Goal: Task Accomplishment & Management: Manage account settings

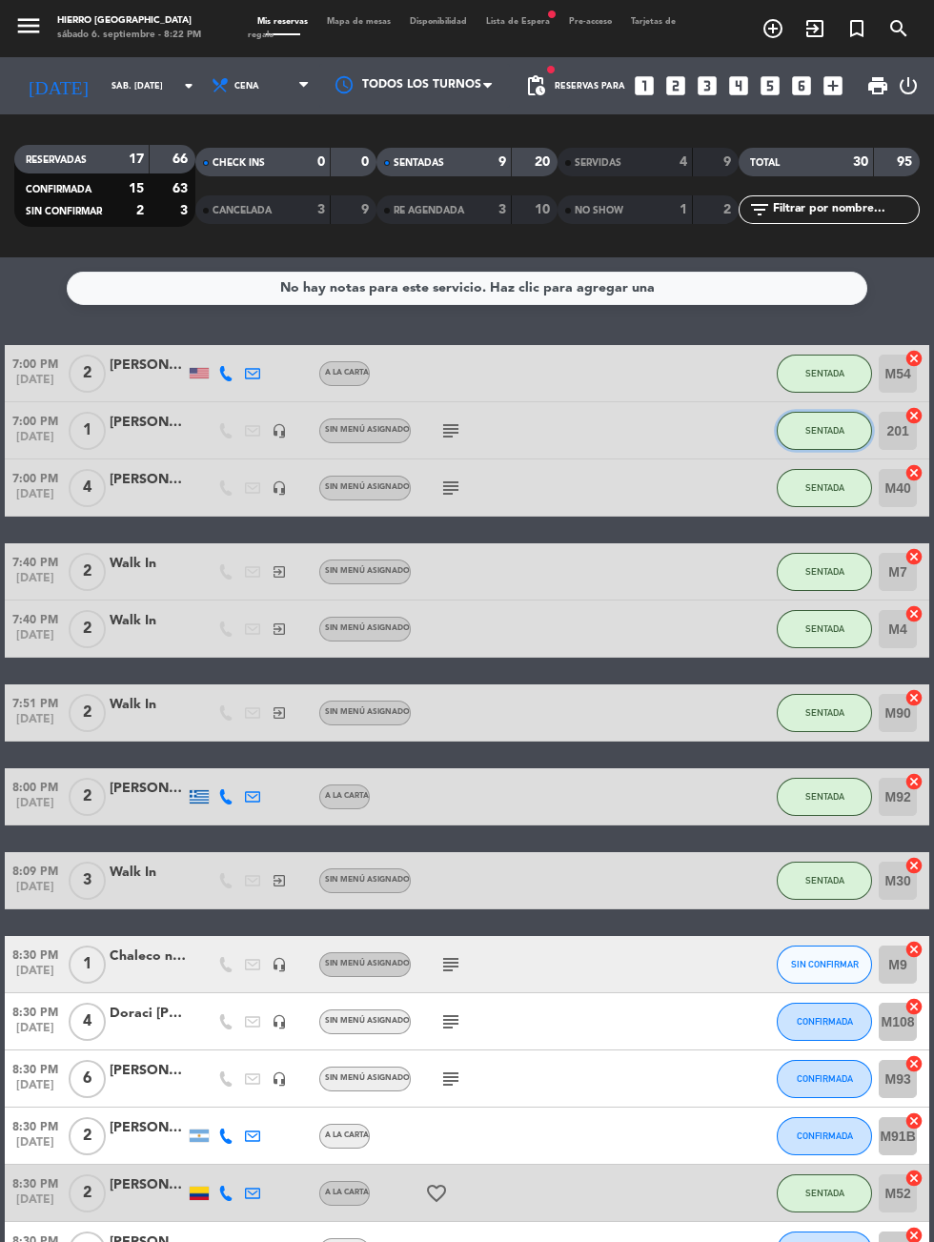
click at [804, 437] on button "SENTADA" at bounding box center [824, 431] width 95 height 38
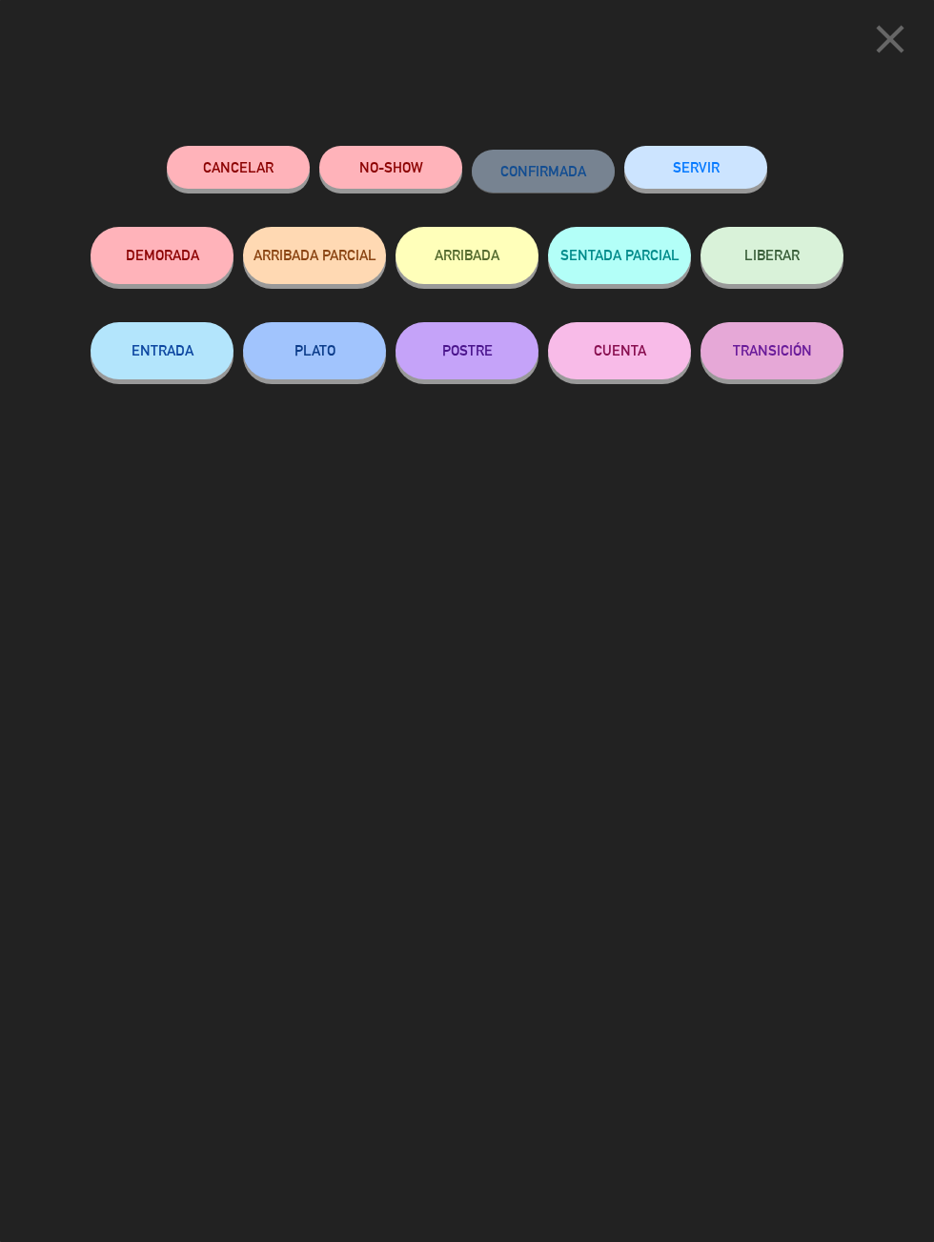
click at [669, 170] on button "SERVIR" at bounding box center [695, 167] width 143 height 43
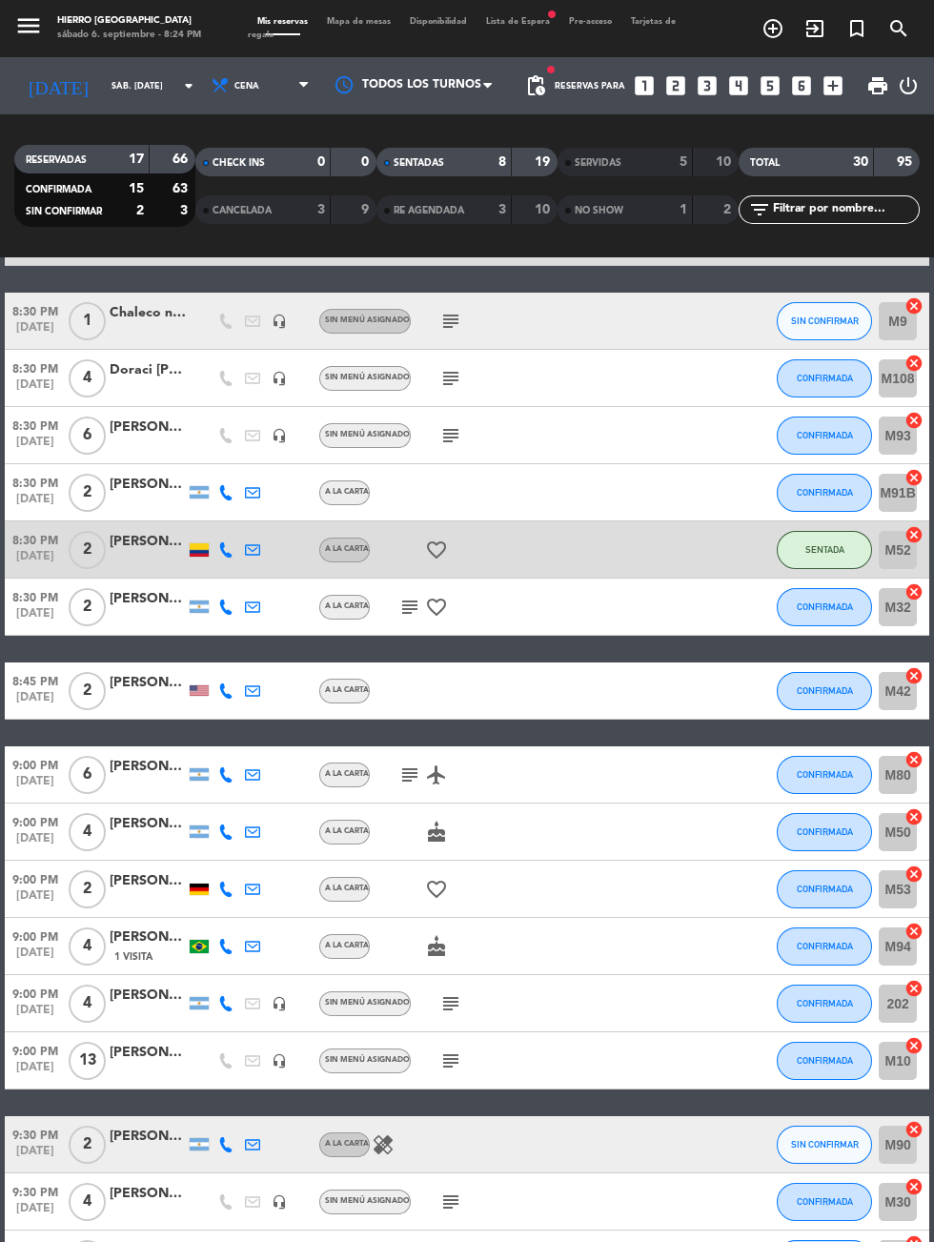
scroll to position [584, 0]
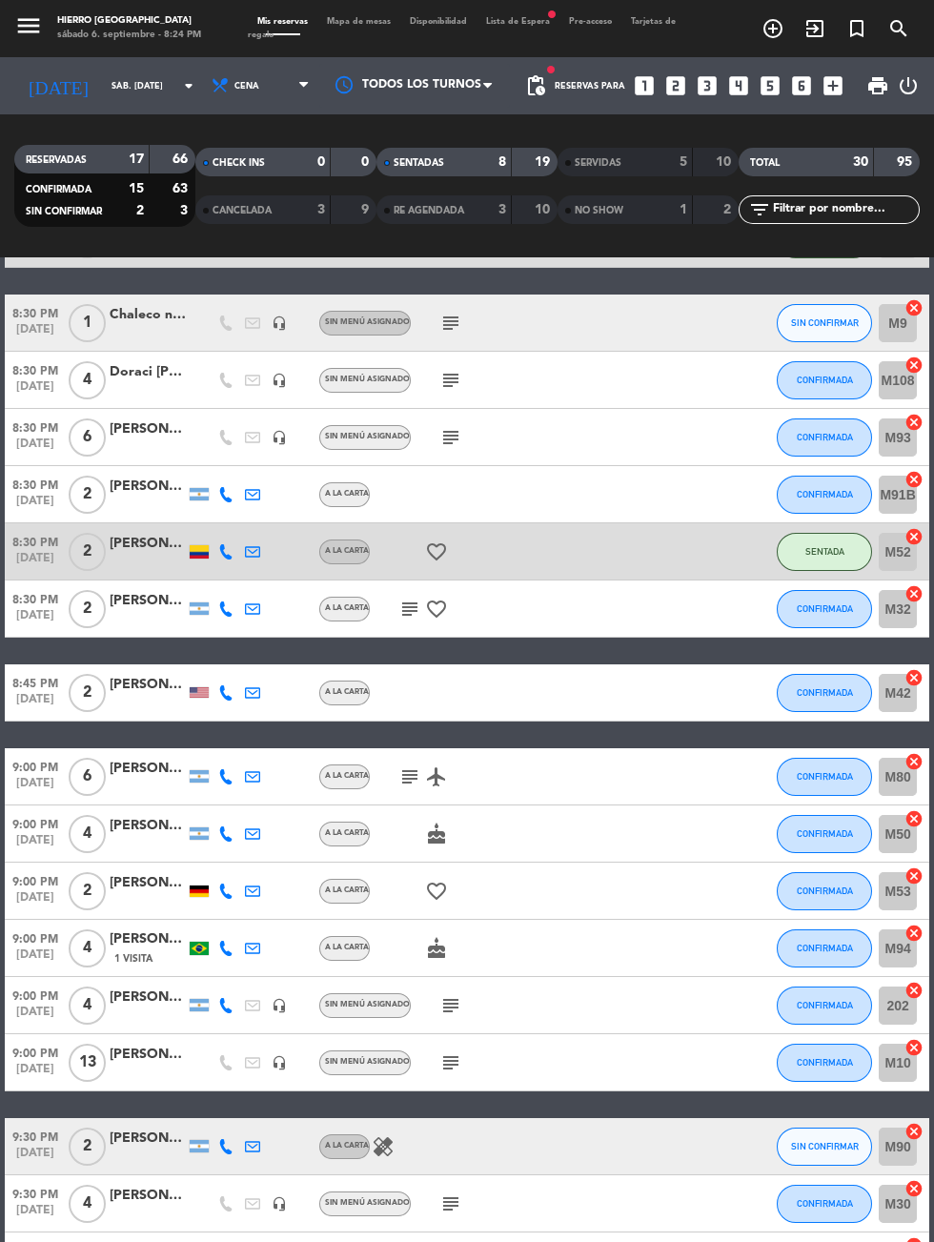
click at [405, 607] on icon "subject" at bounding box center [409, 608] width 23 height 23
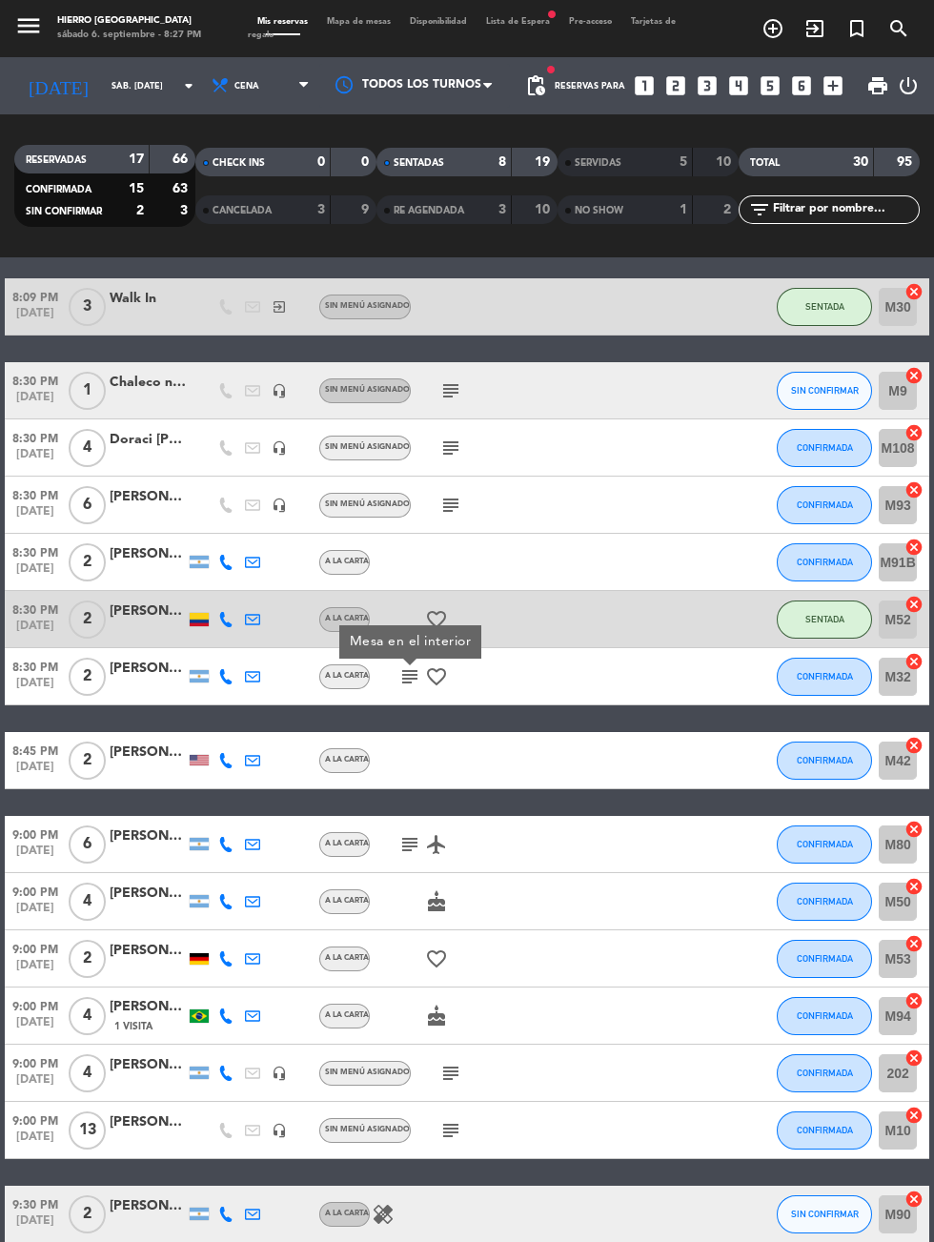
scroll to position [271, 0]
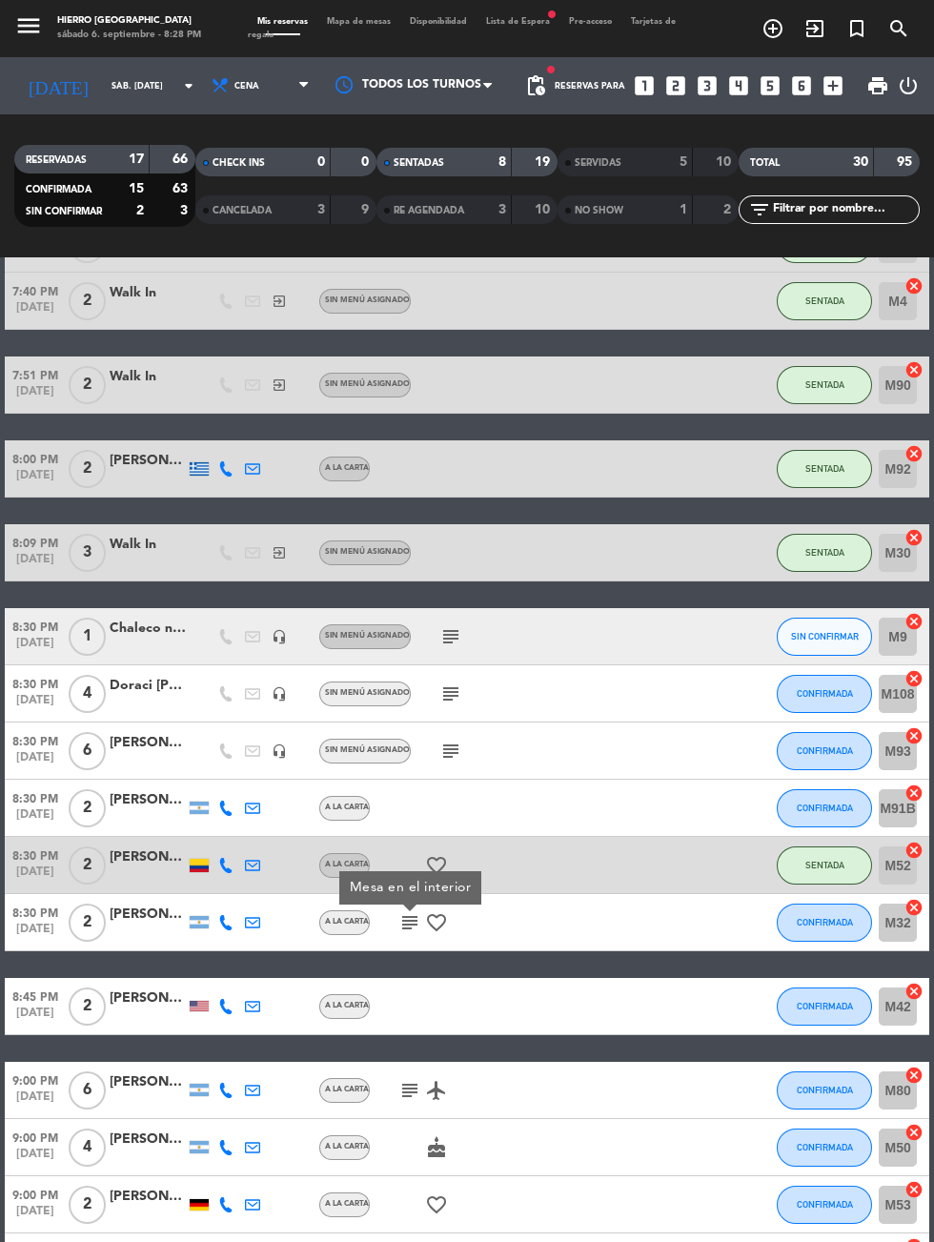
click at [151, 682] on div "Doraci [PERSON_NAME]" at bounding box center [148, 686] width 76 height 22
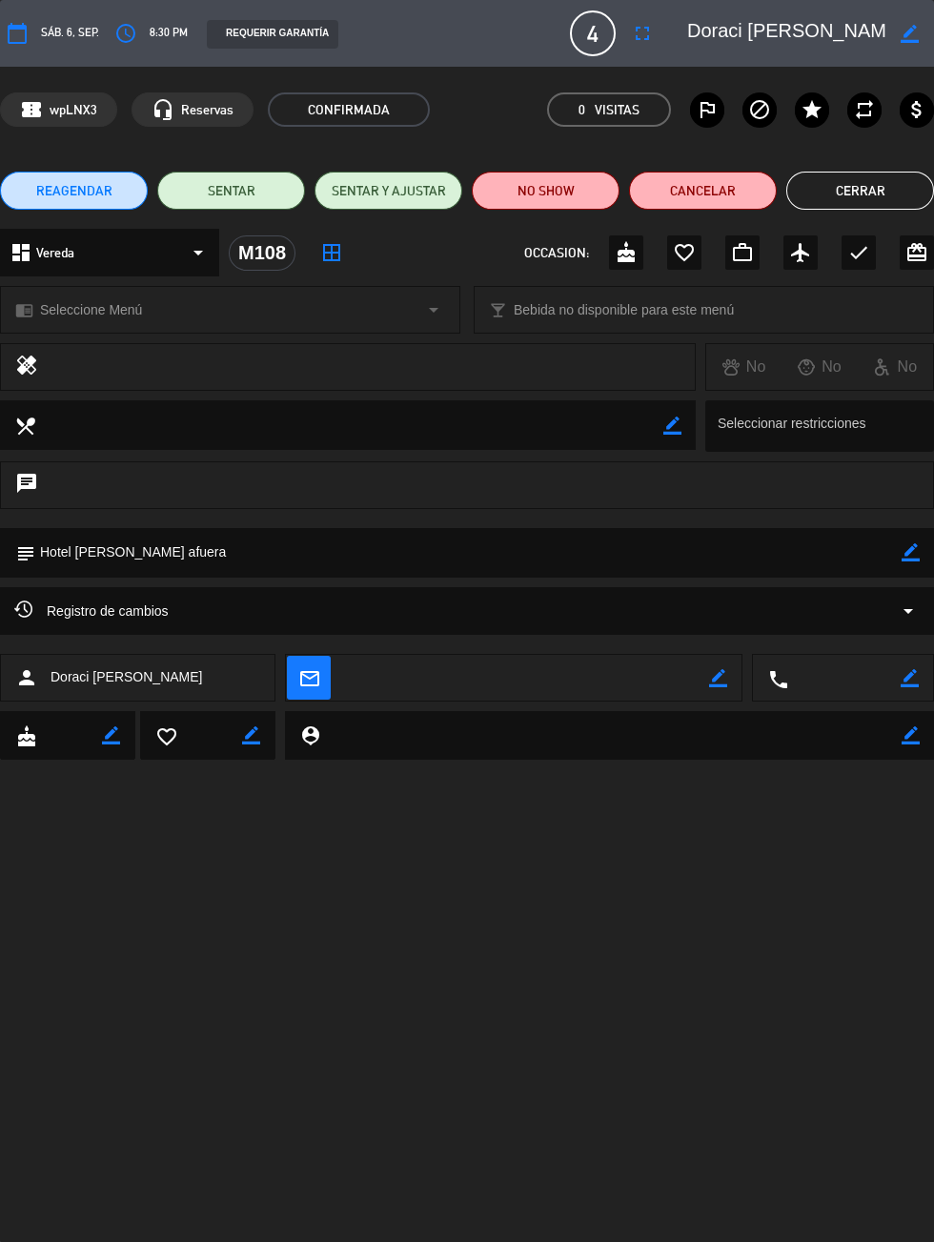
click at [838, 207] on button "Cerrar" at bounding box center [860, 191] width 148 height 38
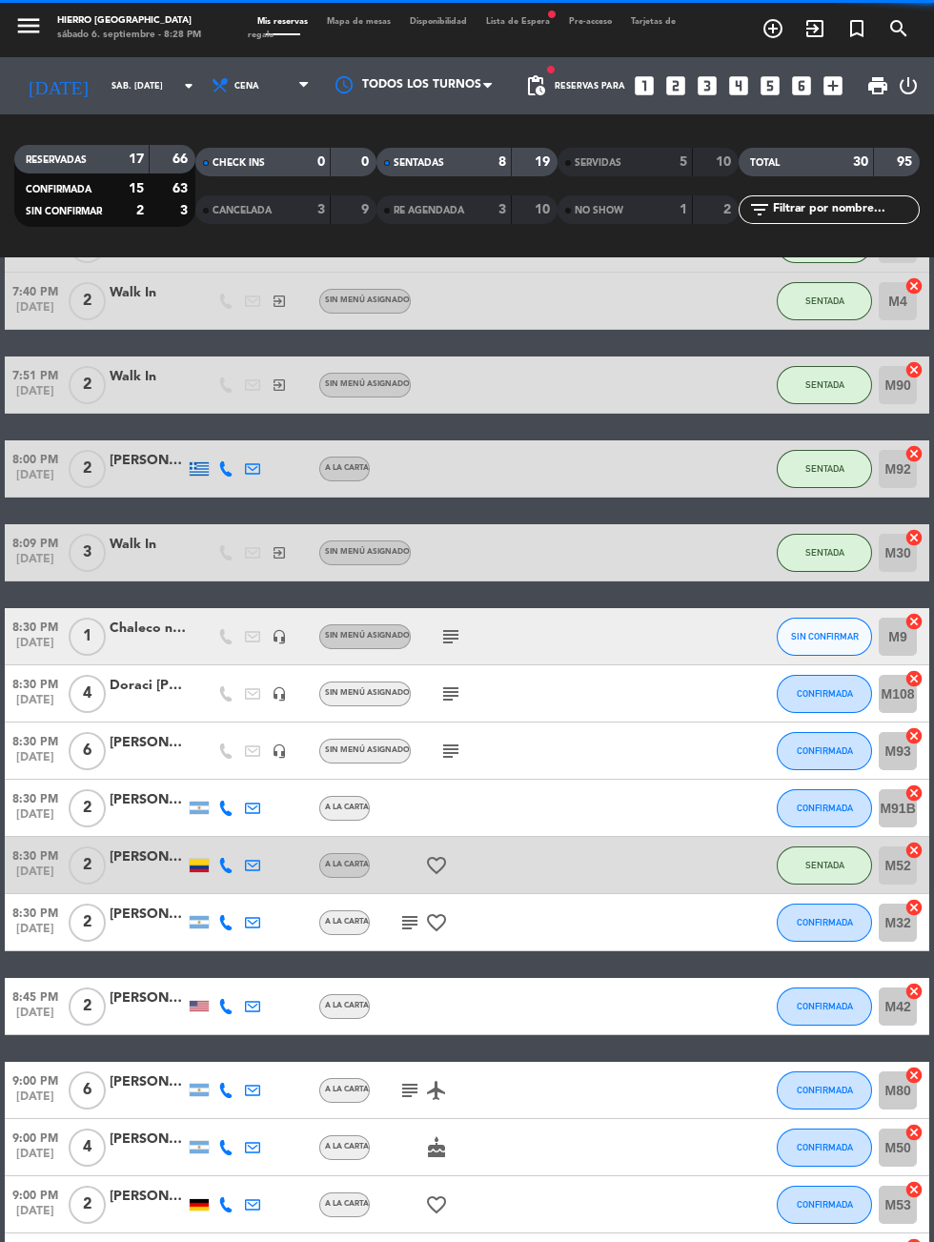
click at [405, 932] on icon "subject" at bounding box center [409, 922] width 23 height 23
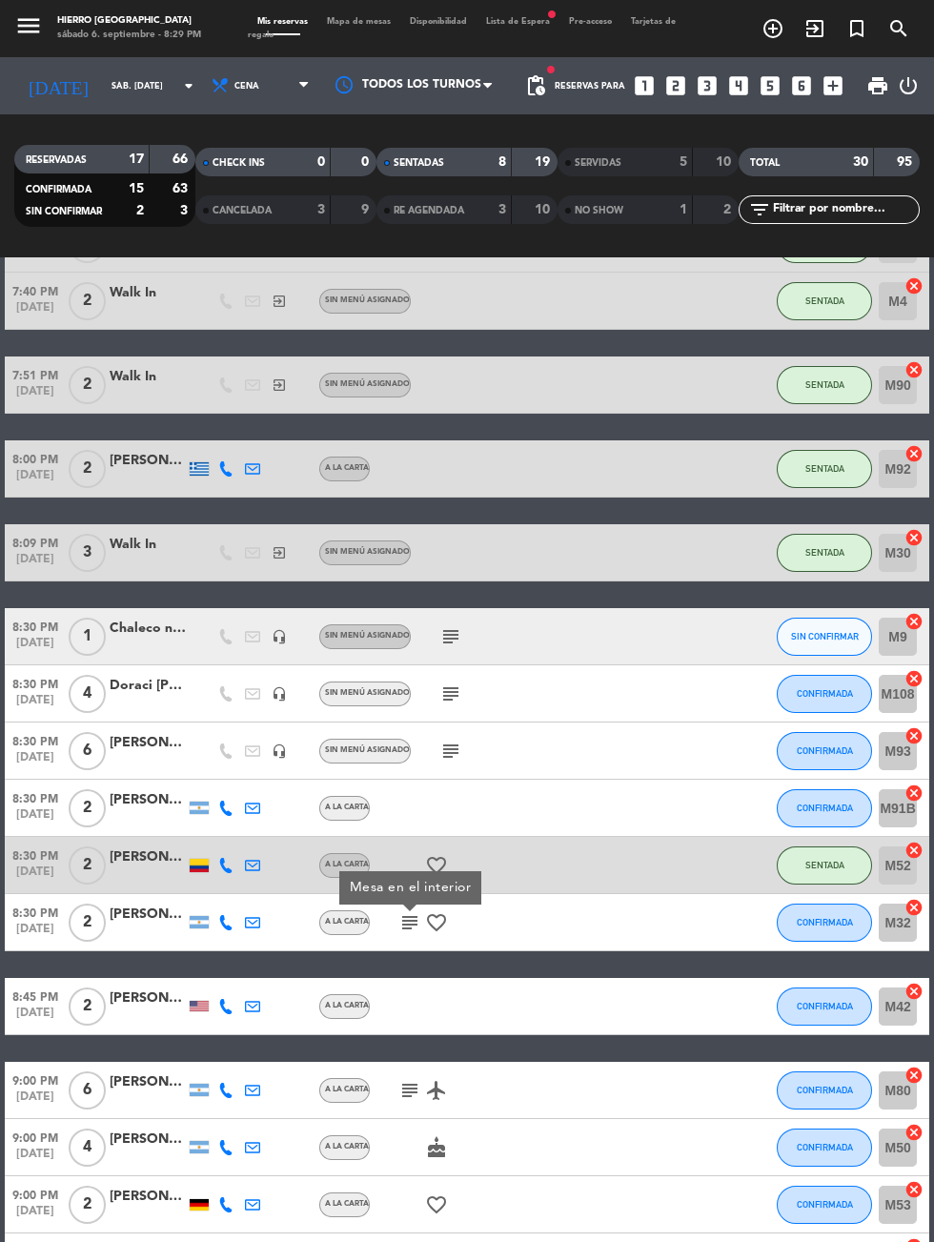
click at [921, 678] on icon "cancel" at bounding box center [913, 678] width 19 height 19
click at [910, 697] on icon "border_all" at bounding box center [900, 693] width 23 height 23
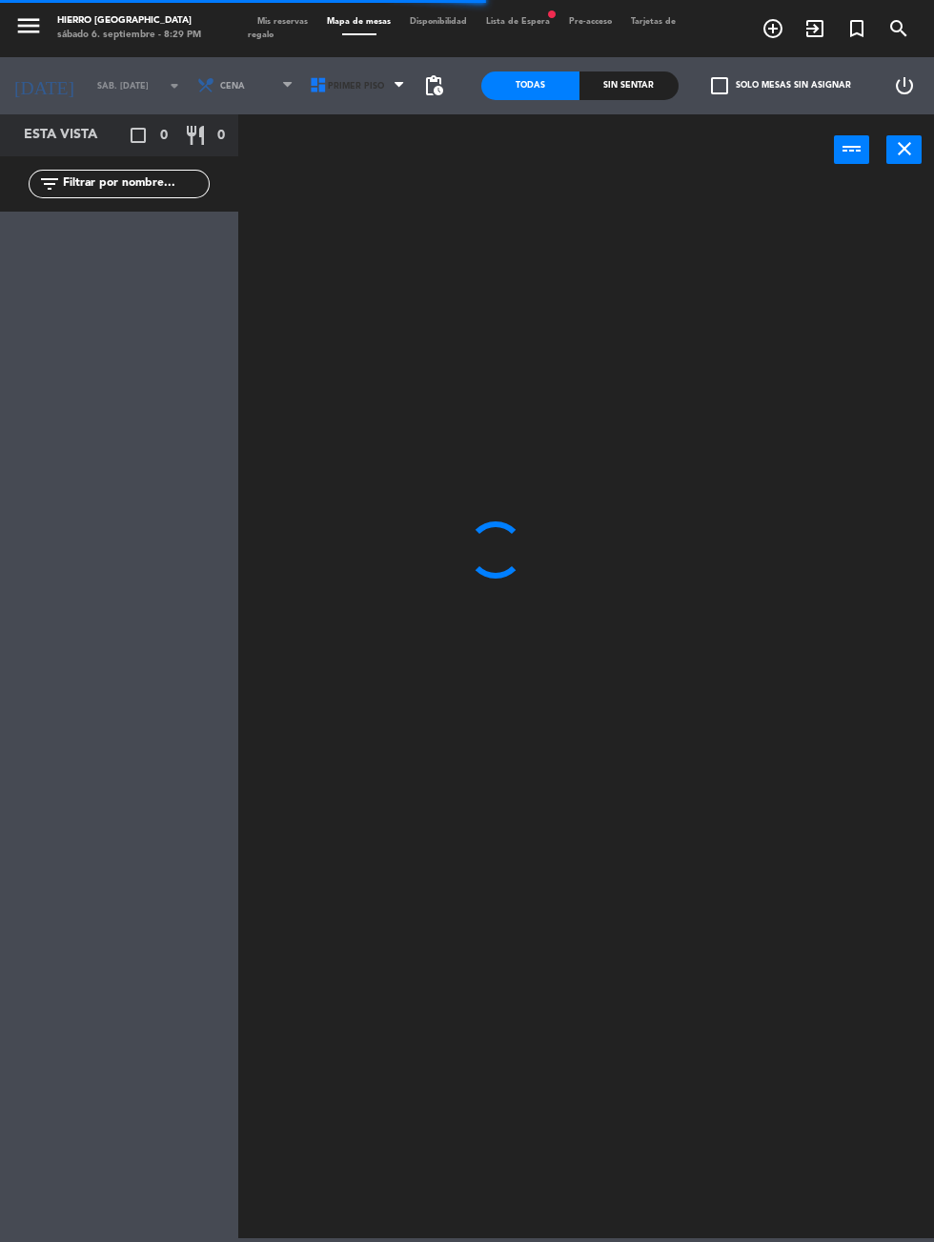
click at [313, 85] on icon at bounding box center [318, 85] width 19 height 19
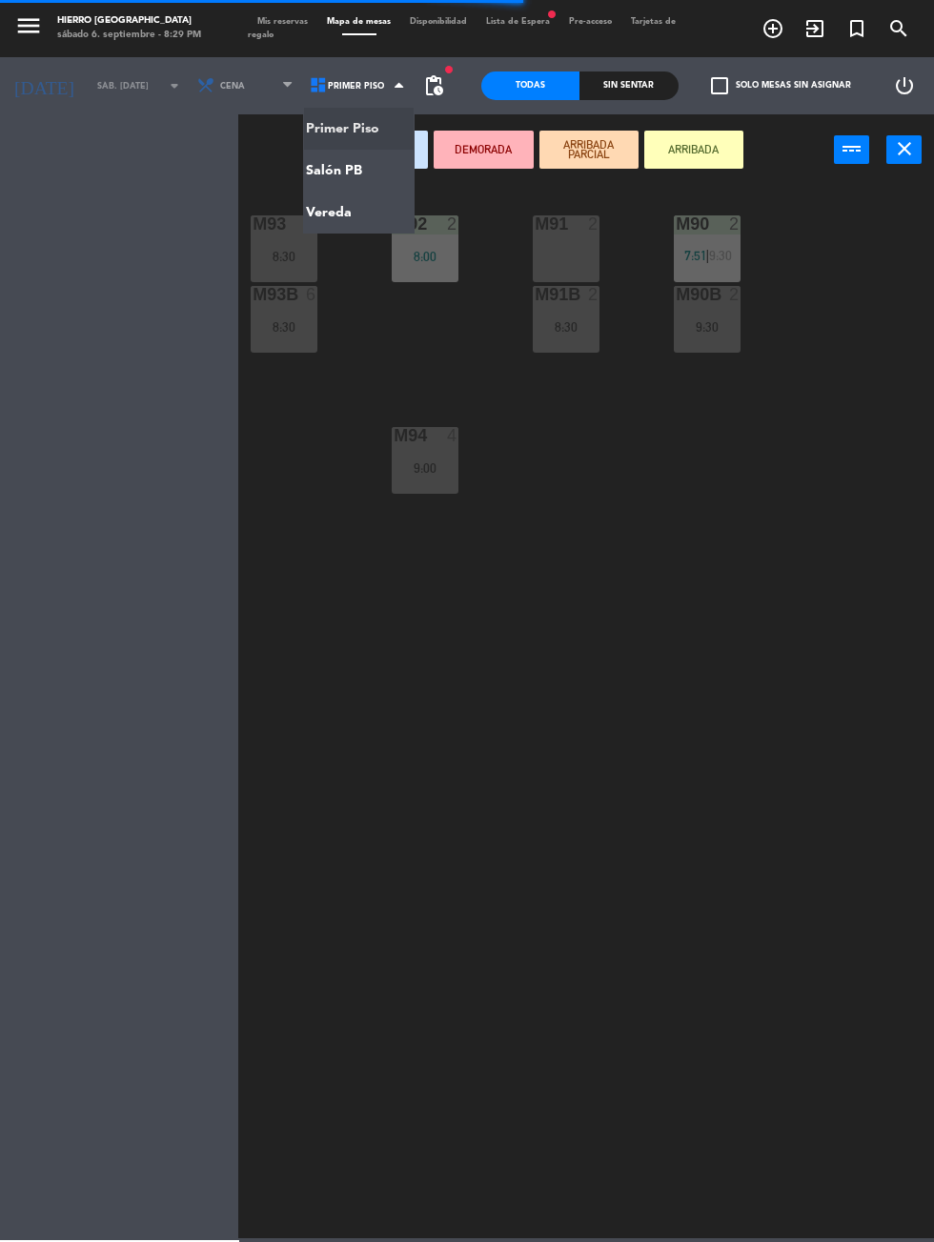
click at [370, 190] on ng-component "menu Hierro Palermo sábado 6. septiembre - 8:29 PM Mis reservas Mapa de mesas D…" at bounding box center [467, 619] width 934 height 1238
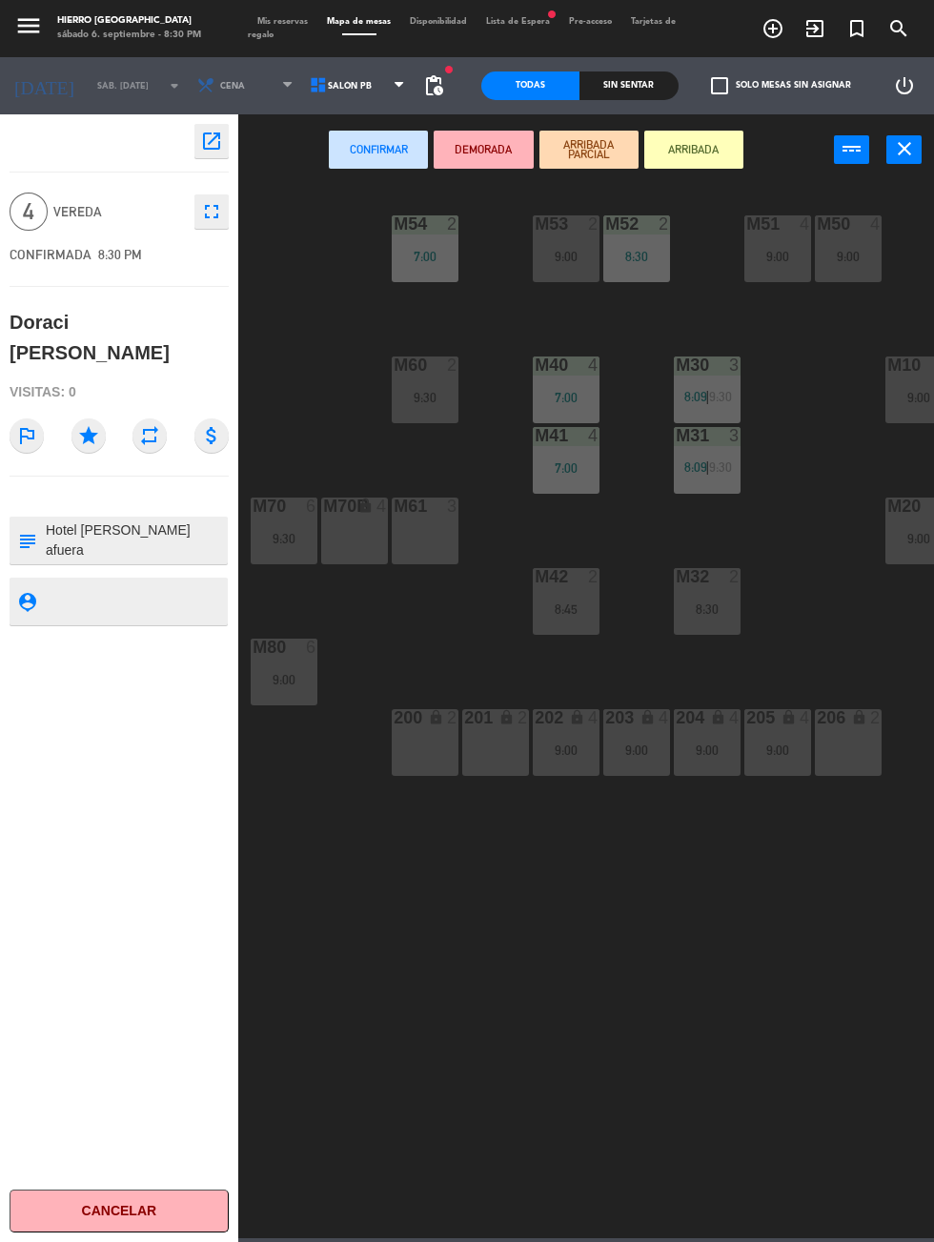
click at [432, 552] on div "M61 3" at bounding box center [425, 530] width 67 height 67
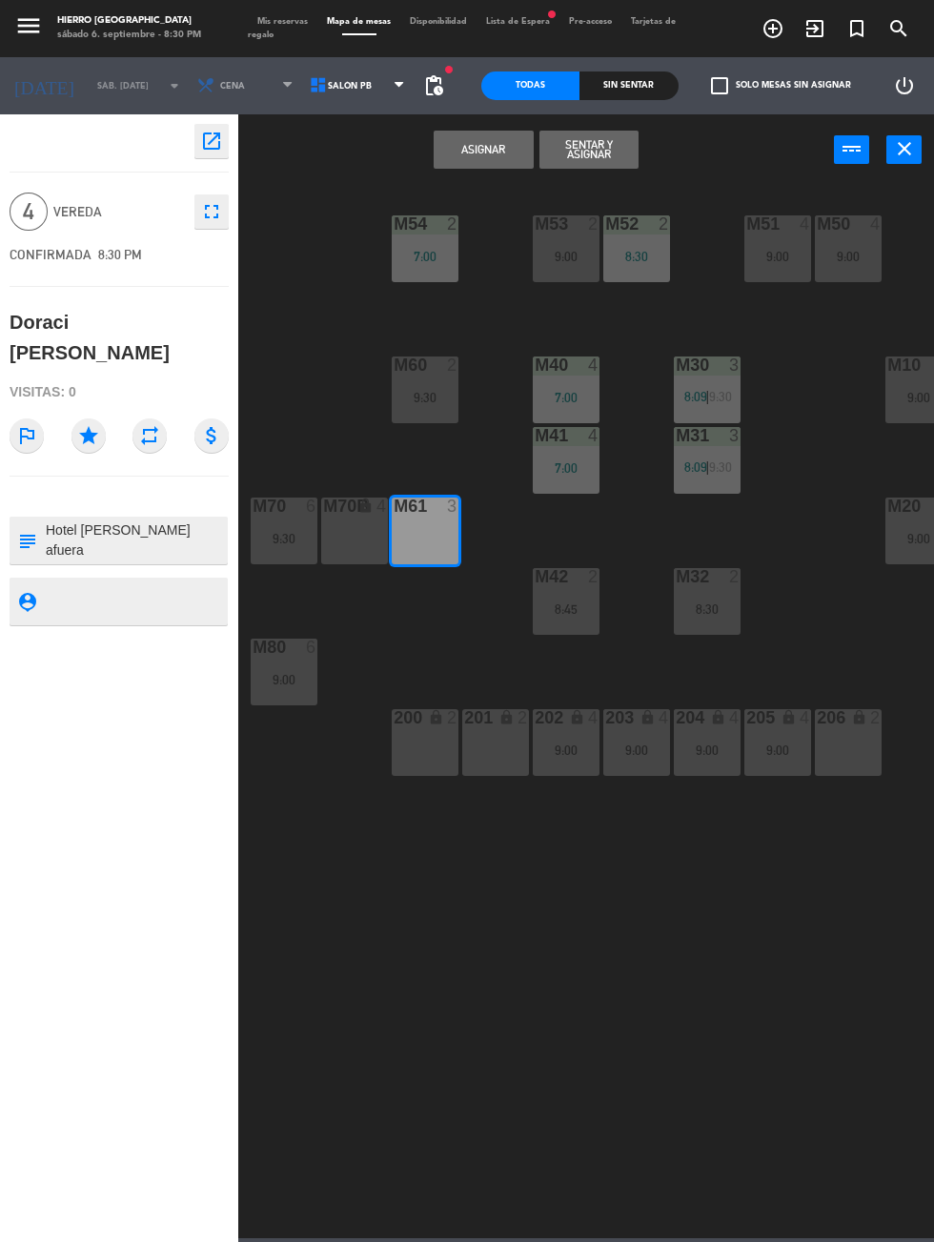
click at [607, 163] on button "Sentar y Asignar" at bounding box center [588, 150] width 99 height 38
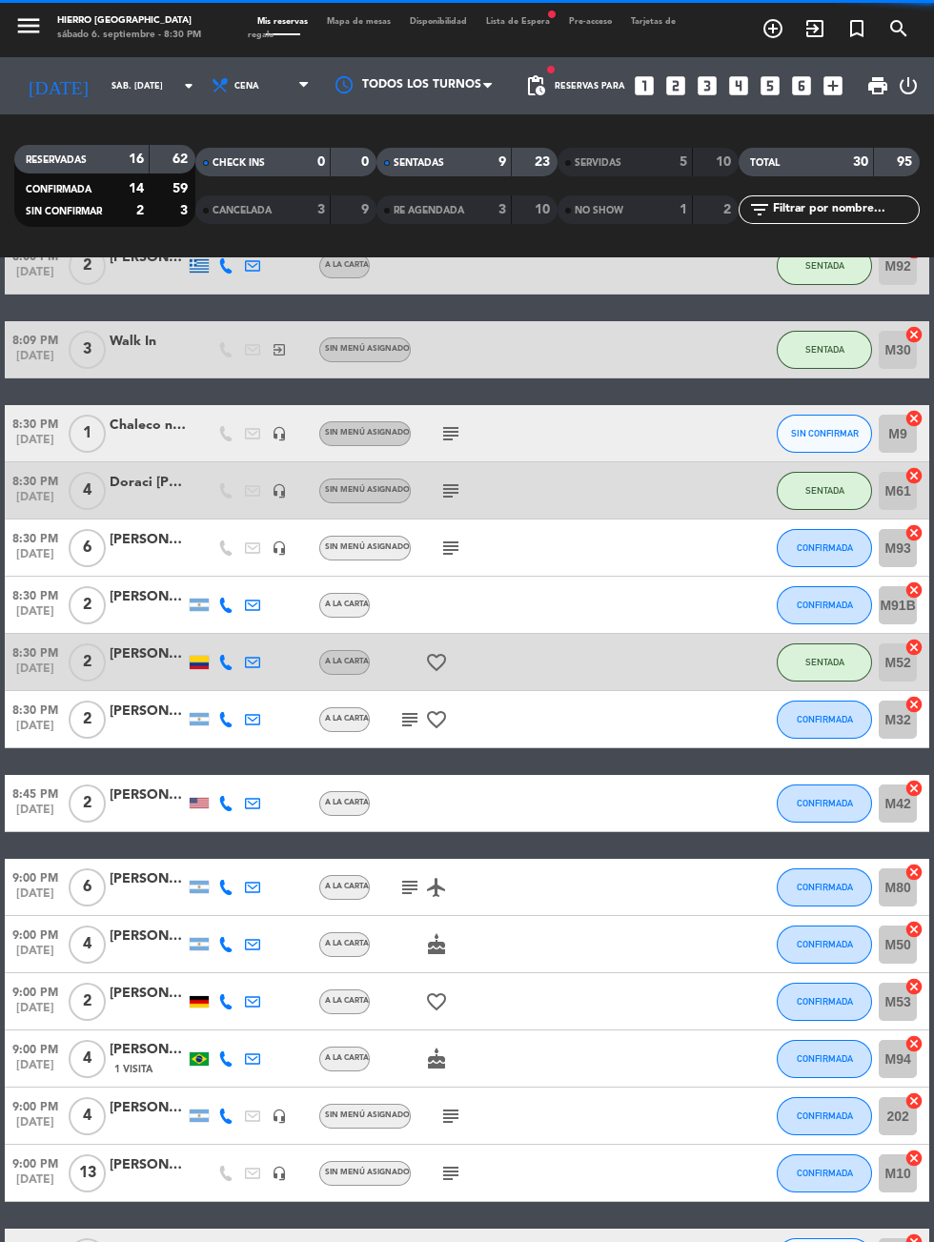
scroll to position [540, 0]
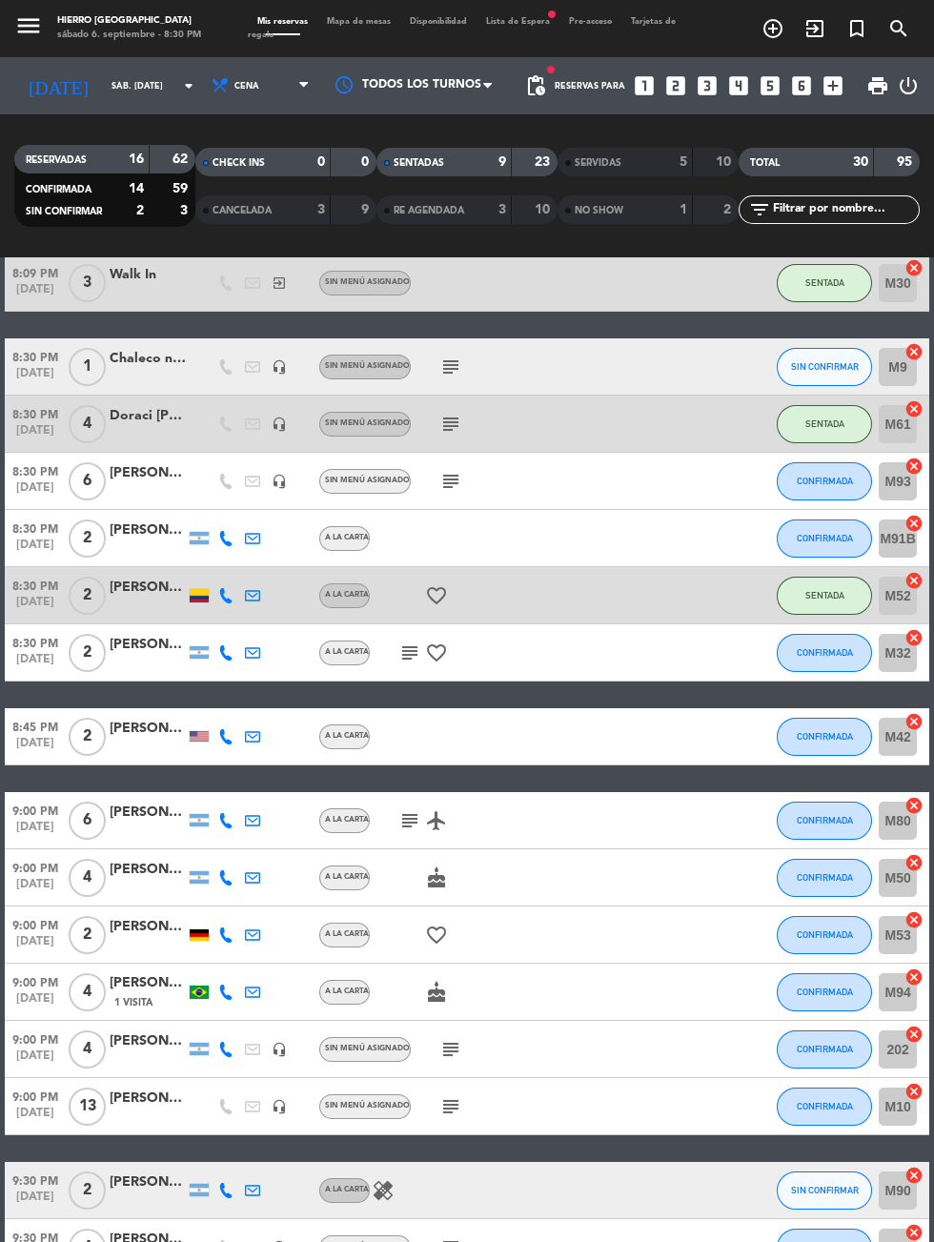
click at [922, 347] on icon "cancel" at bounding box center [913, 351] width 19 height 19
click at [909, 361] on icon "border_all" at bounding box center [900, 366] width 23 height 23
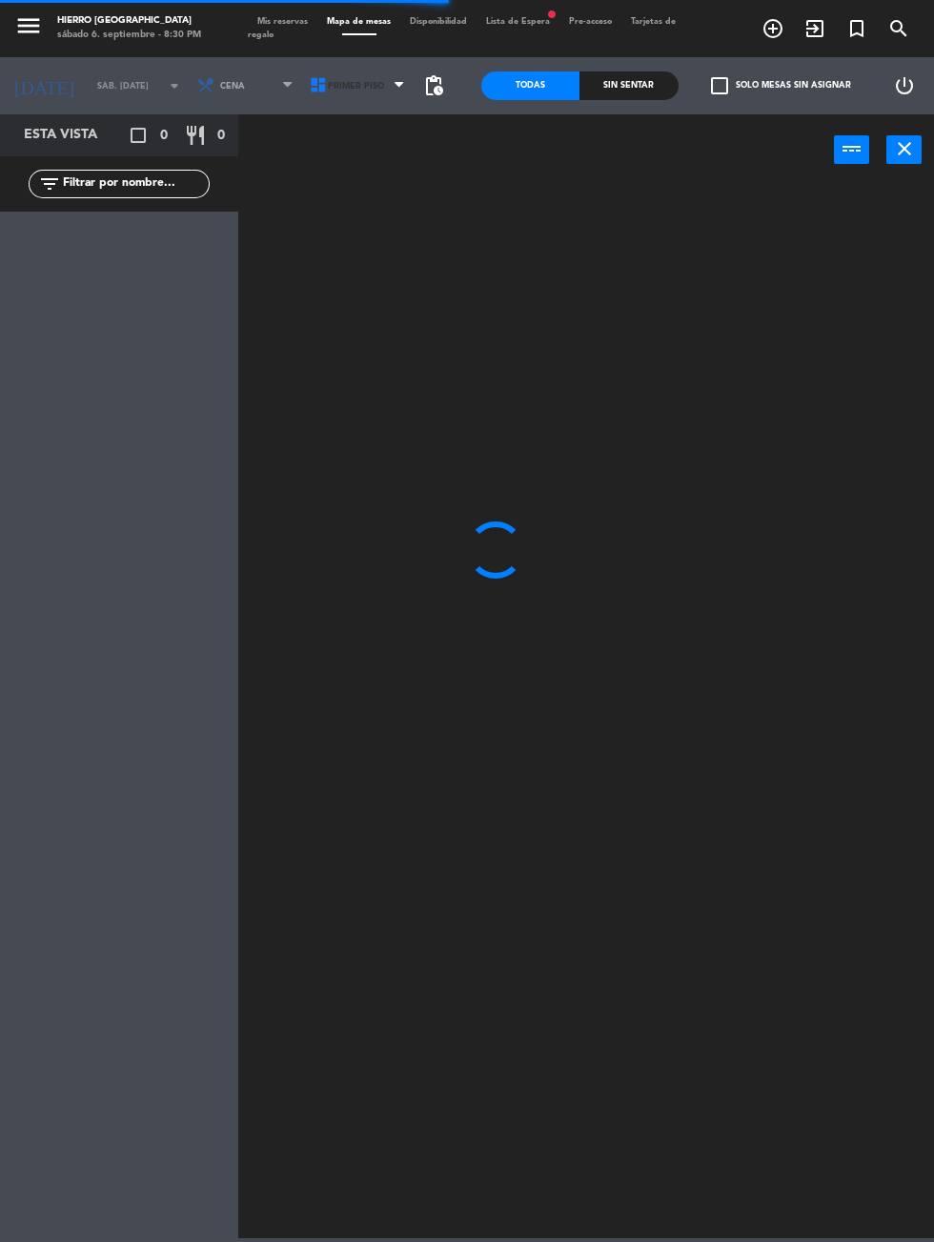
click at [337, 86] on span "Primer Piso" at bounding box center [356, 86] width 56 height 10
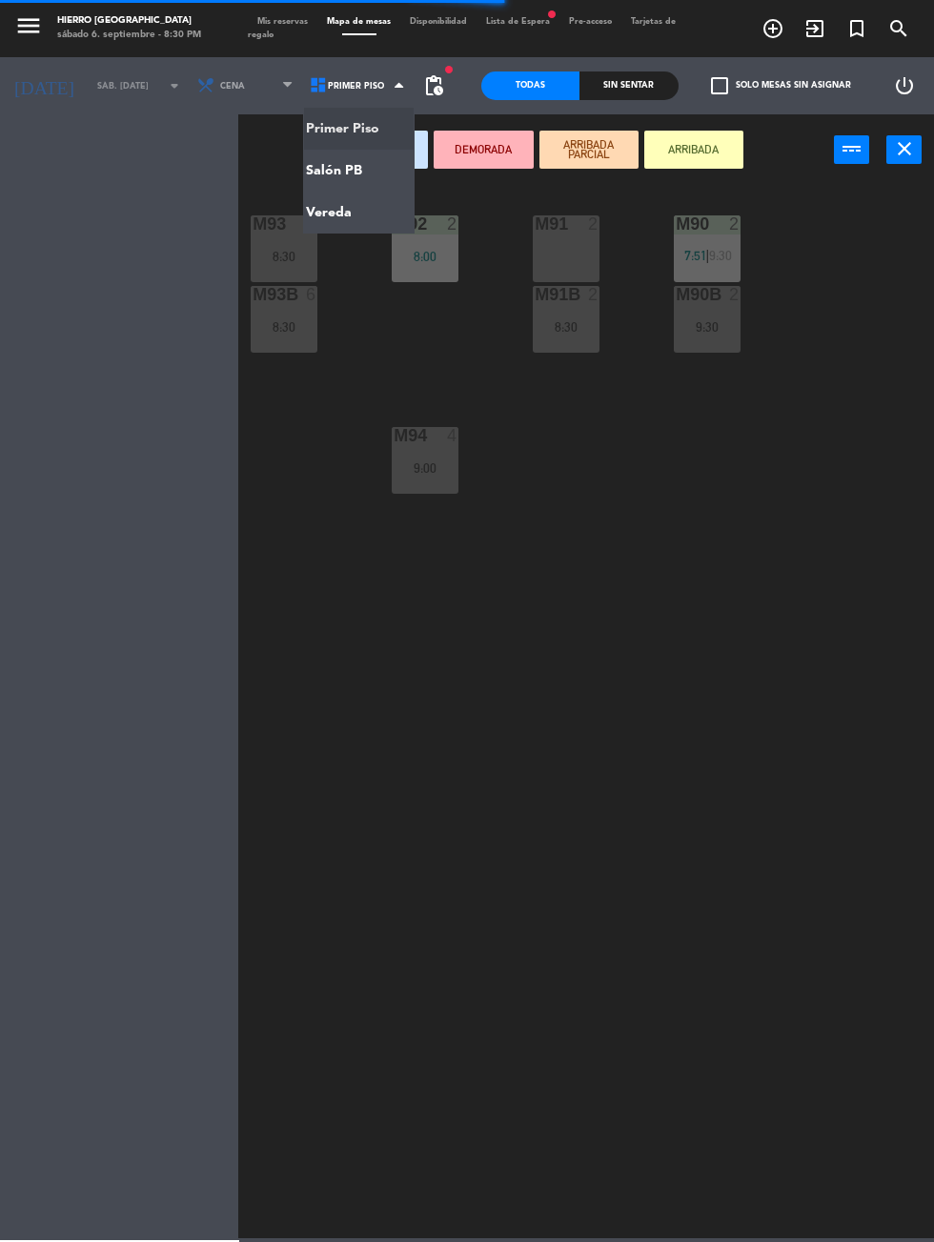
click at [364, 177] on ng-component "menu Hierro Palermo sábado 6. septiembre - 8:30 PM Mis reservas Mapa de mesas D…" at bounding box center [467, 619] width 934 height 1238
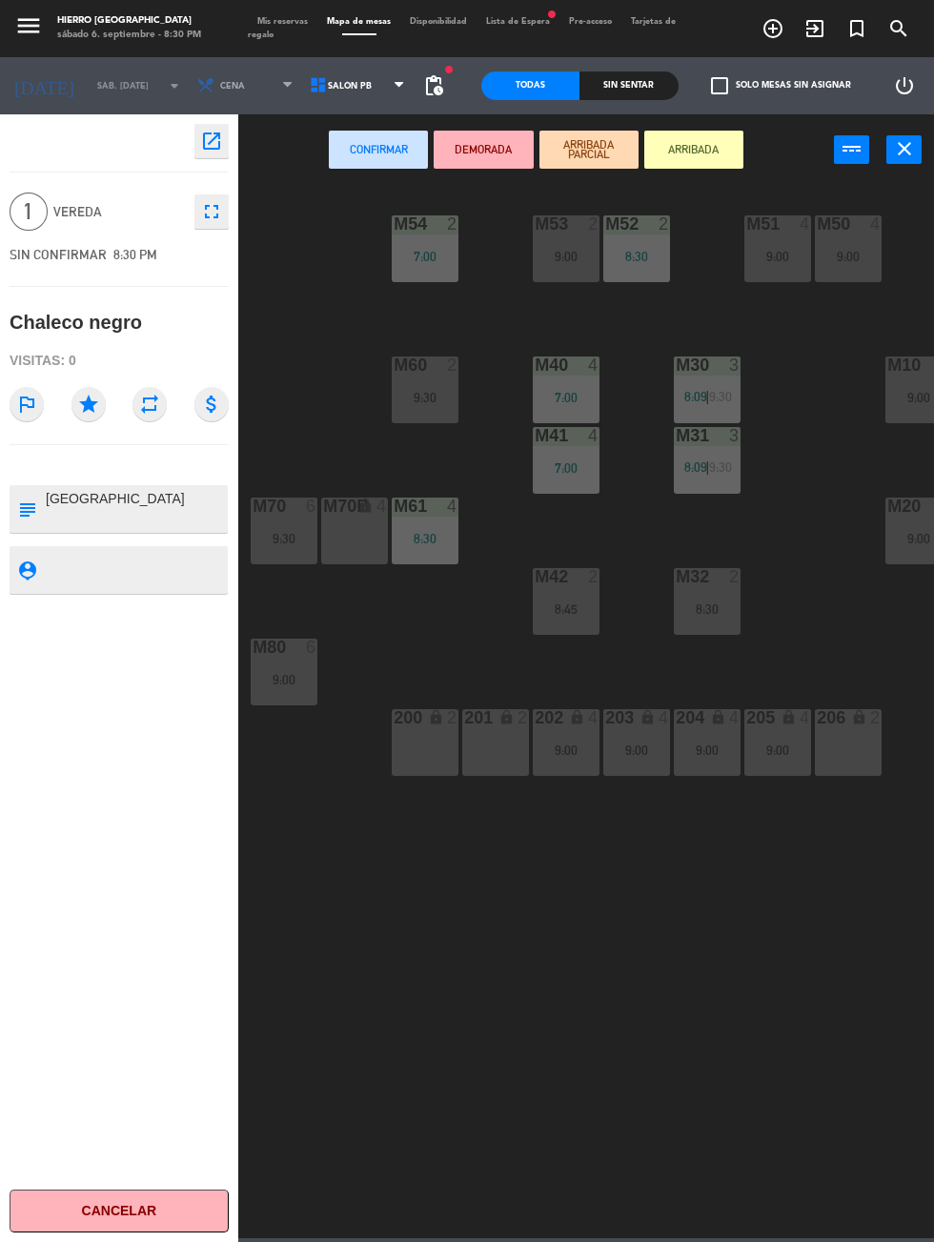
click at [495, 772] on div "201 lock 2" at bounding box center [495, 742] width 67 height 67
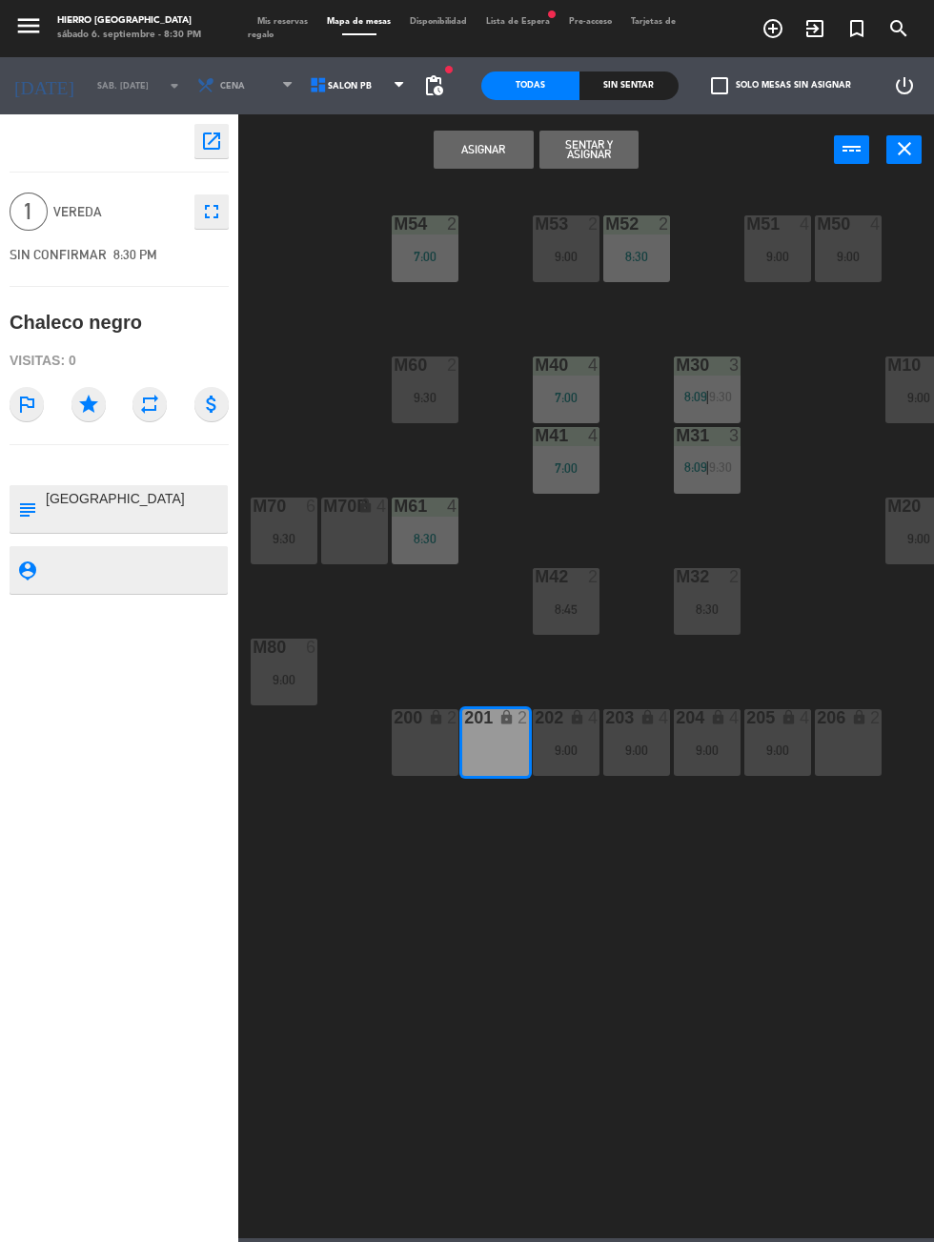
click at [487, 149] on button "Asignar" at bounding box center [483, 150] width 99 height 38
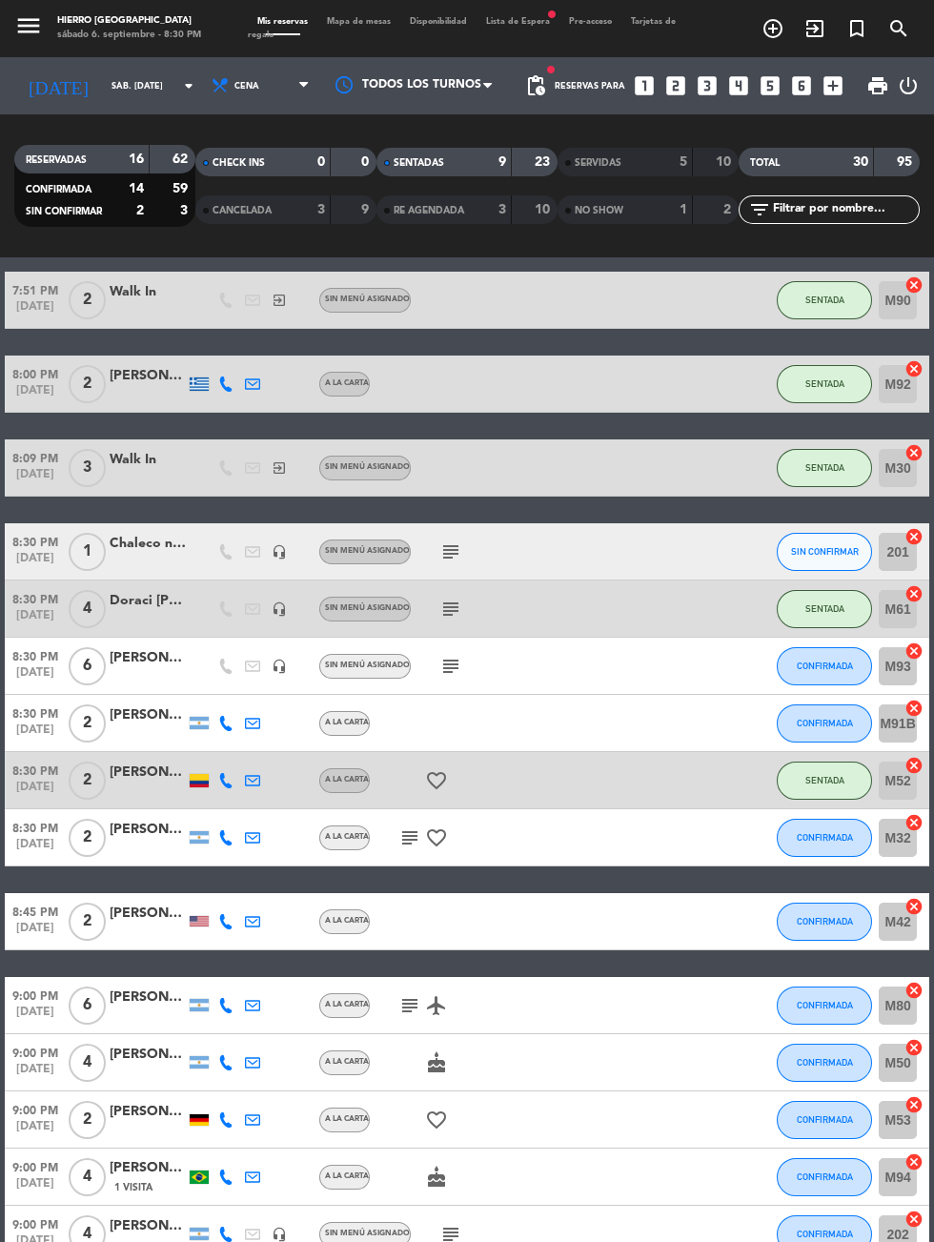
scroll to position [459, 0]
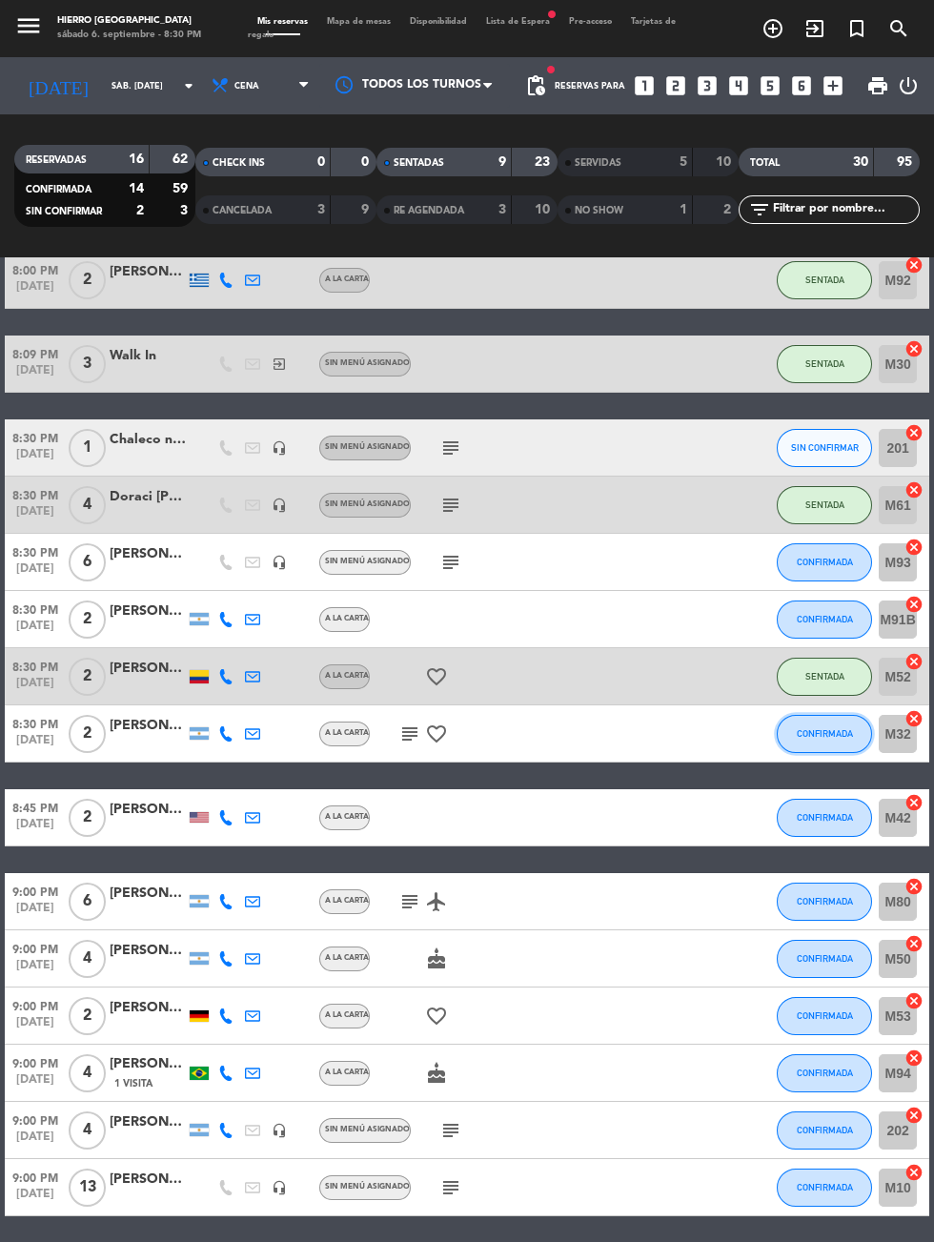
click at [825, 744] on button "CONFIRMADA" at bounding box center [824, 734] width 95 height 38
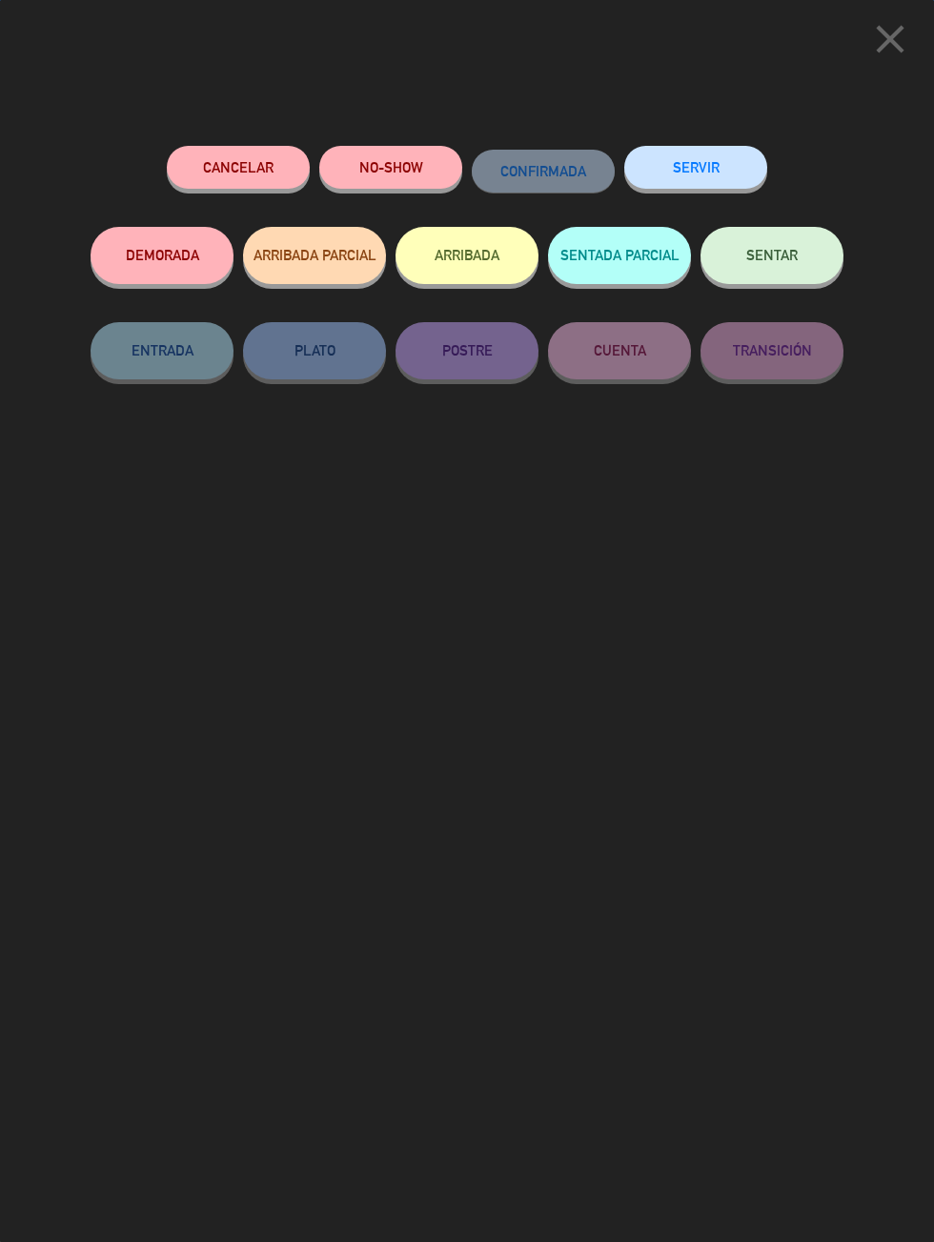
click at [796, 263] on span "SENTAR" at bounding box center [771, 255] width 51 height 16
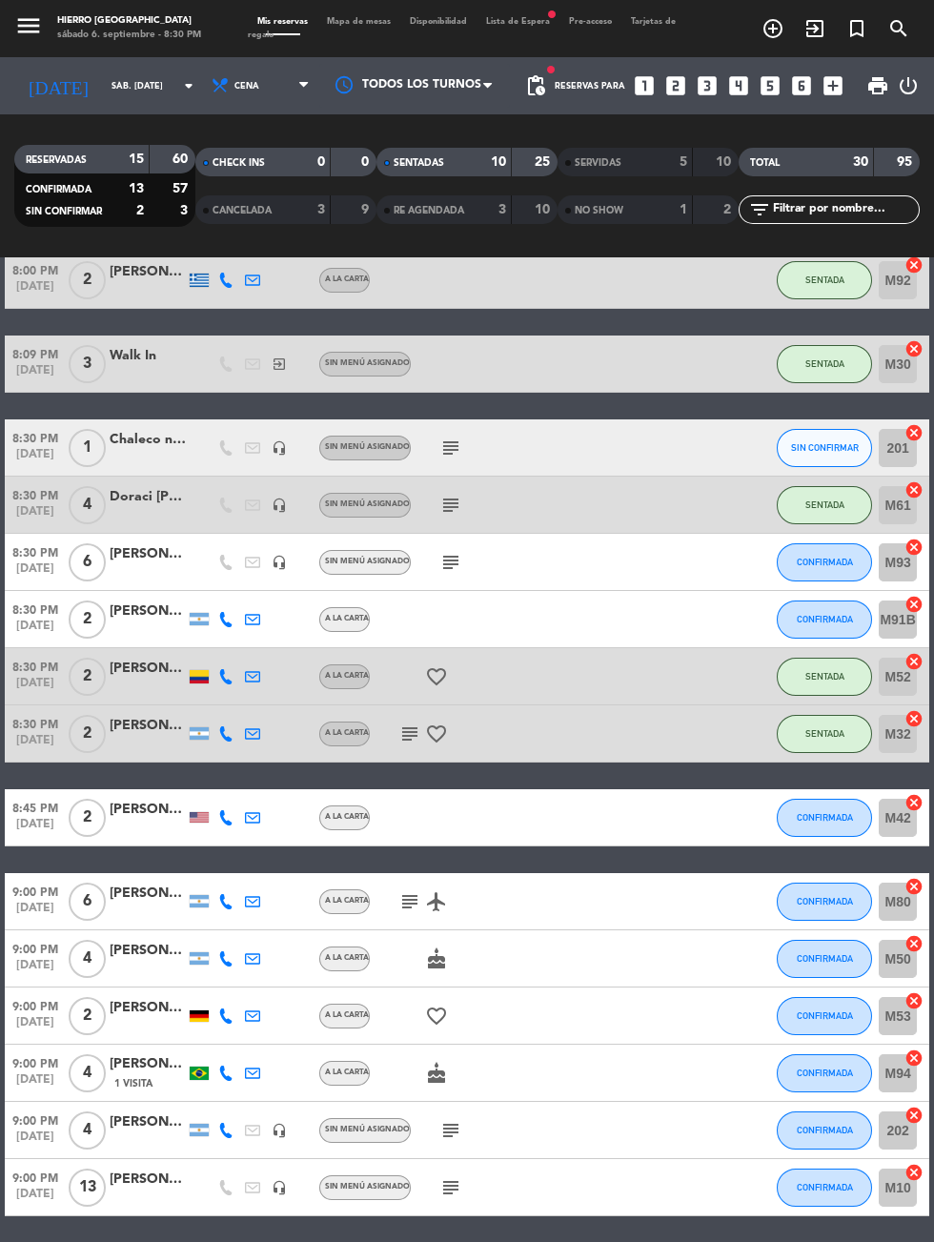
click at [446, 495] on icon "subject" at bounding box center [450, 505] width 23 height 23
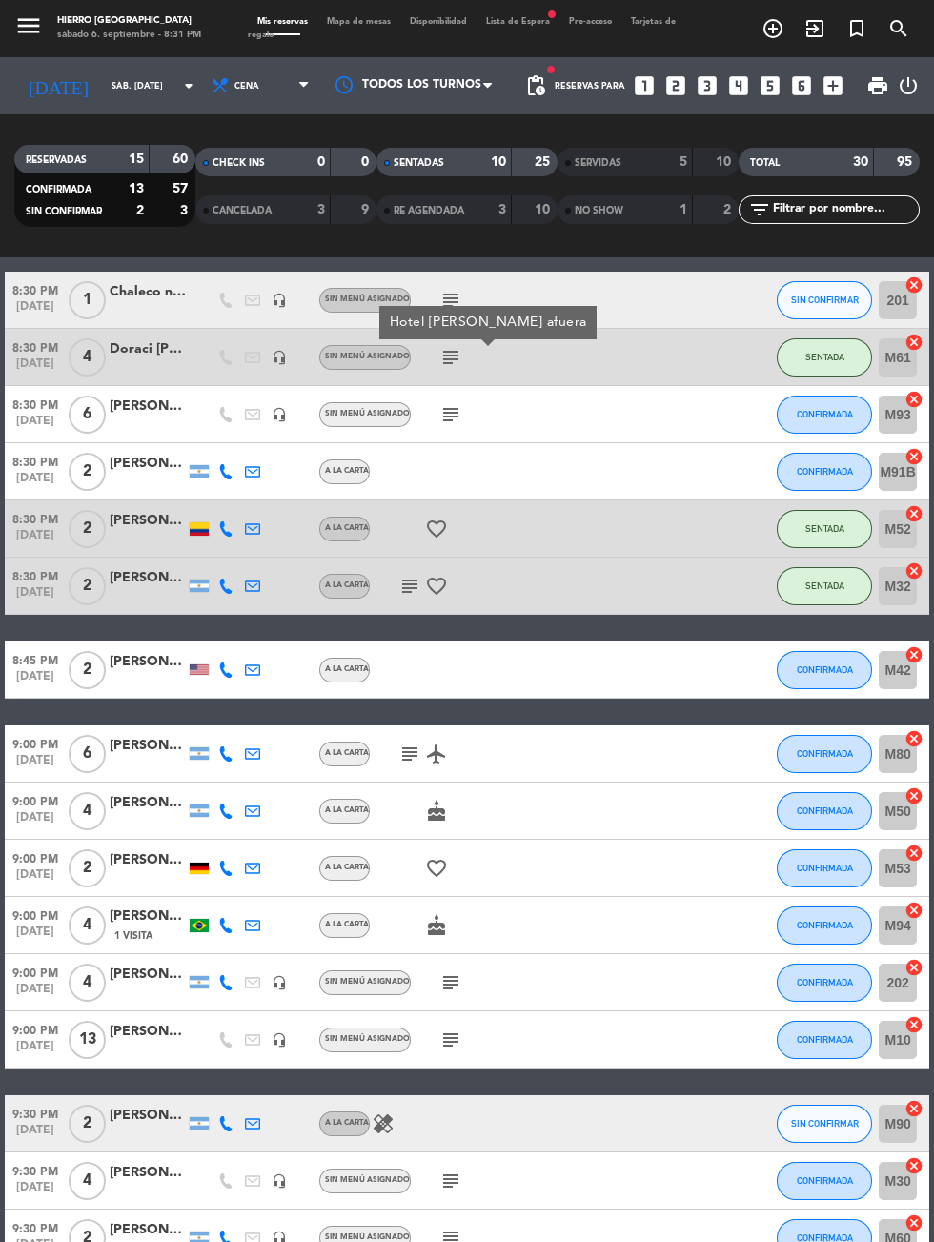
scroll to position [654, 0]
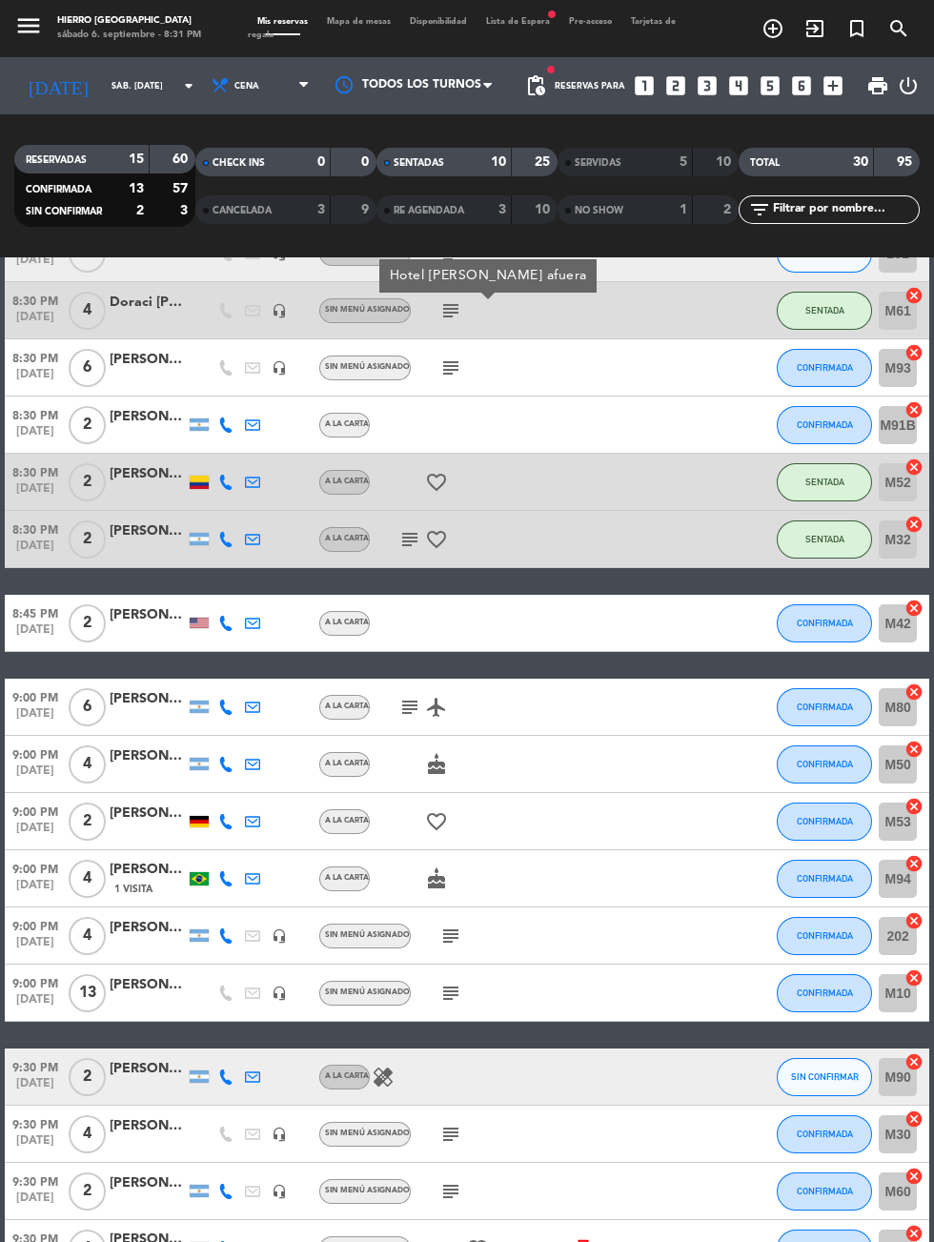
click at [444, 934] on icon "subject" at bounding box center [450, 935] width 23 height 23
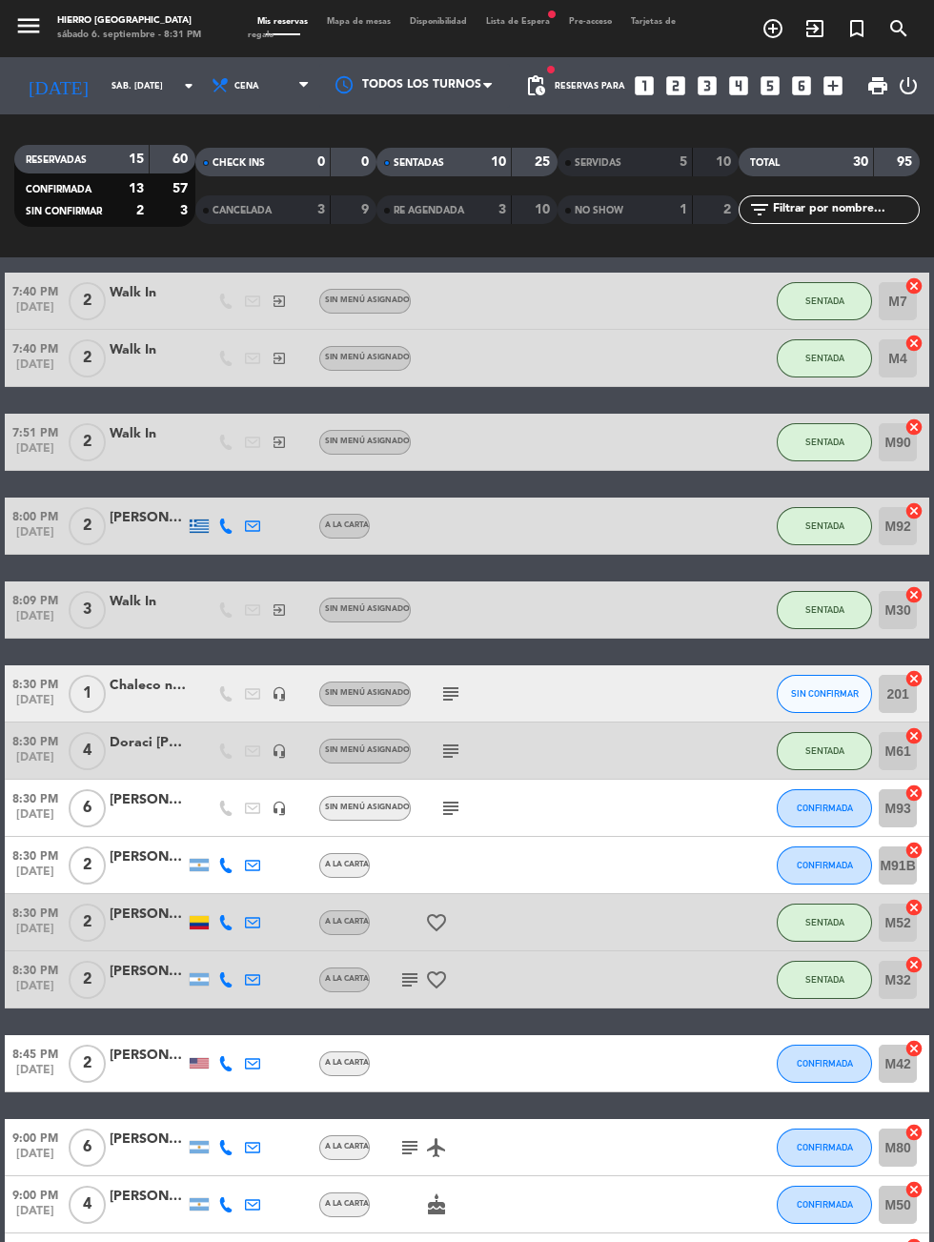
scroll to position [215, 0]
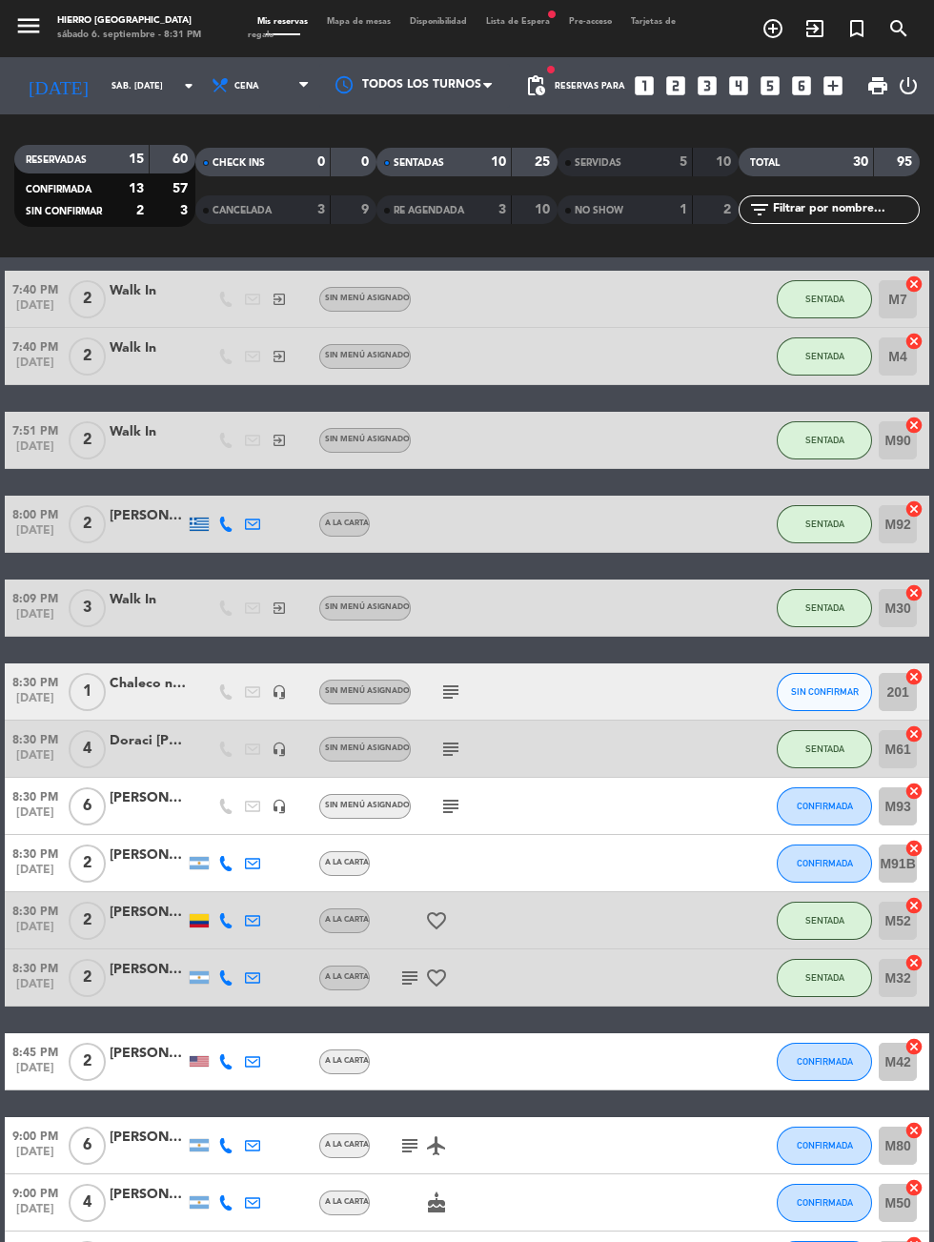
click at [444, 804] on icon "subject" at bounding box center [450, 806] width 23 height 23
click at [849, 814] on button "CONFIRMADA" at bounding box center [824, 806] width 95 height 38
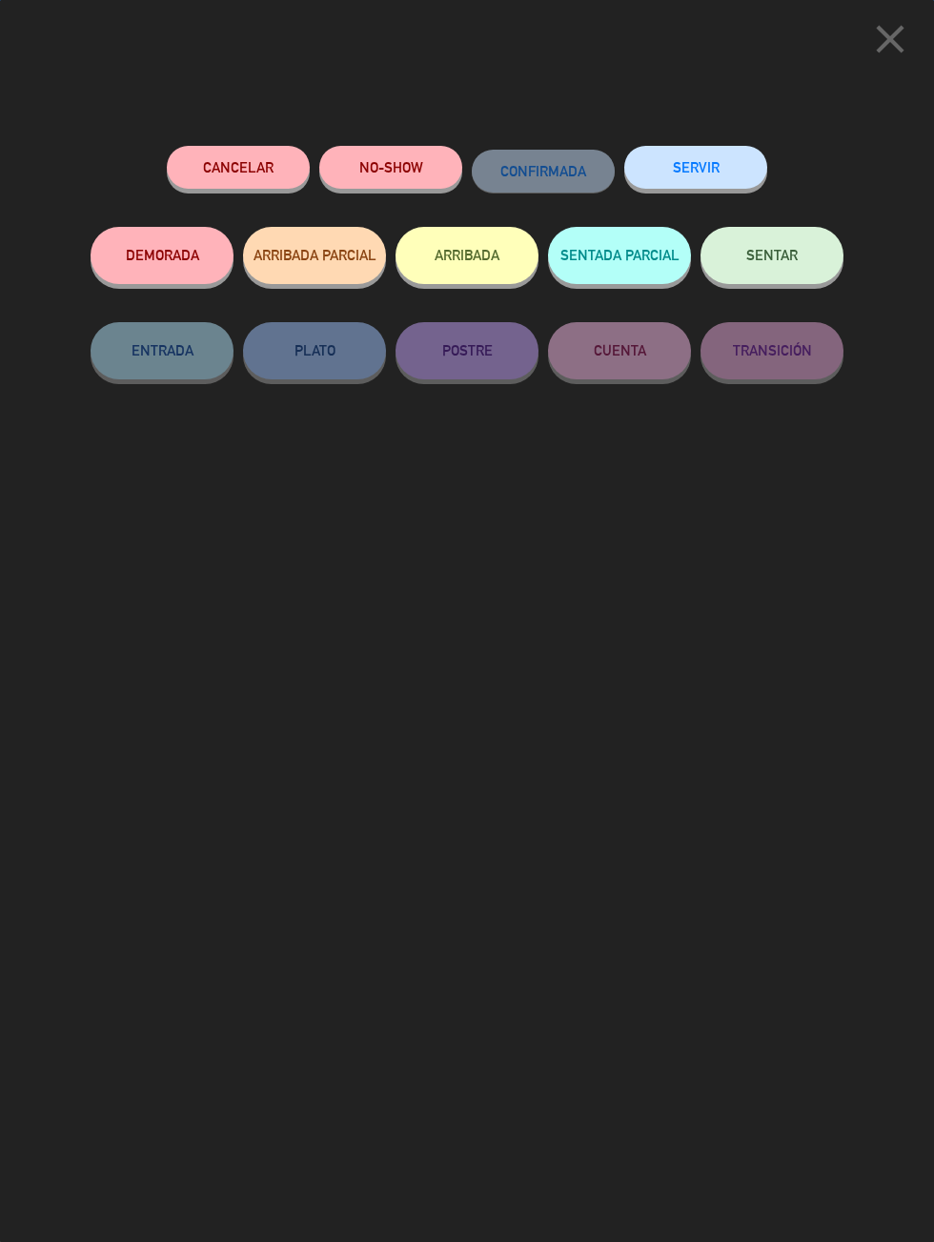
click at [784, 245] on button "SENTAR" at bounding box center [771, 255] width 143 height 57
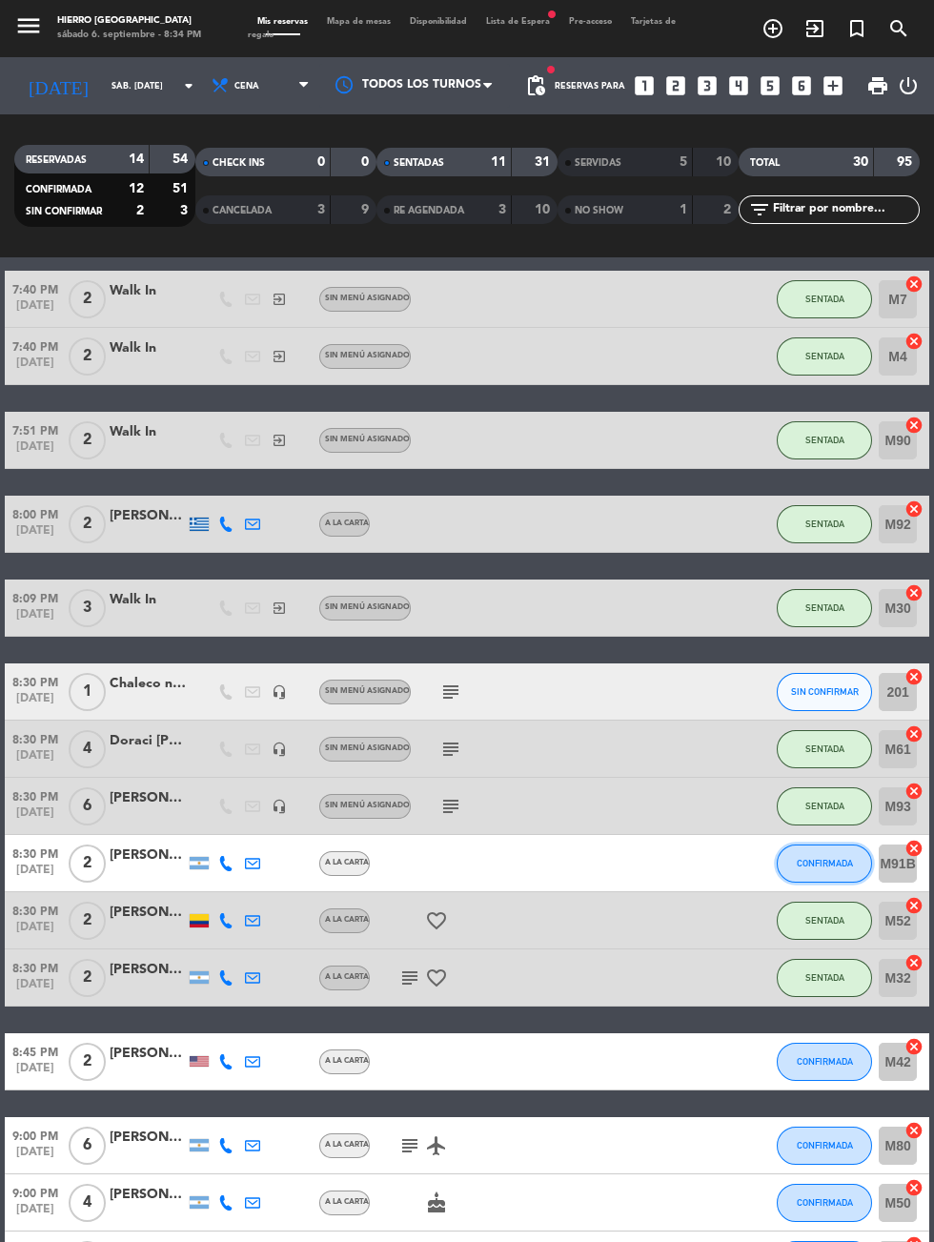
click at [813, 877] on button "CONFIRMADA" at bounding box center [824, 863] width 95 height 38
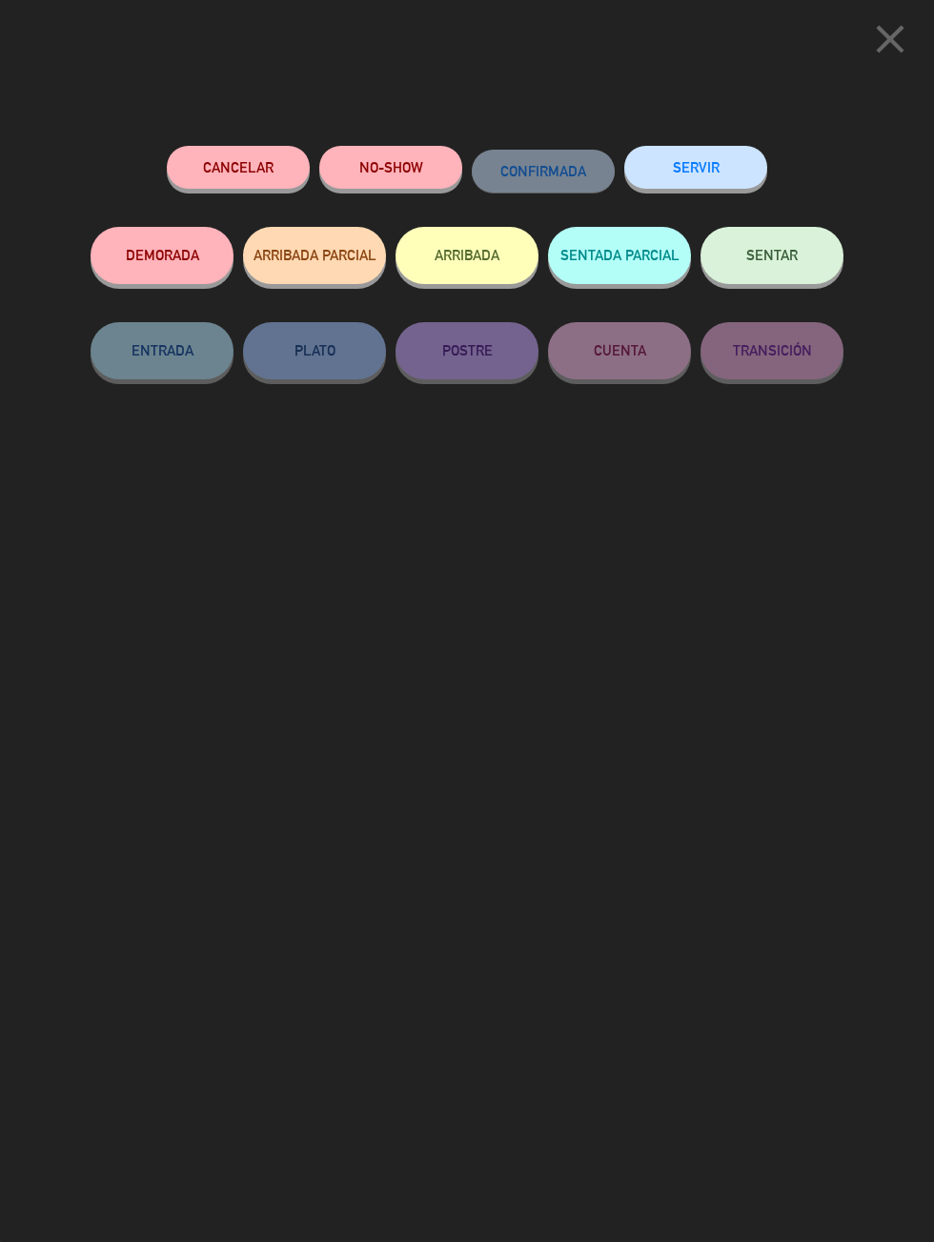
click at [763, 260] on span "SENTAR" at bounding box center [771, 255] width 51 height 16
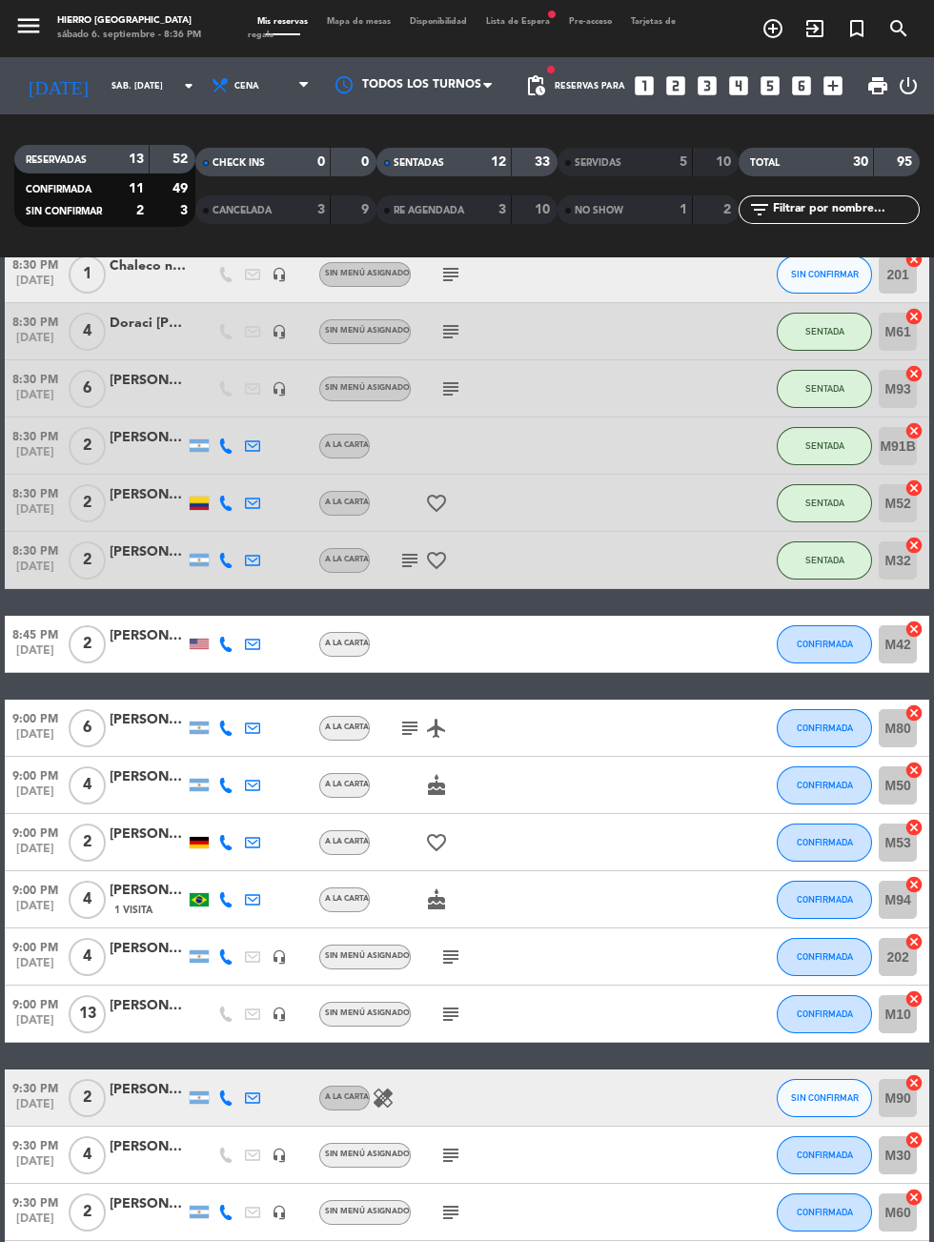
scroll to position [632, 0]
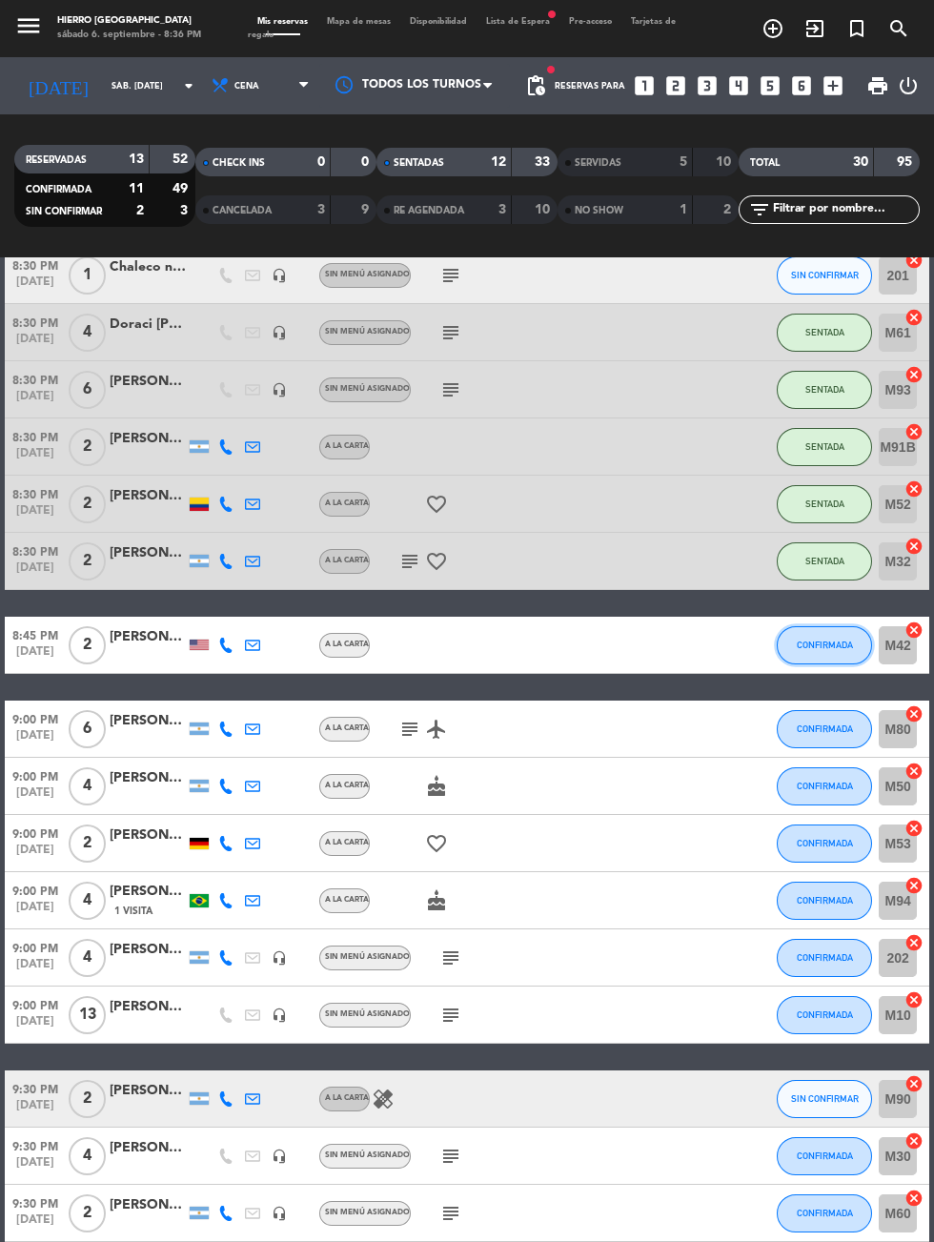
click at [831, 643] on span "CONFIRMADA" at bounding box center [825, 644] width 56 height 10
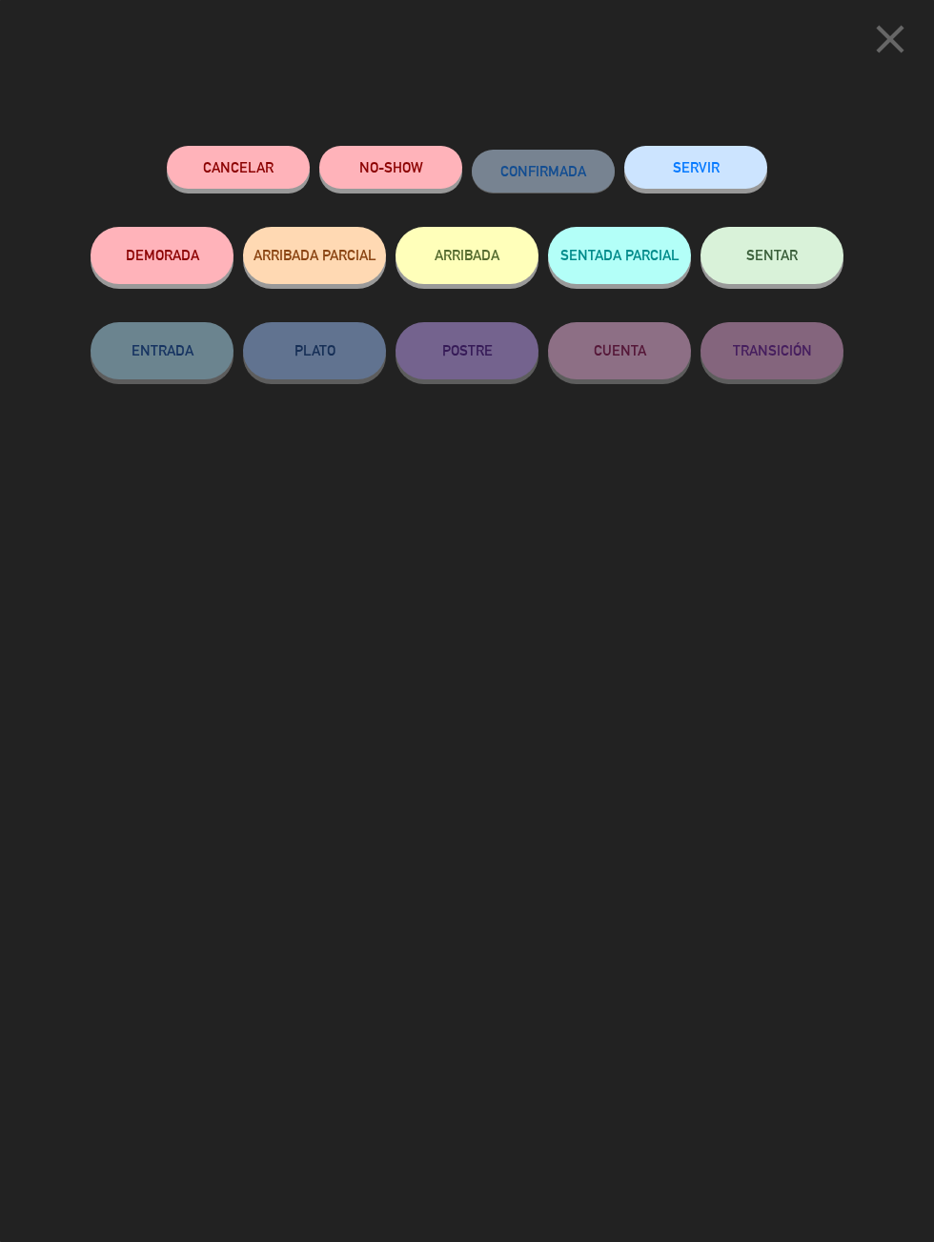
click at [794, 258] on span "SENTAR" at bounding box center [771, 255] width 51 height 16
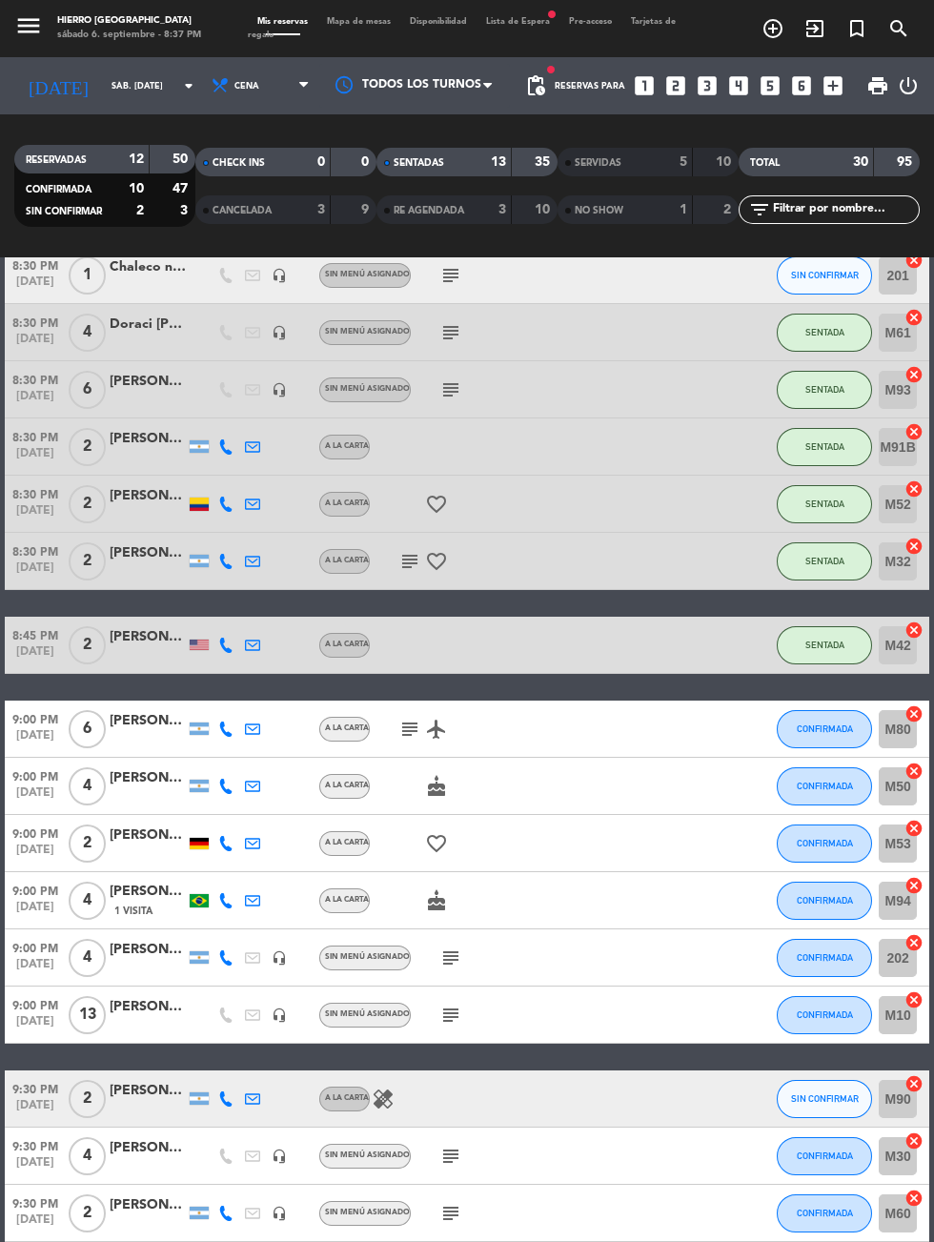
scroll to position [654, 0]
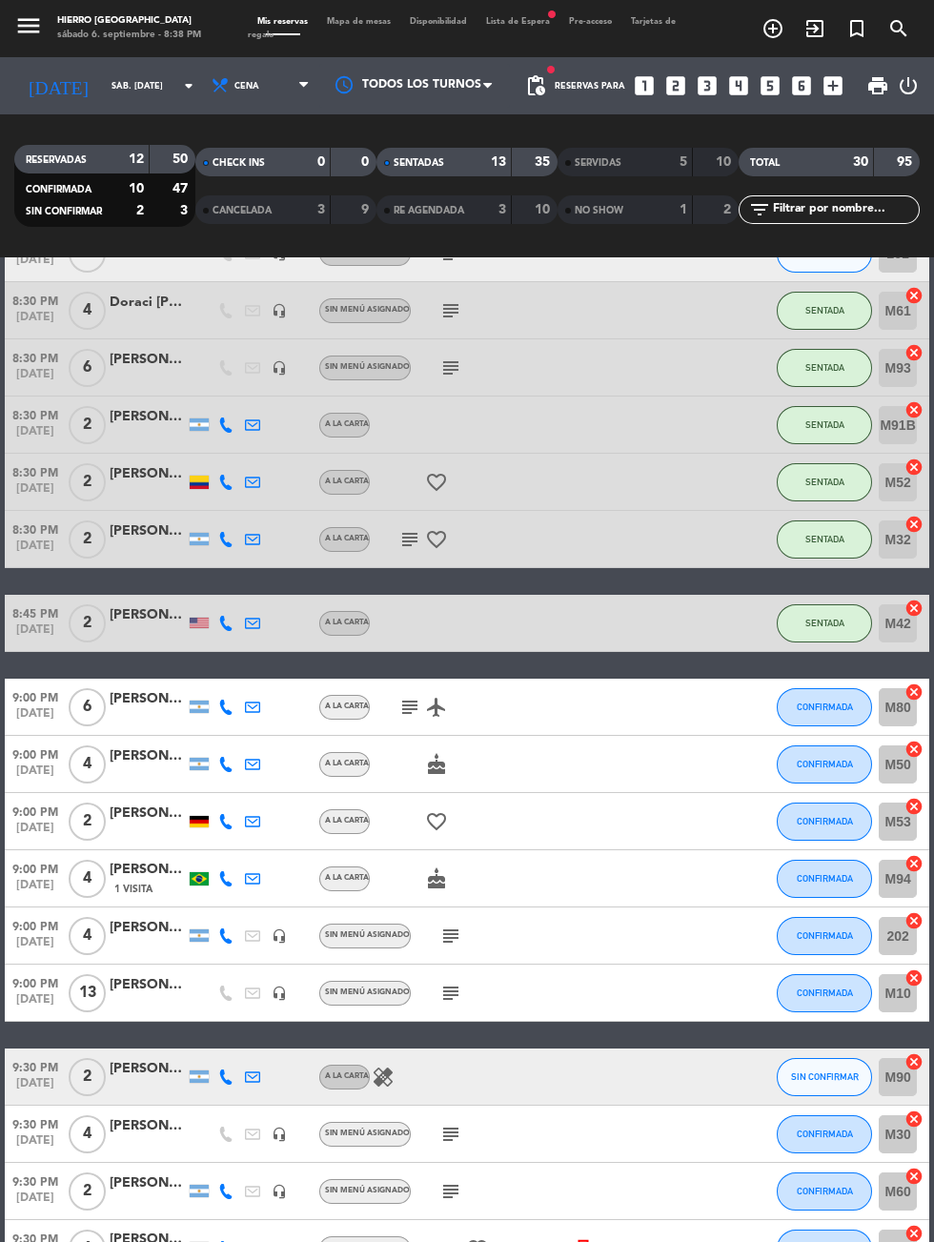
click at [739, 91] on icon "looks_4" at bounding box center [738, 85] width 25 height 25
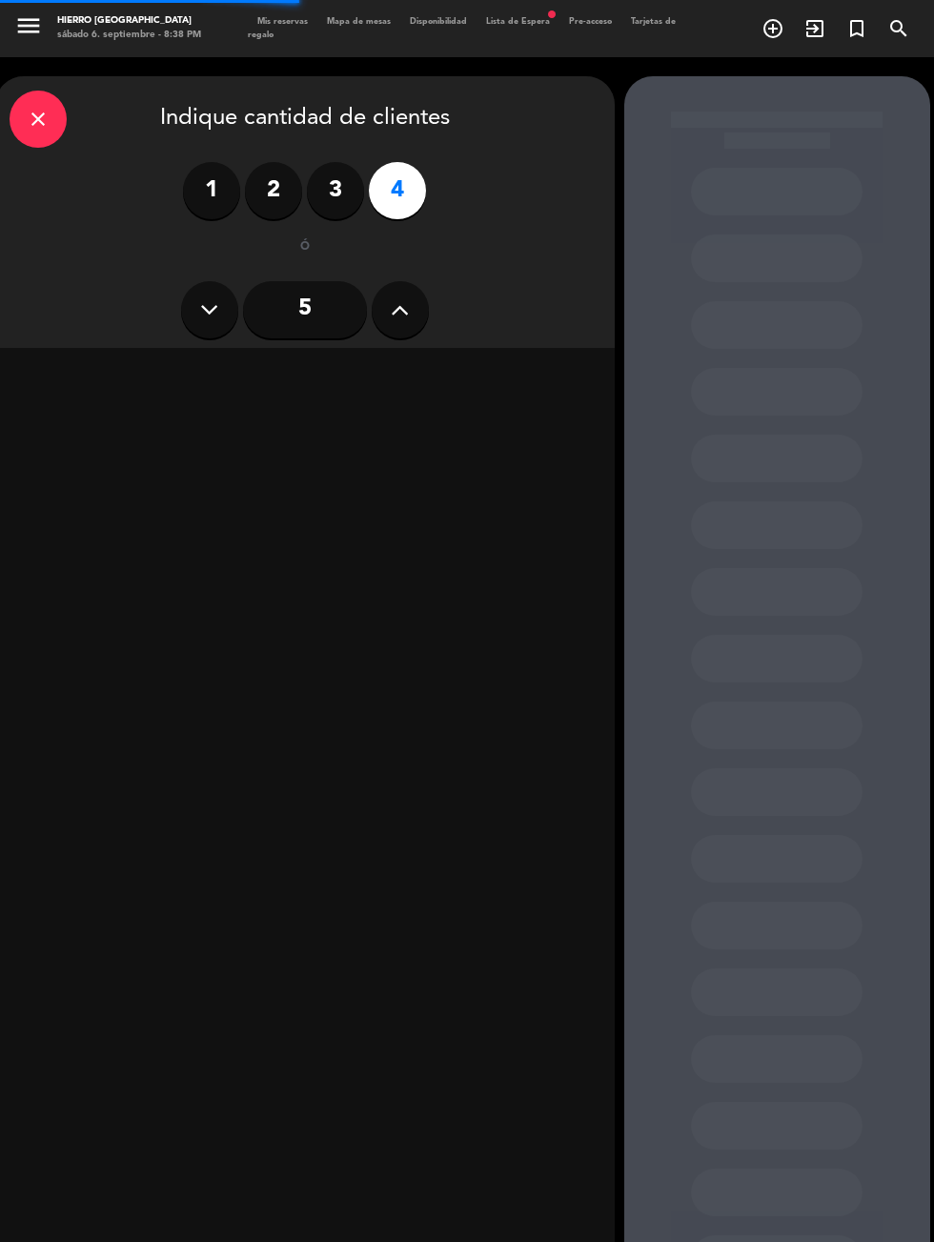
click at [421, 335] on div "5" at bounding box center [305, 309] width 591 height 67
click at [413, 323] on button at bounding box center [400, 309] width 57 height 57
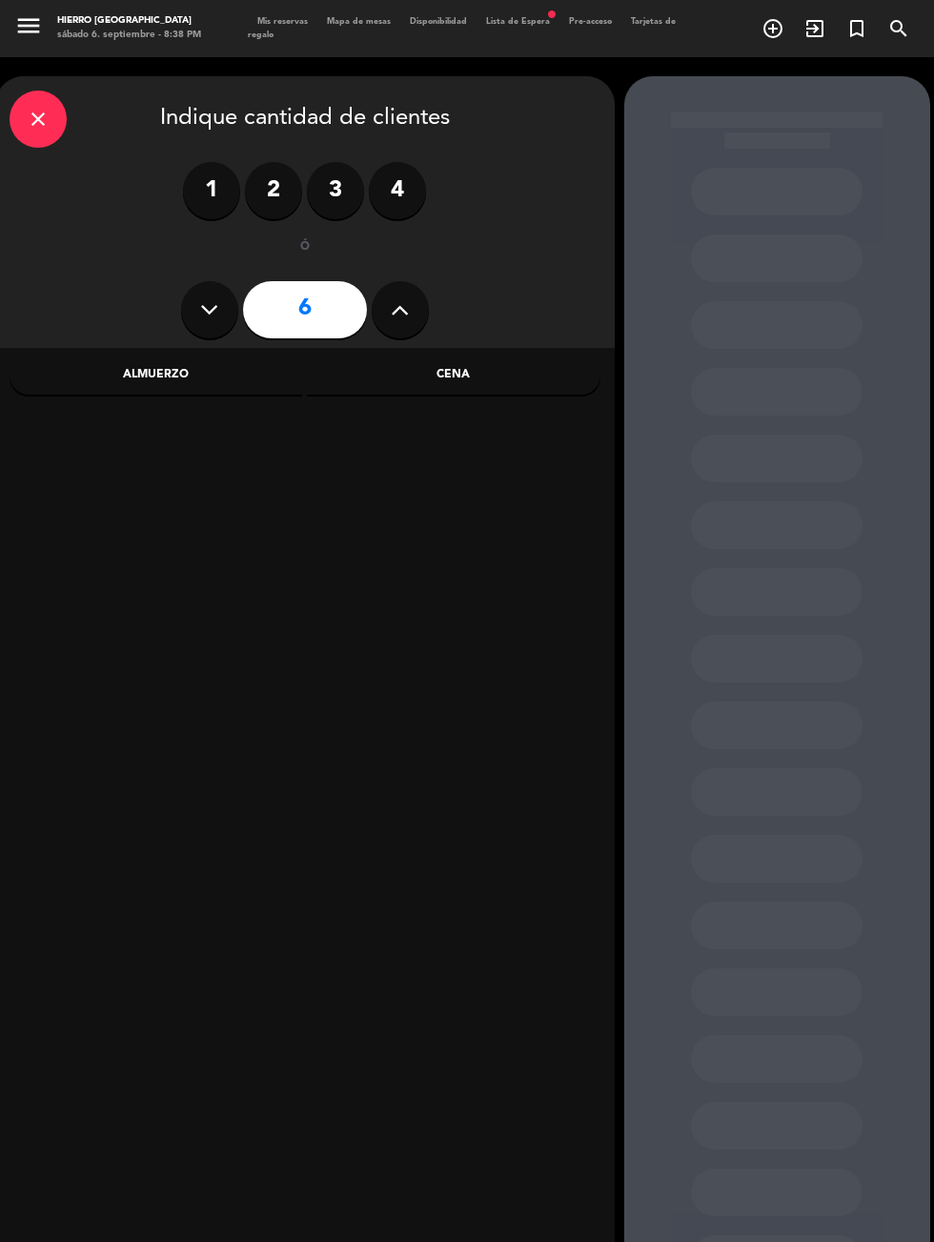
click at [419, 321] on button at bounding box center [400, 309] width 57 height 57
click at [404, 328] on button at bounding box center [400, 309] width 57 height 57
click at [410, 323] on button at bounding box center [400, 309] width 57 height 57
type input "9"
click at [188, 373] on div "Almuerzo" at bounding box center [156, 375] width 293 height 38
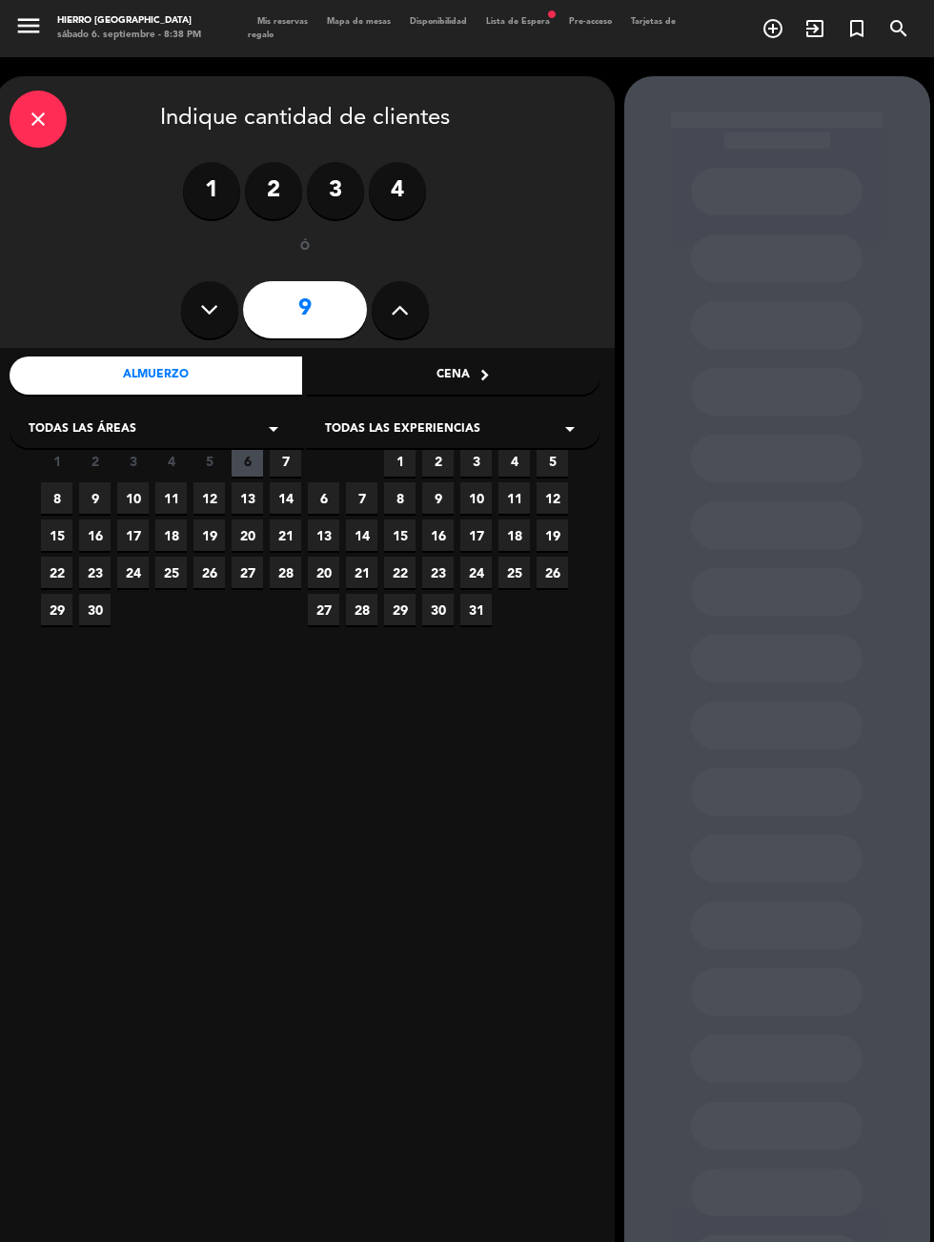
click at [285, 460] on span "7" at bounding box center [285, 460] width 31 height 31
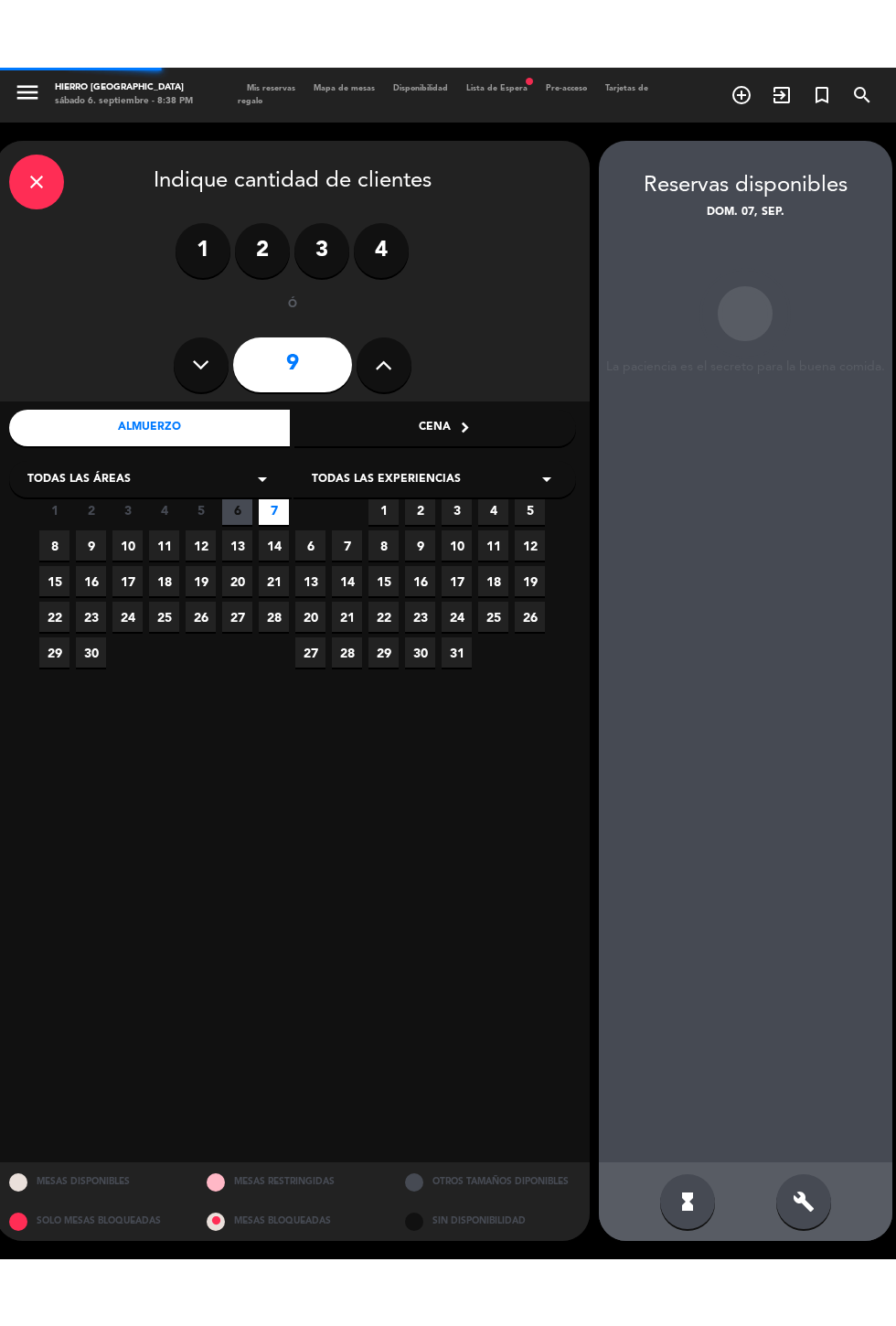
scroll to position [73, 0]
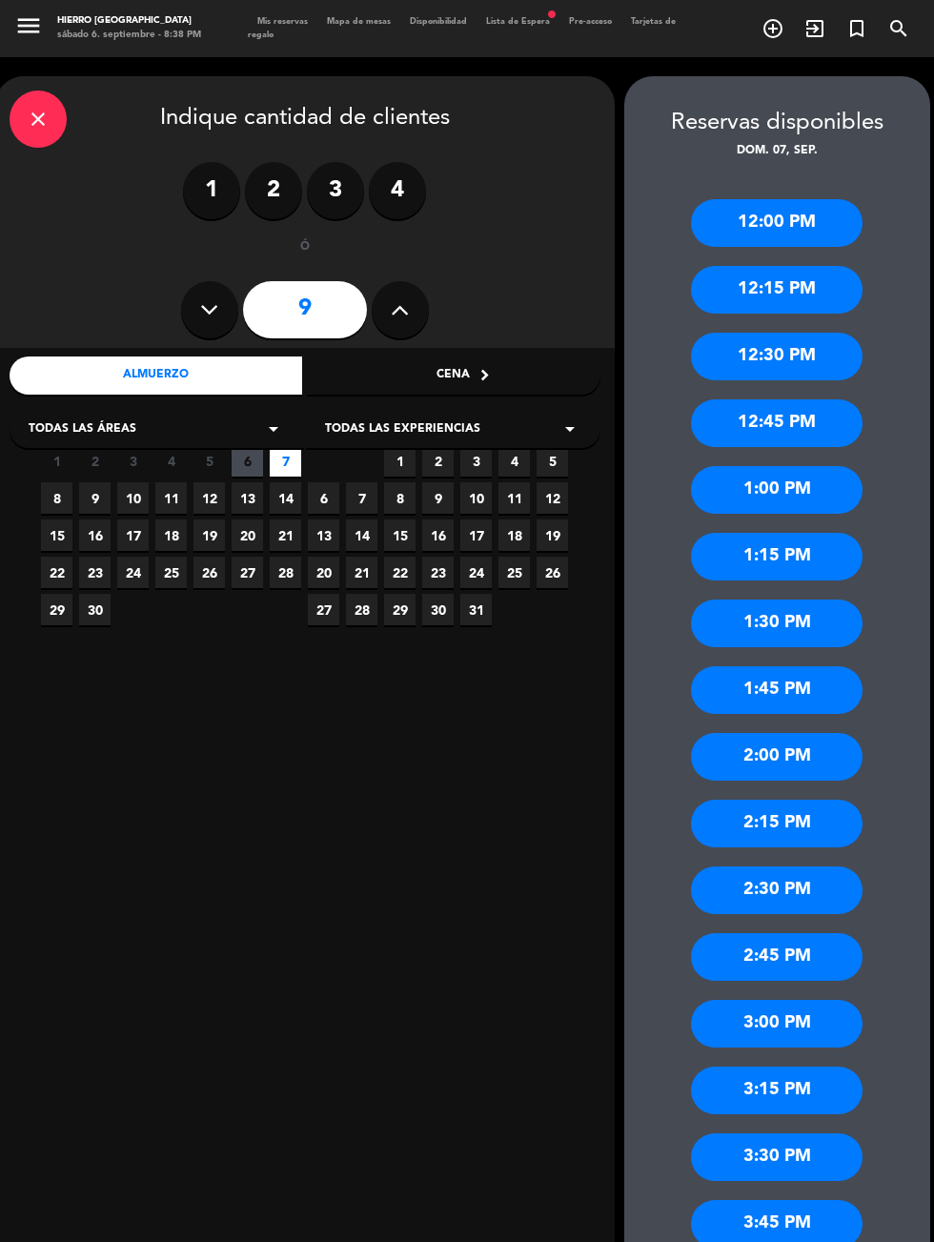
click at [832, 599] on div "1:30 PM" at bounding box center [777, 623] width 172 height 48
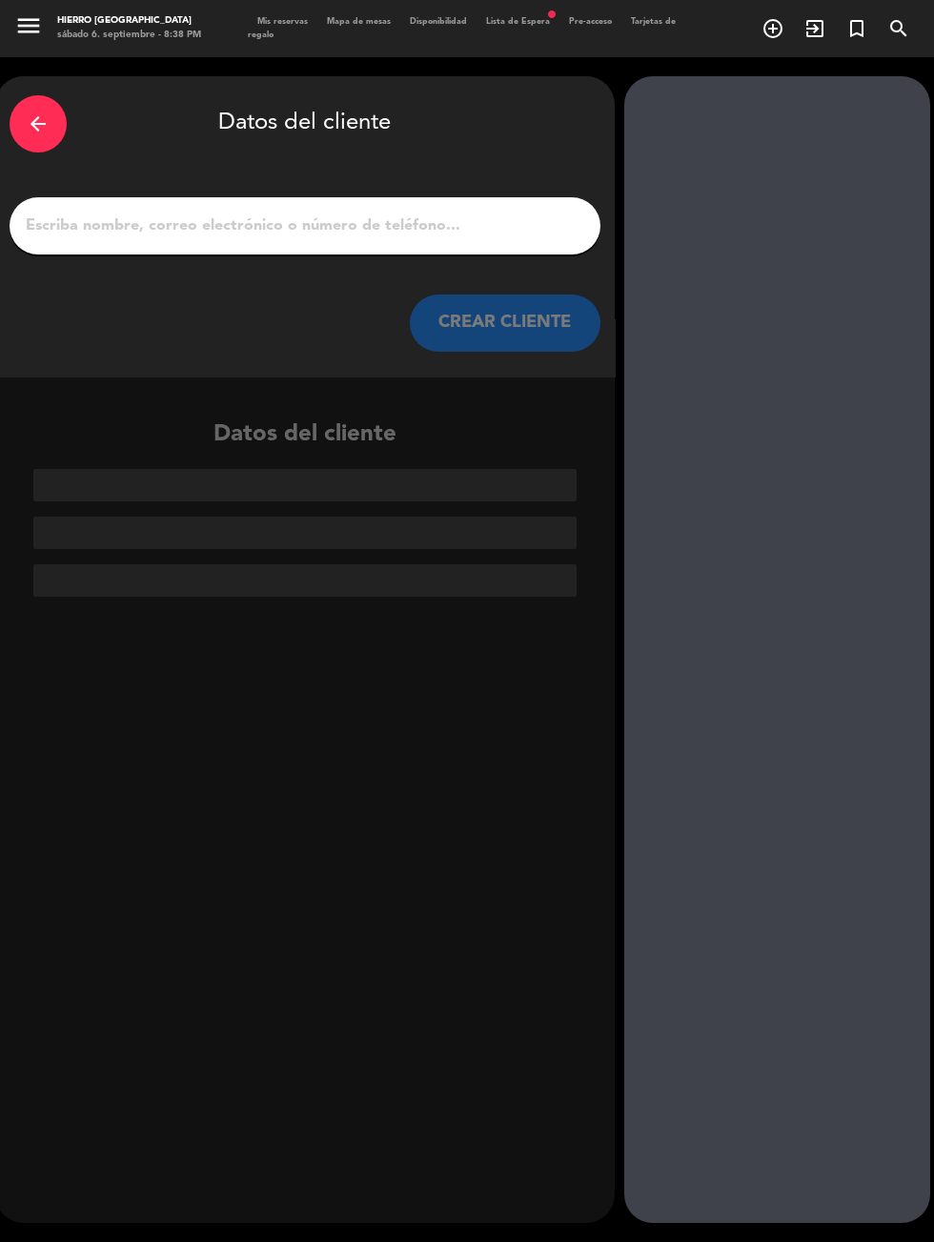
click at [540, 212] on input "1" at bounding box center [305, 225] width 562 height 27
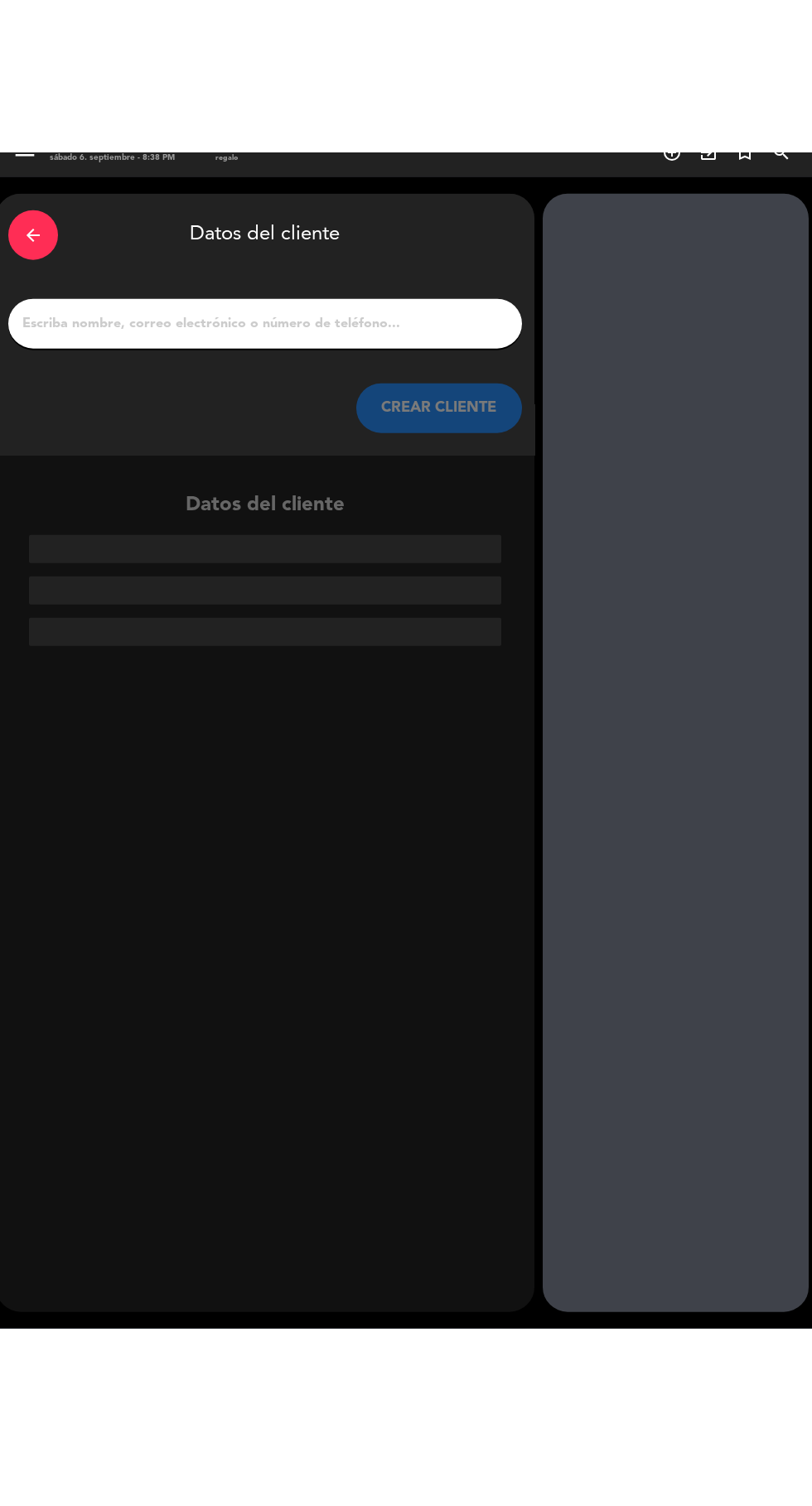
scroll to position [41, 0]
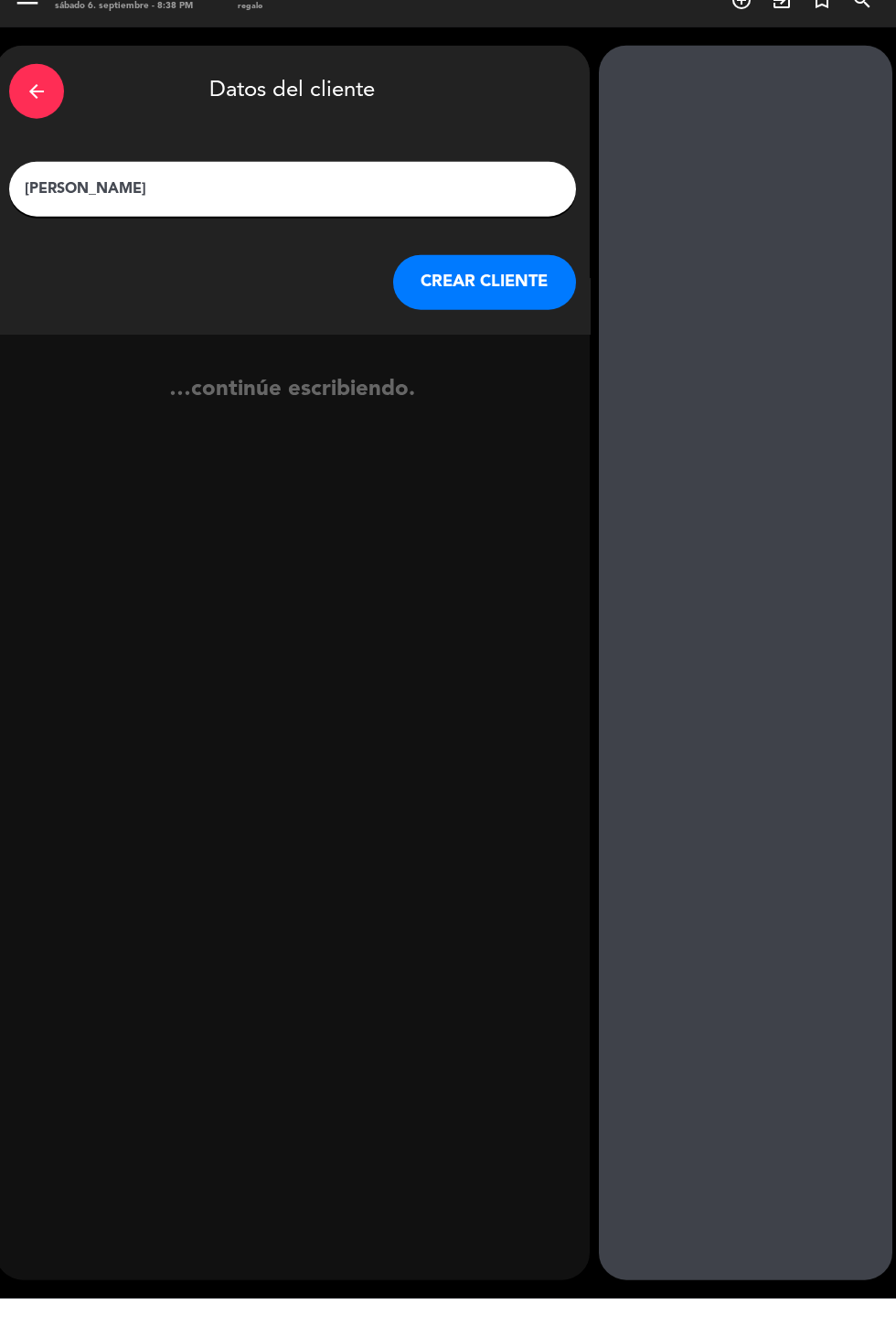
type input "[PERSON_NAME]"
click at [518, 282] on button "CREAR CLIENTE" at bounding box center [484, 309] width 183 height 55
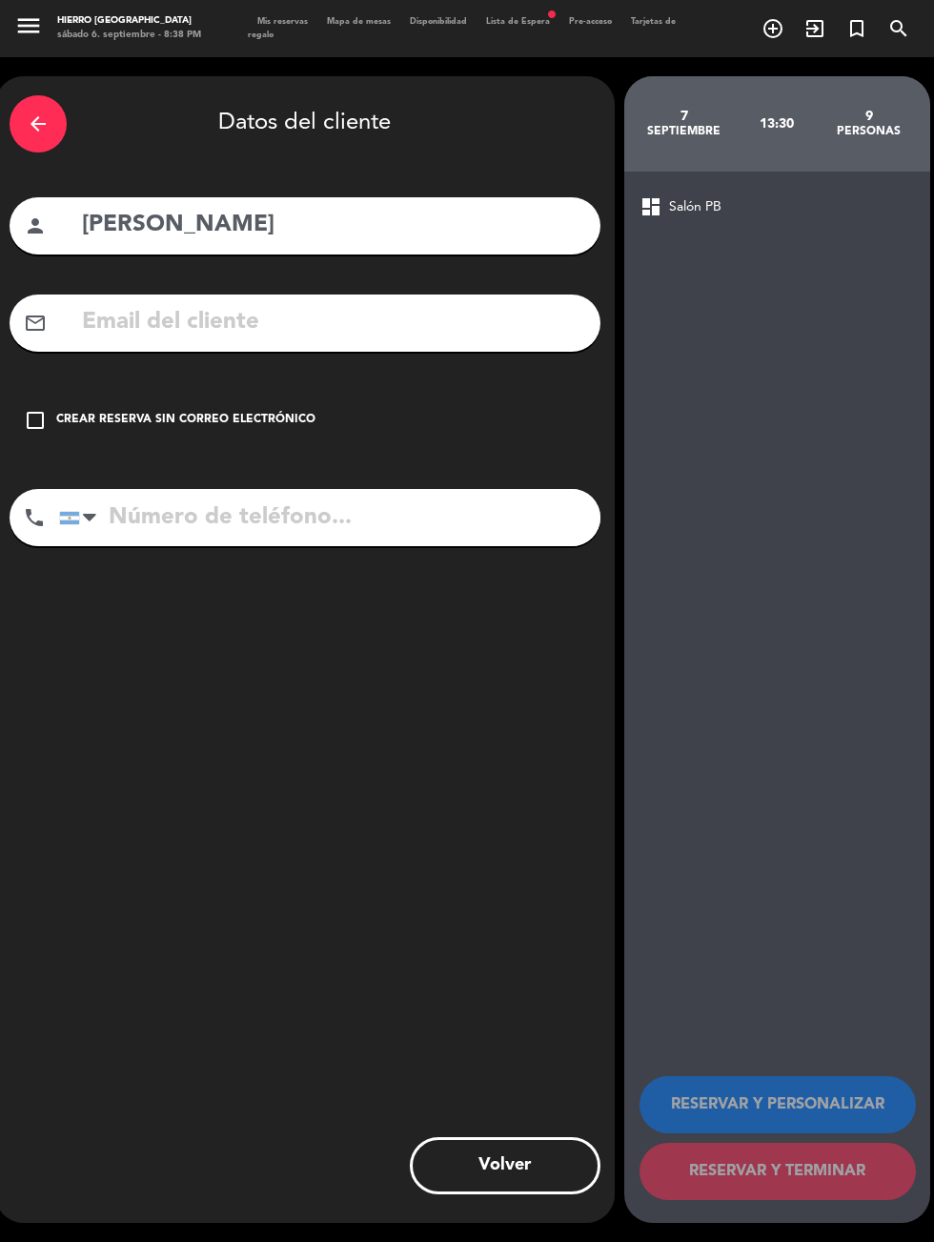
click at [173, 303] on input "text" at bounding box center [333, 322] width 506 height 39
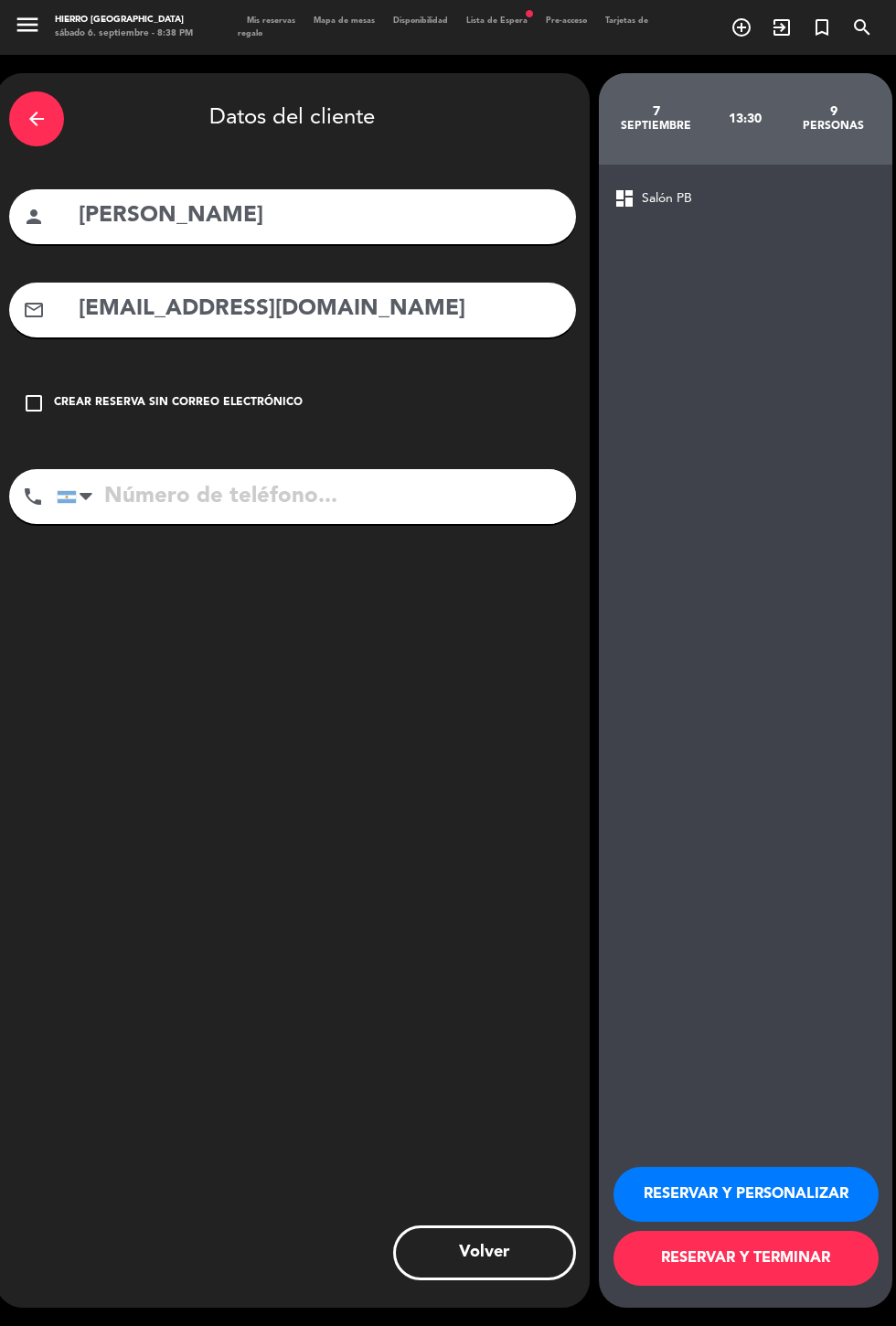
type input "[EMAIL_ADDRESS][DOMAIN_NAME]"
click at [243, 469] on input "tel" at bounding box center [316, 496] width 519 height 55
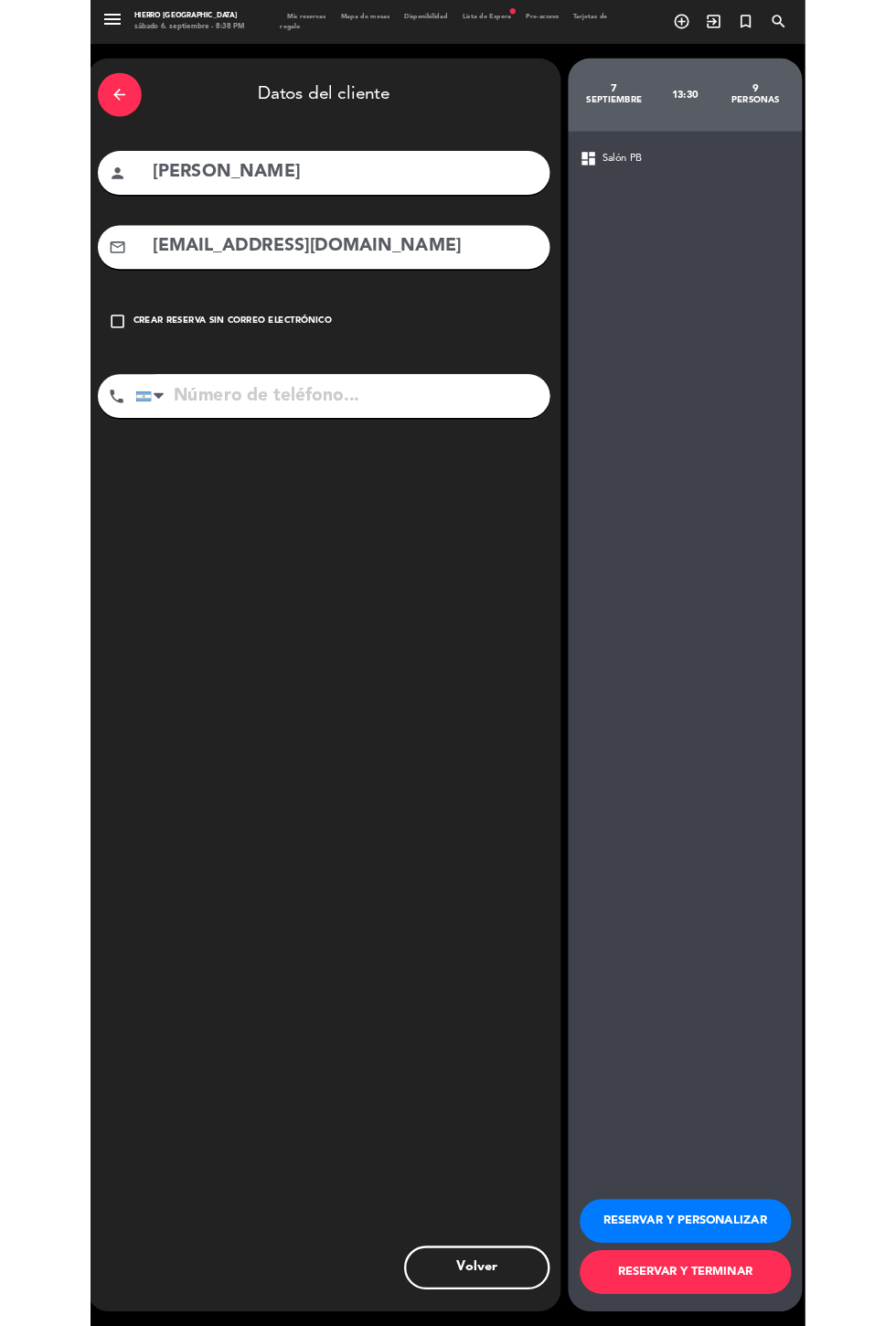
scroll to position [0, 0]
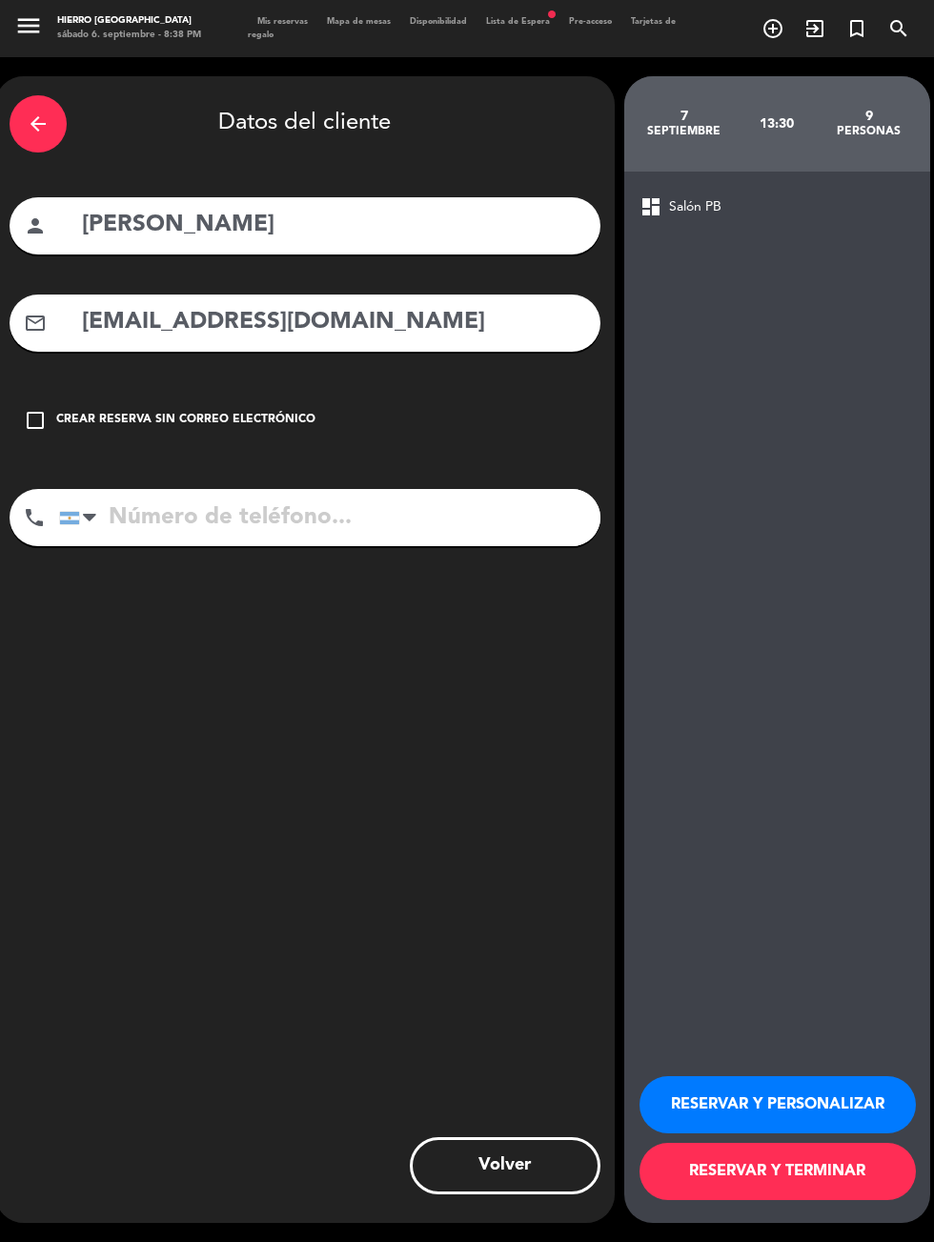
click at [312, 490] on input "tel" at bounding box center [329, 517] width 541 height 57
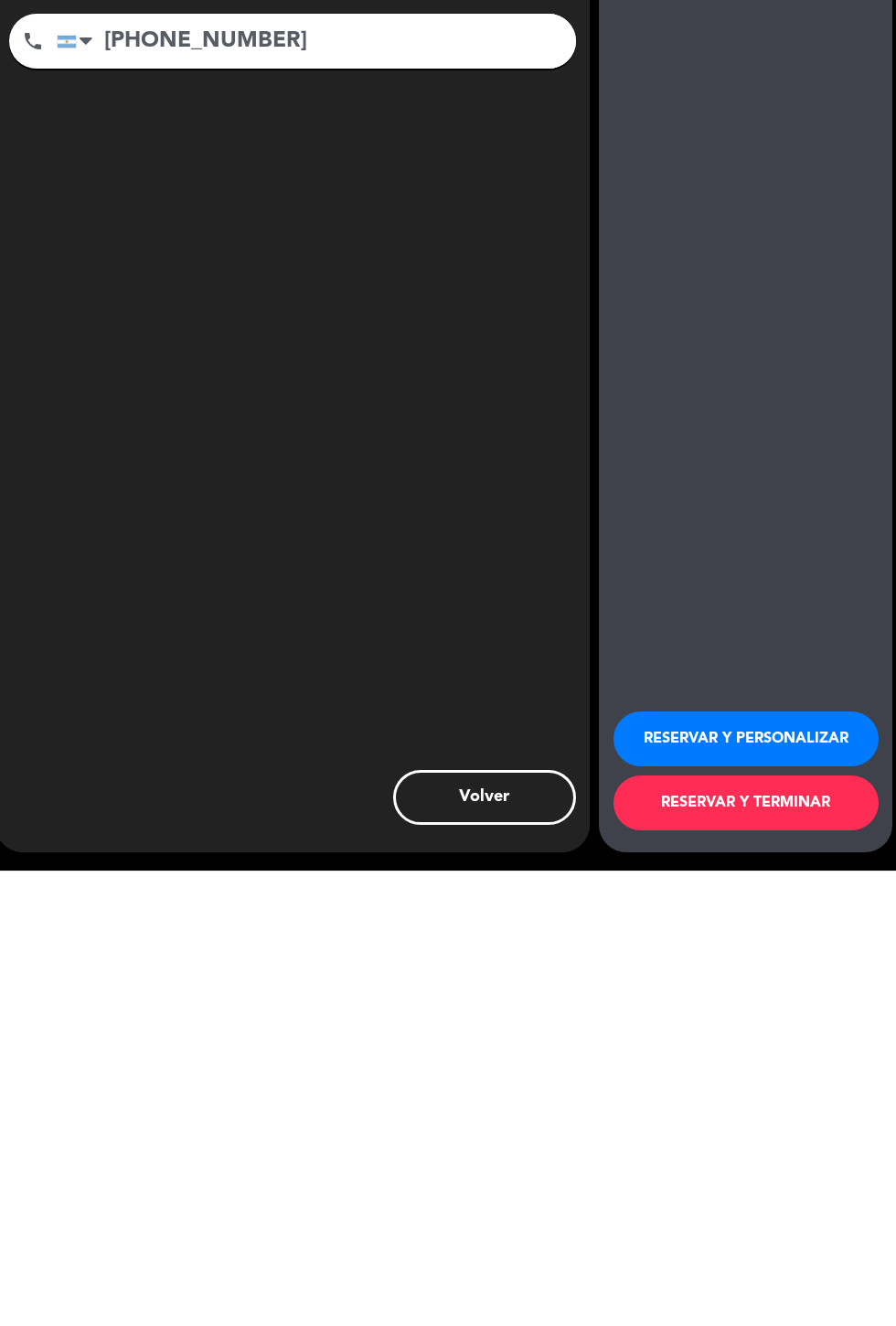
scroll to position [45, 0]
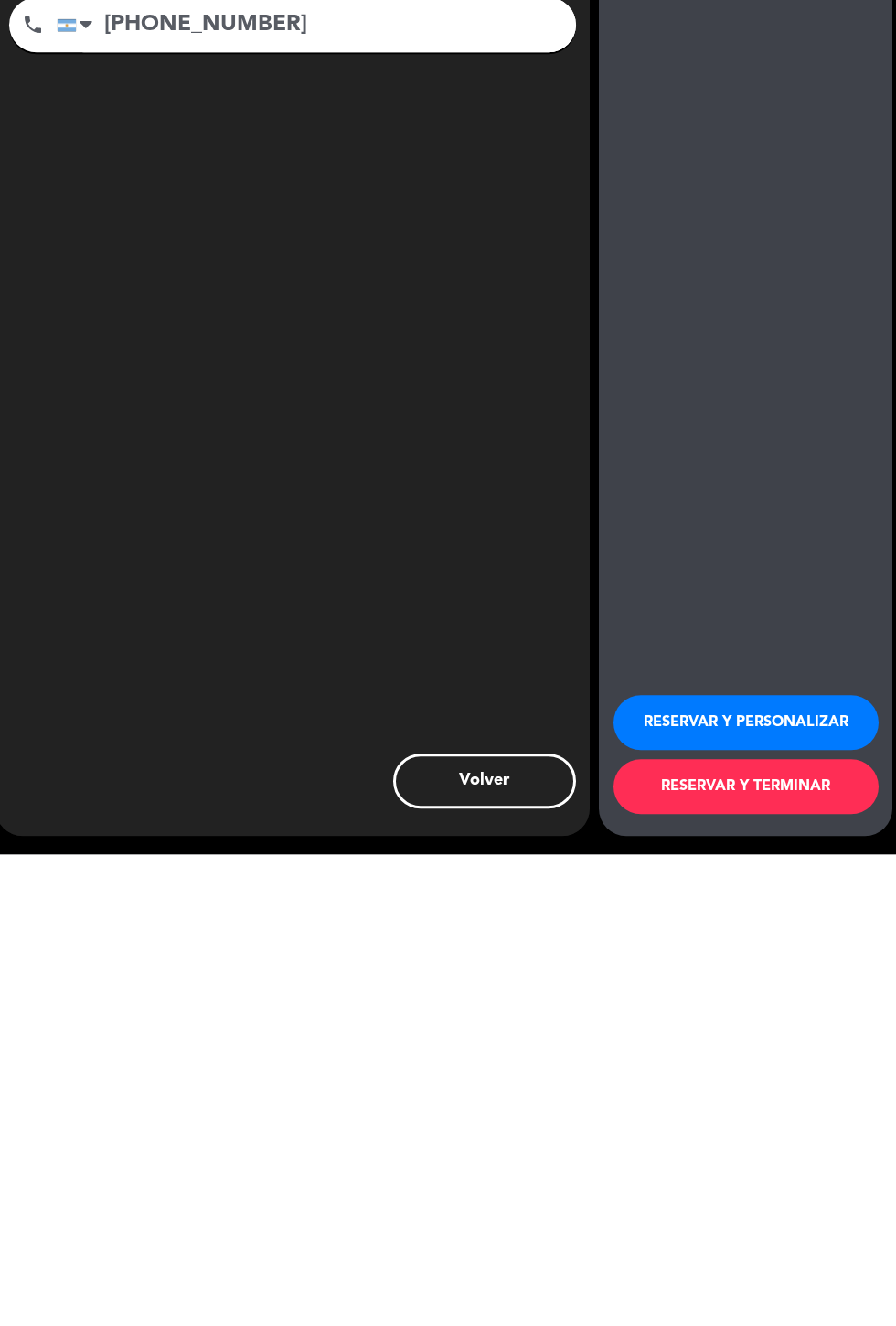
type input "[PHONE_NUMBER]"
click at [678, 1184] on button "RESERVAR Y PERSONALIZAR" at bounding box center [745, 1194] width 265 height 55
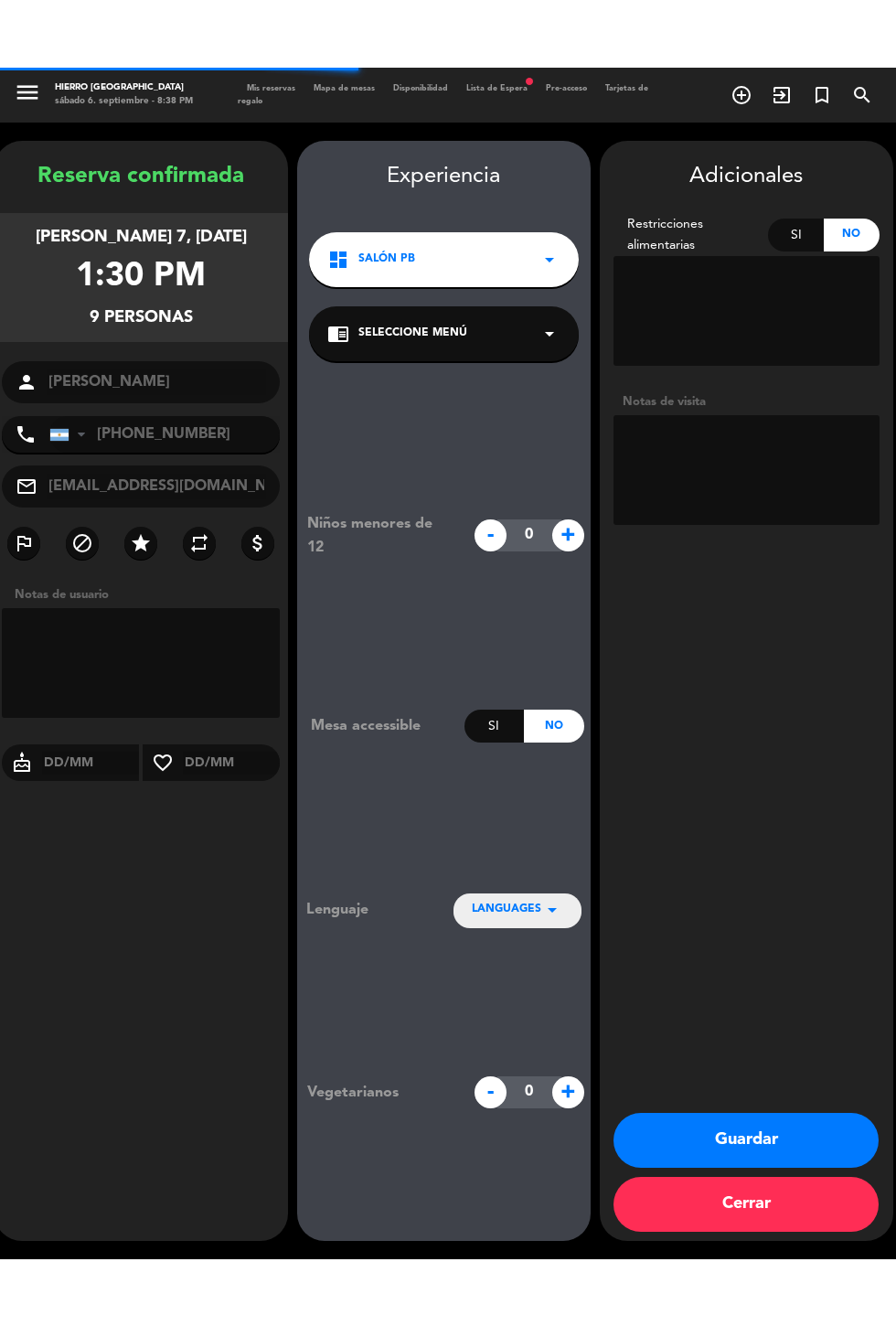
scroll to position [73, 0]
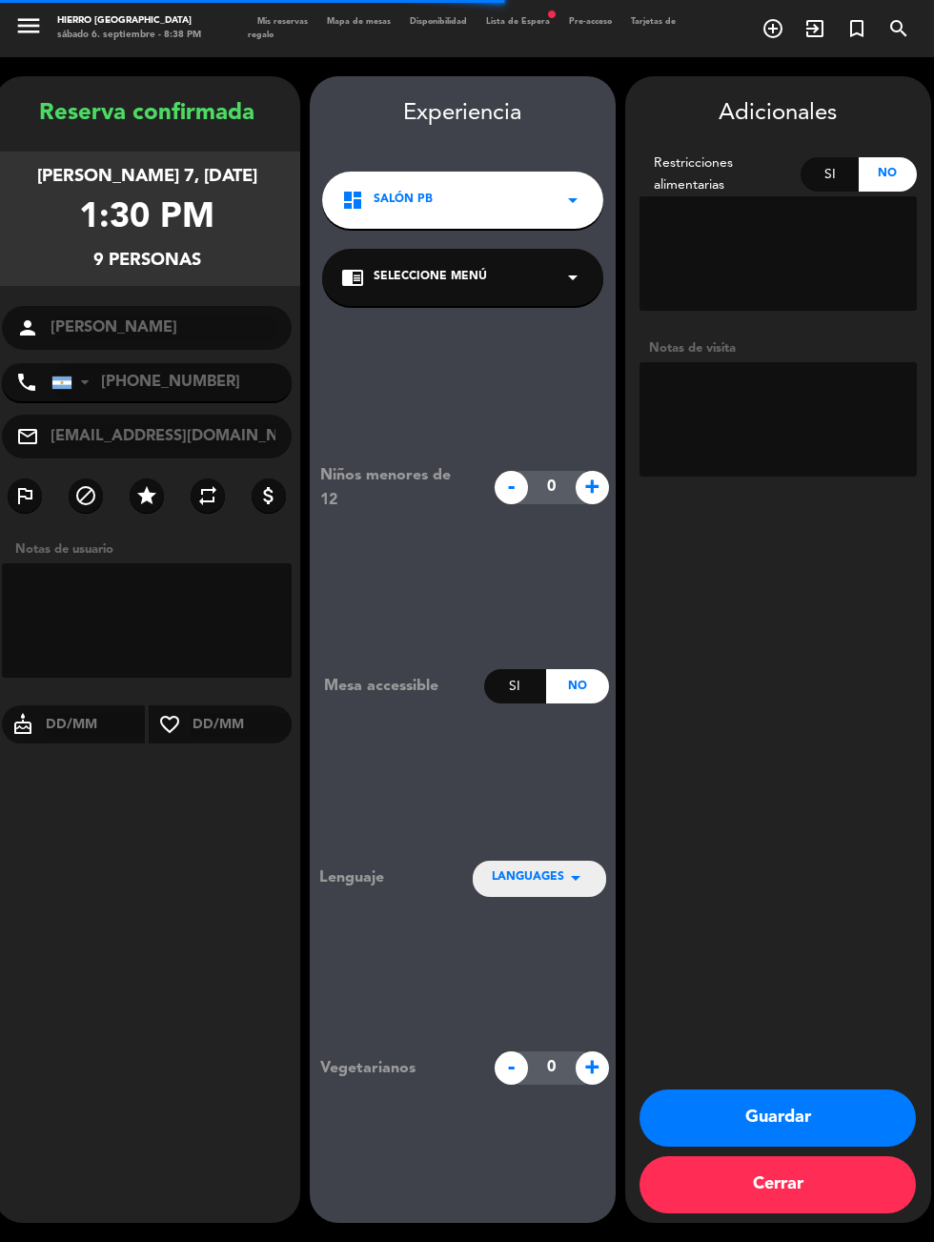
click at [825, 362] on textarea at bounding box center [777, 419] width 277 height 114
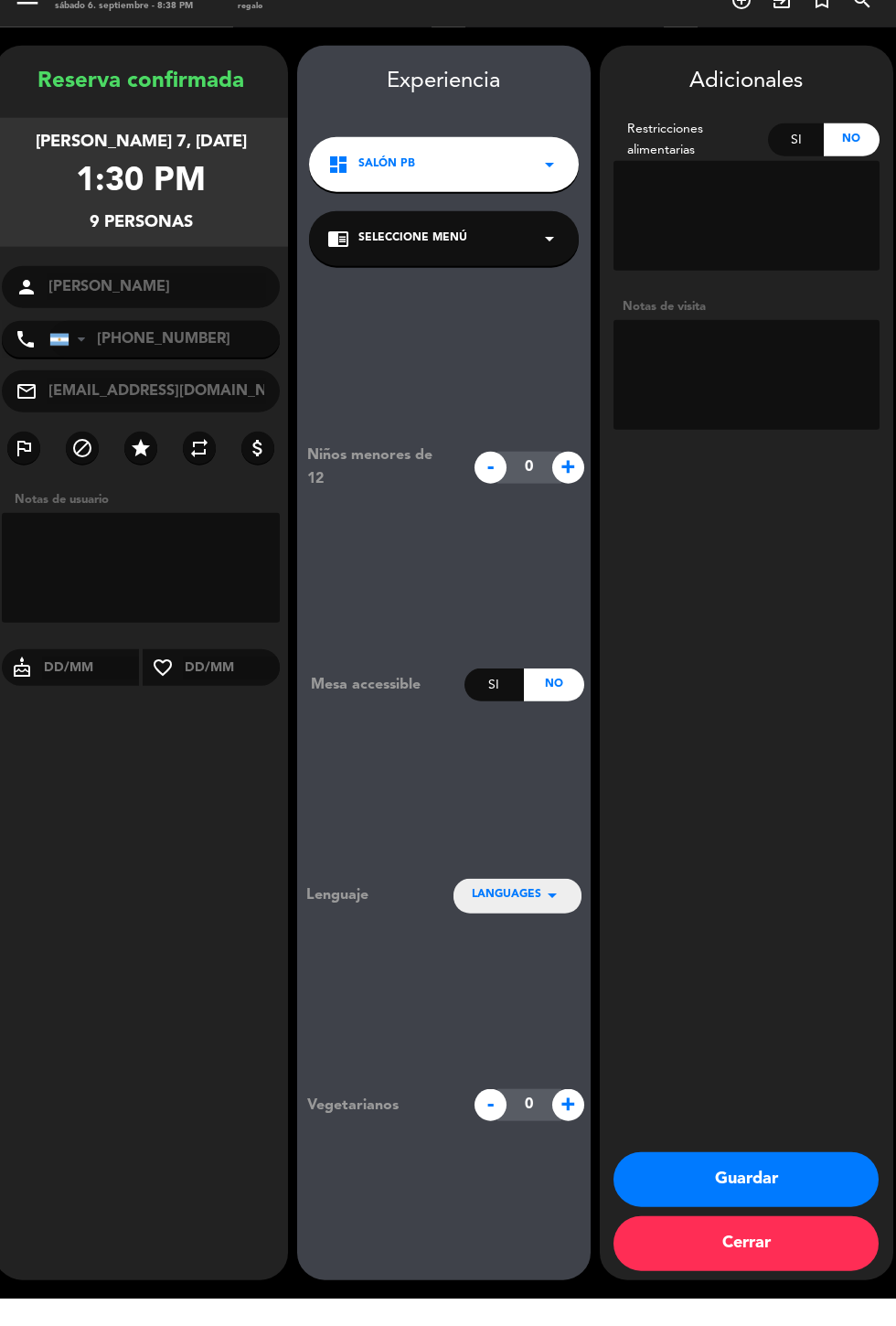
scroll to position [45, 0]
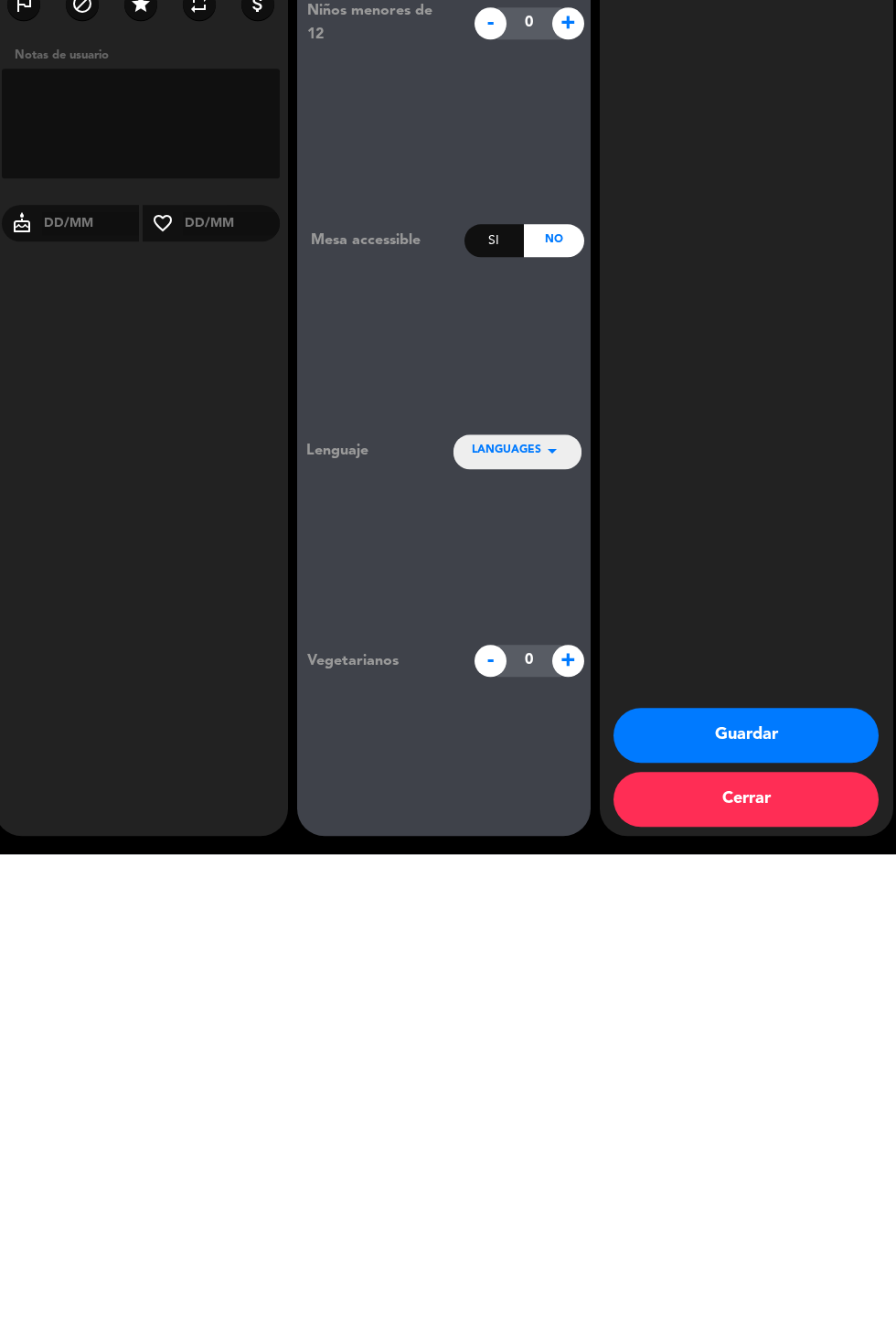
type textarea "Abonó seña de $90.000 afuera"
click at [800, 1191] on button "Guardar" at bounding box center [745, 1206] width 265 height 55
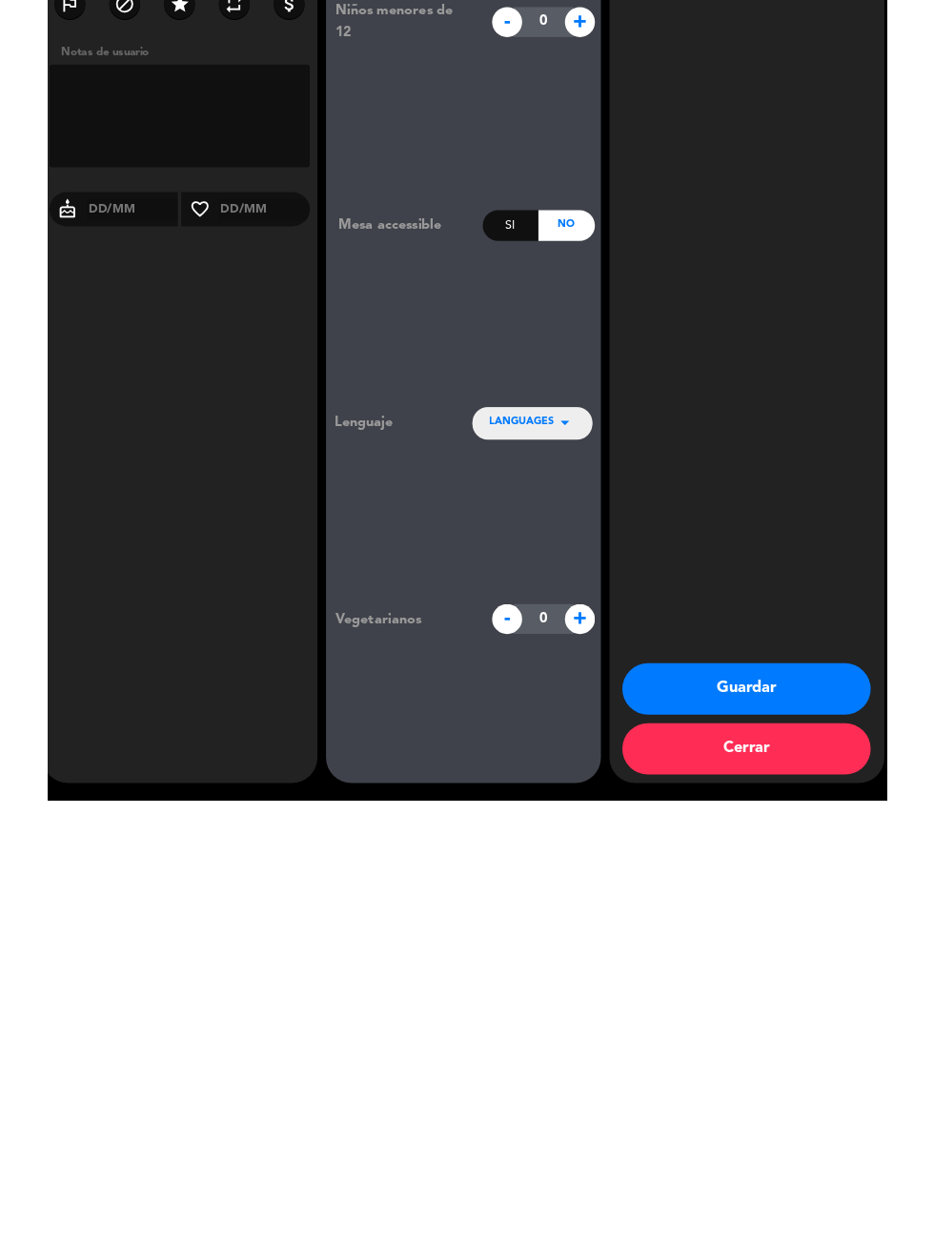
scroll to position [0, 0]
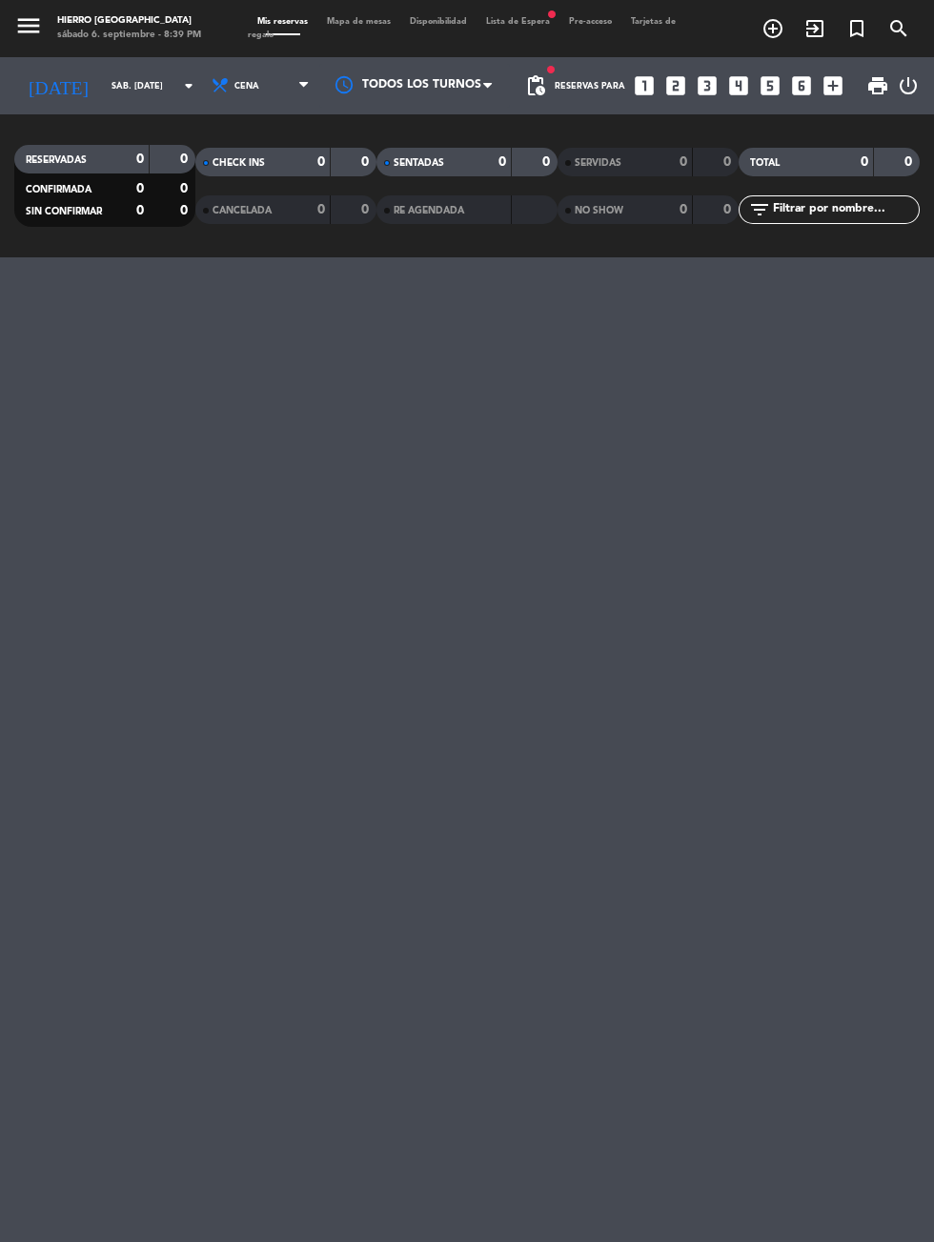
click at [102, 71] on input "sáb. [DATE]" at bounding box center [162, 86] width 120 height 30
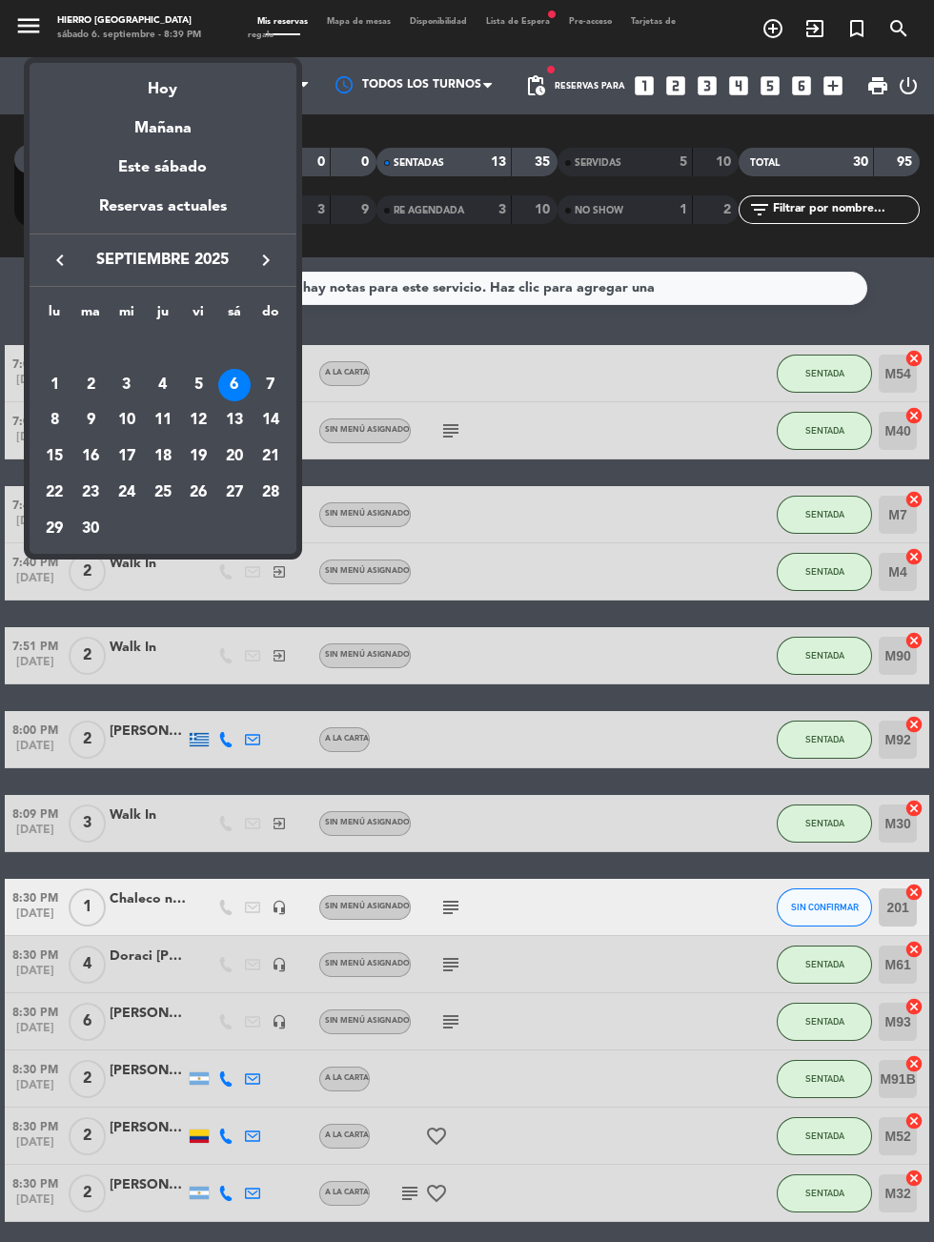
click at [268, 376] on div "7" at bounding box center [270, 385] width 32 height 32
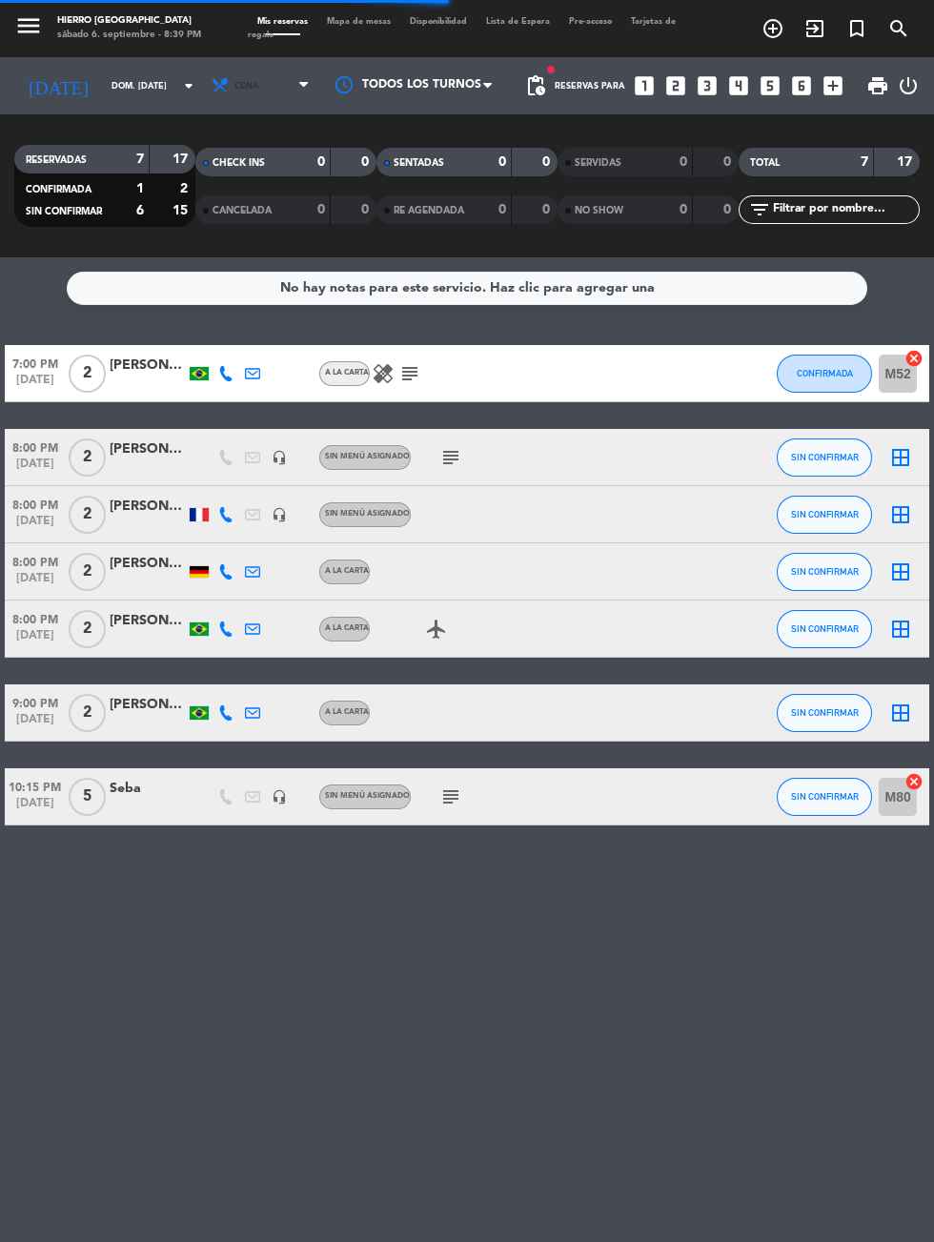
click at [233, 65] on span "Cena" at bounding box center [262, 86] width 114 height 42
click at [213, 121] on div "menu Hierro Palermo sábado 6. septiembre - 8:39 PM Mis reservas Mapa de mesas D…" at bounding box center [467, 128] width 934 height 257
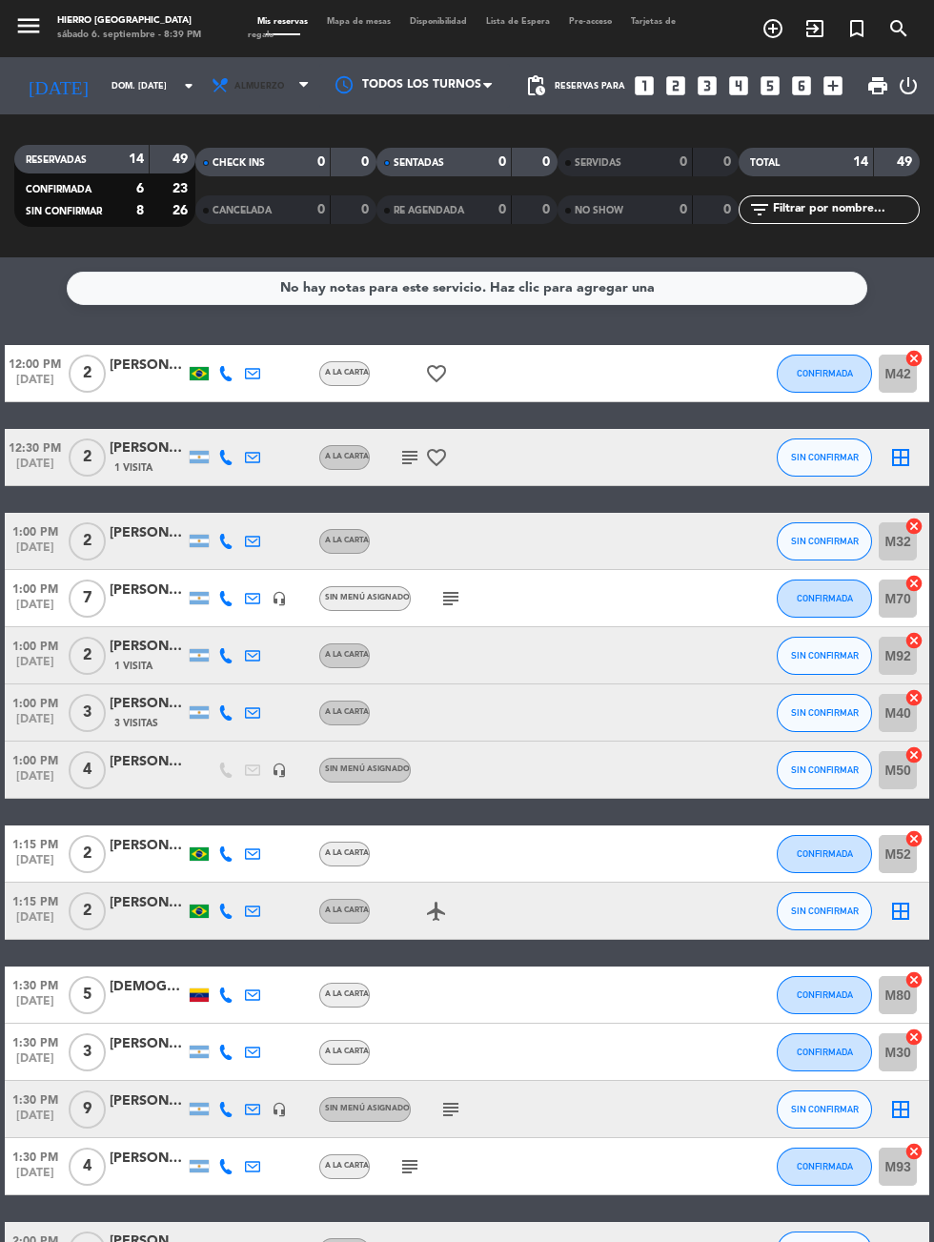
click at [234, 82] on span "Almuerzo" at bounding box center [259, 86] width 50 height 10
click at [220, 206] on div "menu Hierro Palermo sábado 6. septiembre - 8:39 PM Mis reservas Mapa de mesas D…" at bounding box center [467, 128] width 934 height 257
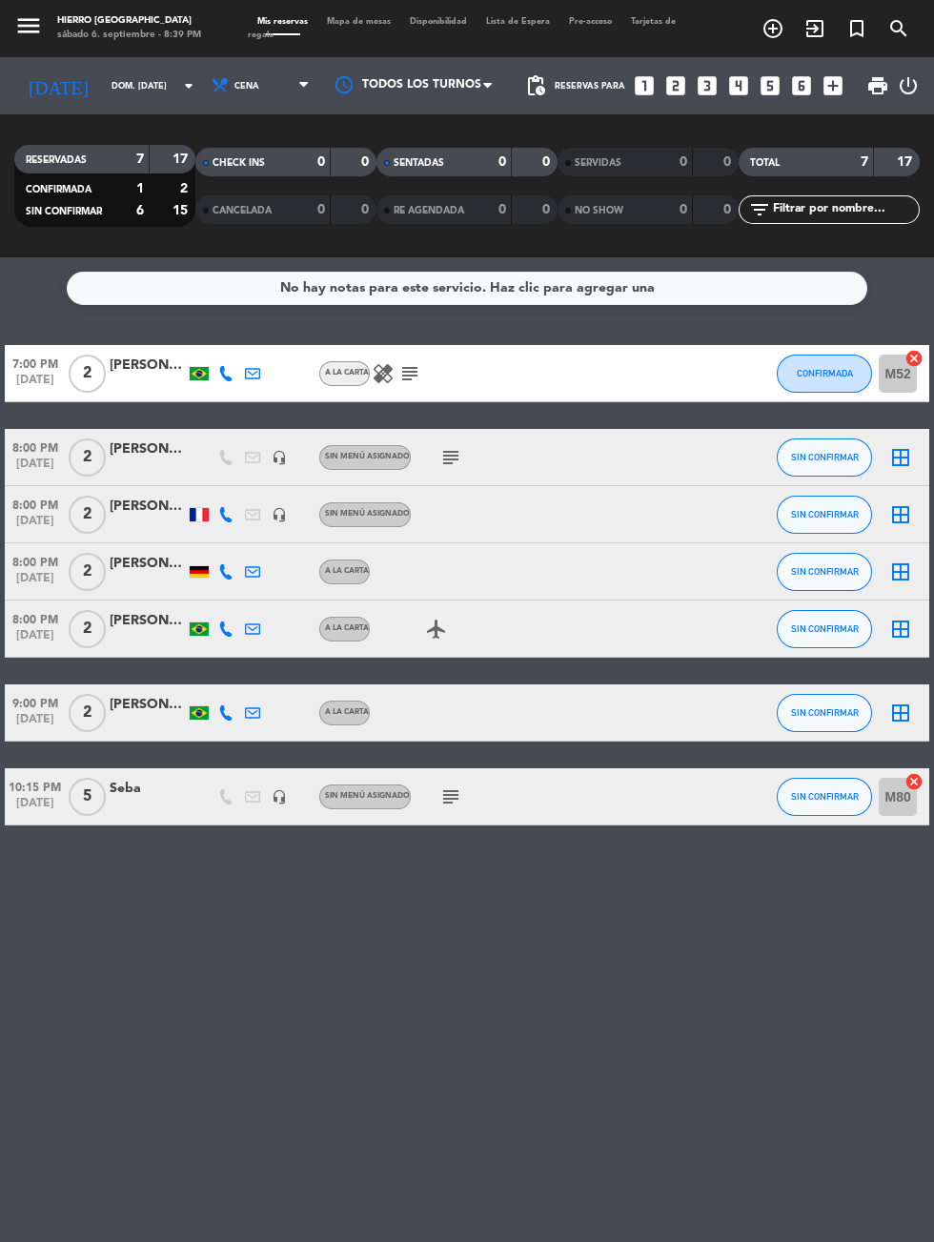
click at [102, 89] on input "dom. [DATE]" at bounding box center [162, 86] width 120 height 30
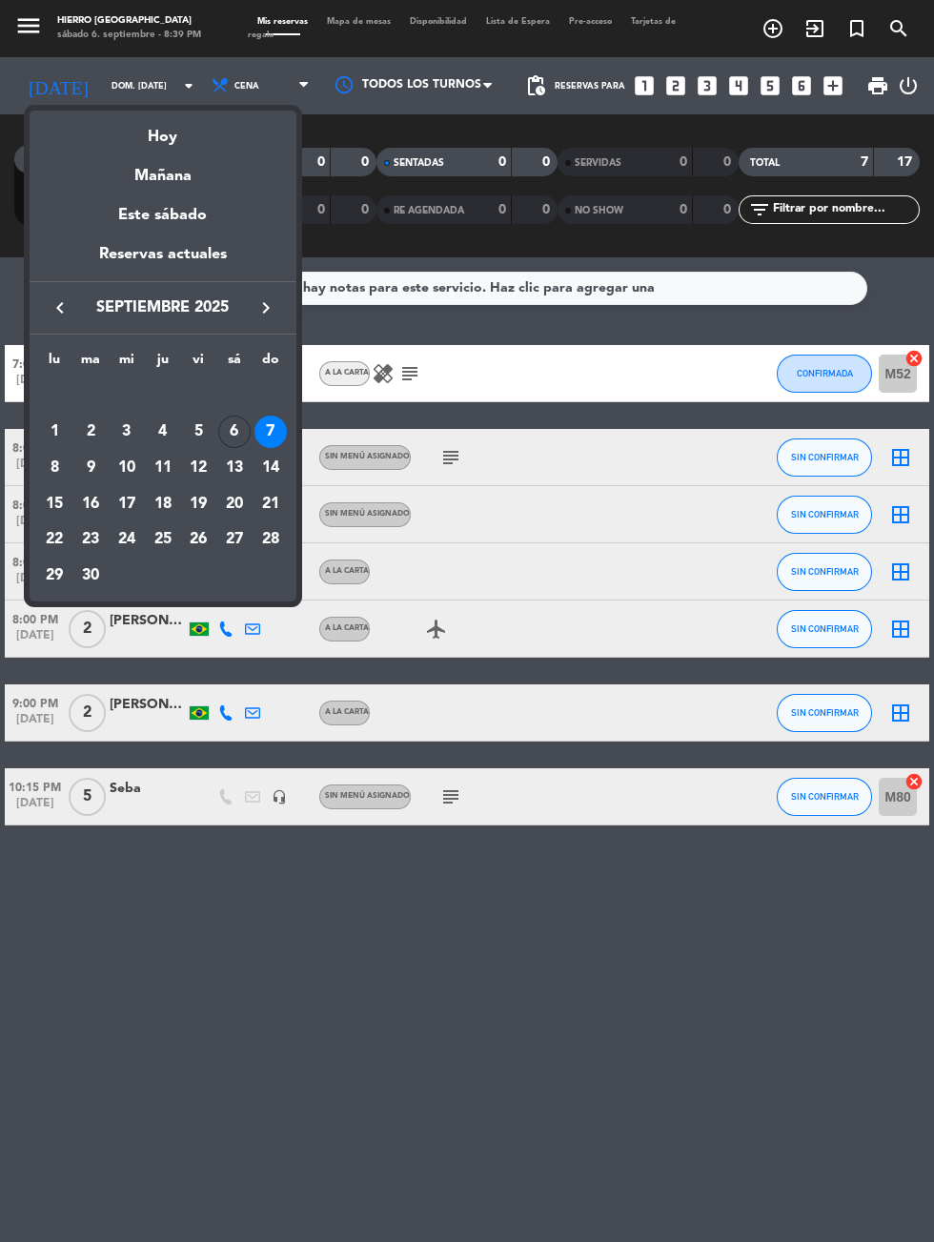
click at [169, 981] on div at bounding box center [467, 621] width 934 height 1242
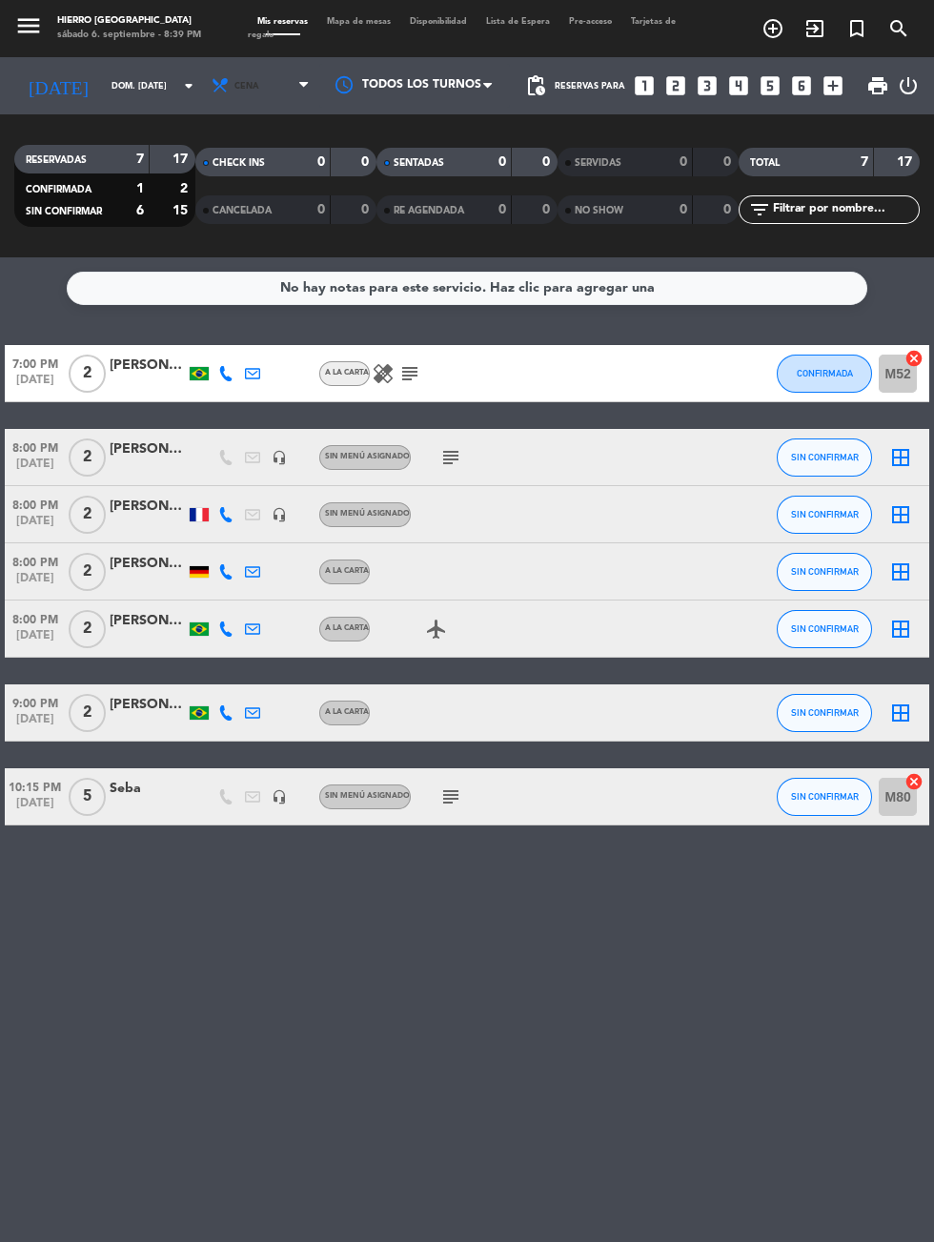
click at [234, 82] on span "Cena" at bounding box center [262, 86] width 114 height 42
click at [229, 171] on div "menu Hierro Palermo sábado 6. septiembre - 8:39 PM Mis reservas Mapa de mesas D…" at bounding box center [467, 128] width 934 height 257
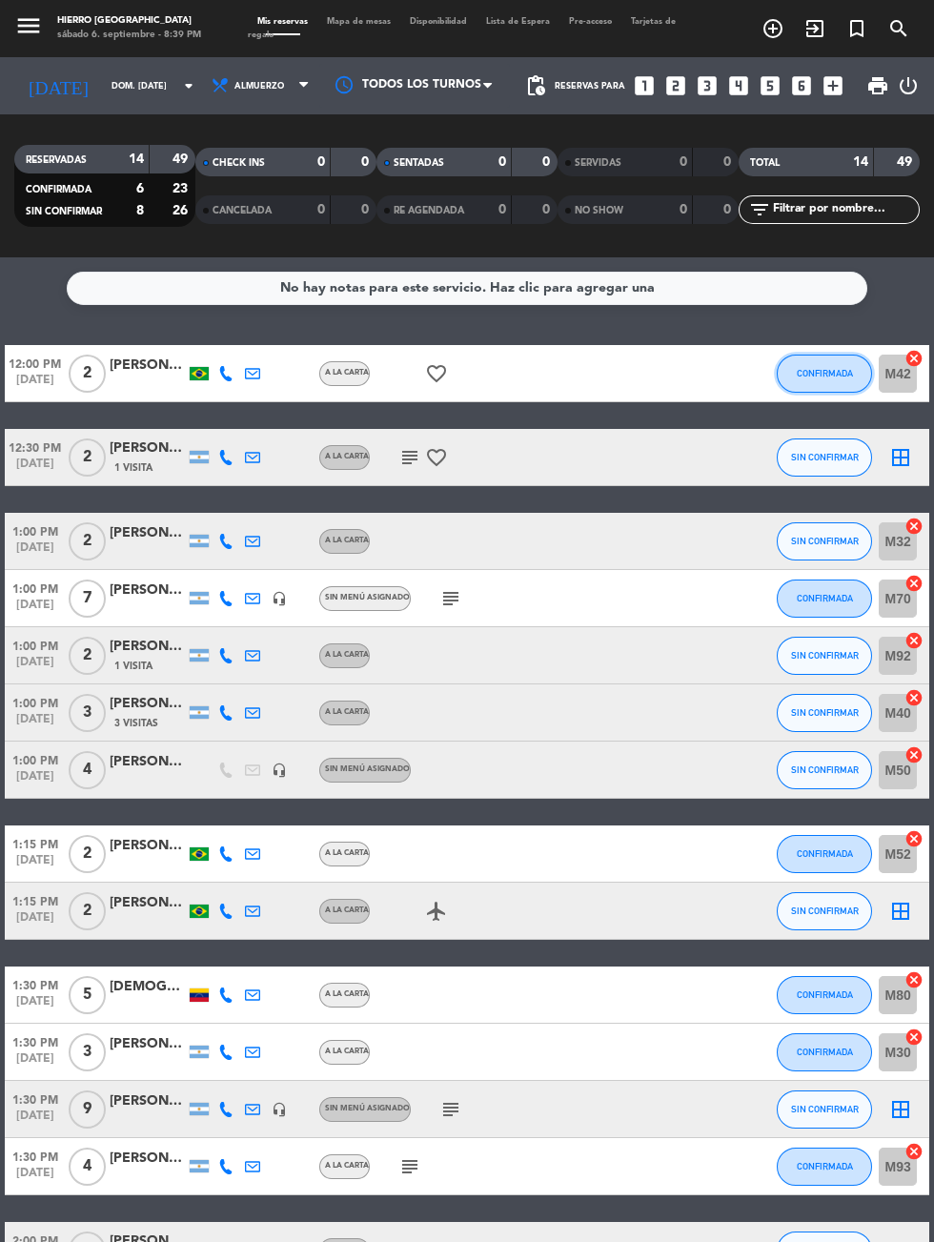
click at [816, 385] on button "CONFIRMADA" at bounding box center [824, 373] width 95 height 38
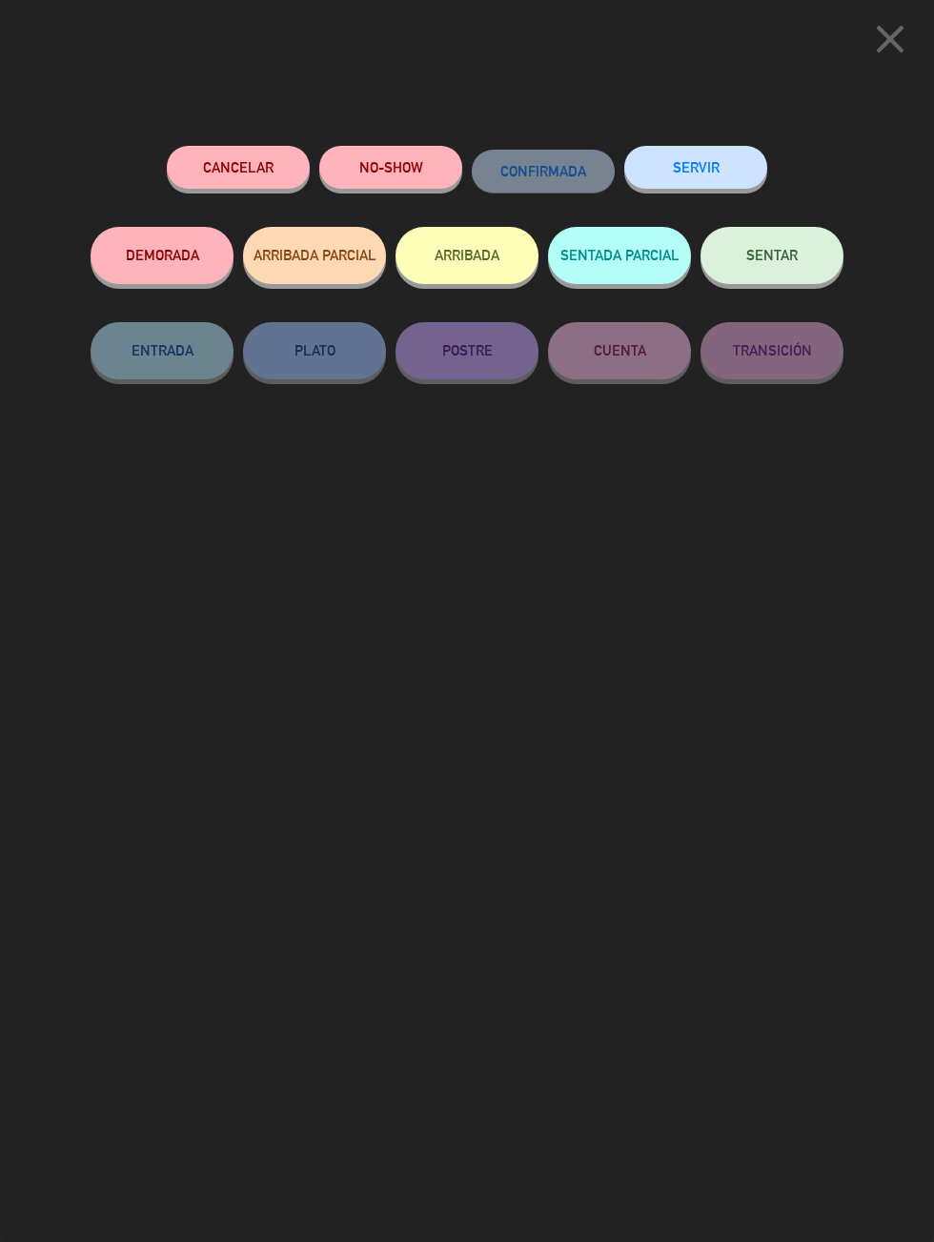
click at [241, 170] on button "Cancelar" at bounding box center [238, 167] width 143 height 43
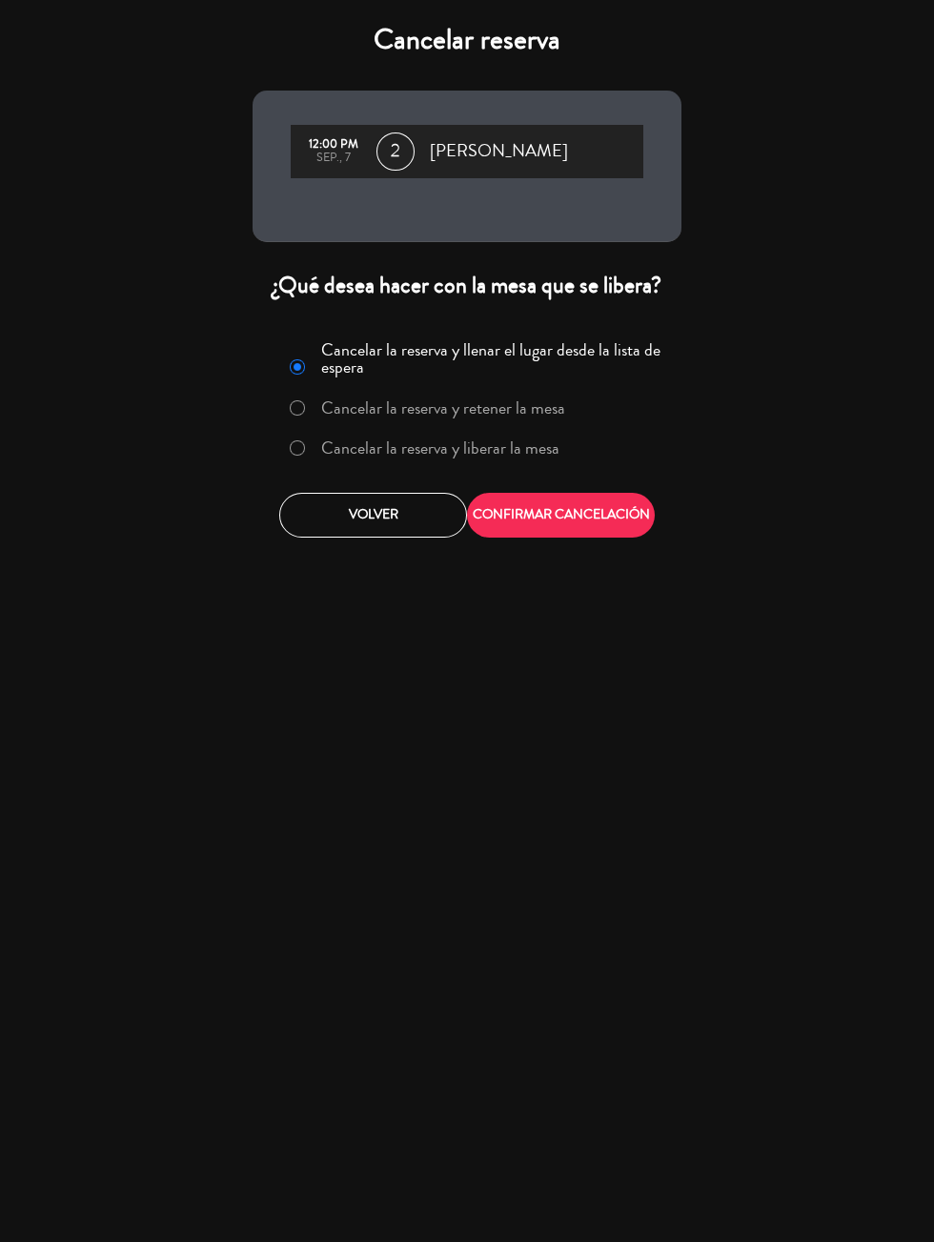
click at [515, 449] on label "Cancelar la reserva y liberar la mesa" at bounding box center [440, 447] width 238 height 17
click at [600, 503] on button "CONFIRMAR CANCELACIÓN" at bounding box center [561, 515] width 188 height 45
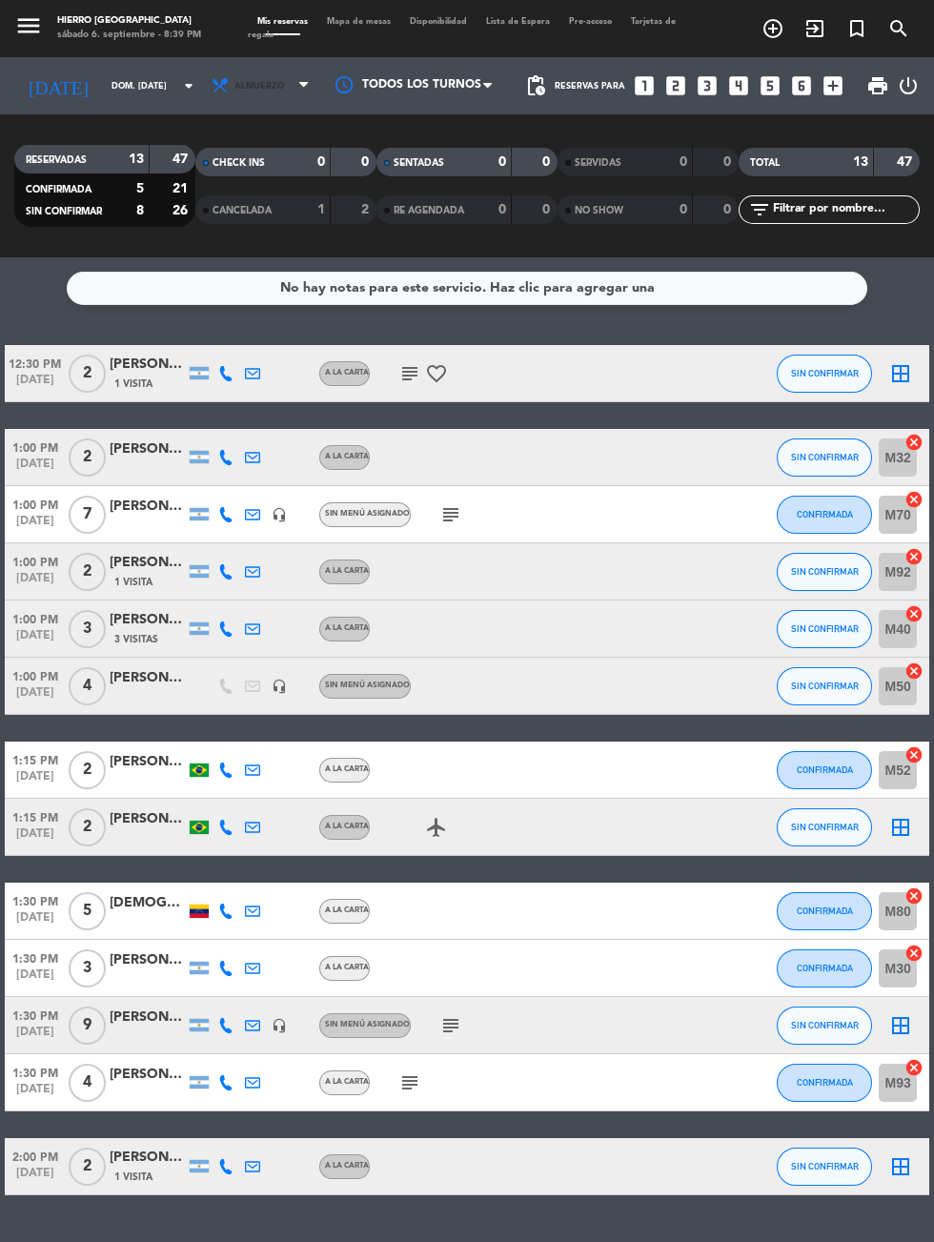
click at [234, 85] on span "Almuerzo" at bounding box center [259, 86] width 50 height 10
click at [200, 212] on div "menu Hierro Palermo sábado 6. septiembre - 8:39 PM Mis reservas Mapa de mesas D…" at bounding box center [467, 128] width 934 height 257
click at [102, 87] on input "dom. [DATE]" at bounding box center [162, 86] width 120 height 30
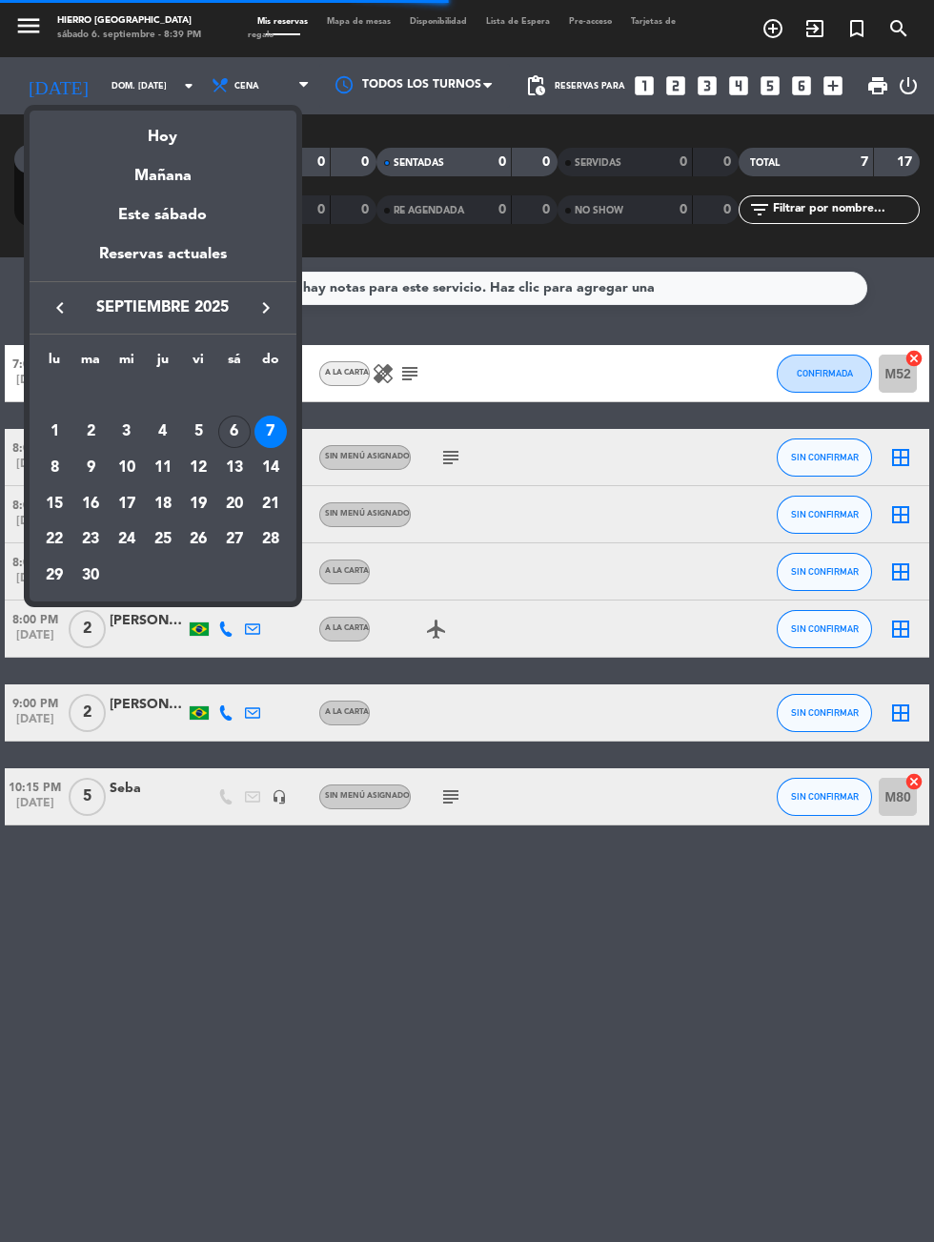
click at [136, 127] on div "Hoy" at bounding box center [163, 130] width 267 height 39
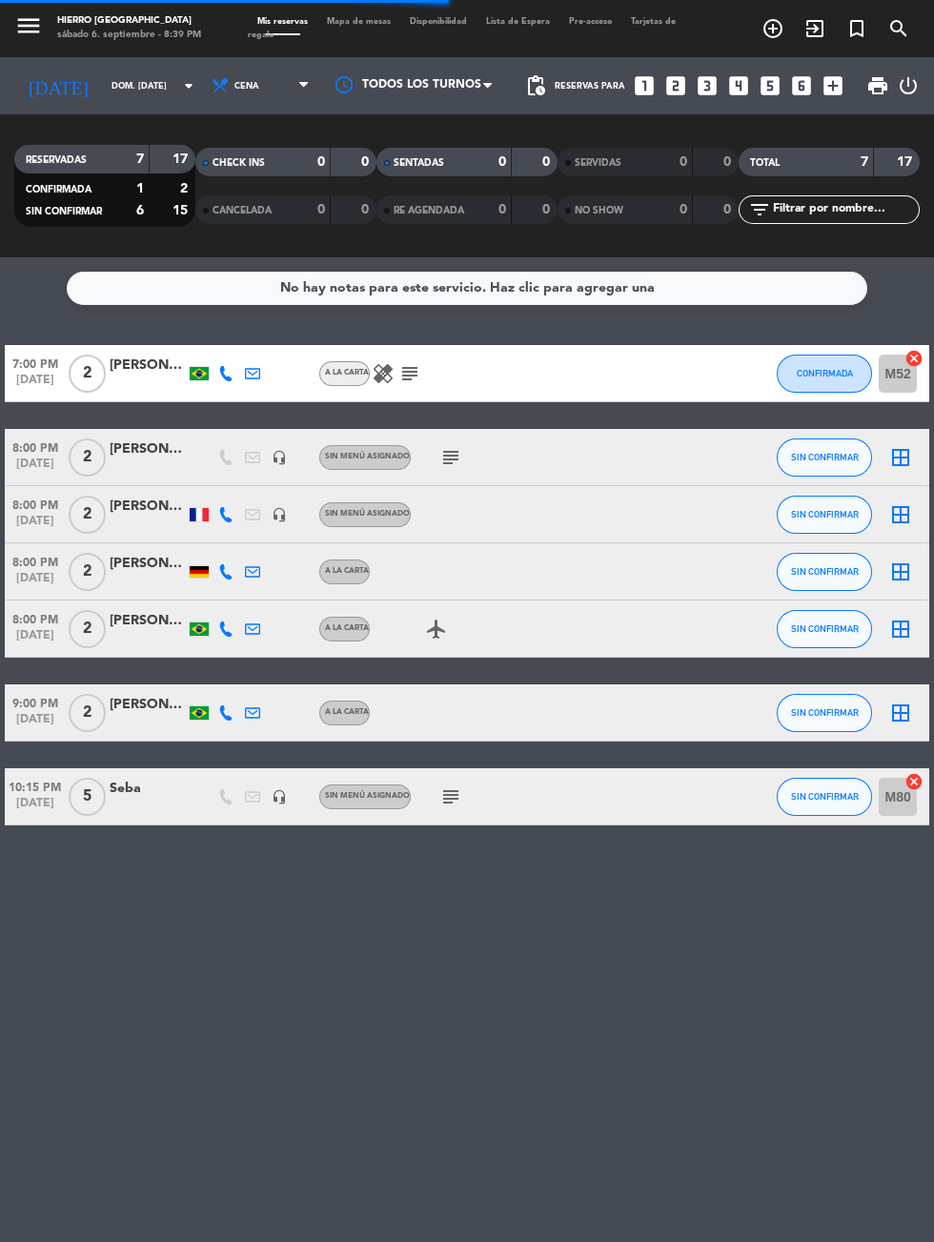
type input "sáb. [DATE]"
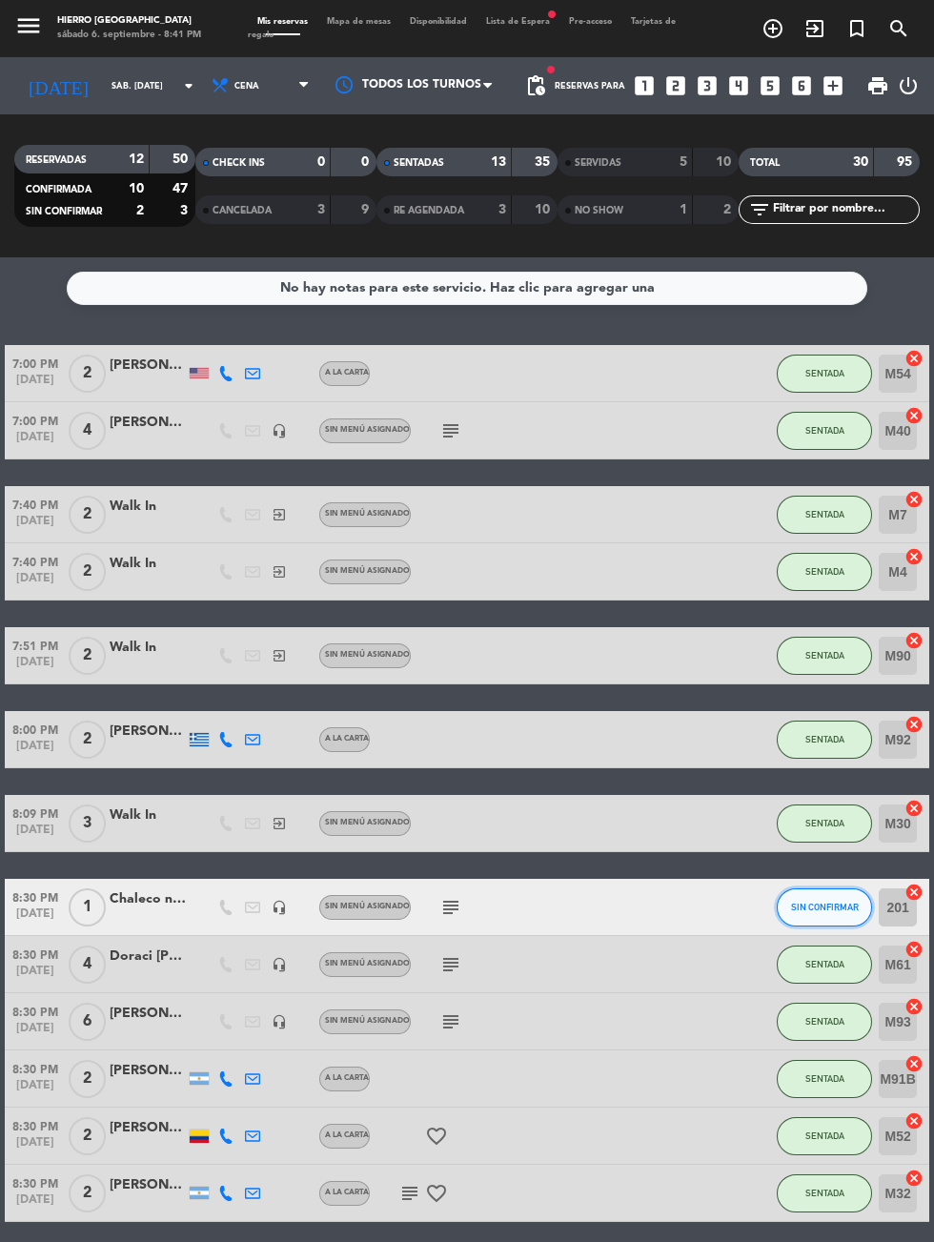
click at [833, 906] on span "SIN CONFIRMAR" at bounding box center [825, 906] width 68 height 10
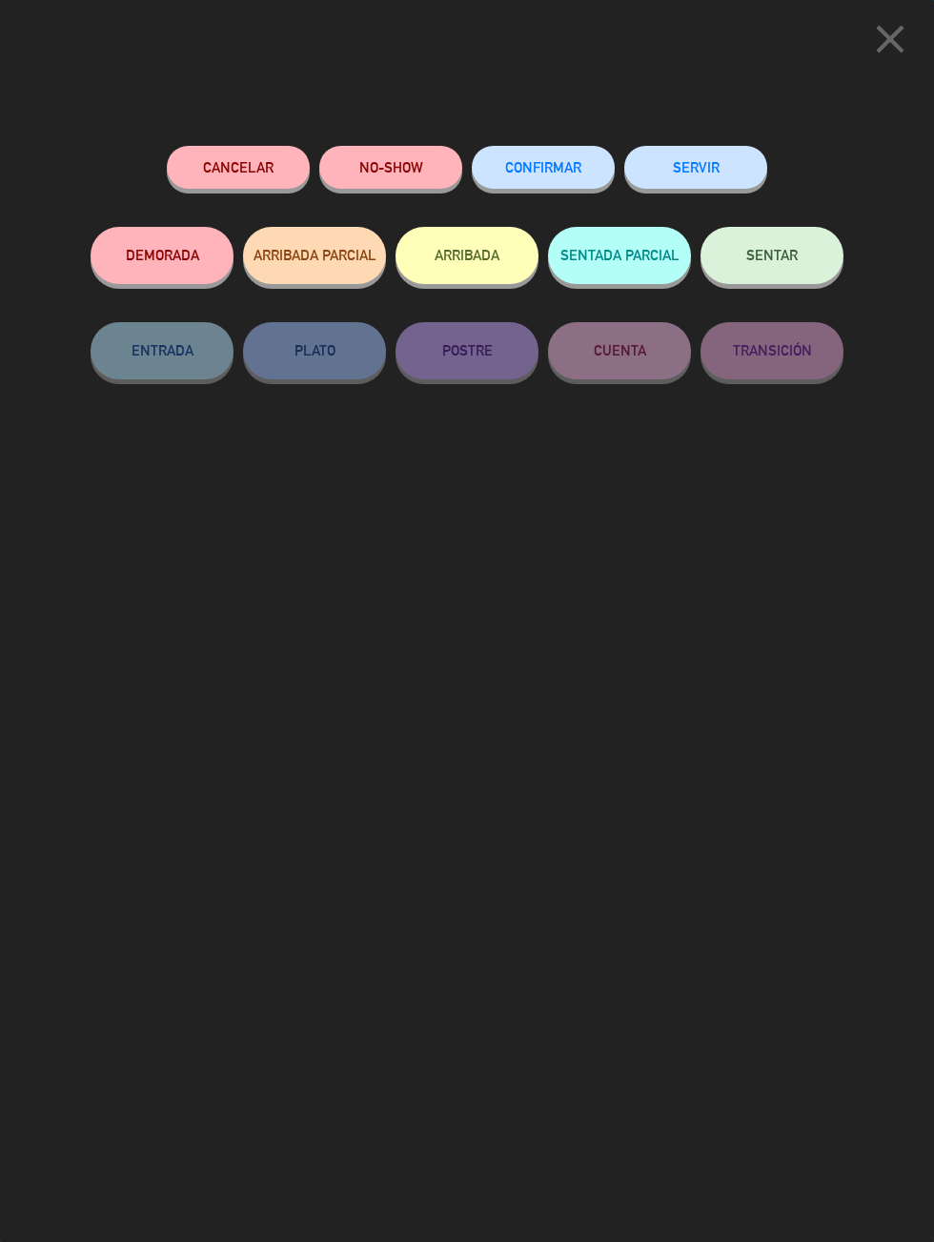
click at [157, 260] on button "DEMORADA" at bounding box center [162, 255] width 143 height 57
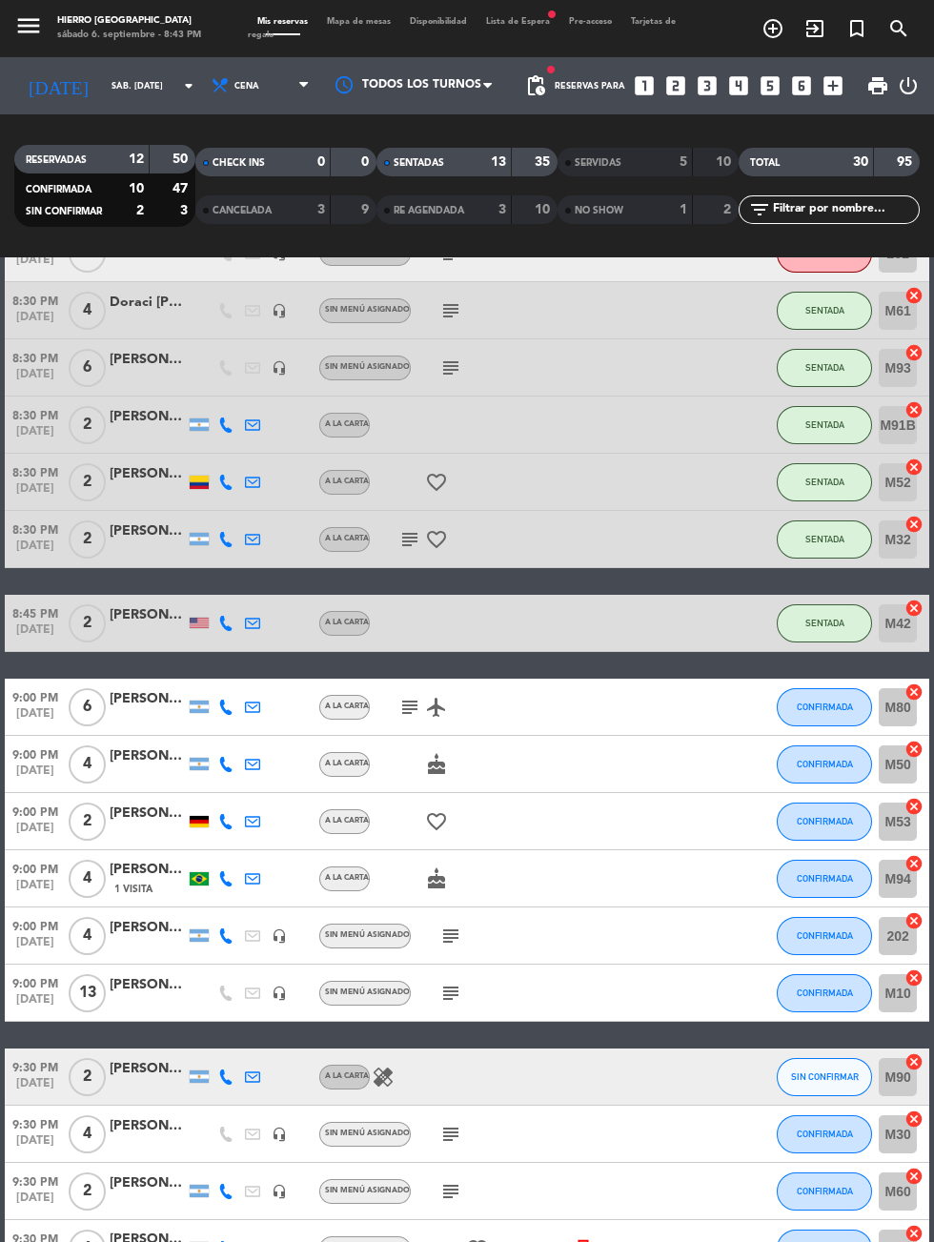
scroll to position [187, 0]
click at [136, 802] on div "[PERSON_NAME]" at bounding box center [148, 813] width 76 height 22
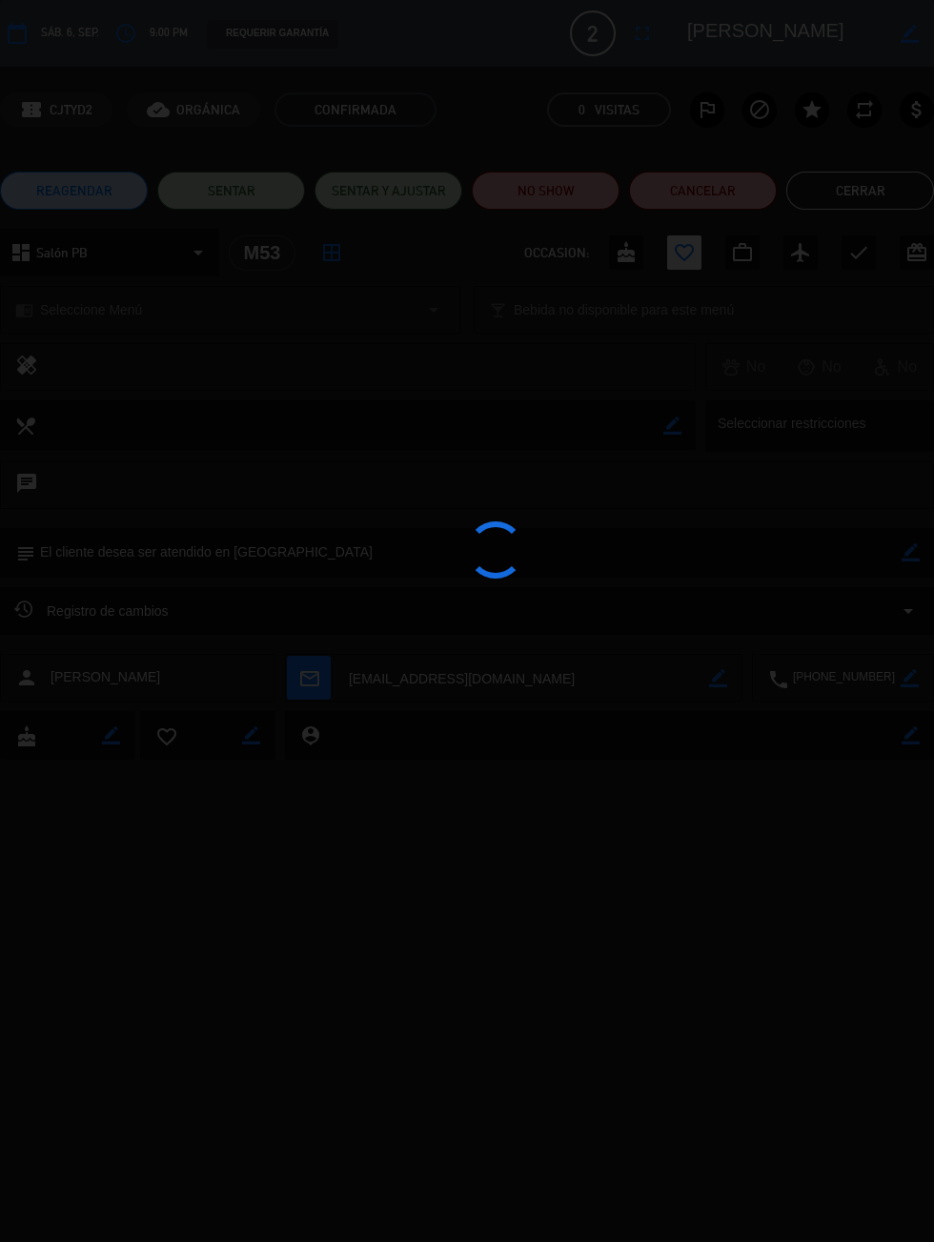
click at [857, 188] on div at bounding box center [467, 621] width 934 height 1242
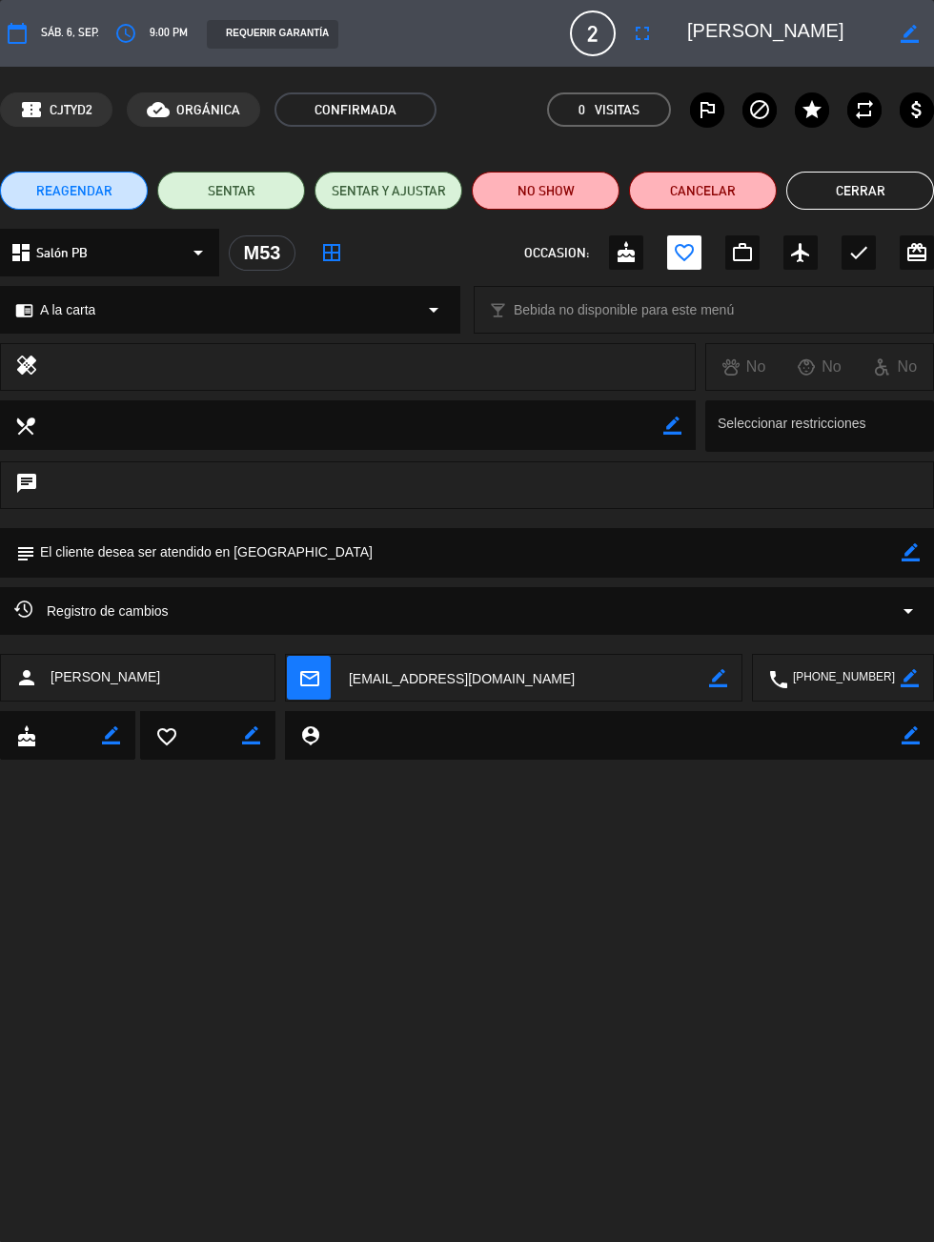
click at [873, 185] on button "Cerrar" at bounding box center [860, 191] width 148 height 38
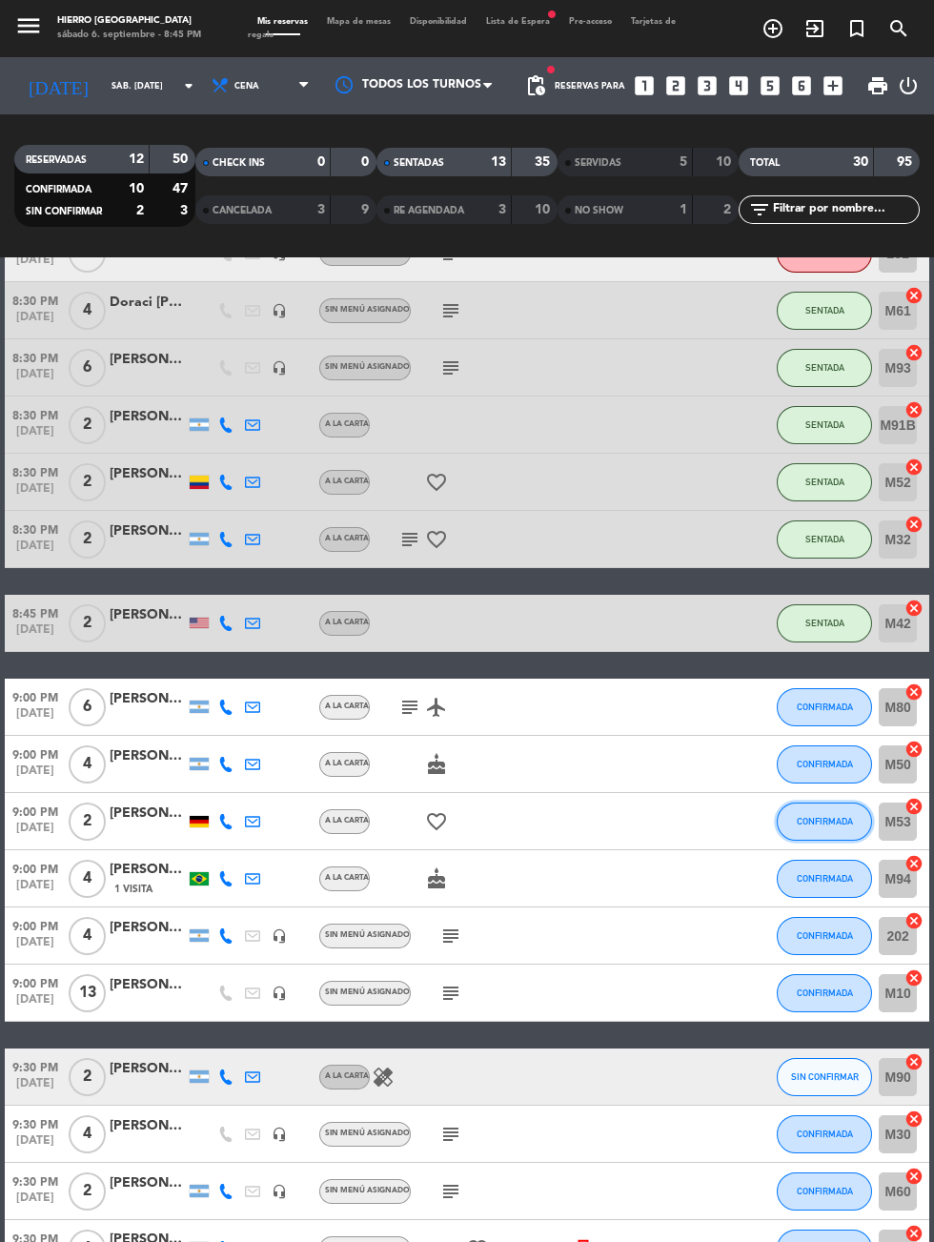
click at [867, 802] on button "CONFIRMADA" at bounding box center [824, 821] width 95 height 38
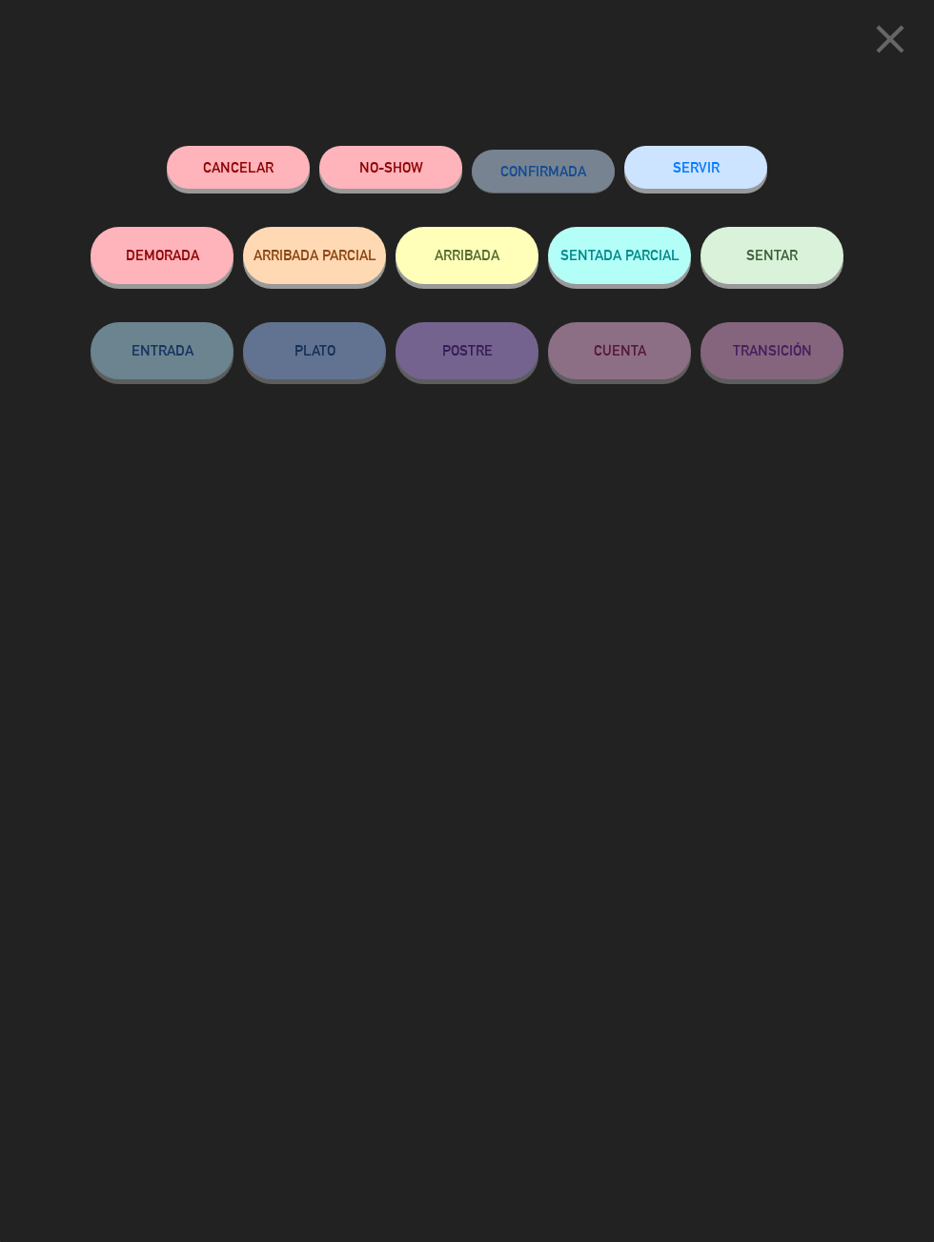
click at [804, 245] on button "SENTAR" at bounding box center [771, 255] width 143 height 57
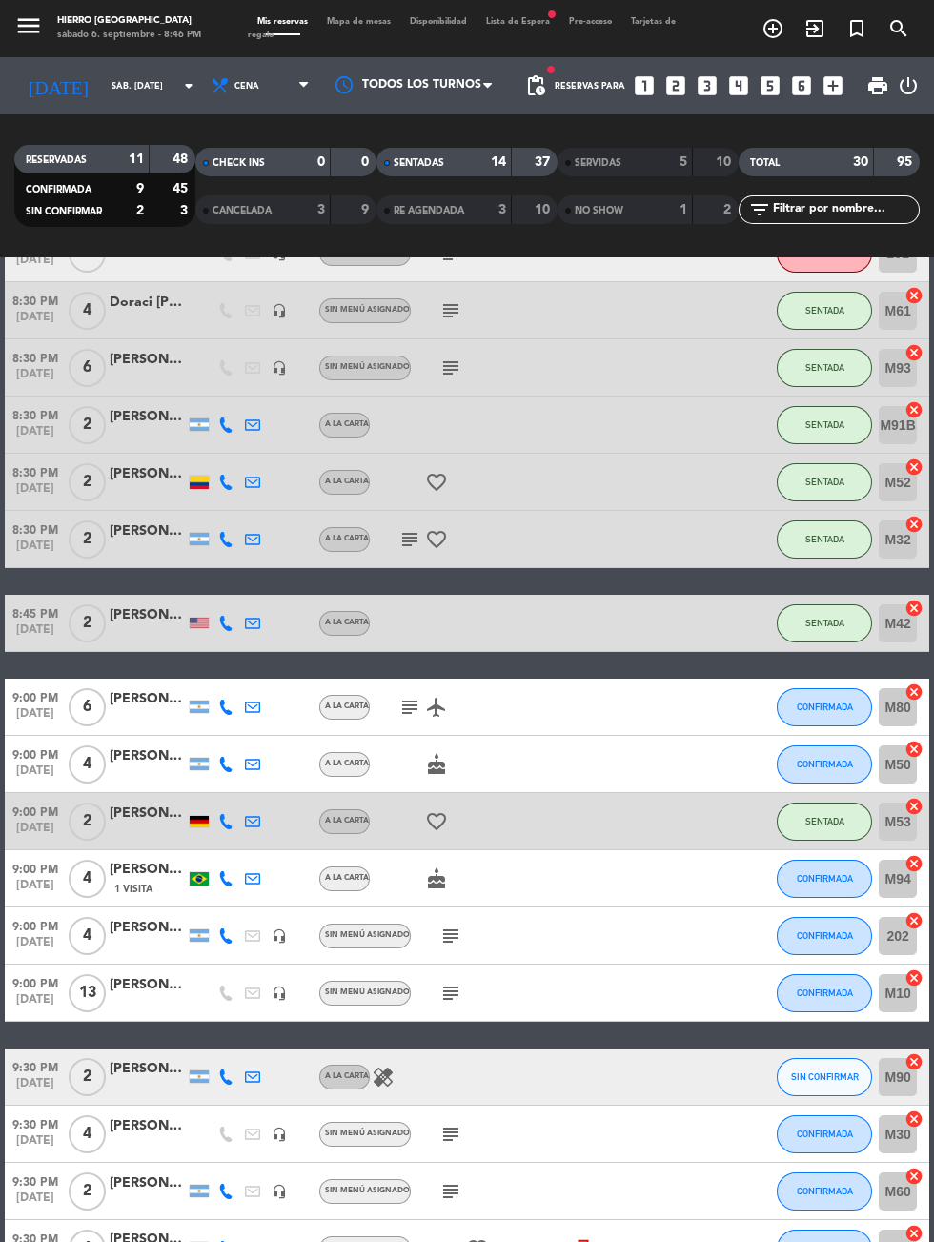
click at [914, 911] on icon "cancel" at bounding box center [913, 920] width 19 height 19
click at [890, 924] on icon "border_all" at bounding box center [900, 935] width 23 height 23
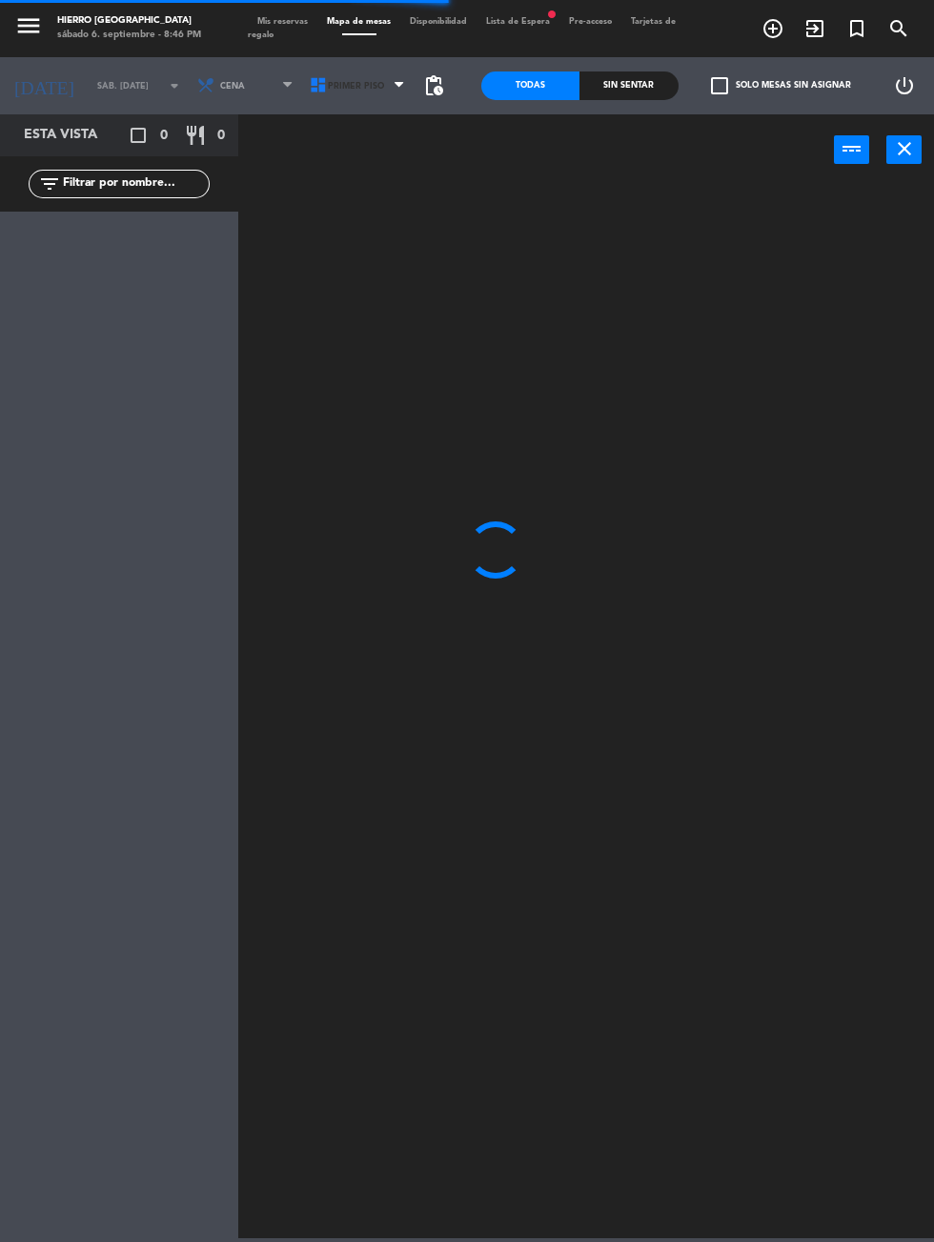
click at [332, 85] on span "Primer Piso" at bounding box center [356, 86] width 56 height 10
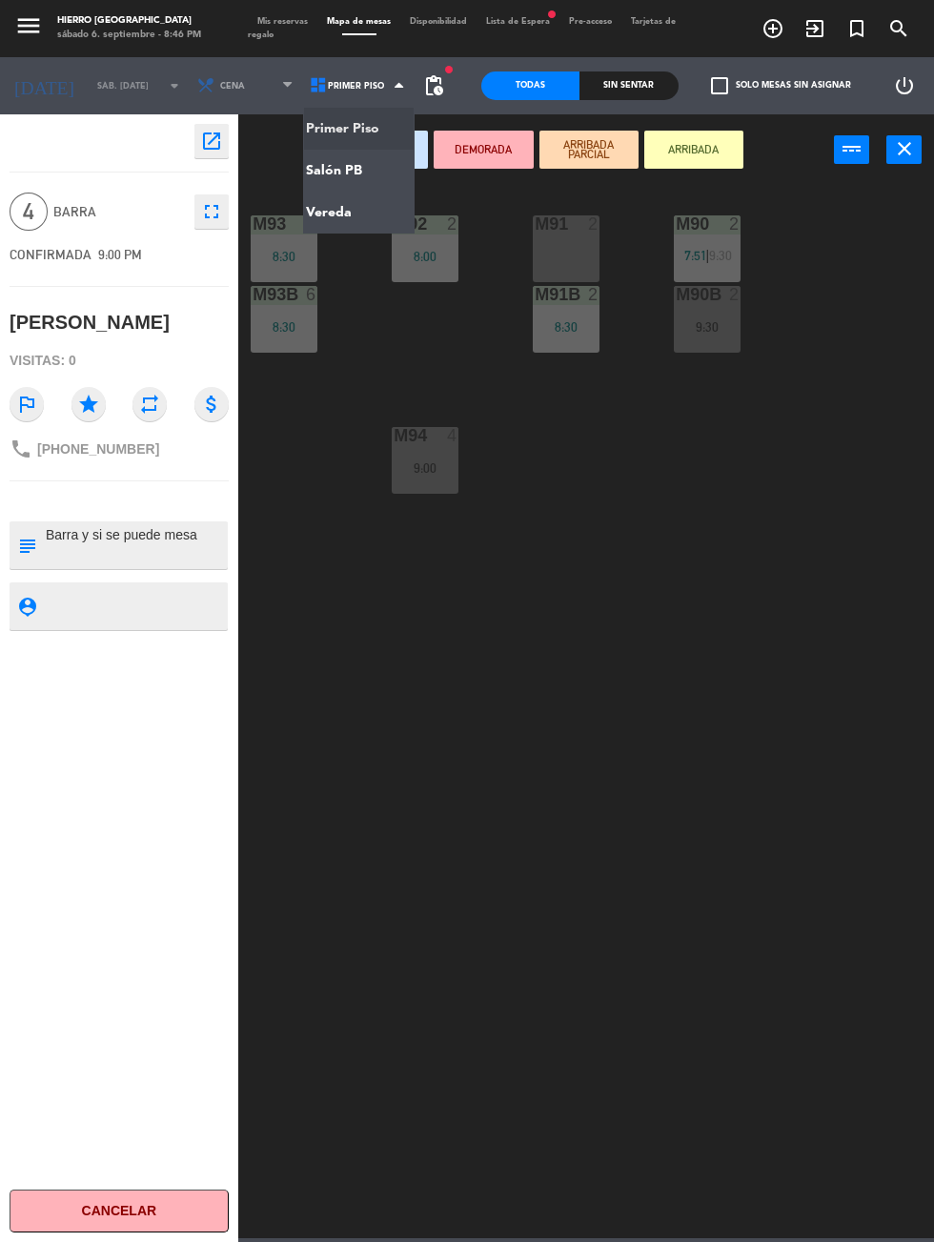
click at [309, 169] on ng-component "menu Hierro Palermo sábado 6. septiembre - 8:46 PM Mis reservas Mapa de mesas D…" at bounding box center [467, 619] width 934 height 1238
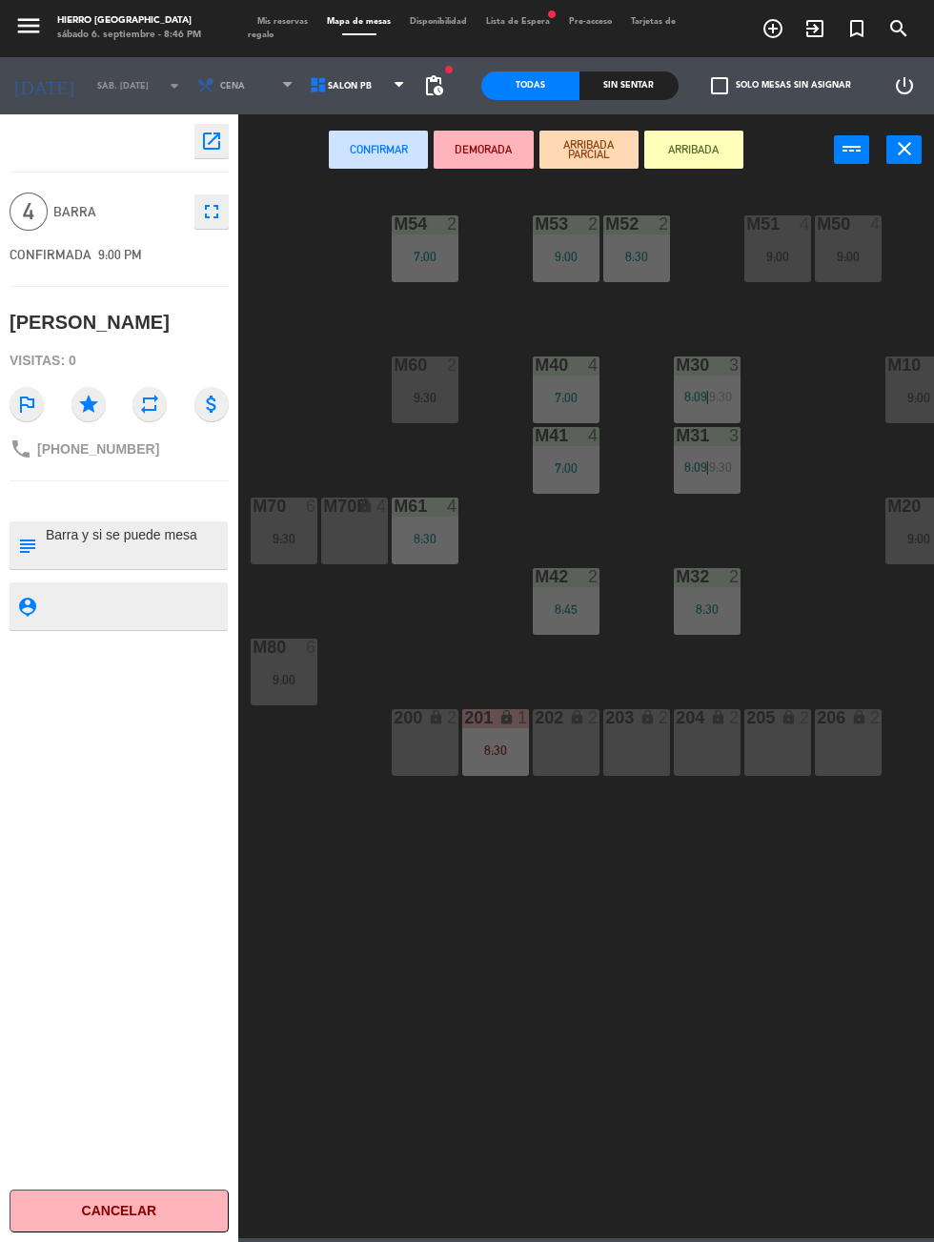
click at [559, 395] on div "7:00" at bounding box center [566, 397] width 67 height 13
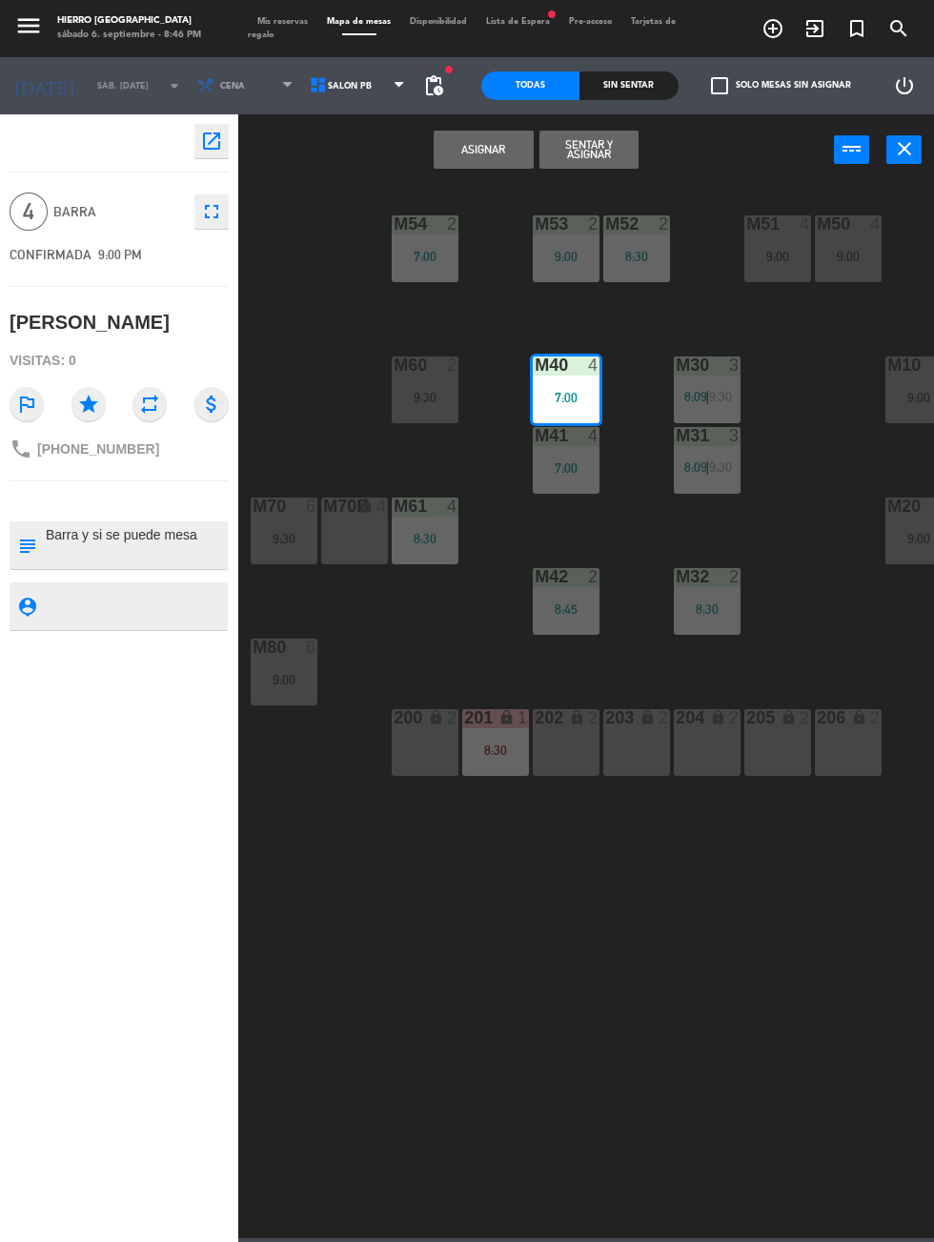
click at [556, 489] on div "M41 4 7:00" at bounding box center [566, 460] width 67 height 67
click at [597, 153] on button "Unir y asignar" at bounding box center [588, 150] width 99 height 38
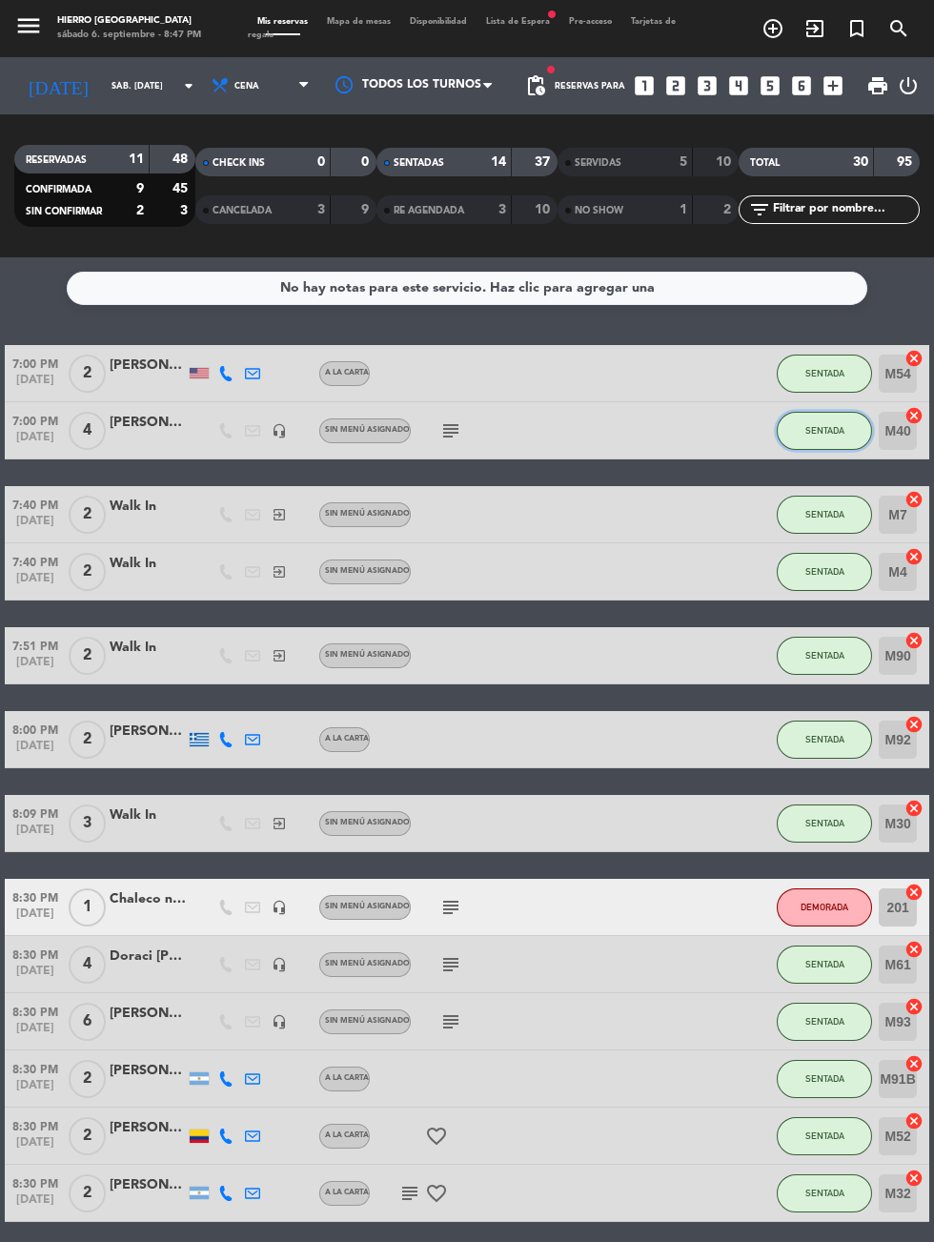
click at [830, 441] on button "SENTADA" at bounding box center [824, 431] width 95 height 38
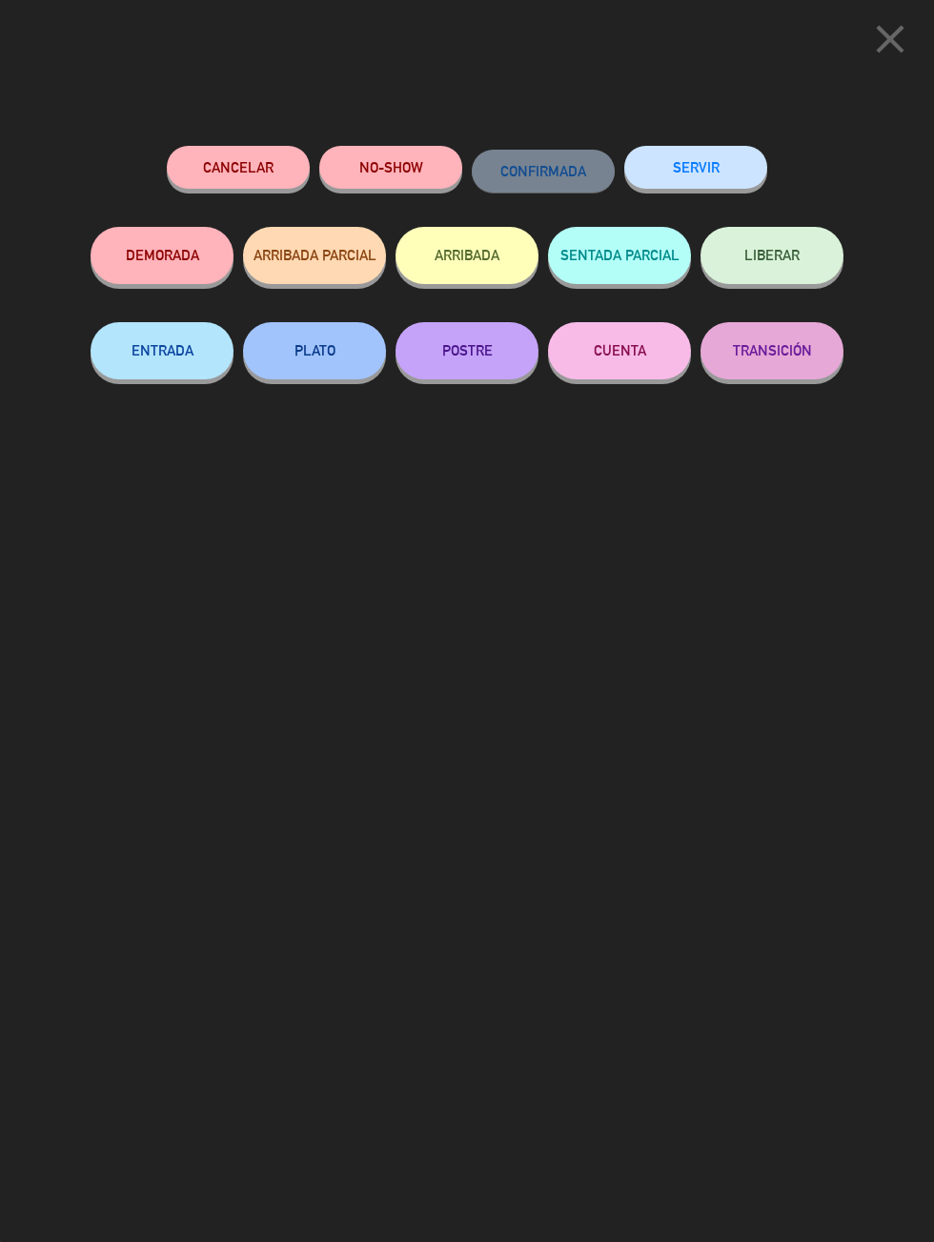
click at [722, 152] on button "SERVIR" at bounding box center [695, 167] width 143 height 43
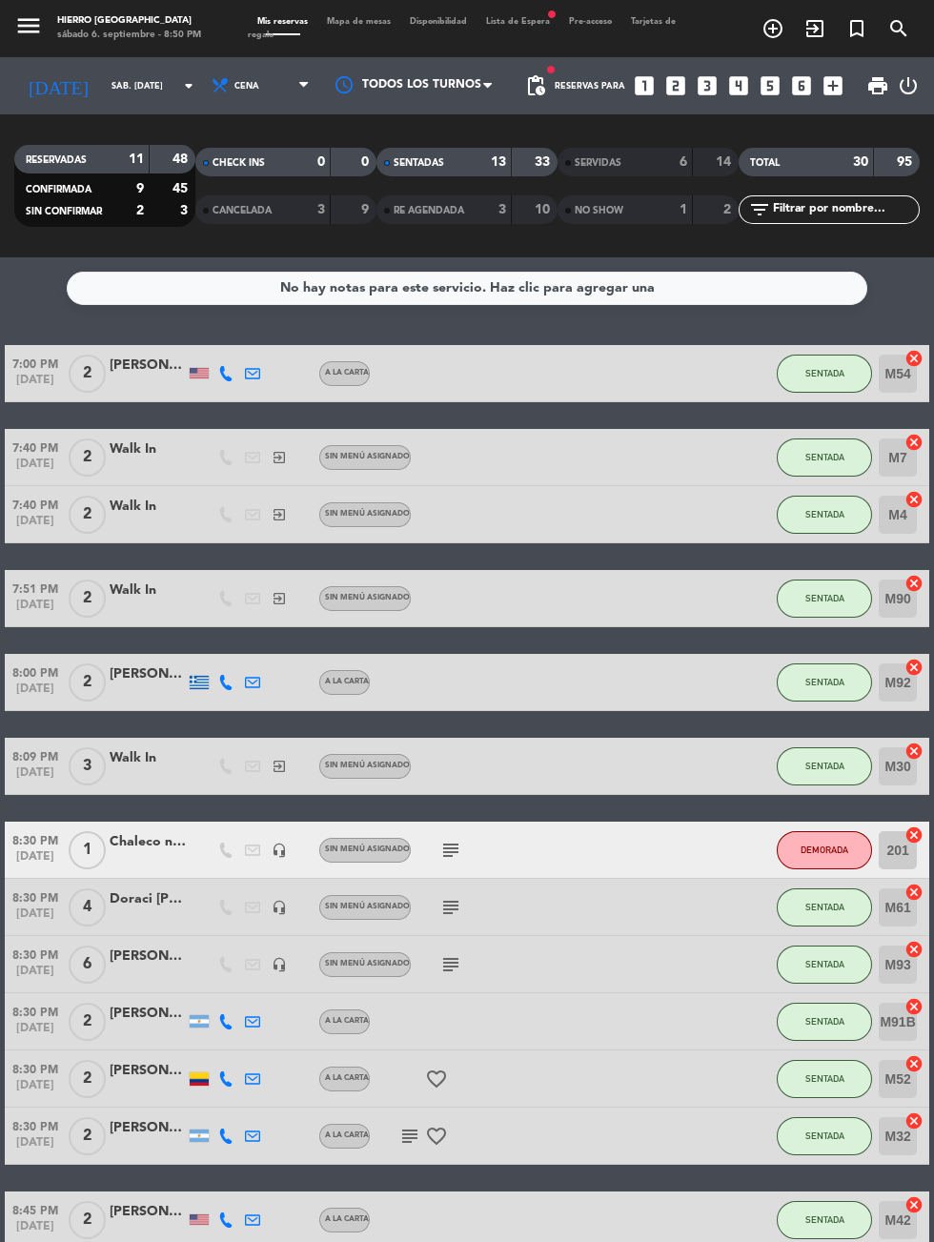
click at [345, 21] on span "Mapa de mesas" at bounding box center [358, 21] width 83 height 9
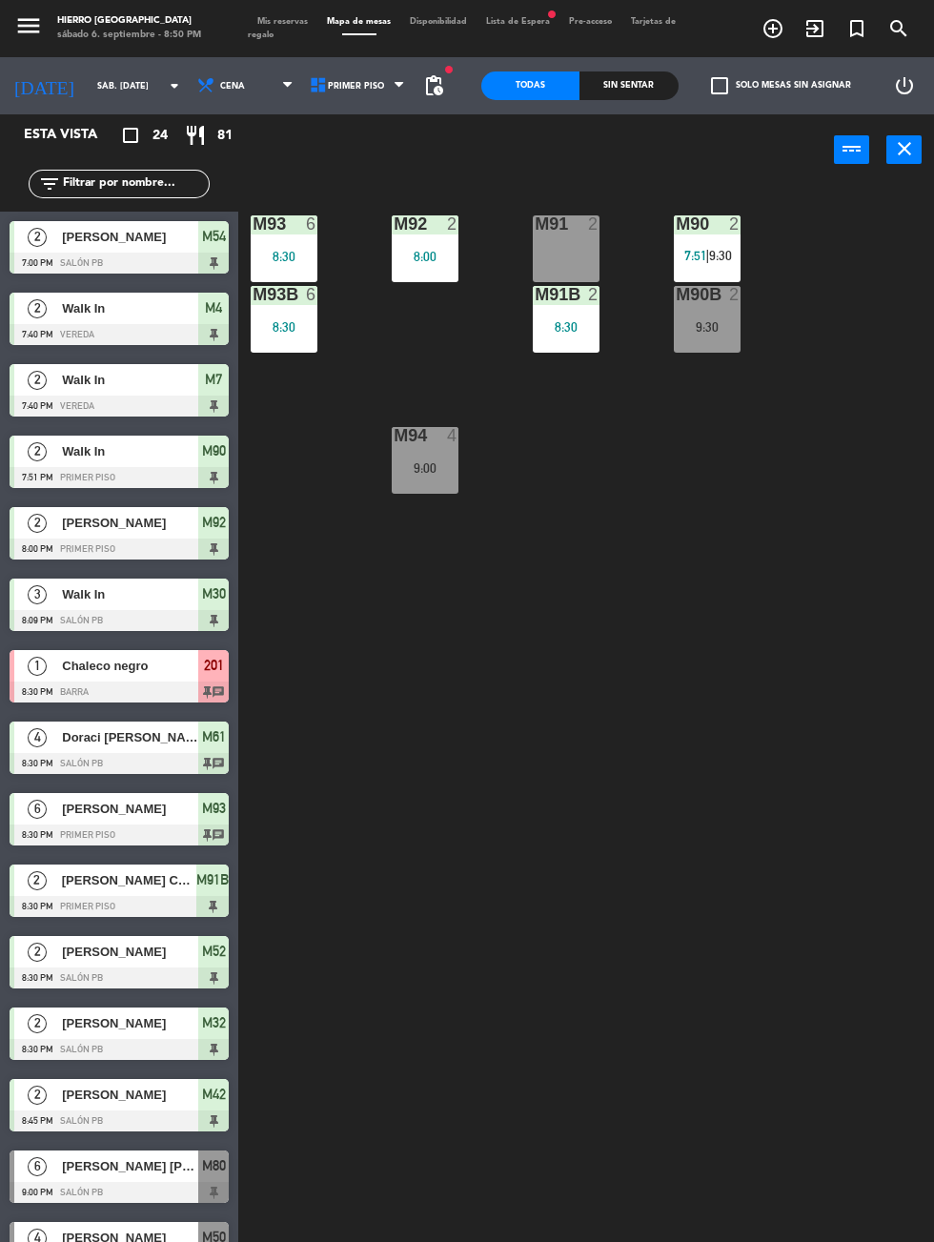
click at [262, 19] on span "Mis reservas" at bounding box center [283, 21] width 70 height 9
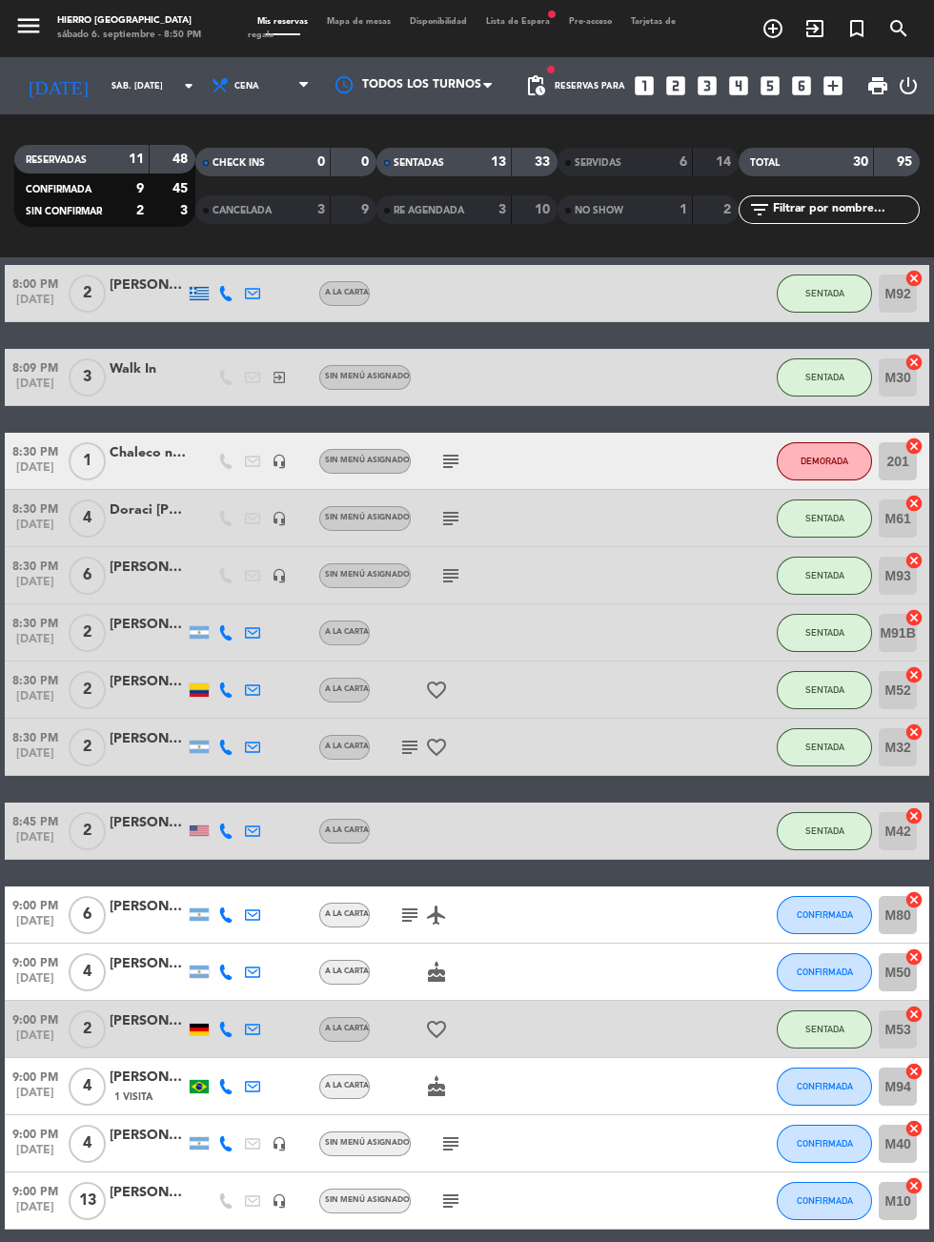
scroll to position [597, 0]
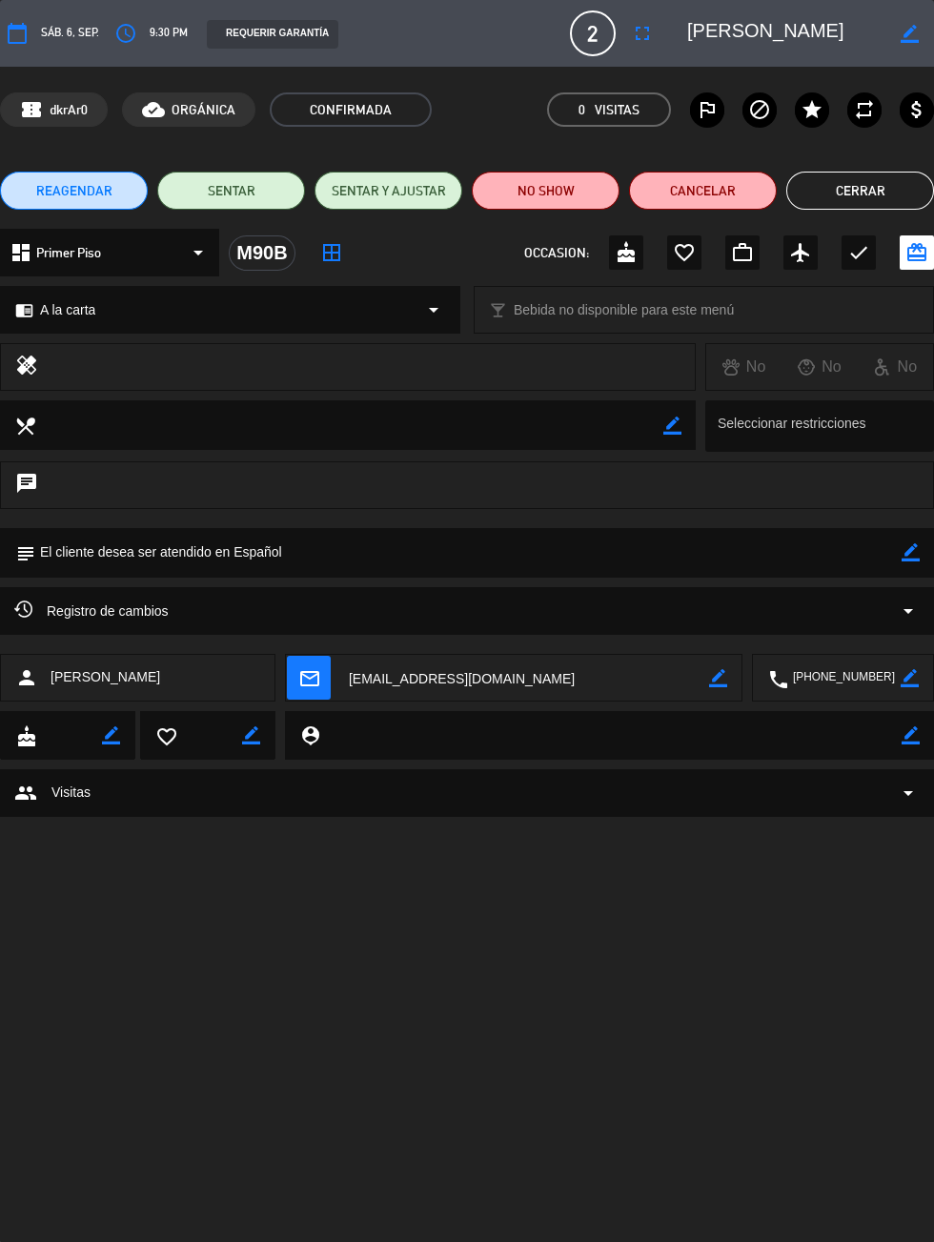
click at [839, 173] on button "Cerrar" at bounding box center [860, 191] width 148 height 38
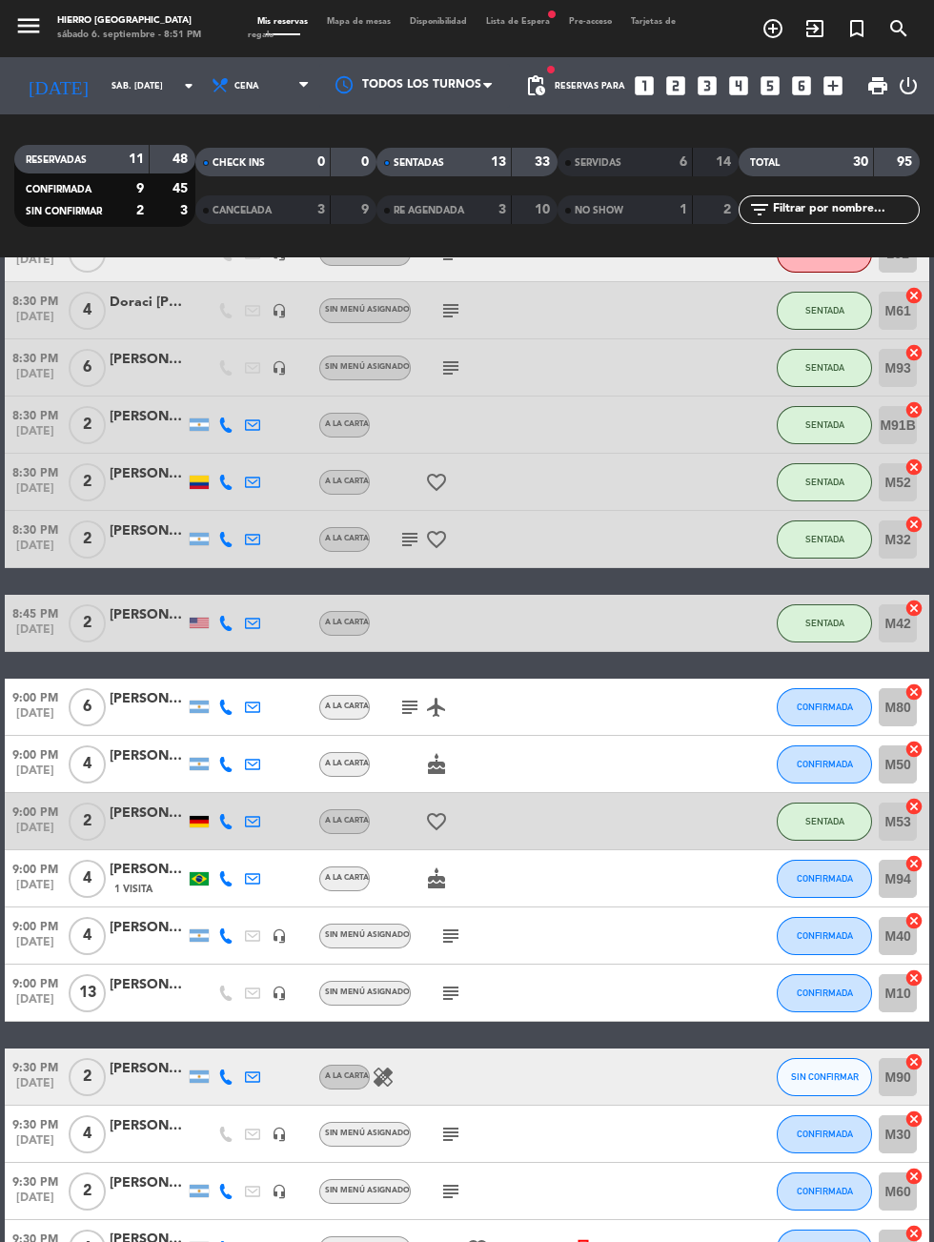
click at [354, 23] on span "Mapa de mesas" at bounding box center [358, 21] width 83 height 9
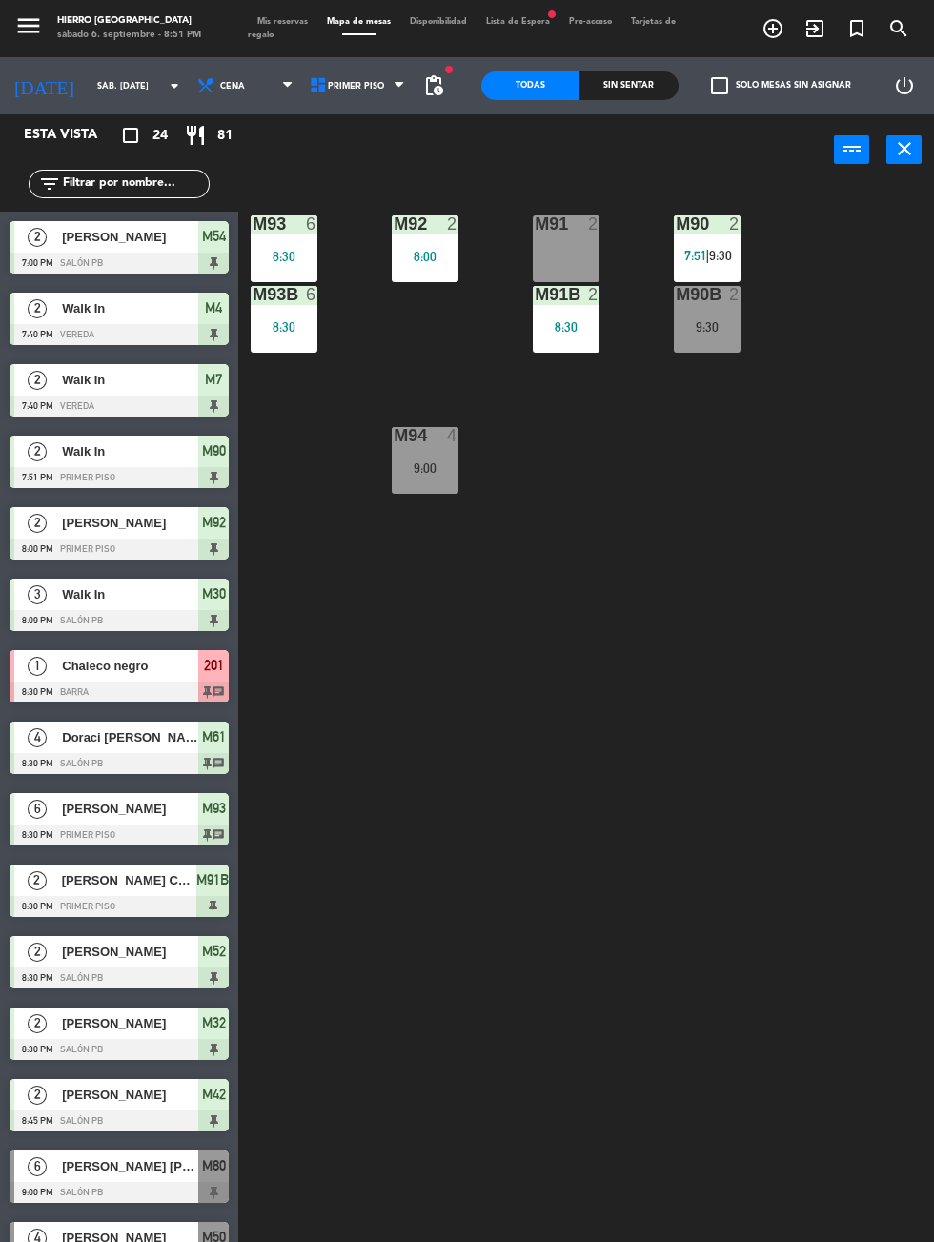
click at [707, 334] on div "9:30" at bounding box center [707, 326] width 67 height 13
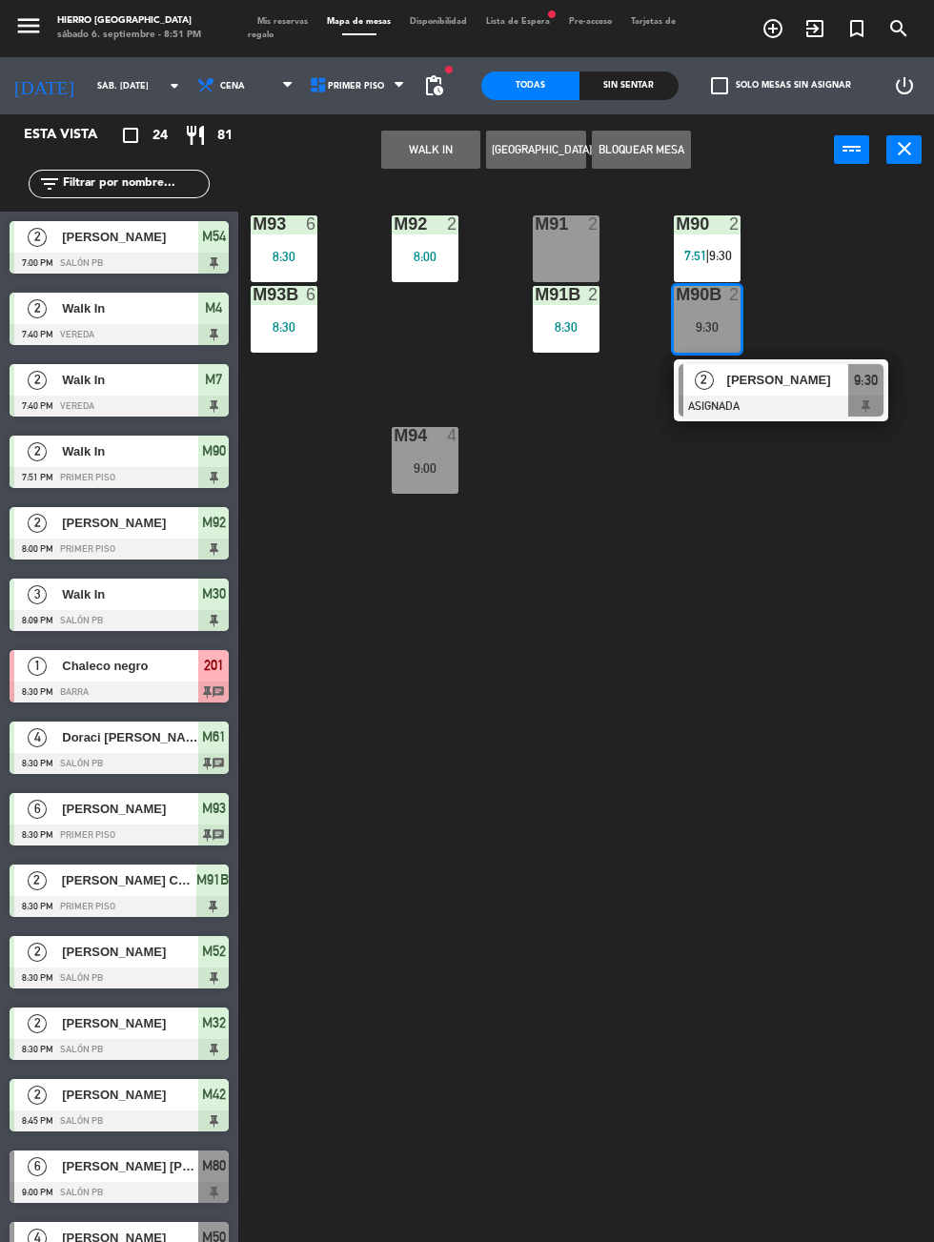
click at [564, 258] on div "M91 2" at bounding box center [566, 248] width 67 height 67
click at [393, 162] on button "Mover" at bounding box center [378, 150] width 99 height 38
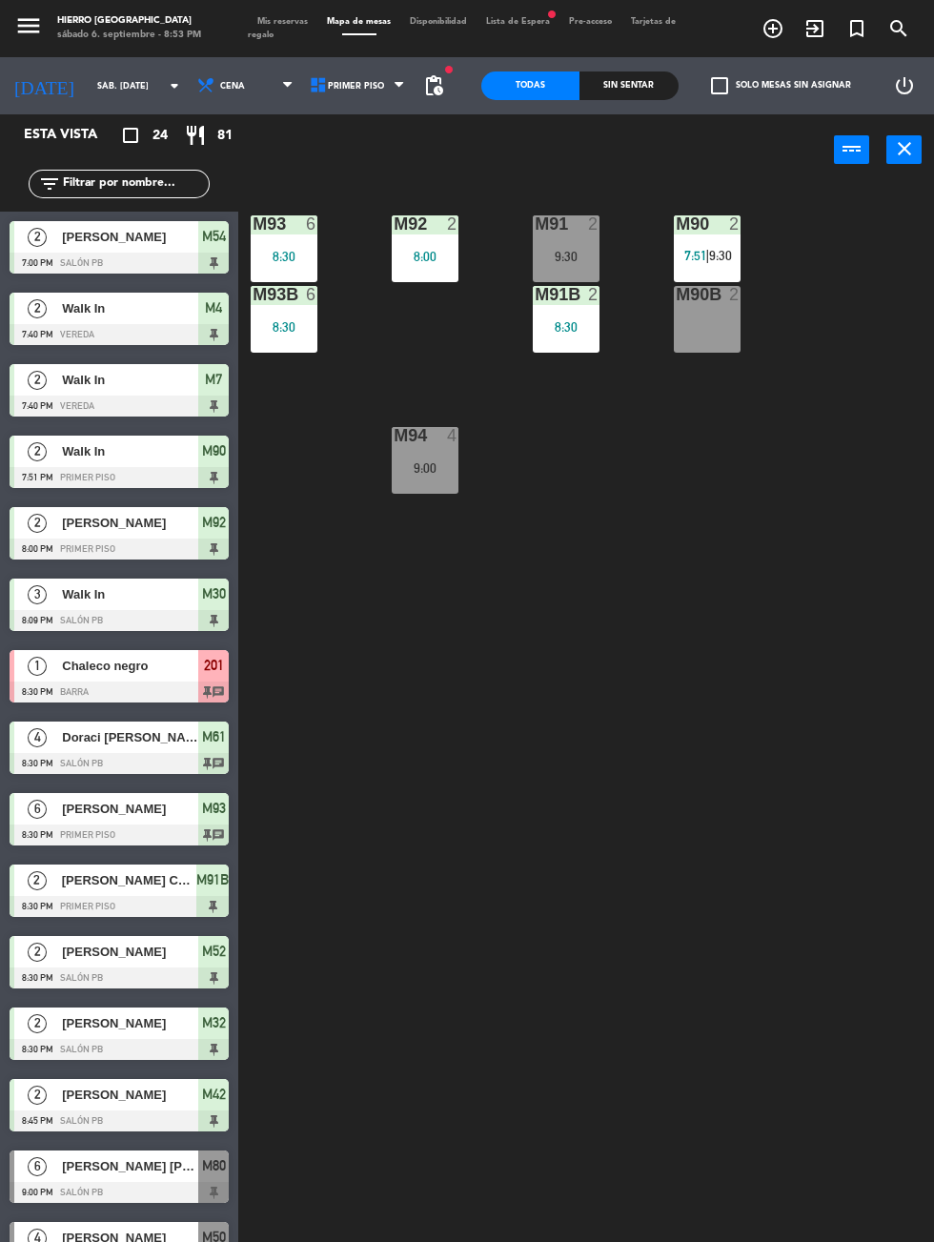
click at [262, 21] on span "Mis reservas" at bounding box center [283, 21] width 70 height 9
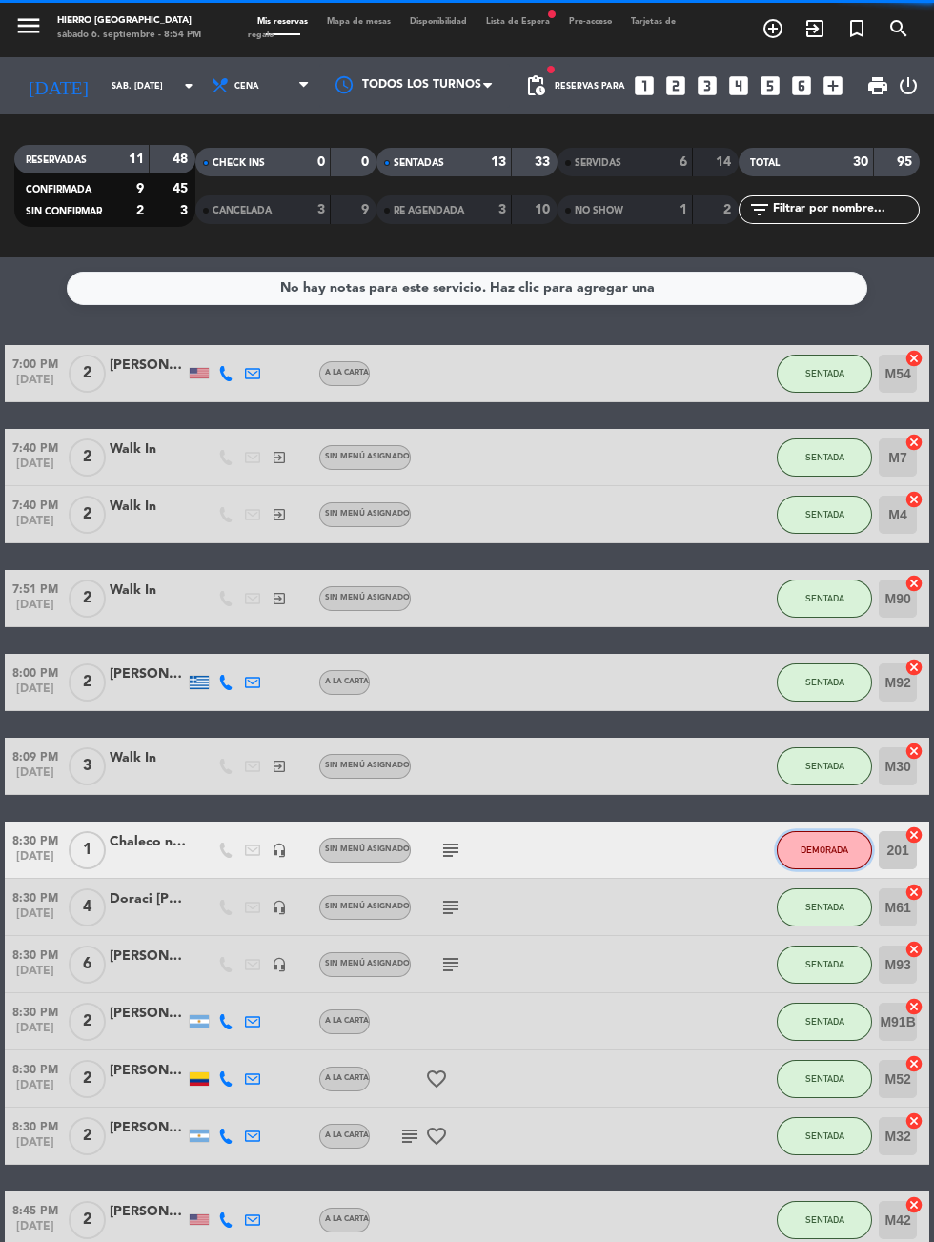
click at [802, 863] on button "DEMORADA" at bounding box center [824, 850] width 95 height 38
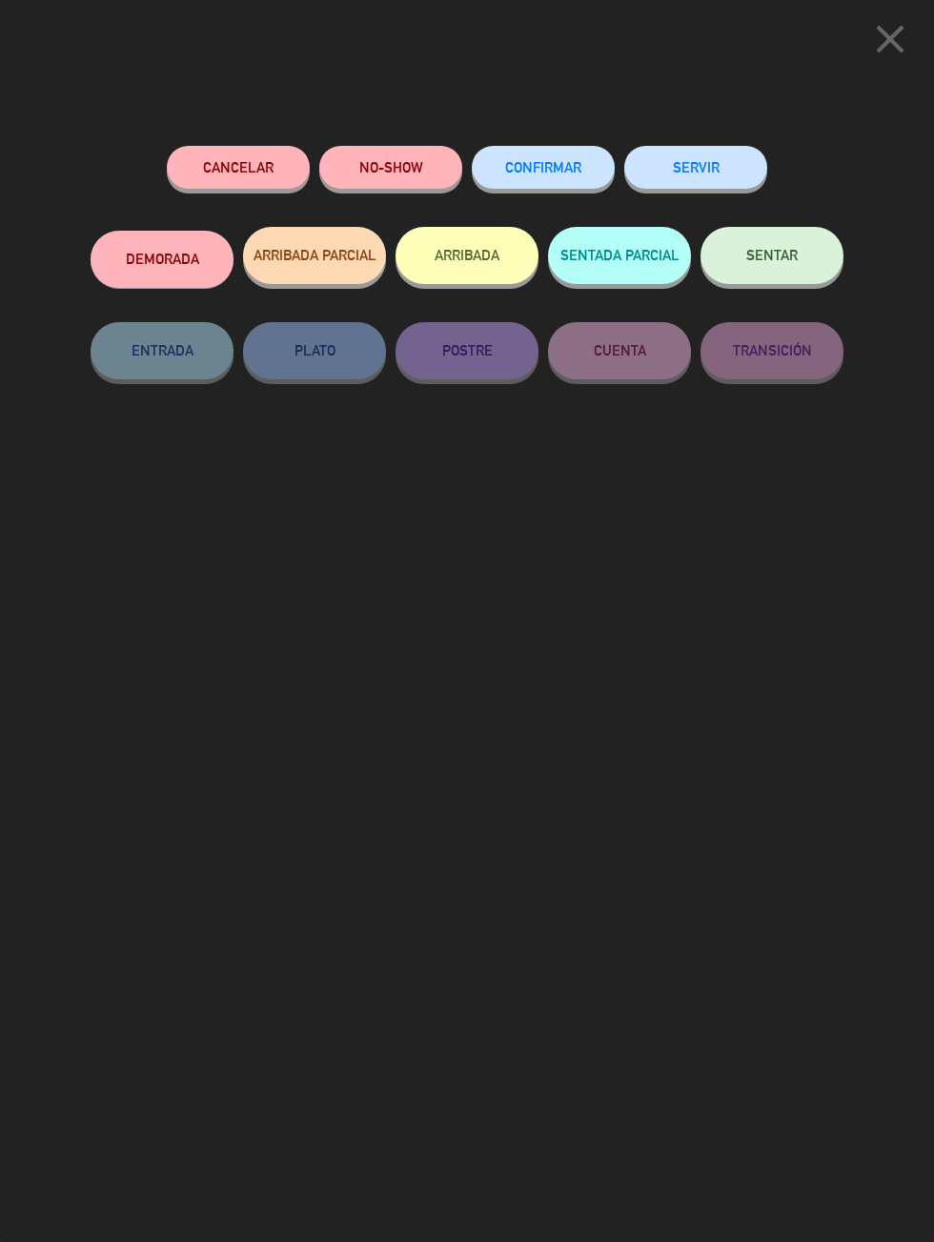
click at [377, 185] on button "NO-SHOW" at bounding box center [390, 167] width 143 height 43
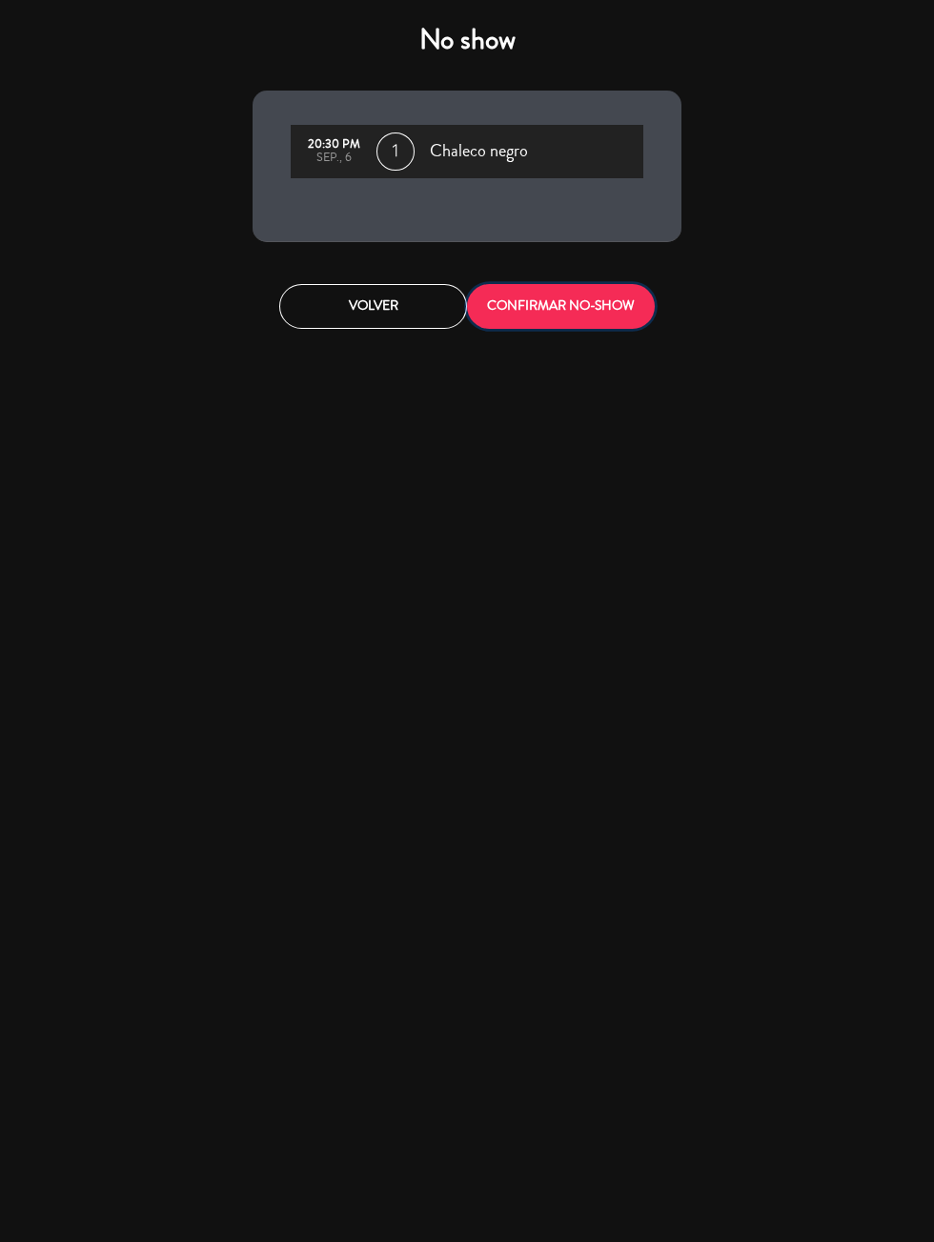
click at [559, 302] on button "CONFIRMAR NO-SHOW" at bounding box center [561, 306] width 188 height 45
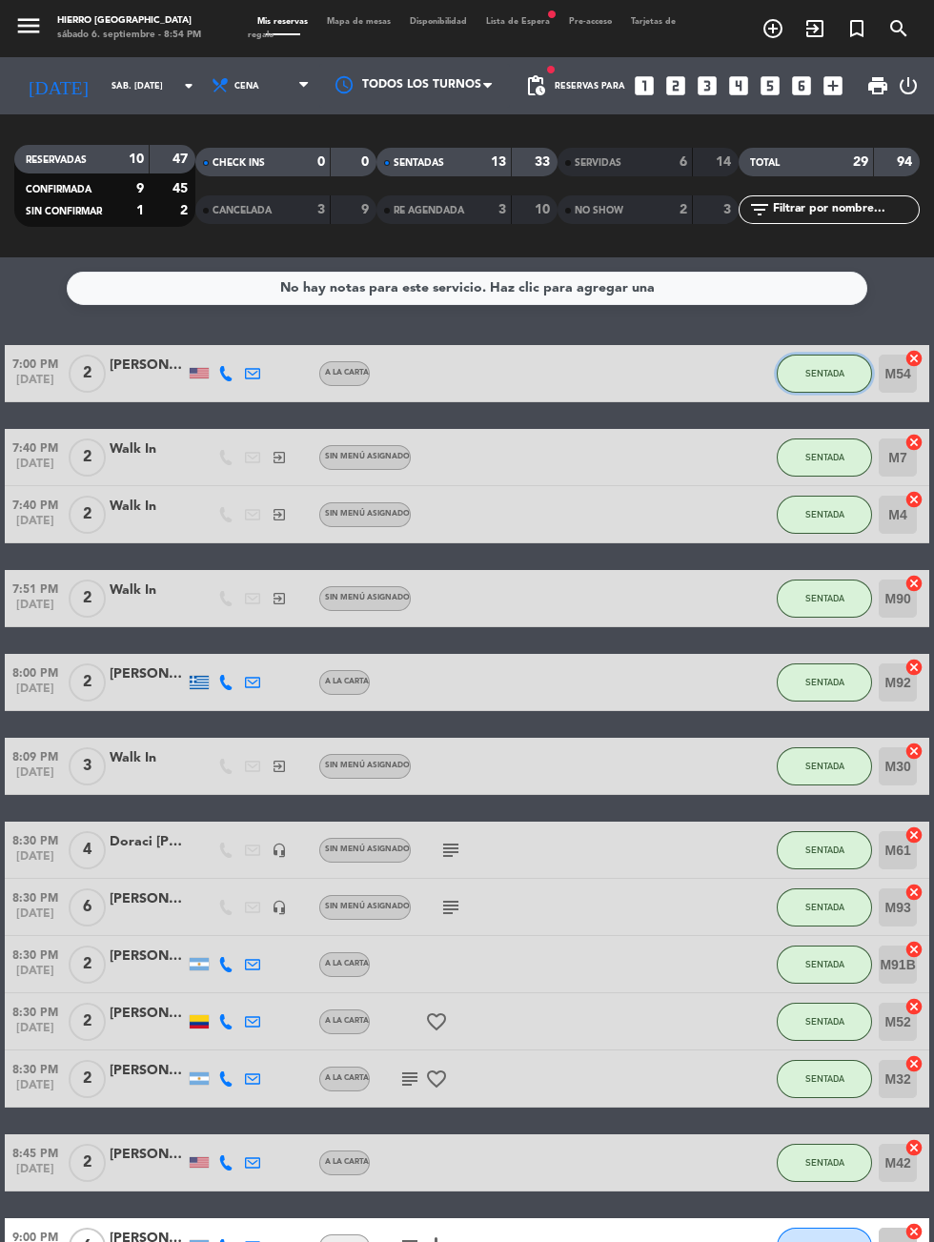
click at [802, 385] on button "SENTADA" at bounding box center [824, 373] width 95 height 38
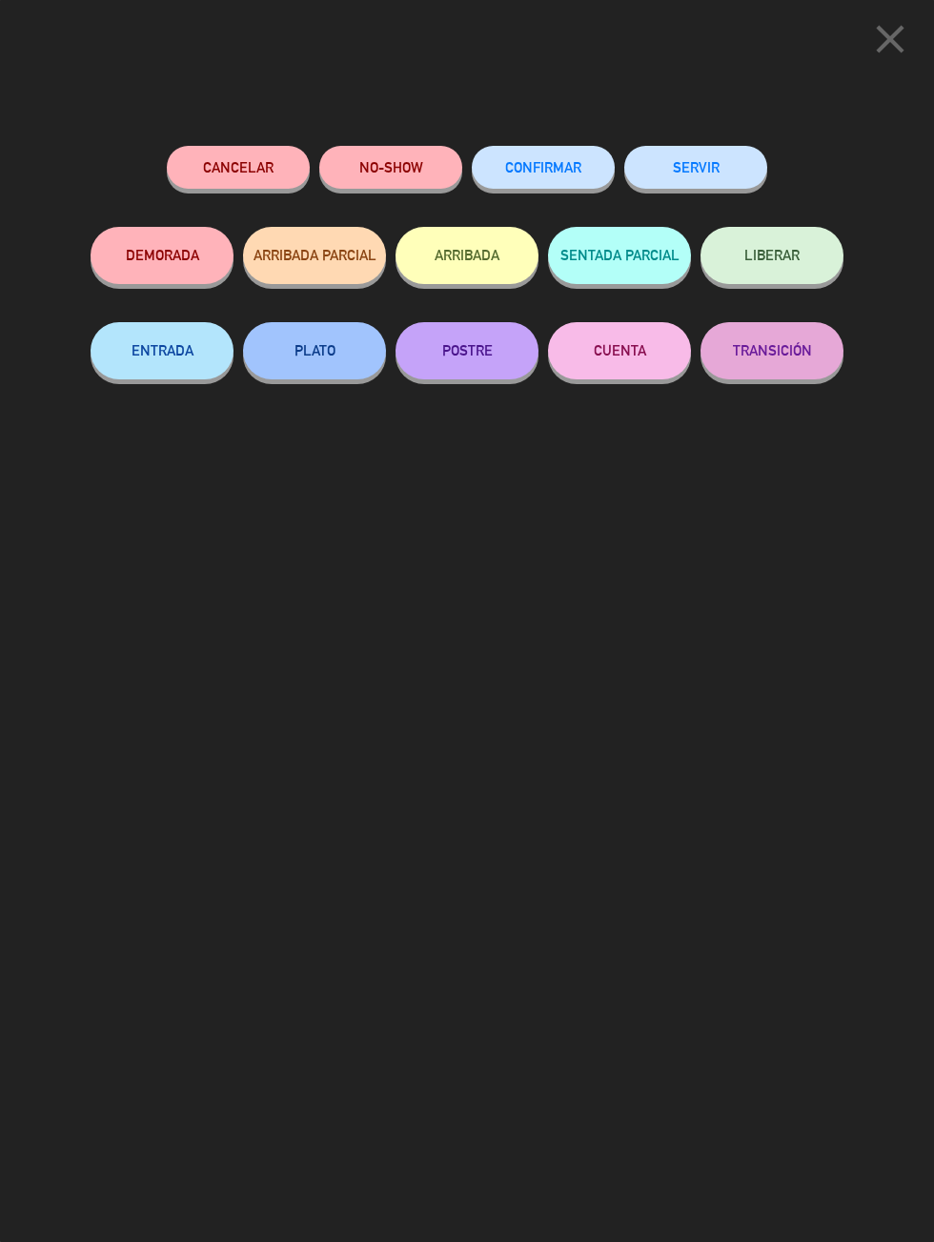
click at [311, 347] on button "PLATO" at bounding box center [314, 350] width 143 height 57
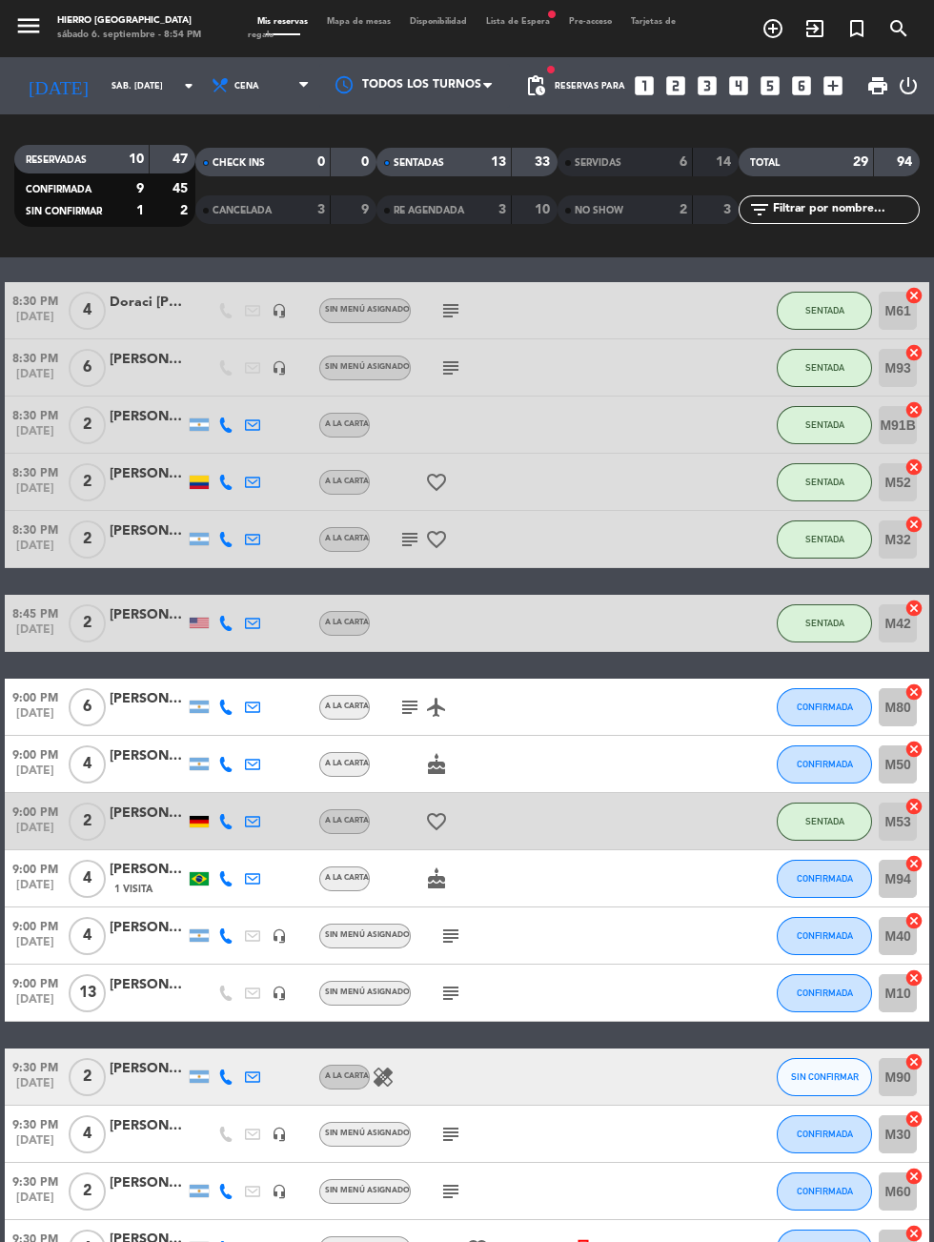
click at [345, 43] on div "menu Hierro Palermo sábado 6. septiembre - 8:54 PM Mis reservas Mapa de mesas D…" at bounding box center [467, 28] width 934 height 57
click at [354, 21] on span "Mapa de mesas" at bounding box center [358, 21] width 83 height 9
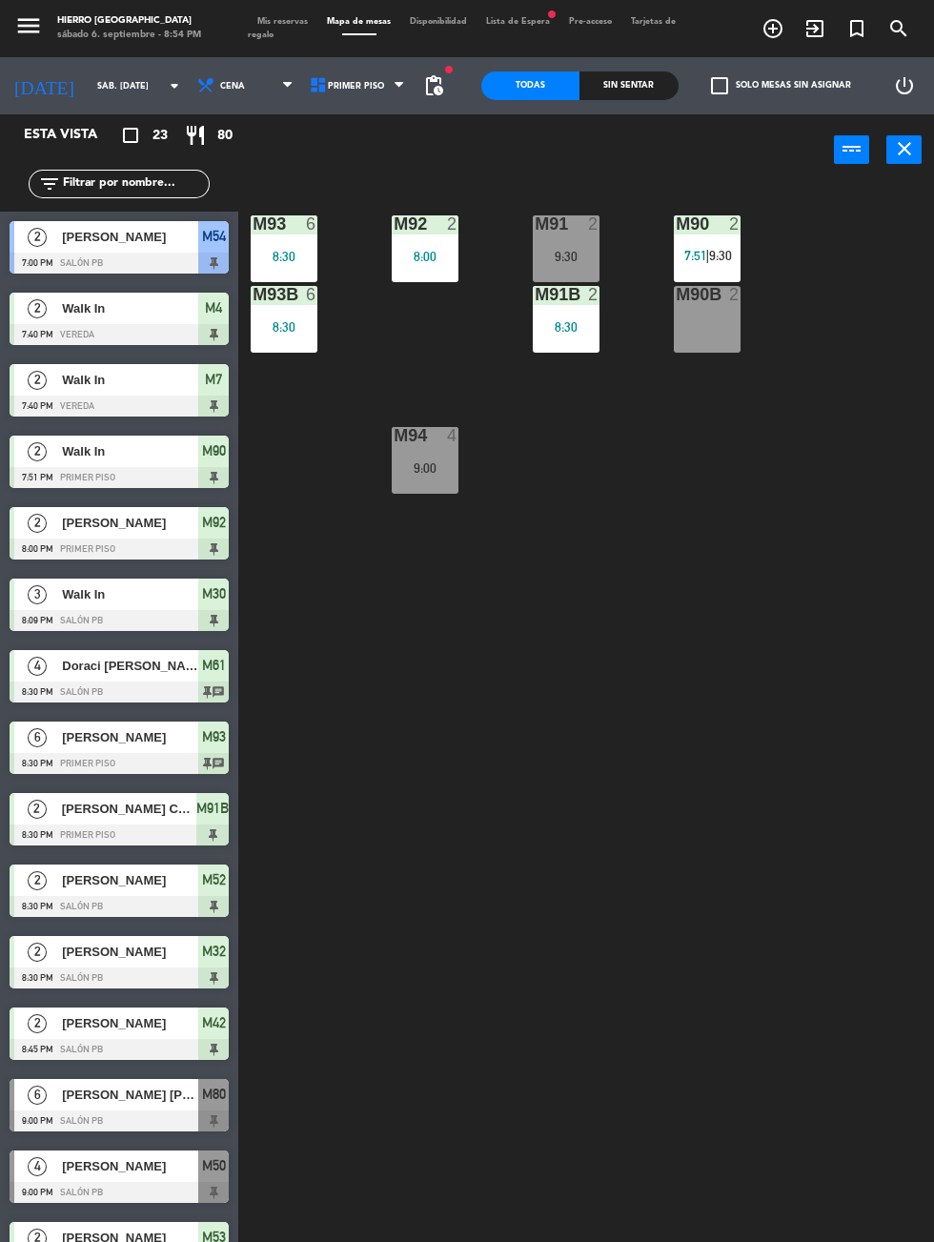
click at [414, 262] on div "8:00" at bounding box center [425, 256] width 67 height 13
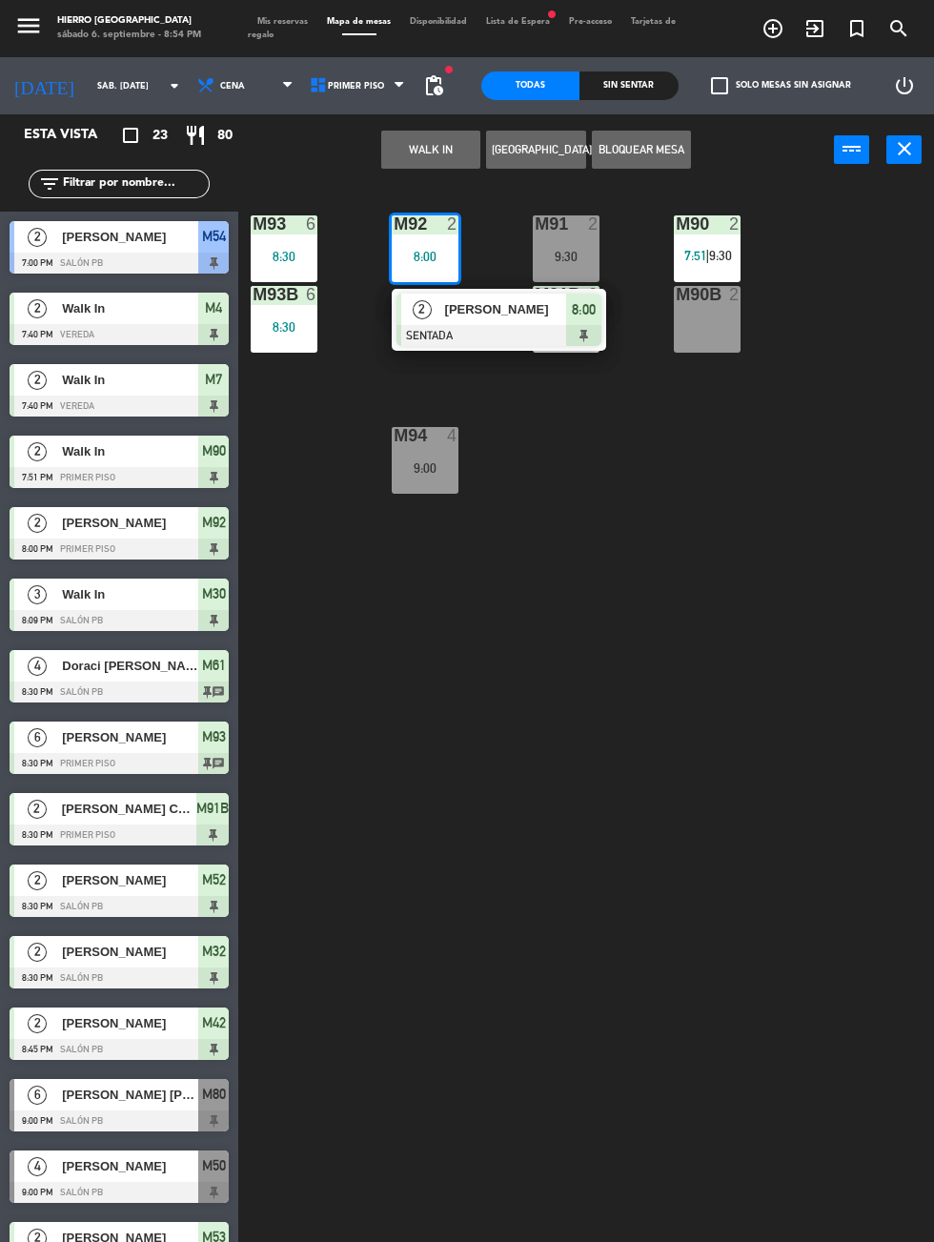
click at [429, 250] on div "8:00" at bounding box center [425, 256] width 67 height 13
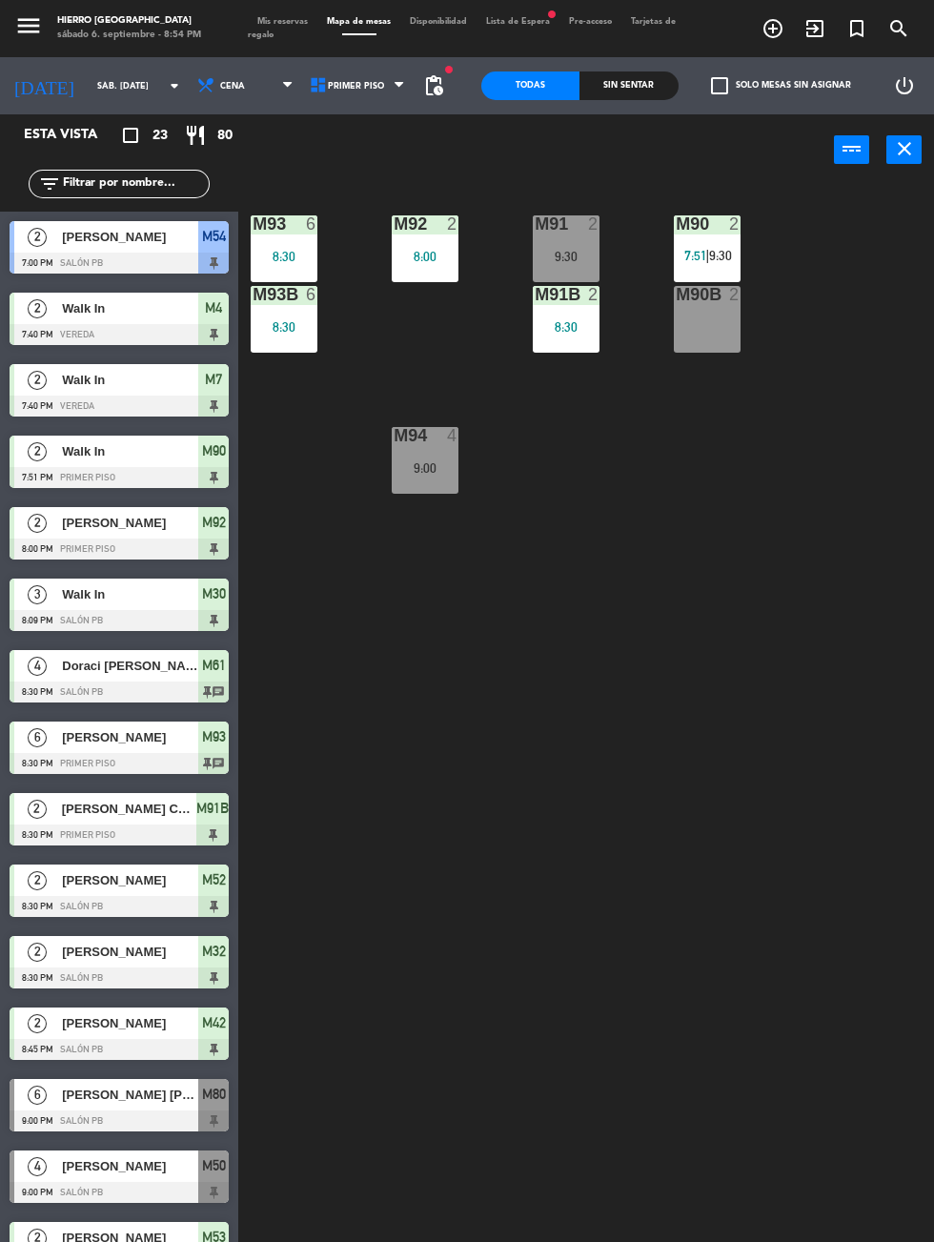
click at [558, 257] on div "9:30" at bounding box center [566, 256] width 67 height 13
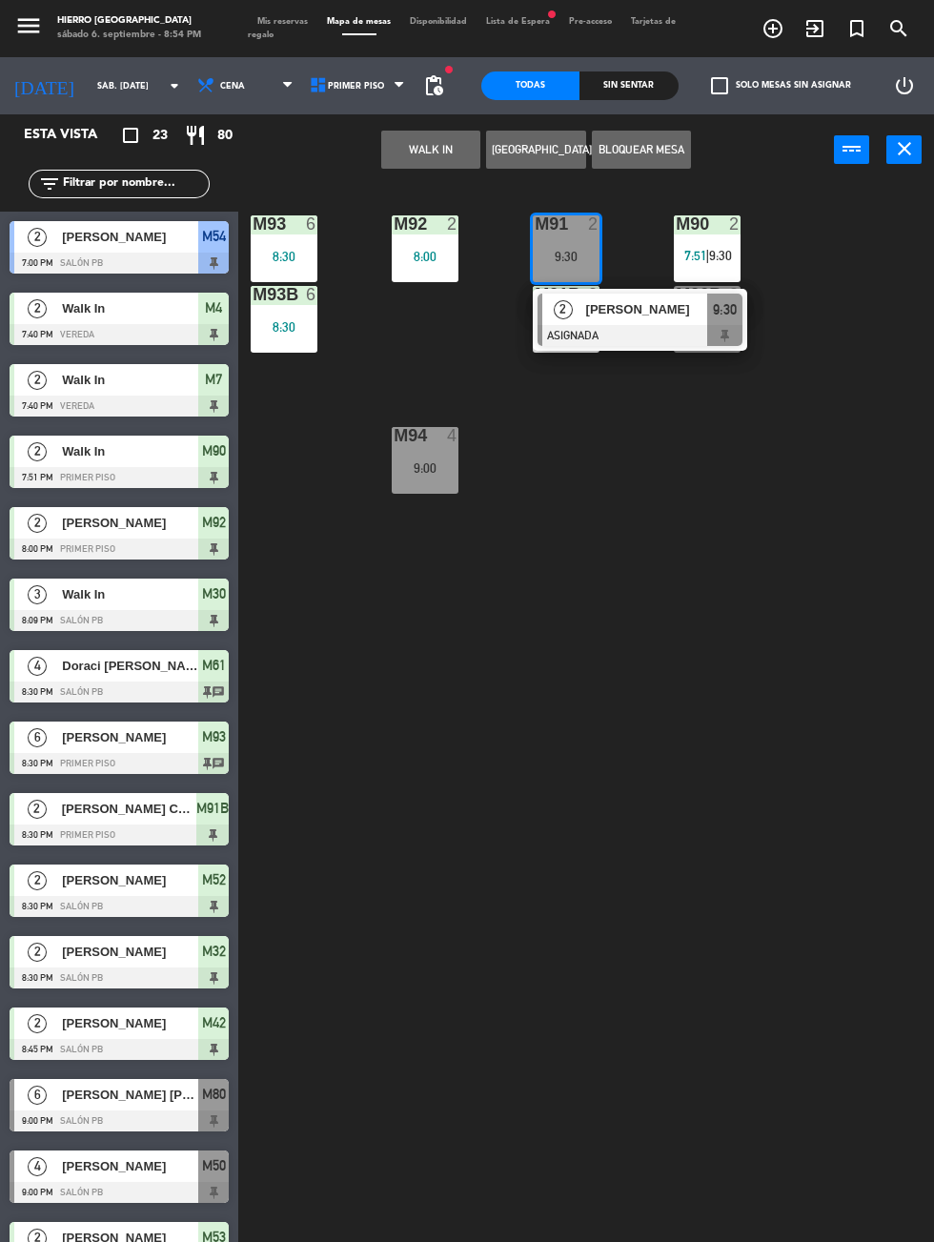
click at [694, 338] on div at bounding box center [639, 335] width 205 height 21
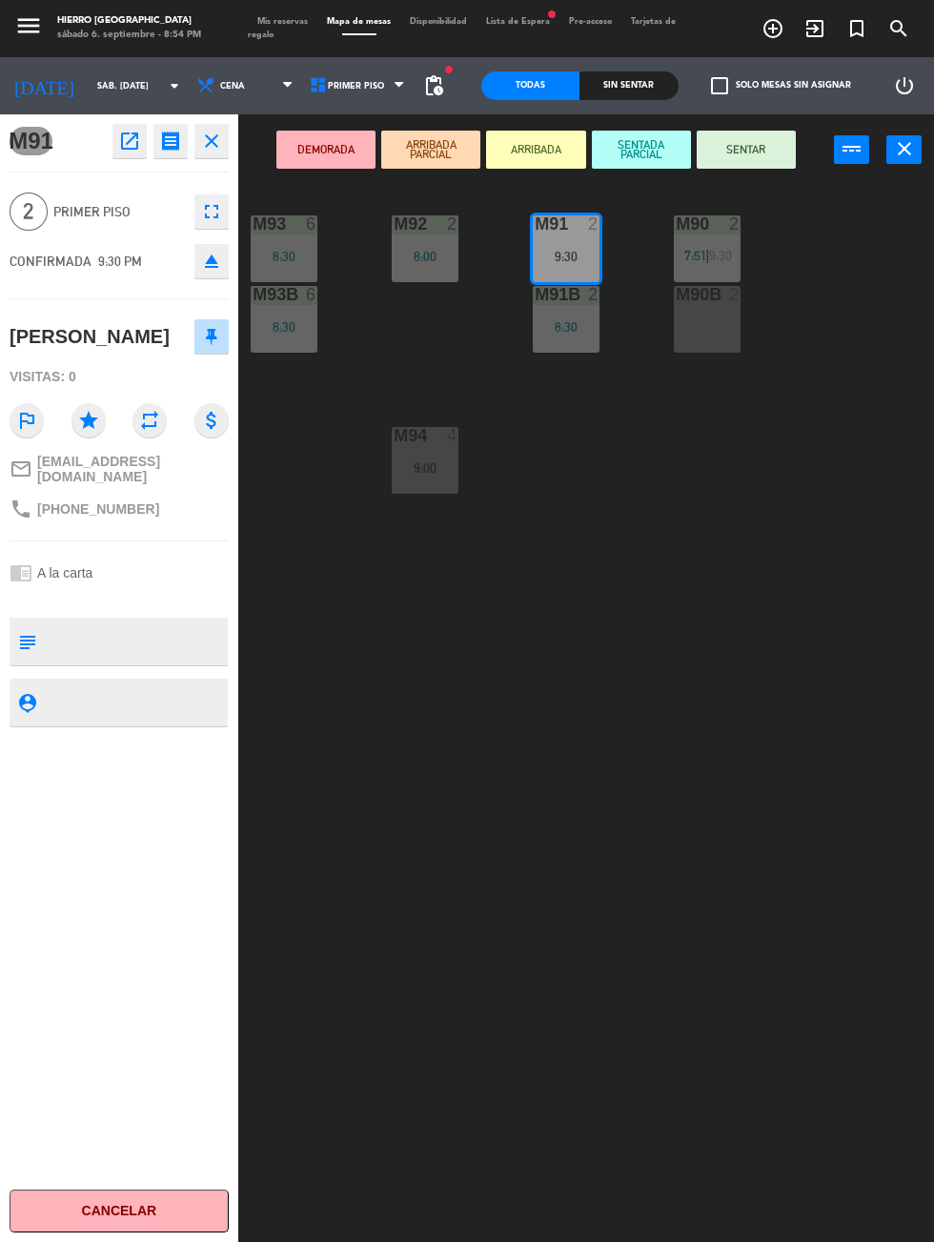
click at [704, 347] on div "M90B 2" at bounding box center [707, 319] width 67 height 67
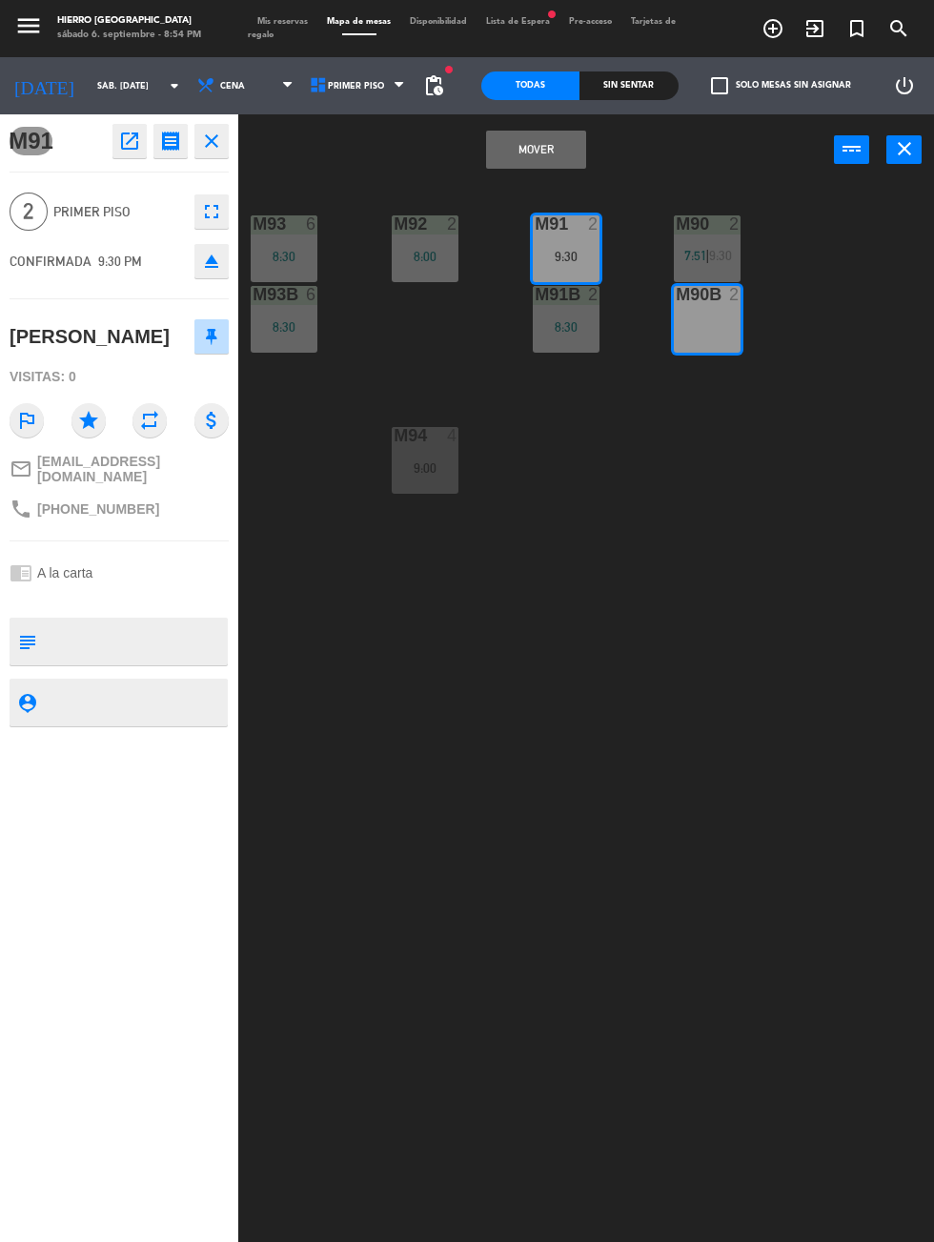
click at [516, 163] on button "Mover" at bounding box center [535, 150] width 99 height 38
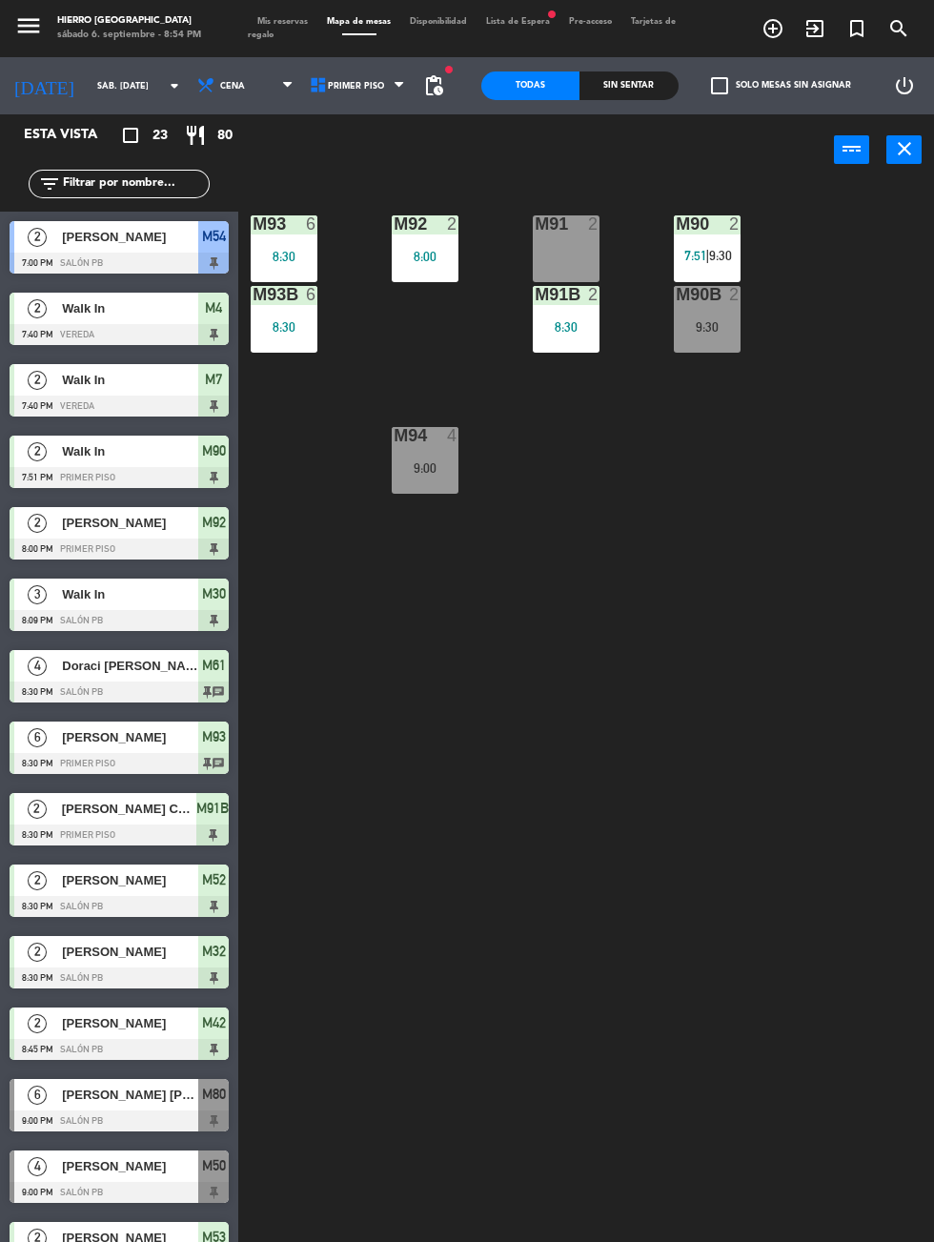
scroll to position [426, 0]
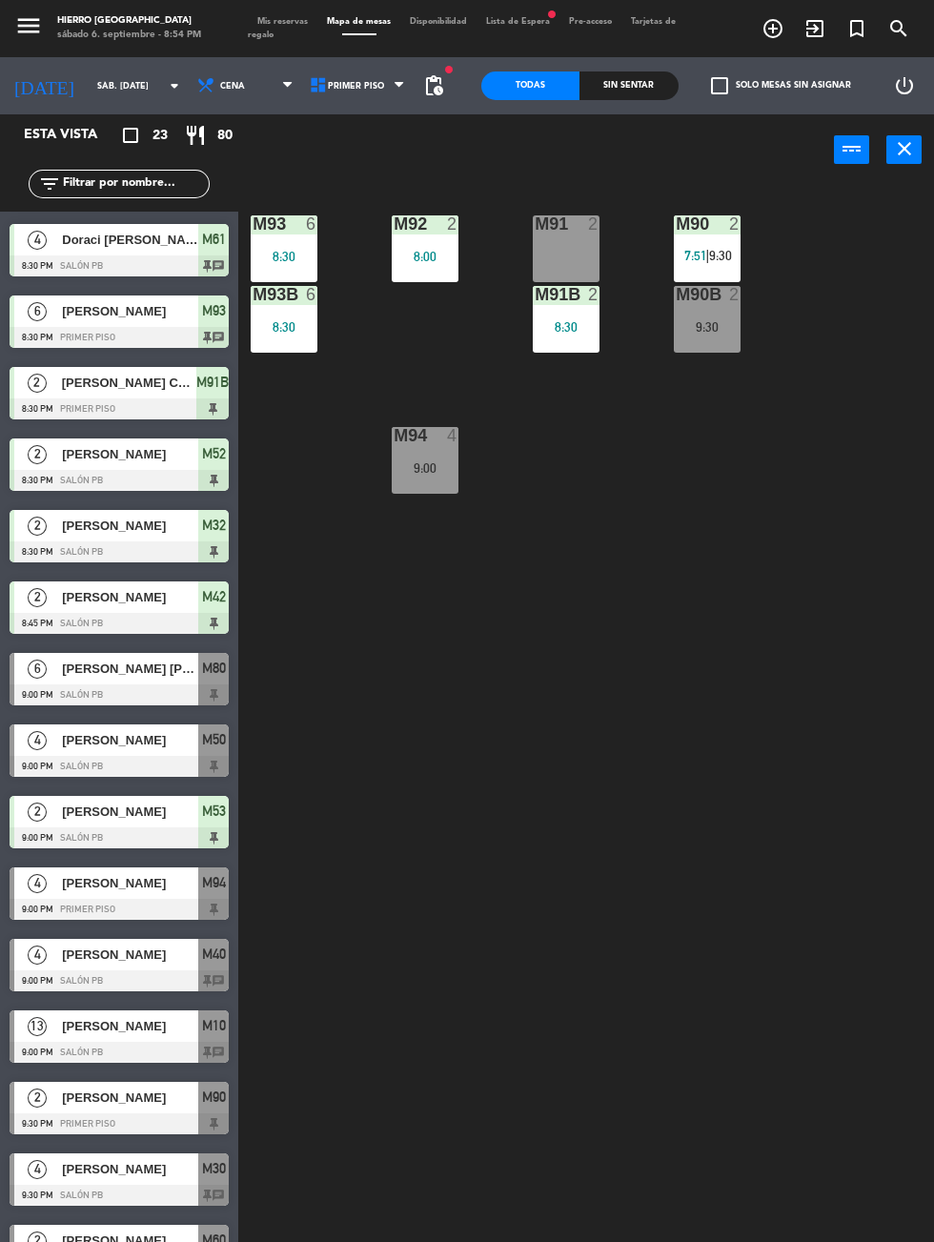
click at [714, 328] on div "9:30" at bounding box center [707, 326] width 67 height 13
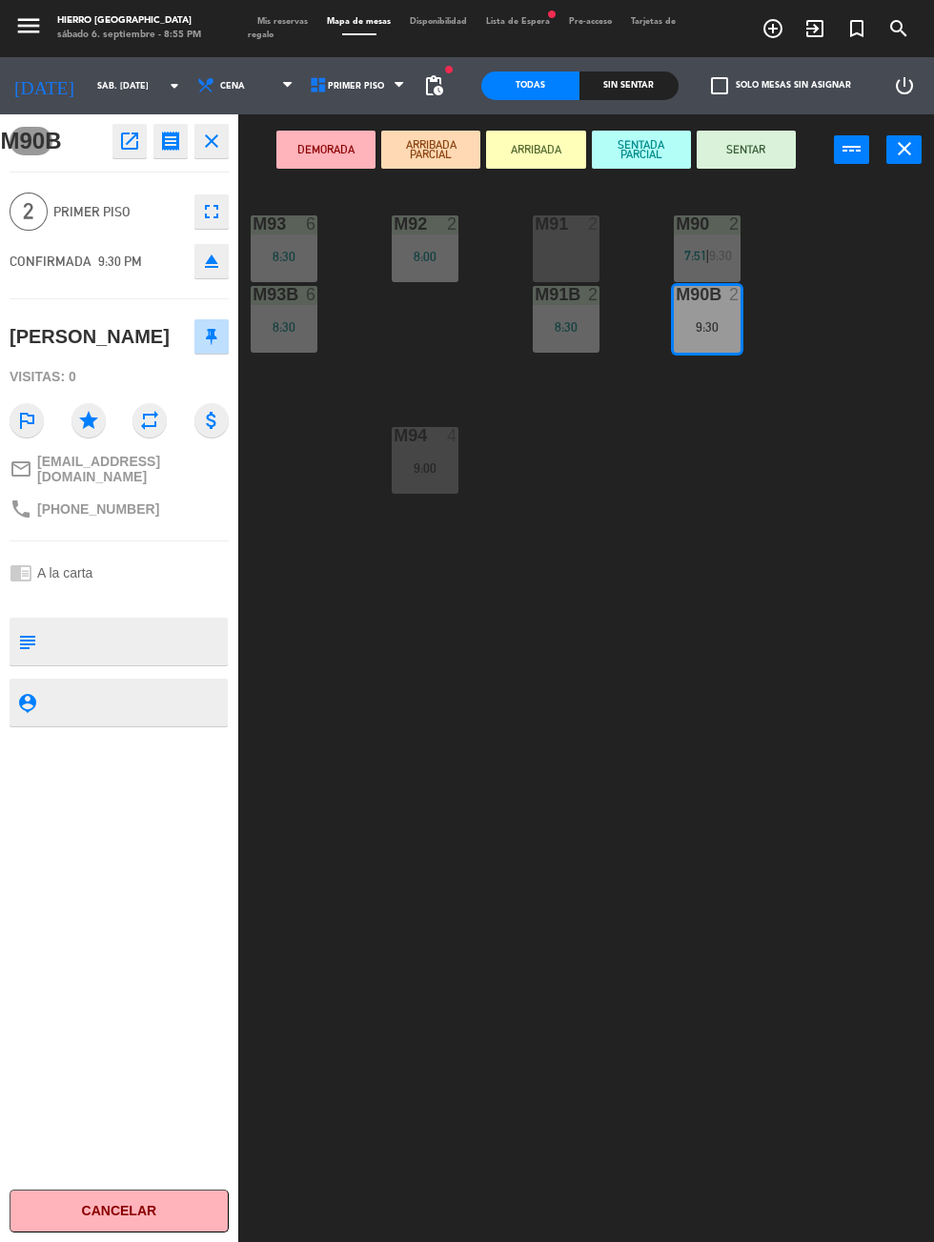
click at [740, 152] on button "SENTAR" at bounding box center [746, 150] width 99 height 38
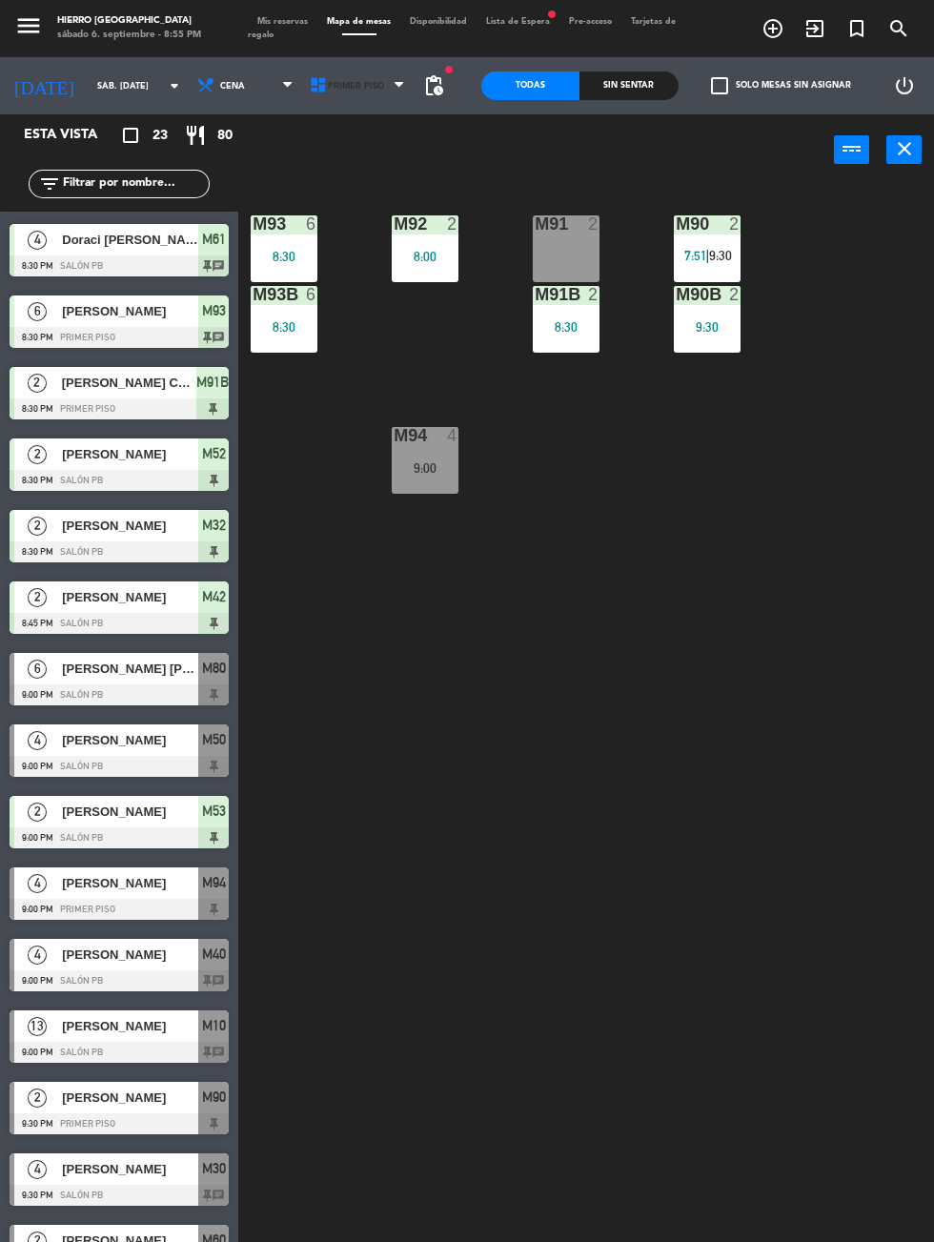
click at [313, 85] on icon at bounding box center [318, 85] width 19 height 19
click at [314, 173] on ng-component "menu Hierro Palermo sábado 6. septiembre - 8:55 PM Mis reservas Mapa de mesas D…" at bounding box center [467, 713] width 934 height 1427
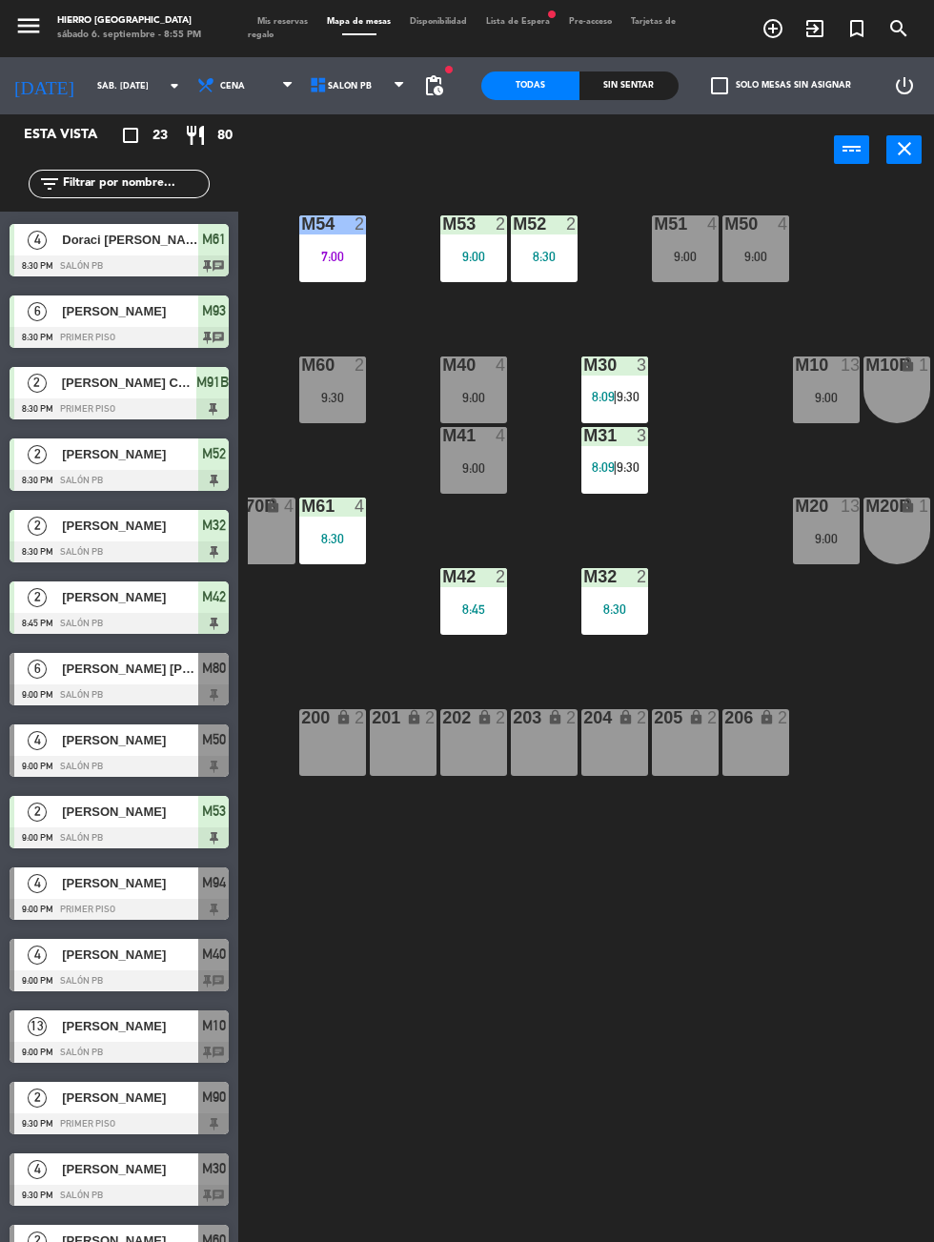
scroll to position [0, 0]
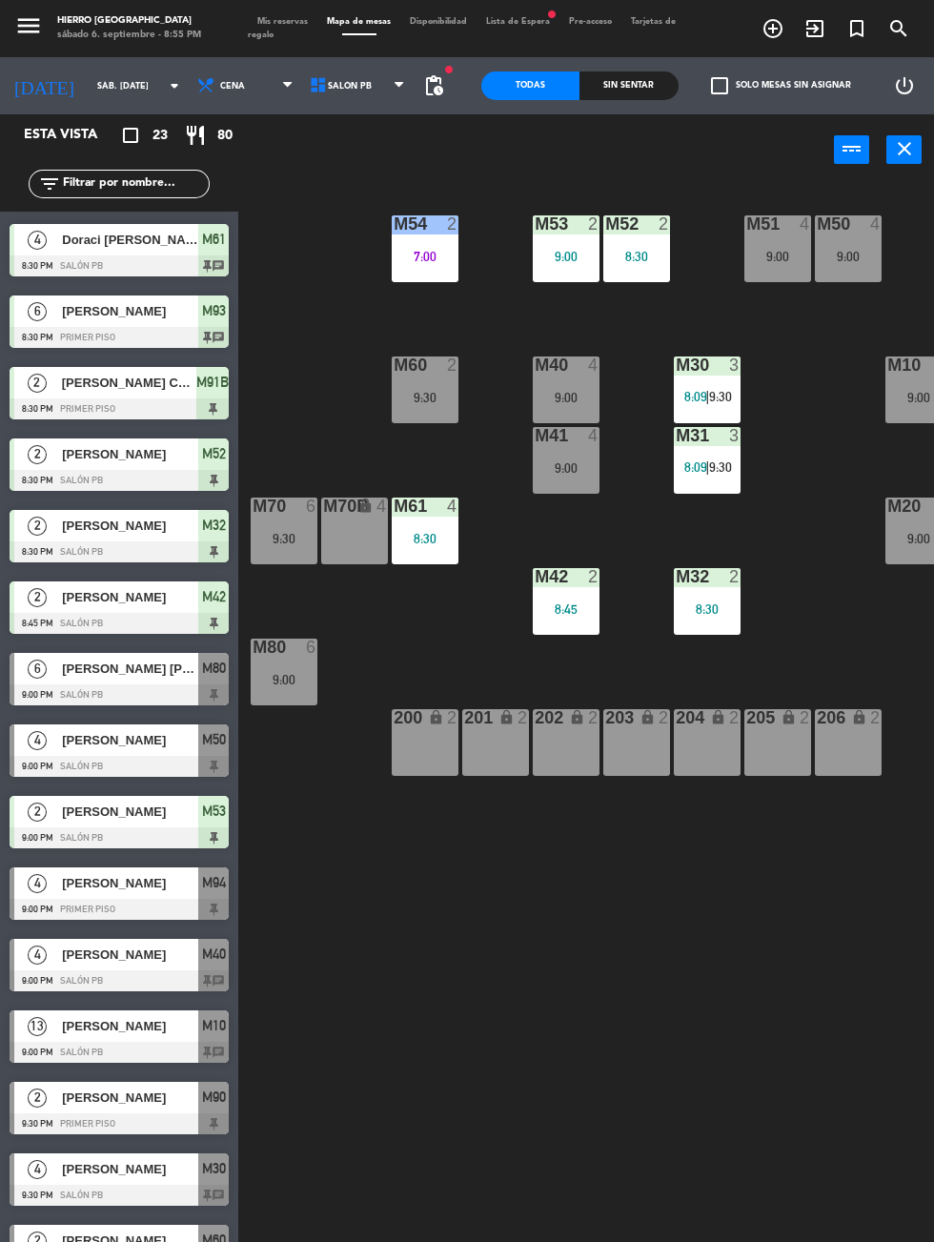
click at [274, 20] on span "Mis reservas" at bounding box center [283, 21] width 70 height 9
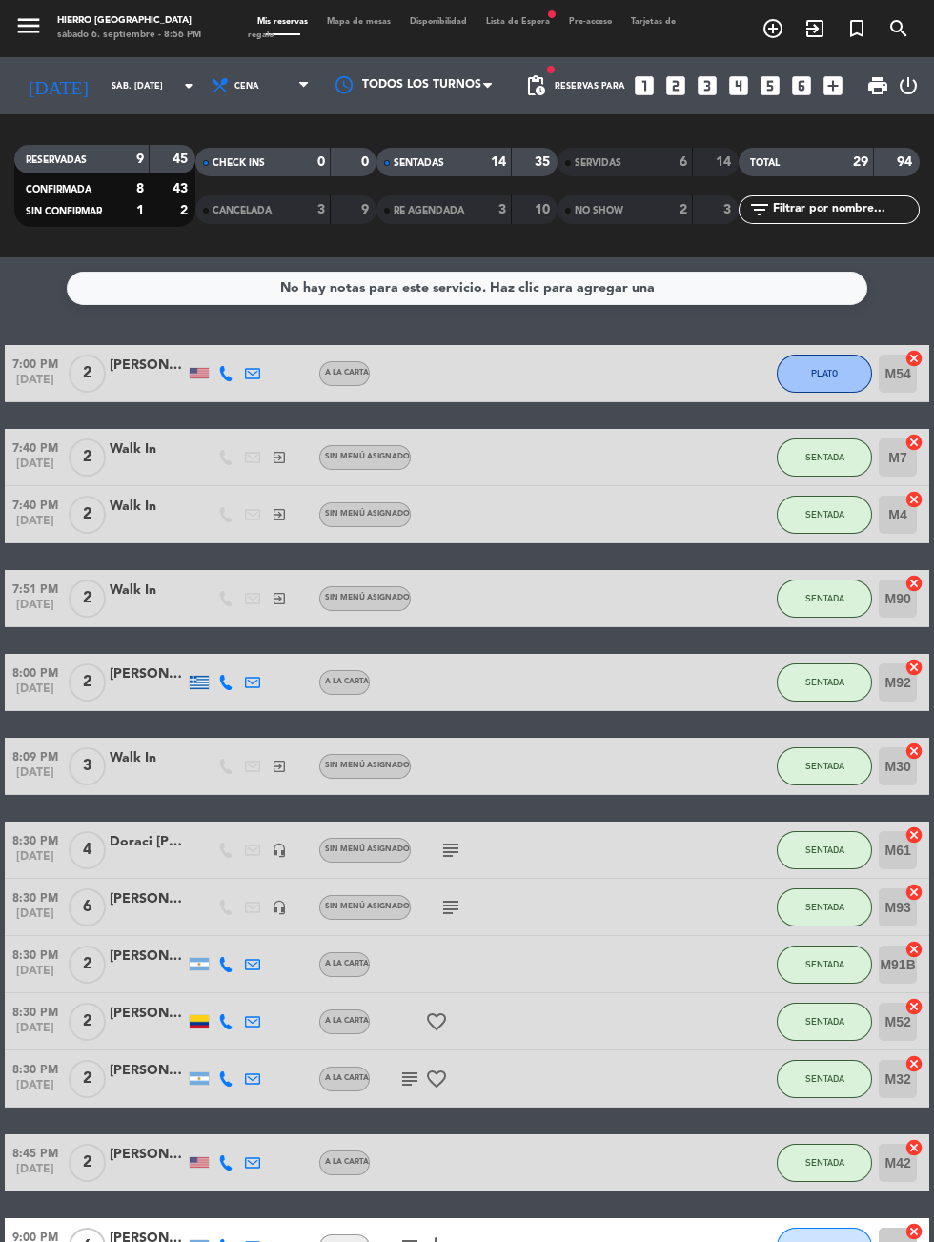
click at [668, 86] on icon "looks_two" at bounding box center [675, 85] width 25 height 25
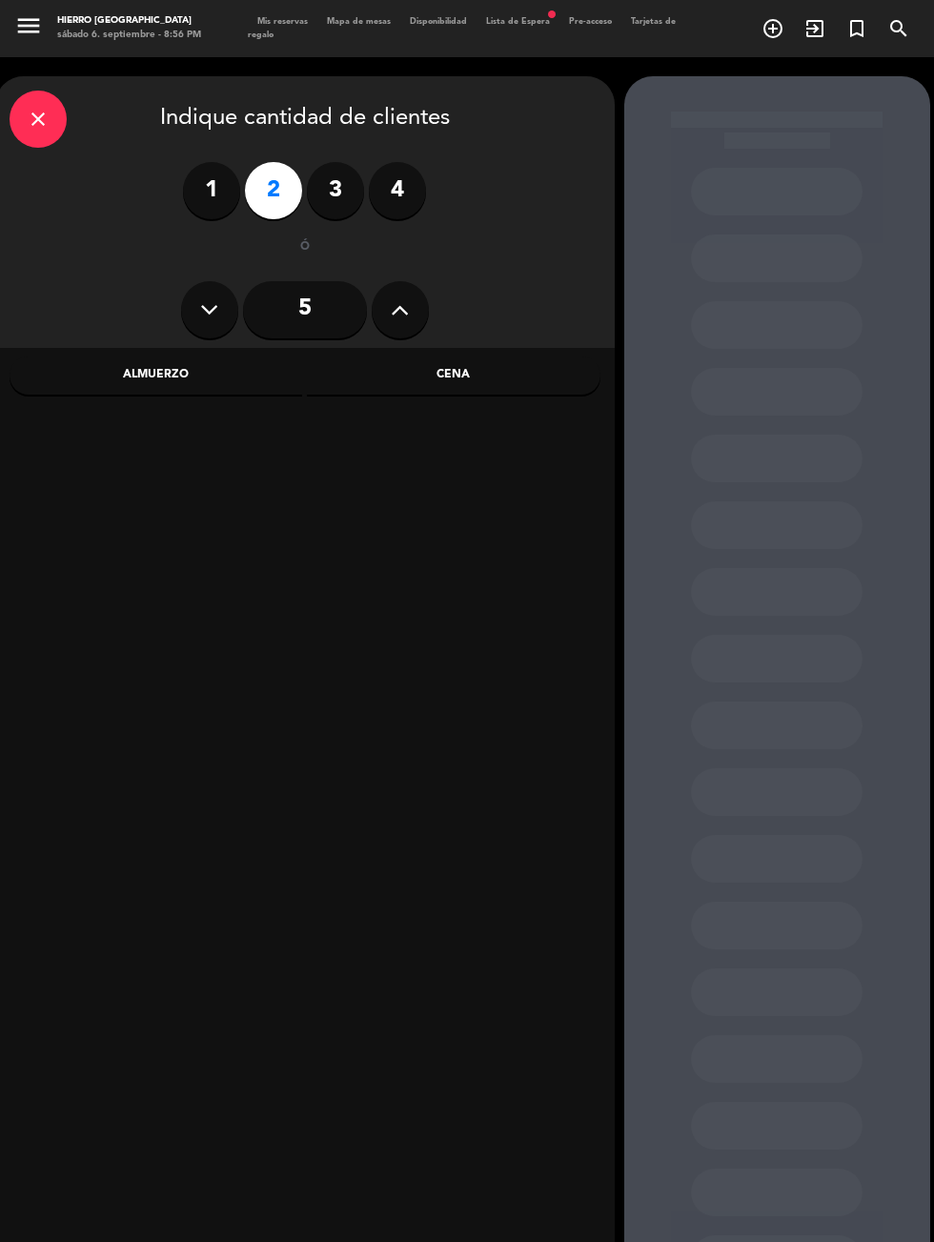
click at [486, 372] on div "Cena" at bounding box center [453, 375] width 293 height 38
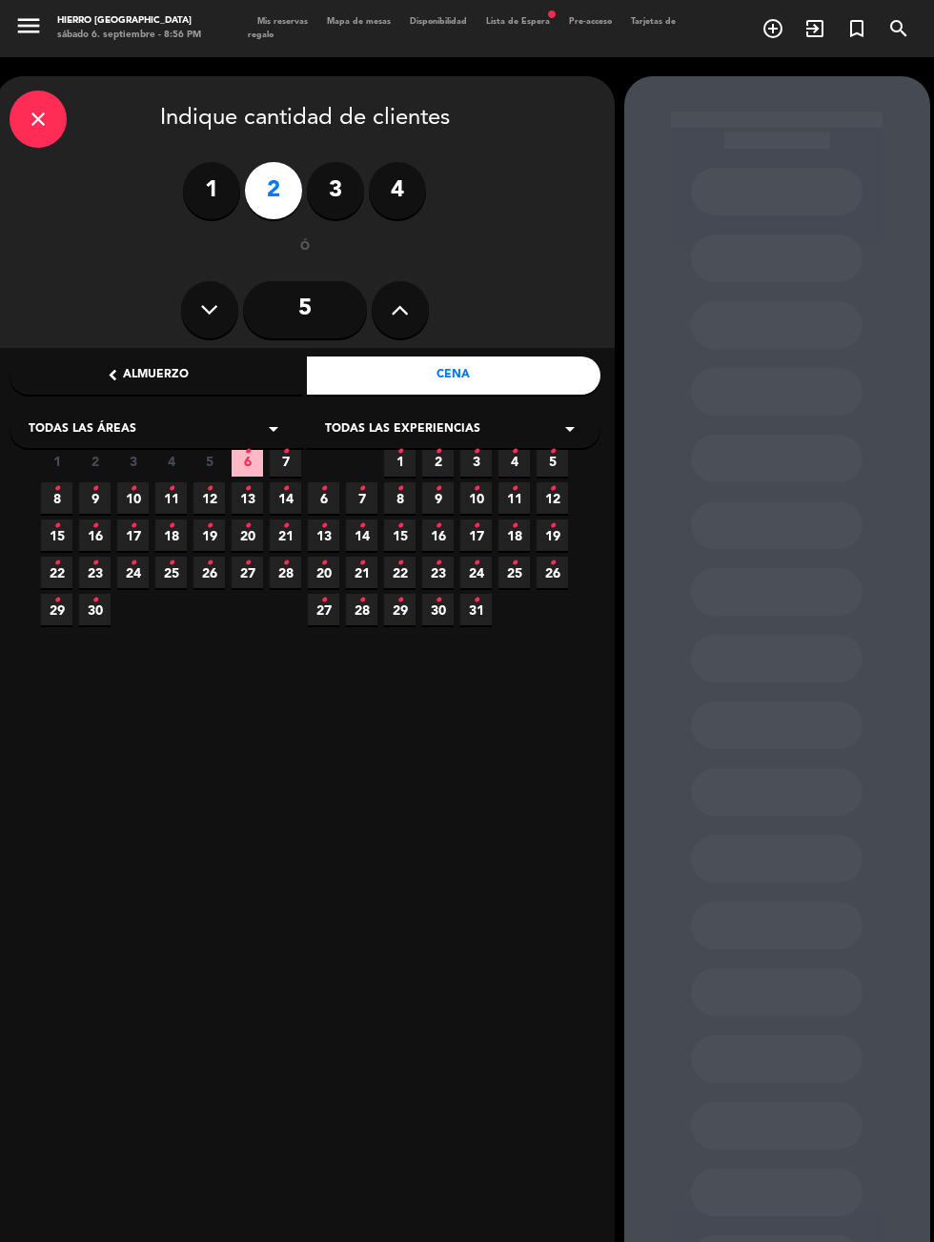
click at [247, 460] on icon "•" at bounding box center [247, 451] width 7 height 30
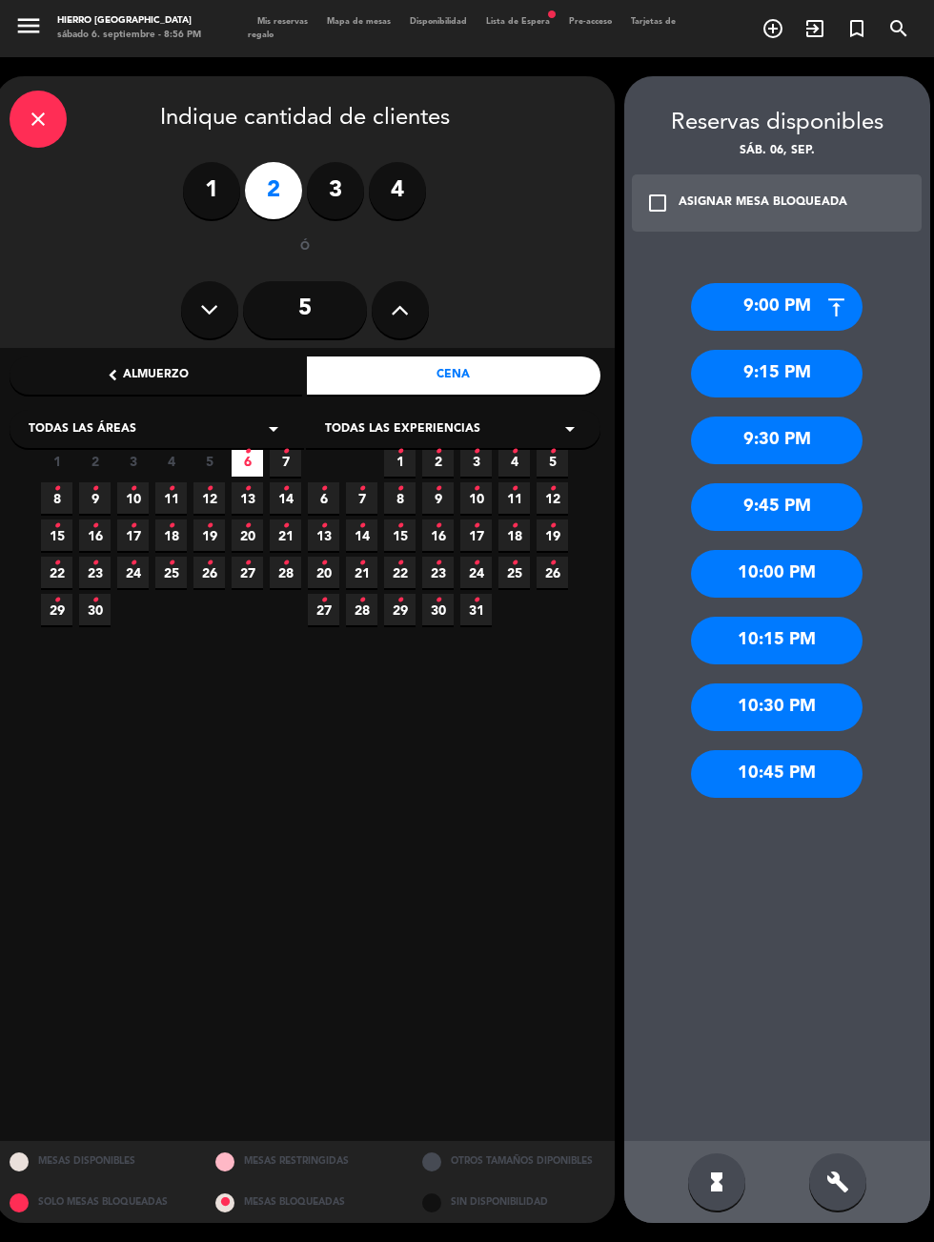
click at [288, 460] on icon "•" at bounding box center [285, 451] width 7 height 30
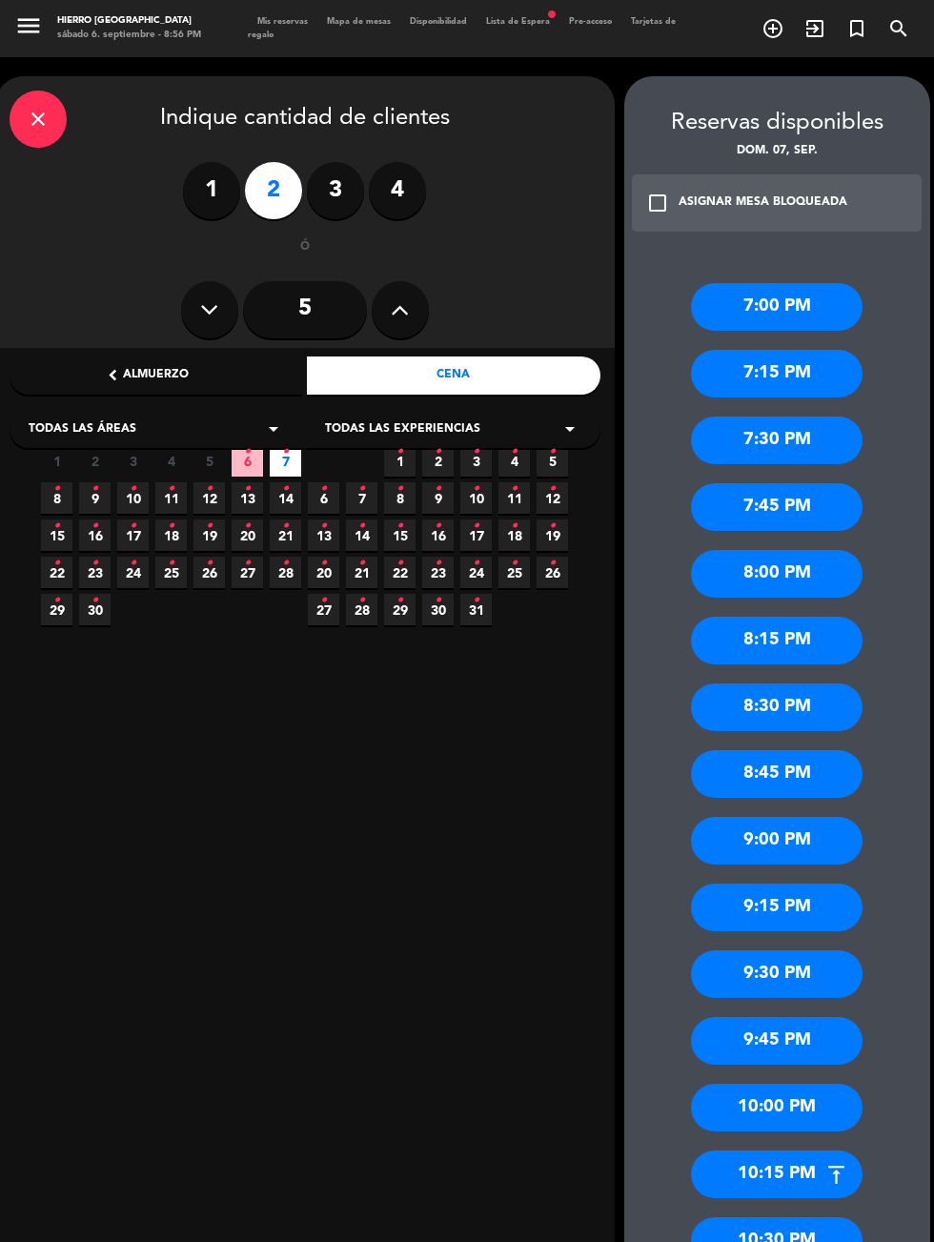
click at [830, 709] on div "8:30 PM" at bounding box center [777, 707] width 172 height 48
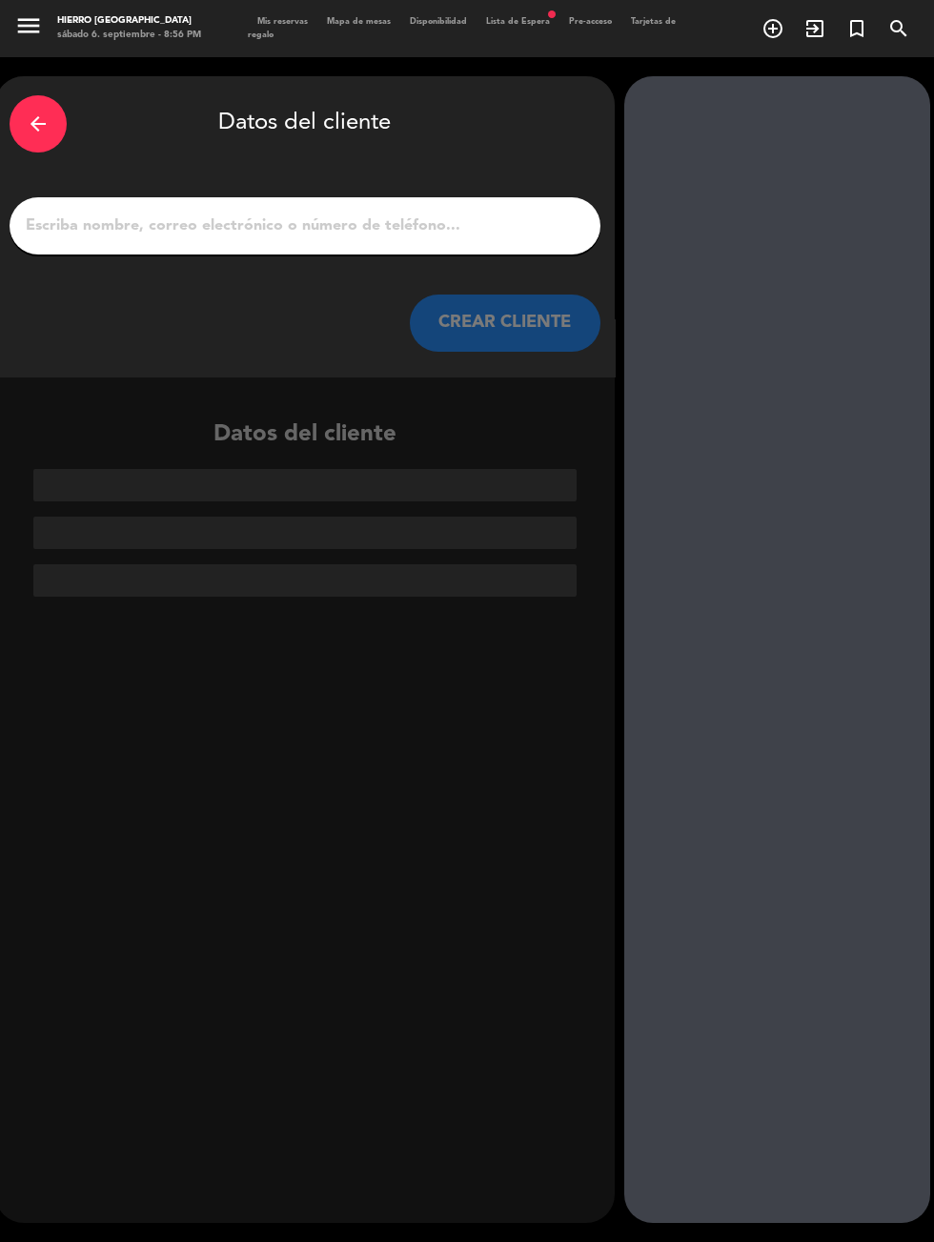
click at [449, 219] on input "1" at bounding box center [305, 225] width 562 height 27
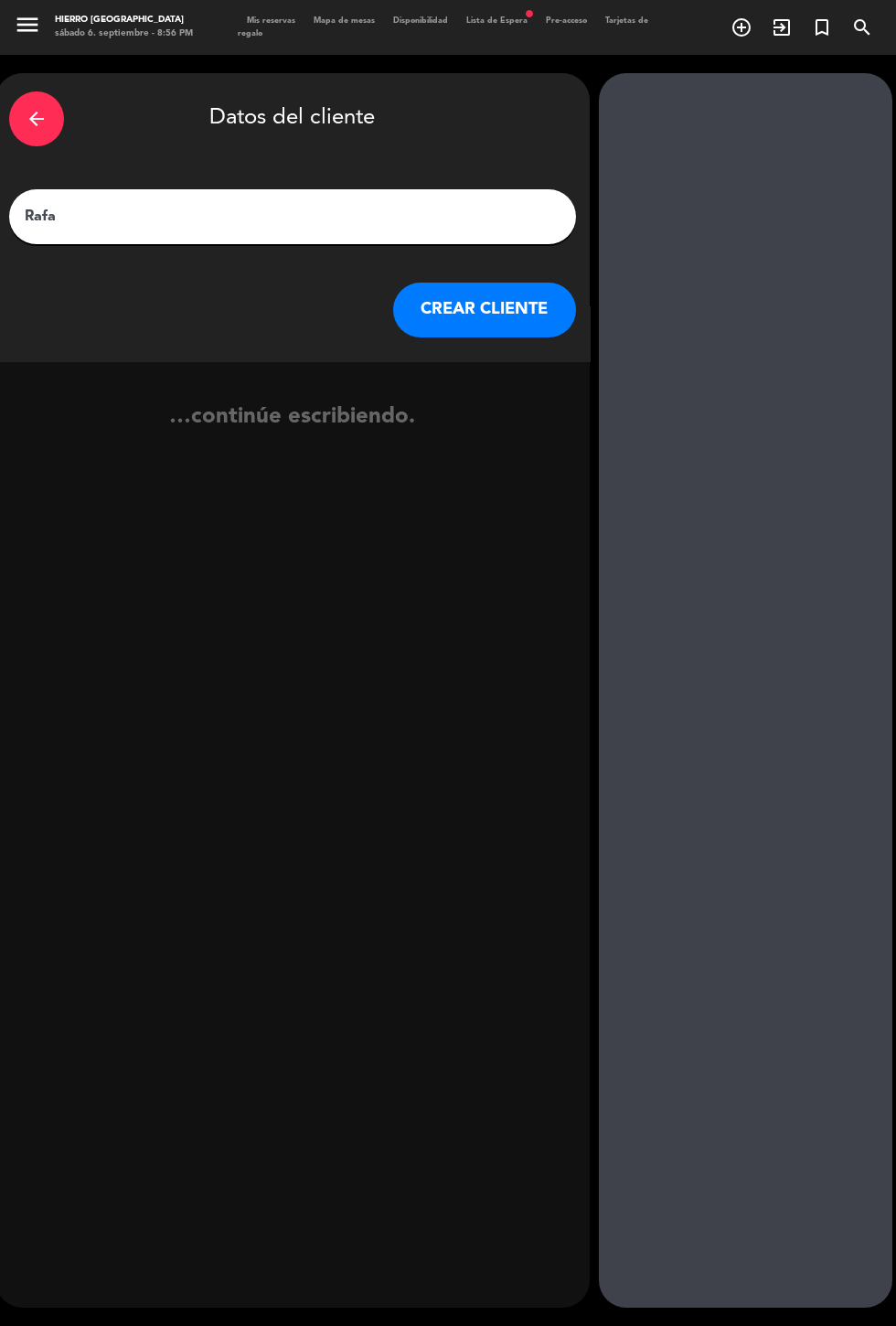
type input "[PERSON_NAME]"
click at [471, 310] on button "CREAR CLIENTE" at bounding box center [484, 309] width 183 height 55
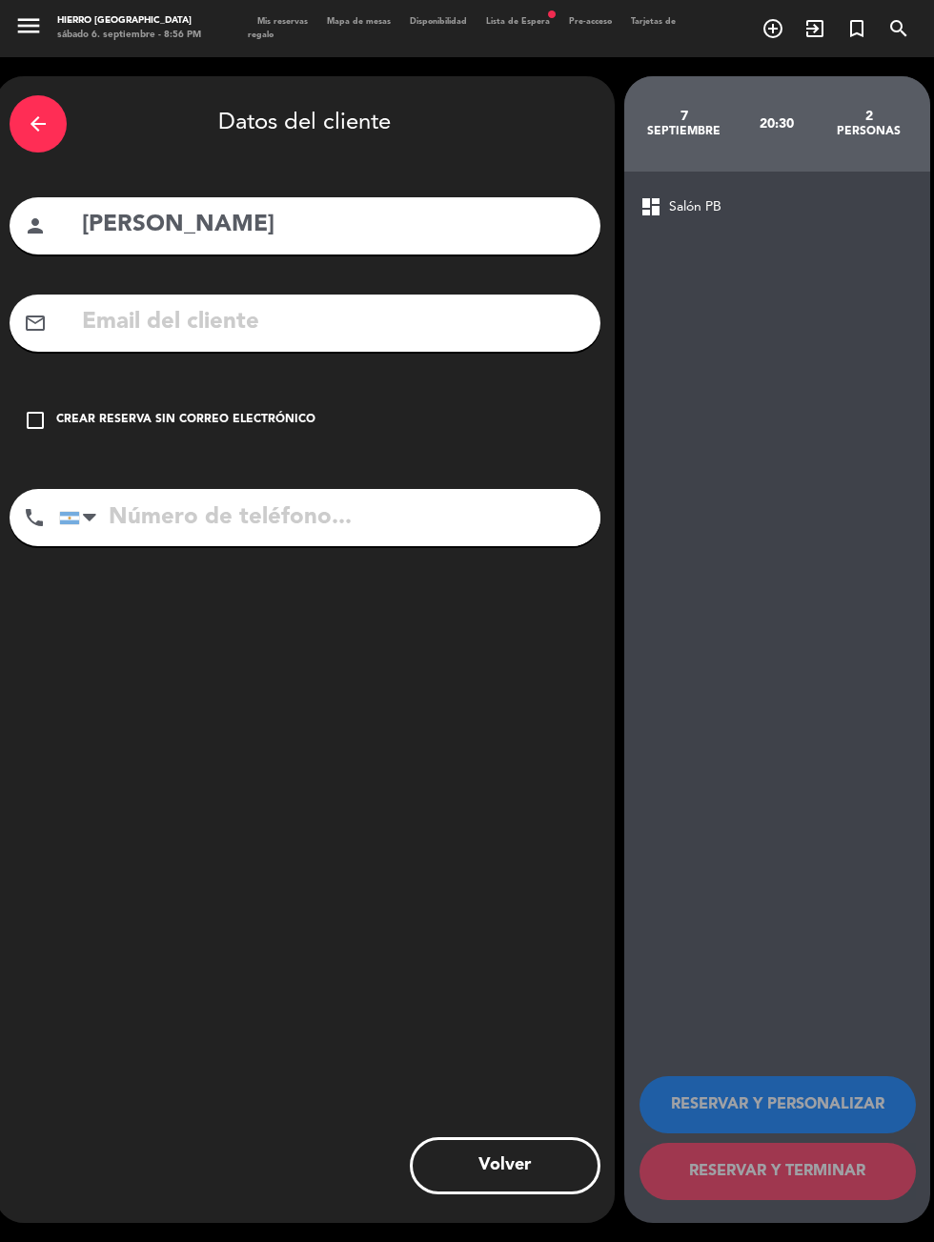
click at [30, 418] on icon "check_box_outline_blank" at bounding box center [35, 420] width 23 height 23
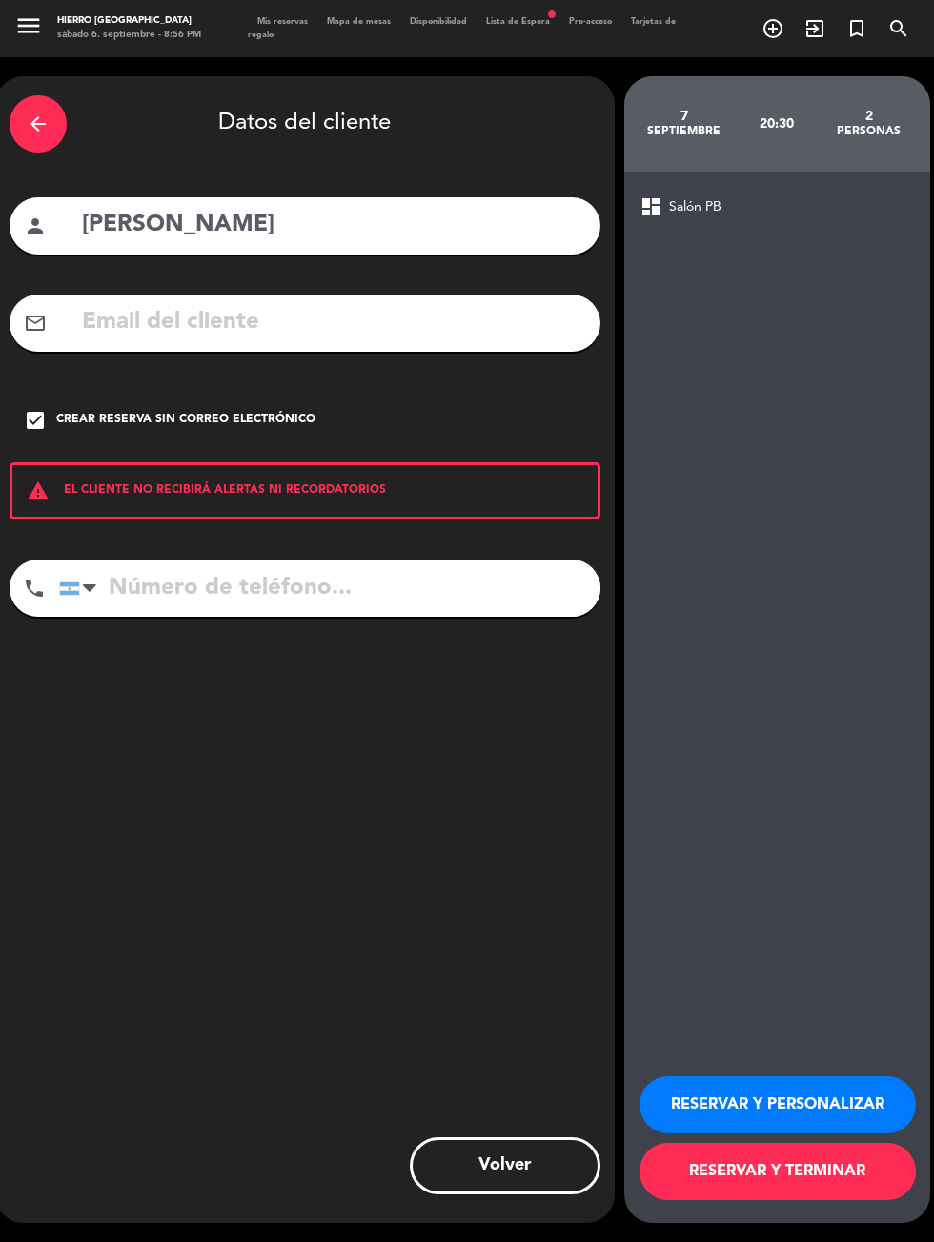
click at [273, 579] on input "tel" at bounding box center [329, 587] width 541 height 57
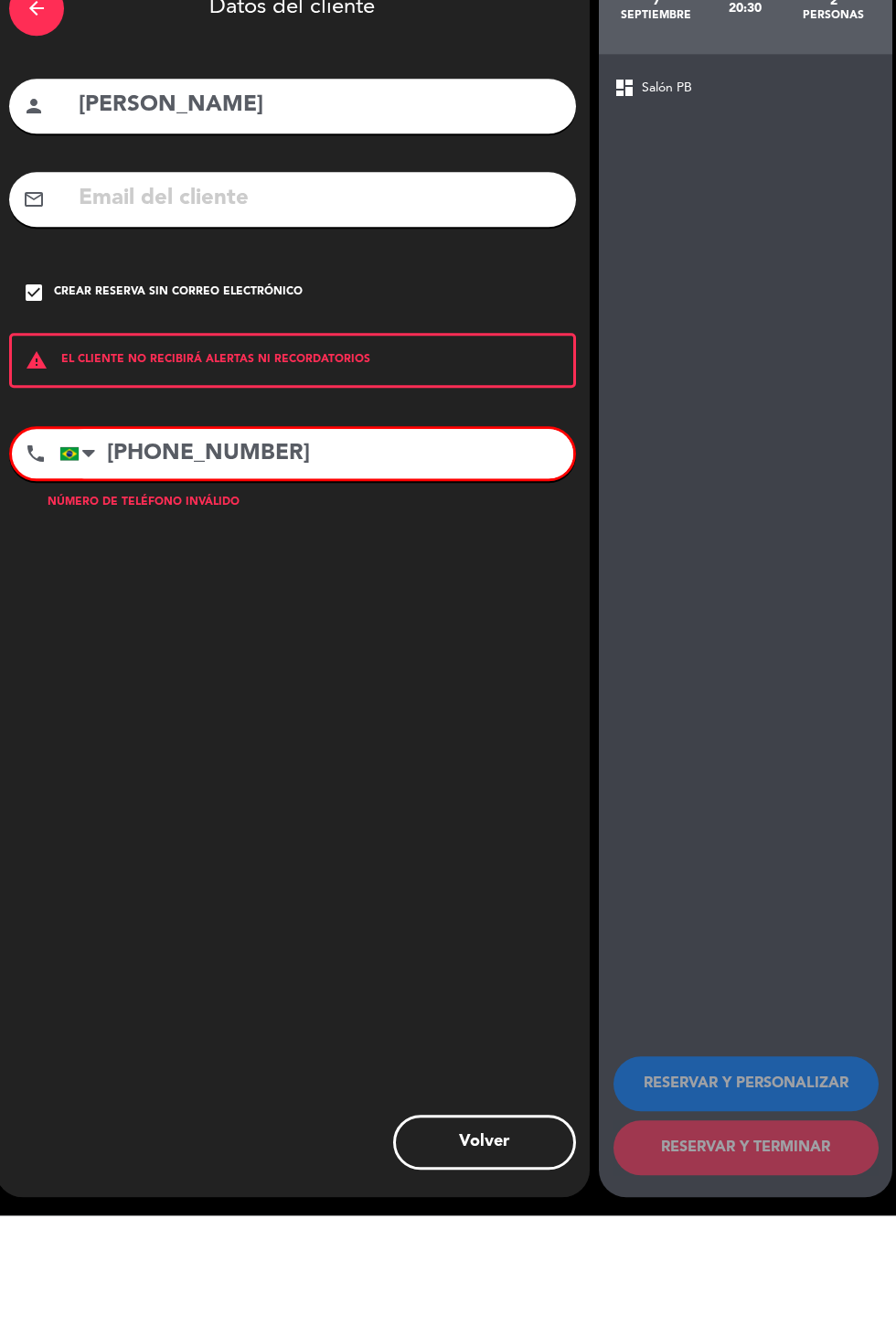
click at [153, 558] on input "[PHONE_NUMBER]" at bounding box center [317, 563] width 514 height 49
click at [146, 558] on input "[PHONE_NUMBER]" at bounding box center [317, 563] width 514 height 49
click at [147, 554] on input "[PHONE_NUMBER]" at bounding box center [317, 563] width 514 height 49
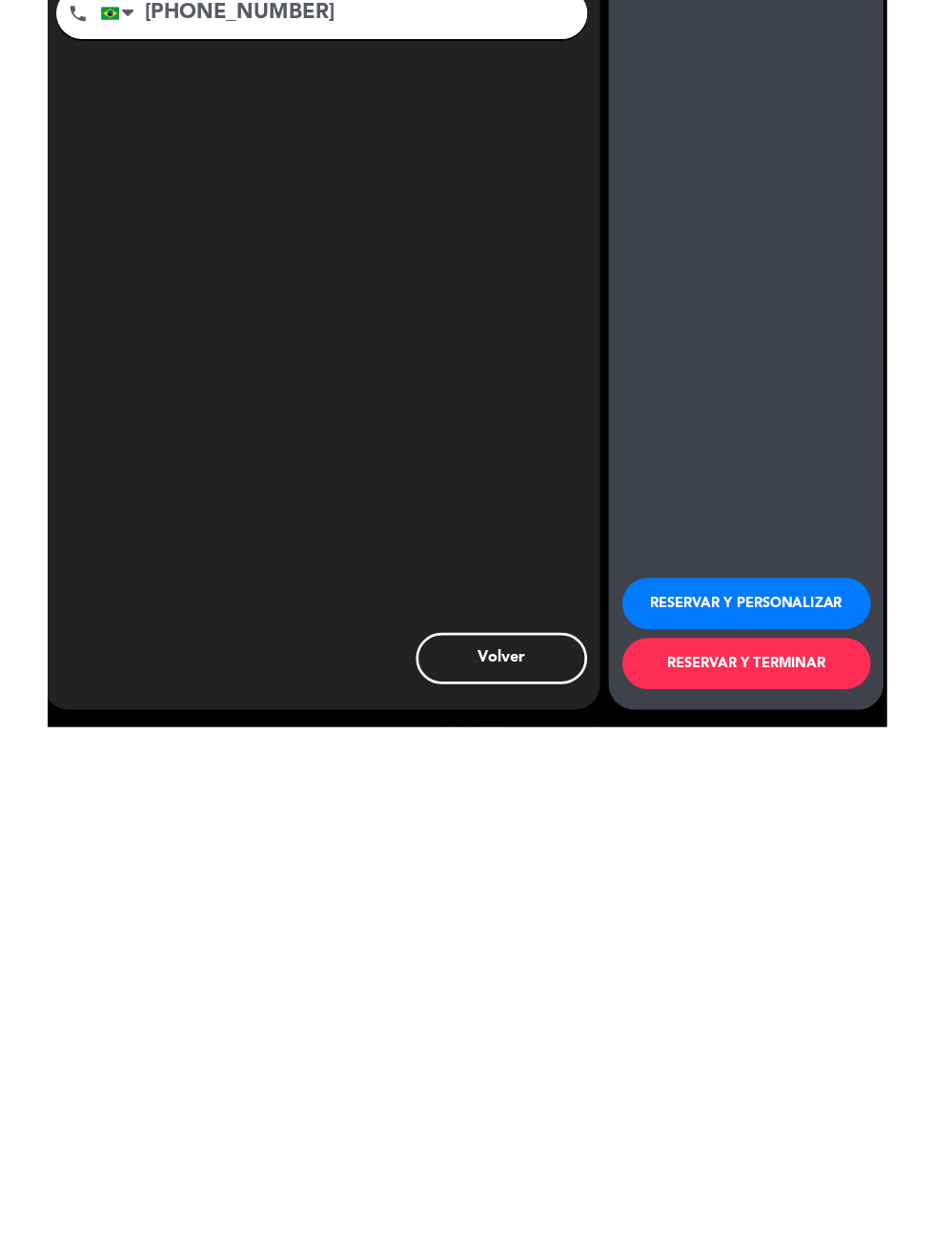
scroll to position [47, 0]
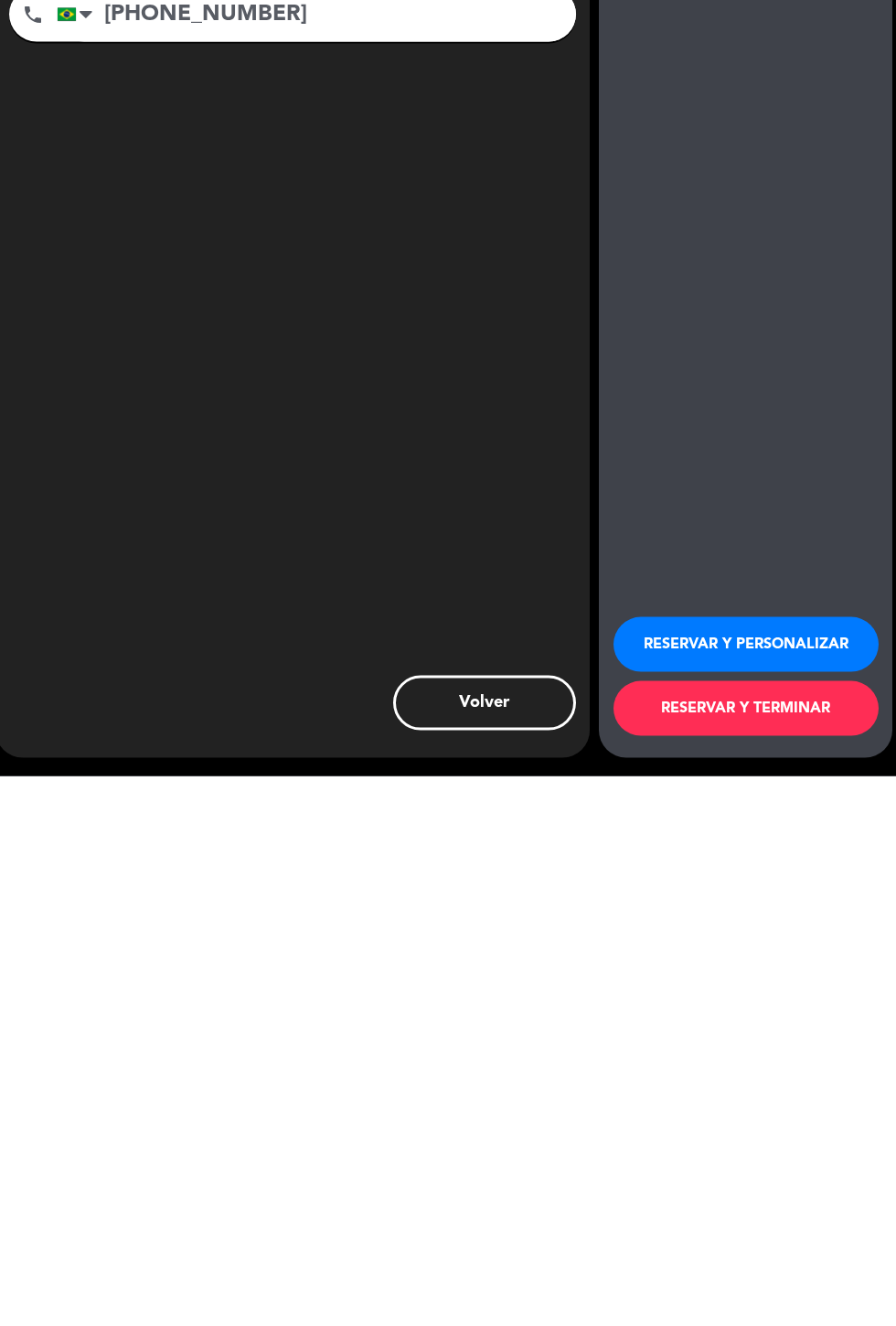
type input "[PHONE_NUMBER]"
click at [692, 1191] on button "RESERVAR Y PERSONALIZAR" at bounding box center [745, 1194] width 265 height 55
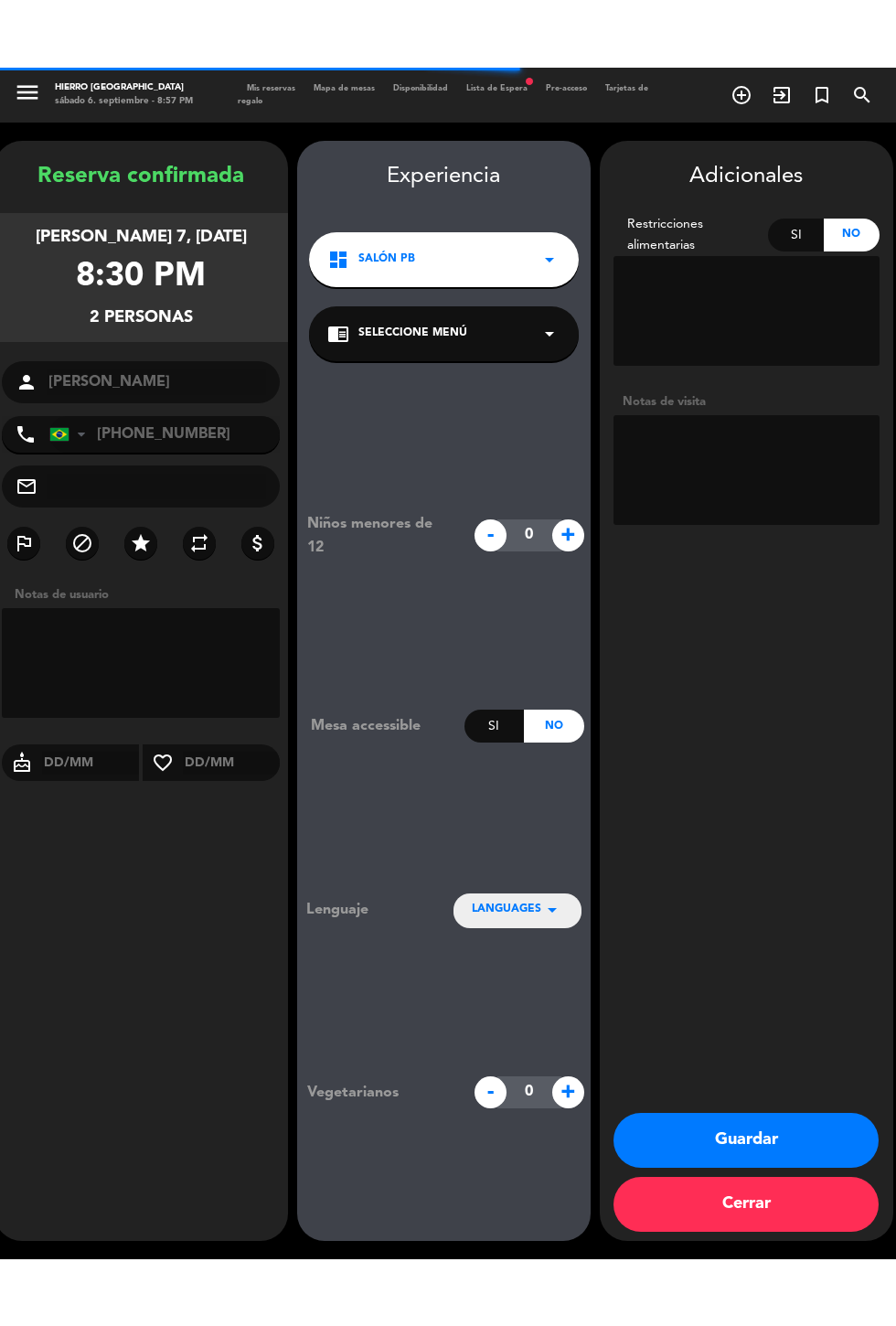
scroll to position [73, 0]
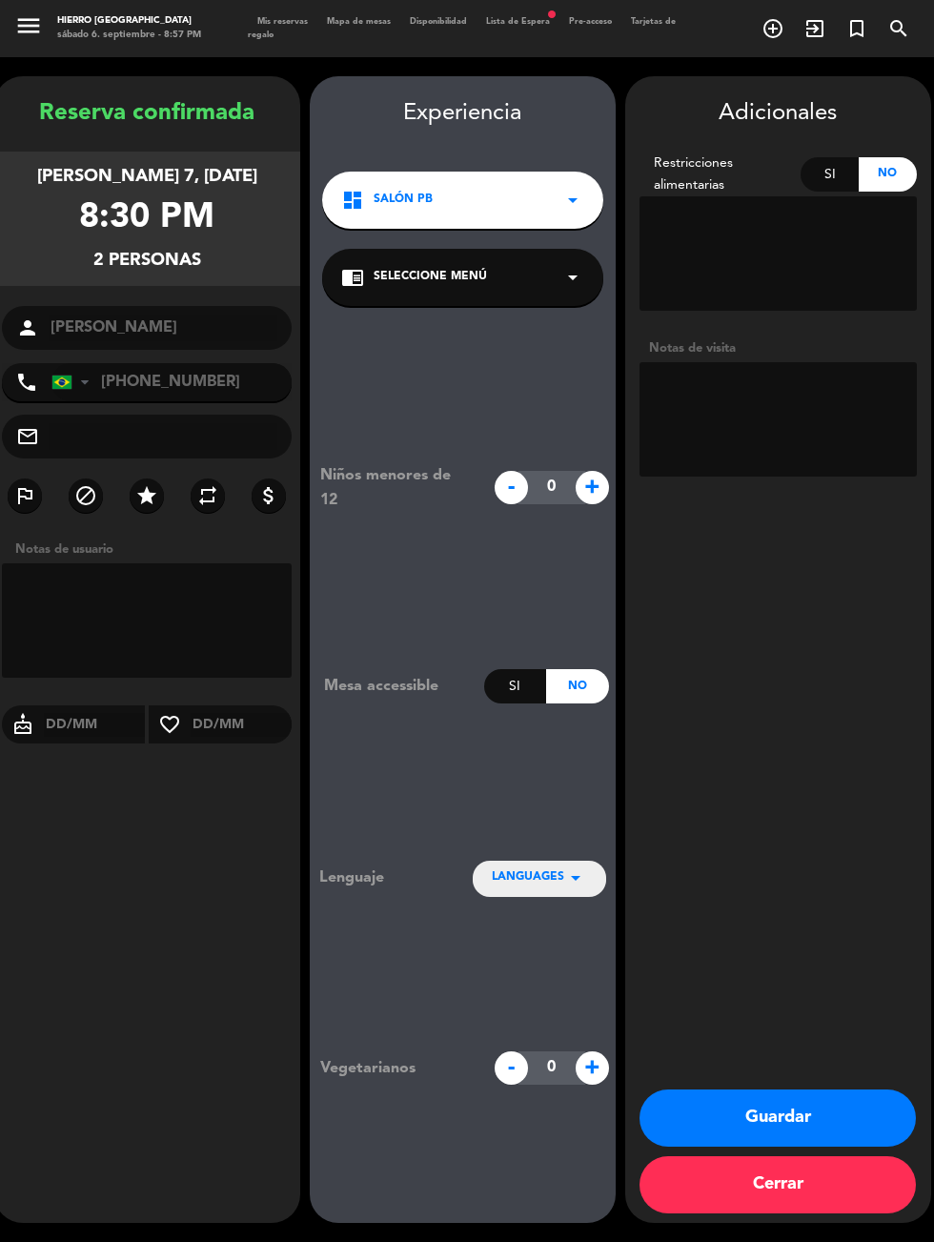
click at [787, 362] on textarea at bounding box center [777, 419] width 277 height 114
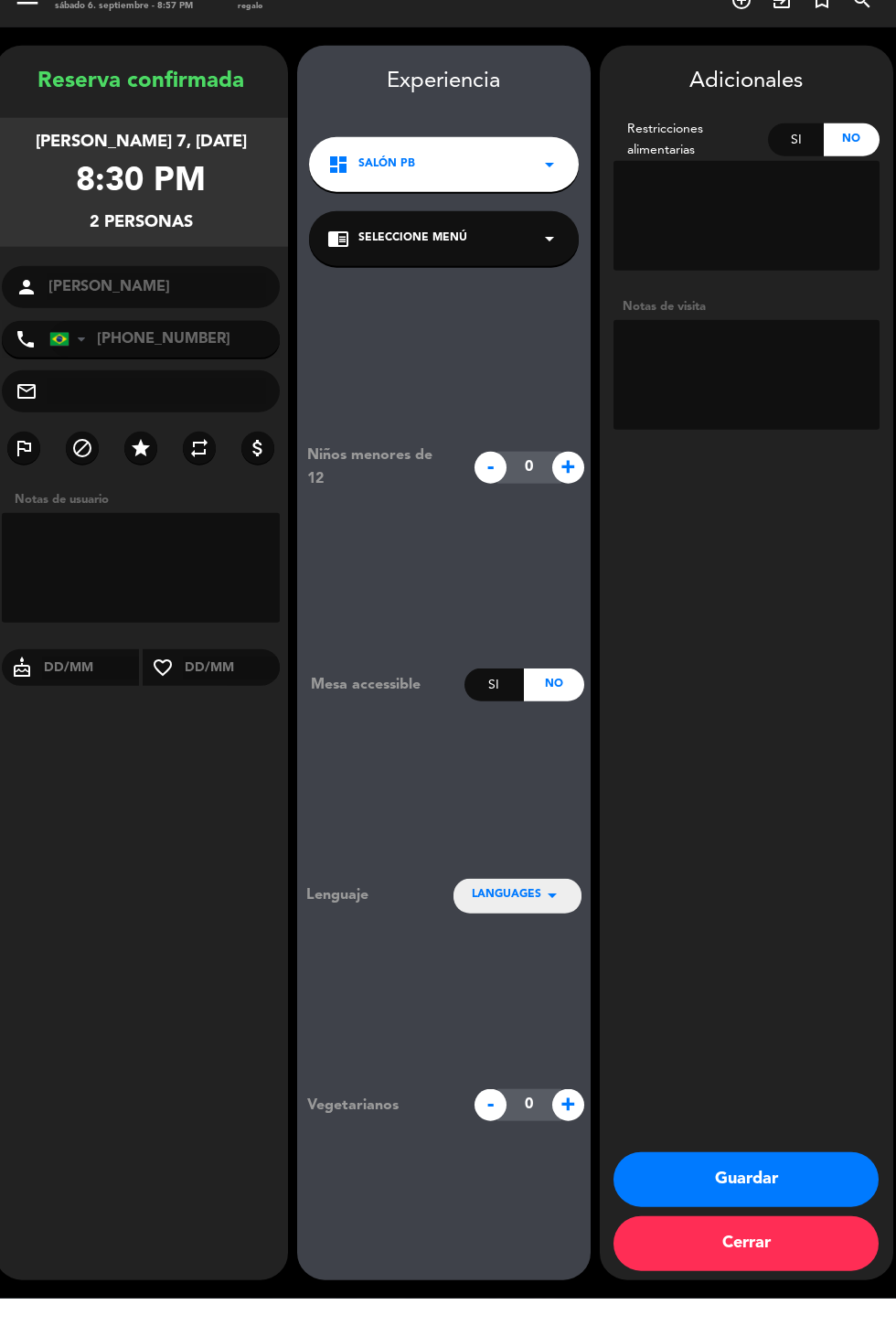
scroll to position [45, 0]
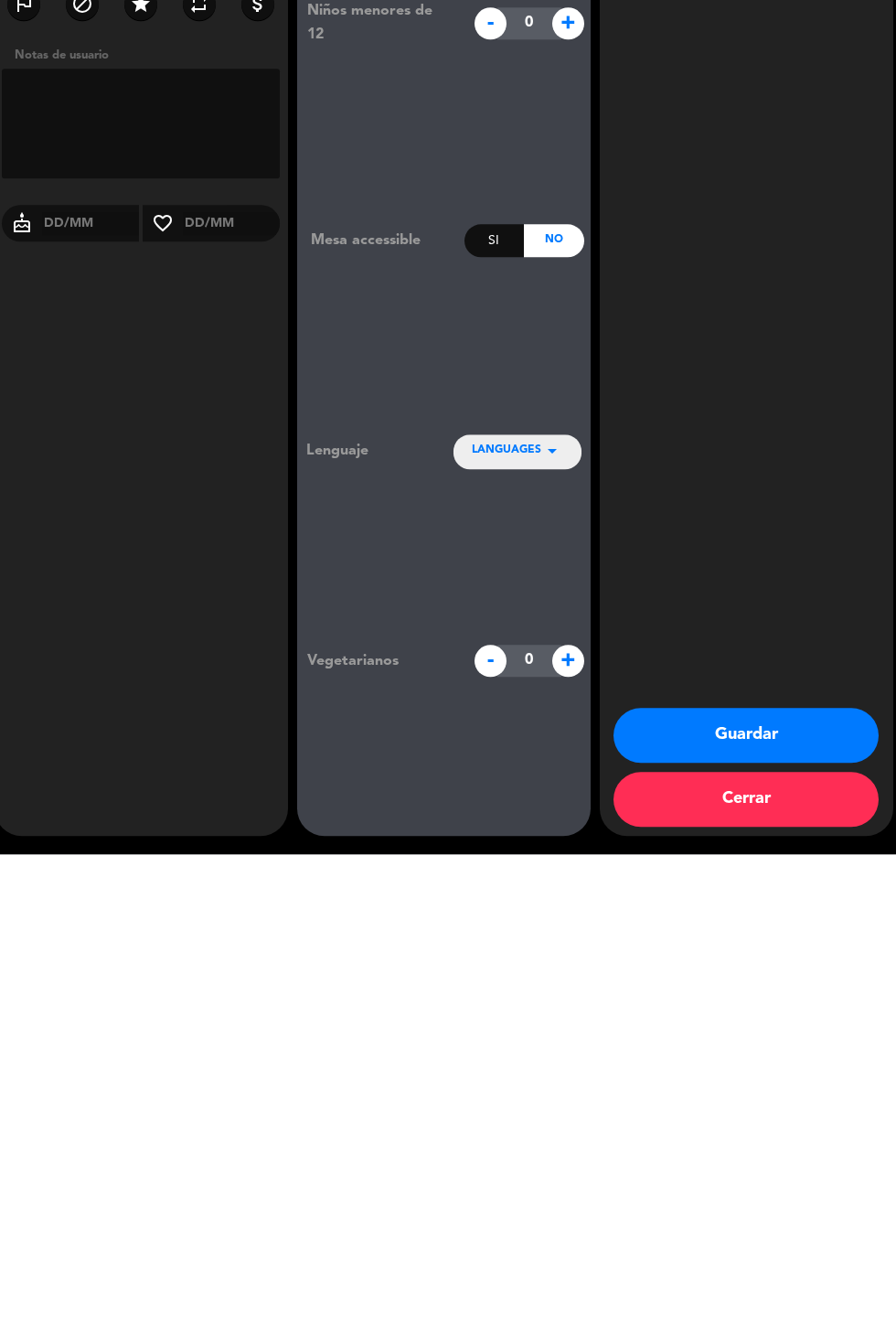
type textarea "Adentro"
click at [840, 1191] on button "Guardar" at bounding box center [745, 1206] width 265 height 55
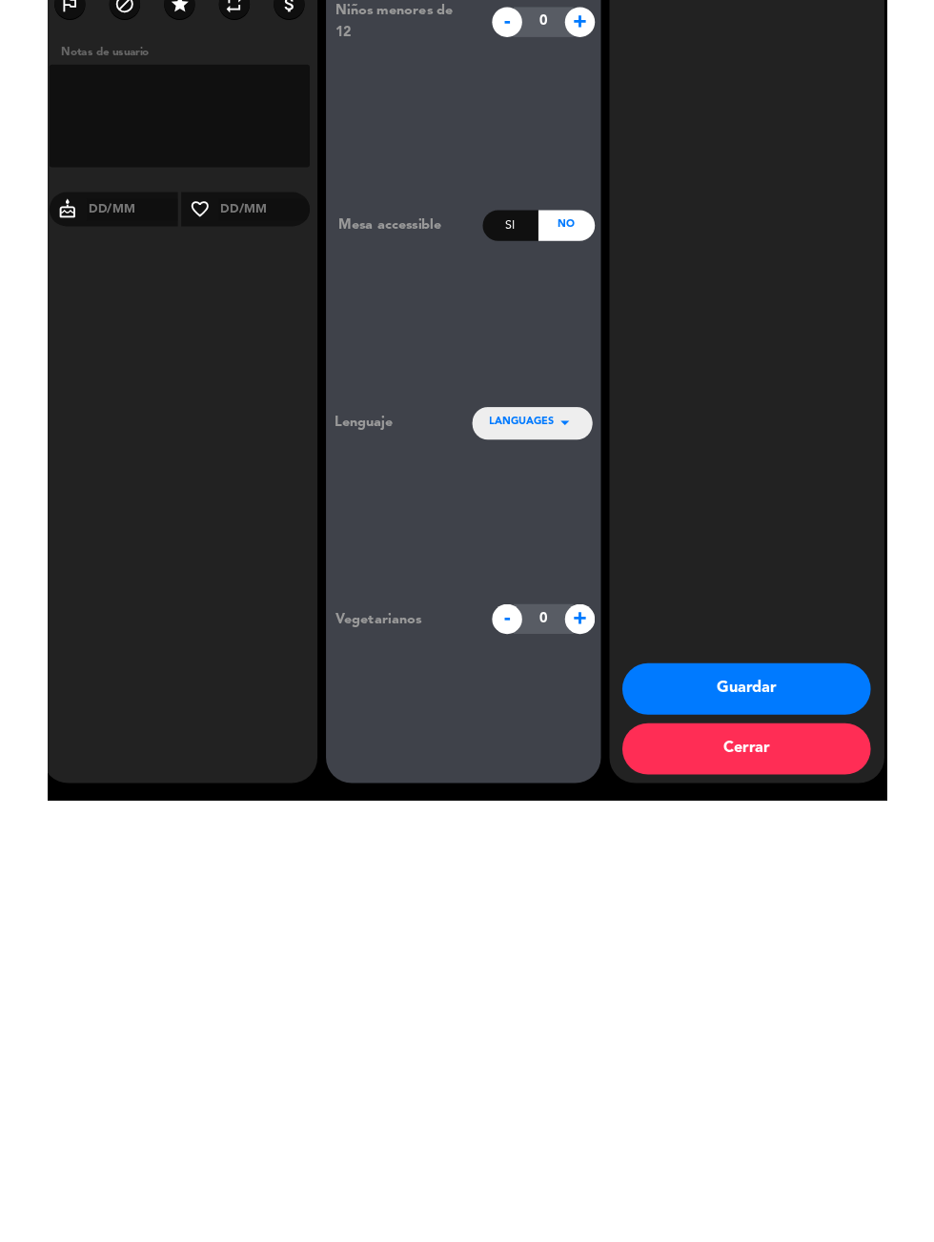
scroll to position [0, 0]
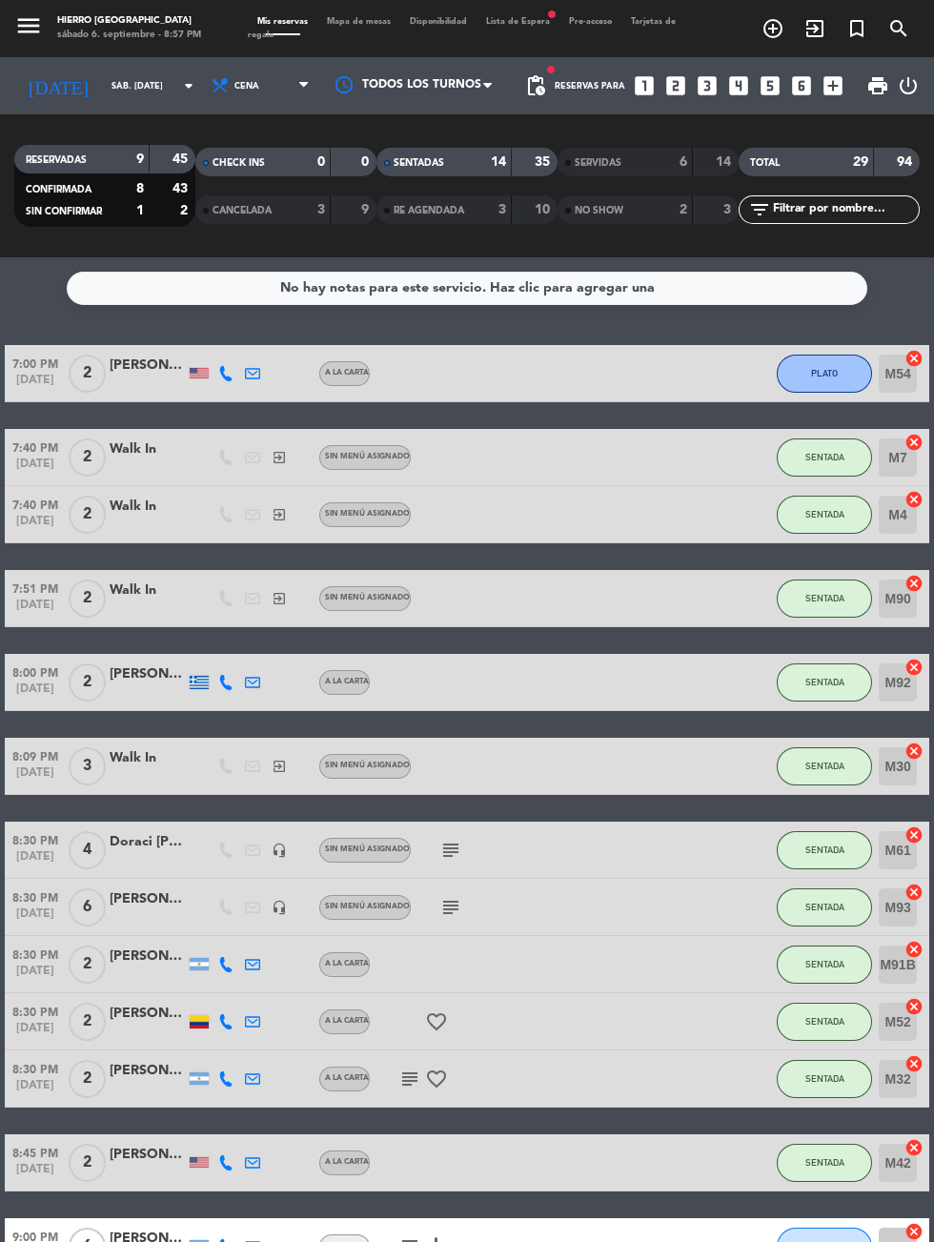
click at [102, 71] on input "sáb. [DATE]" at bounding box center [162, 86] width 120 height 30
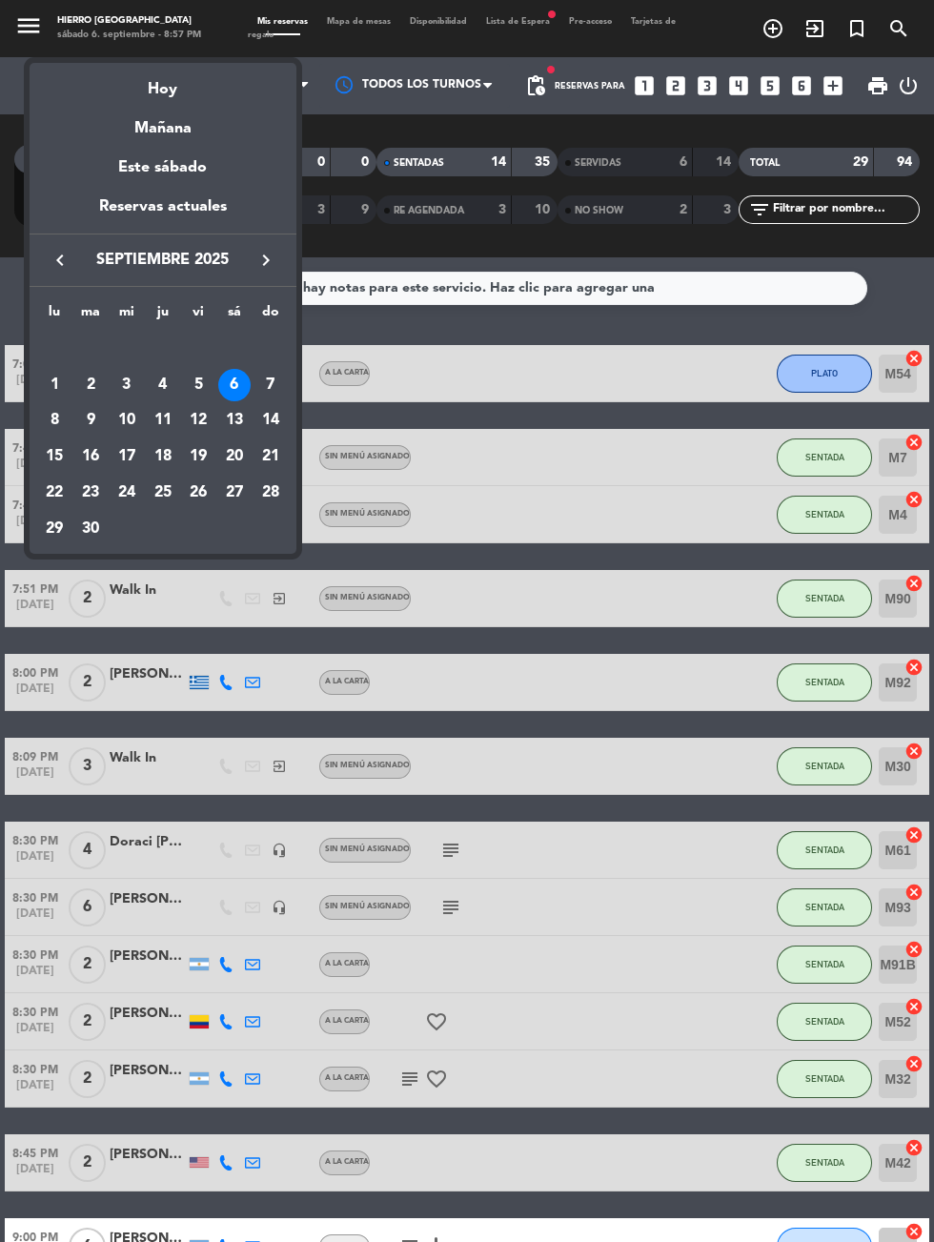
click at [144, 79] on div "Hoy" at bounding box center [163, 82] width 267 height 39
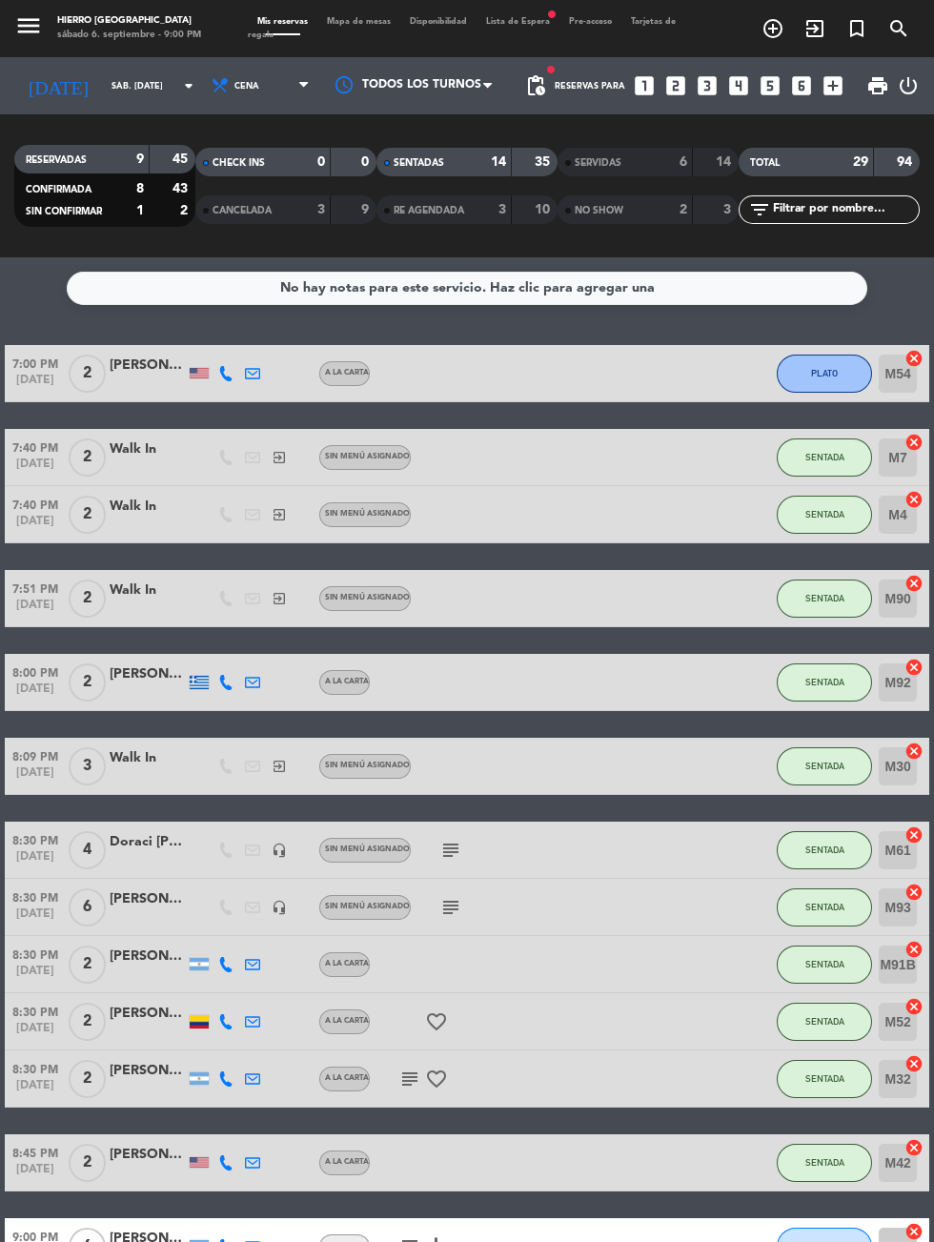
click at [382, 21] on span "Mapa de mesas" at bounding box center [358, 21] width 83 height 9
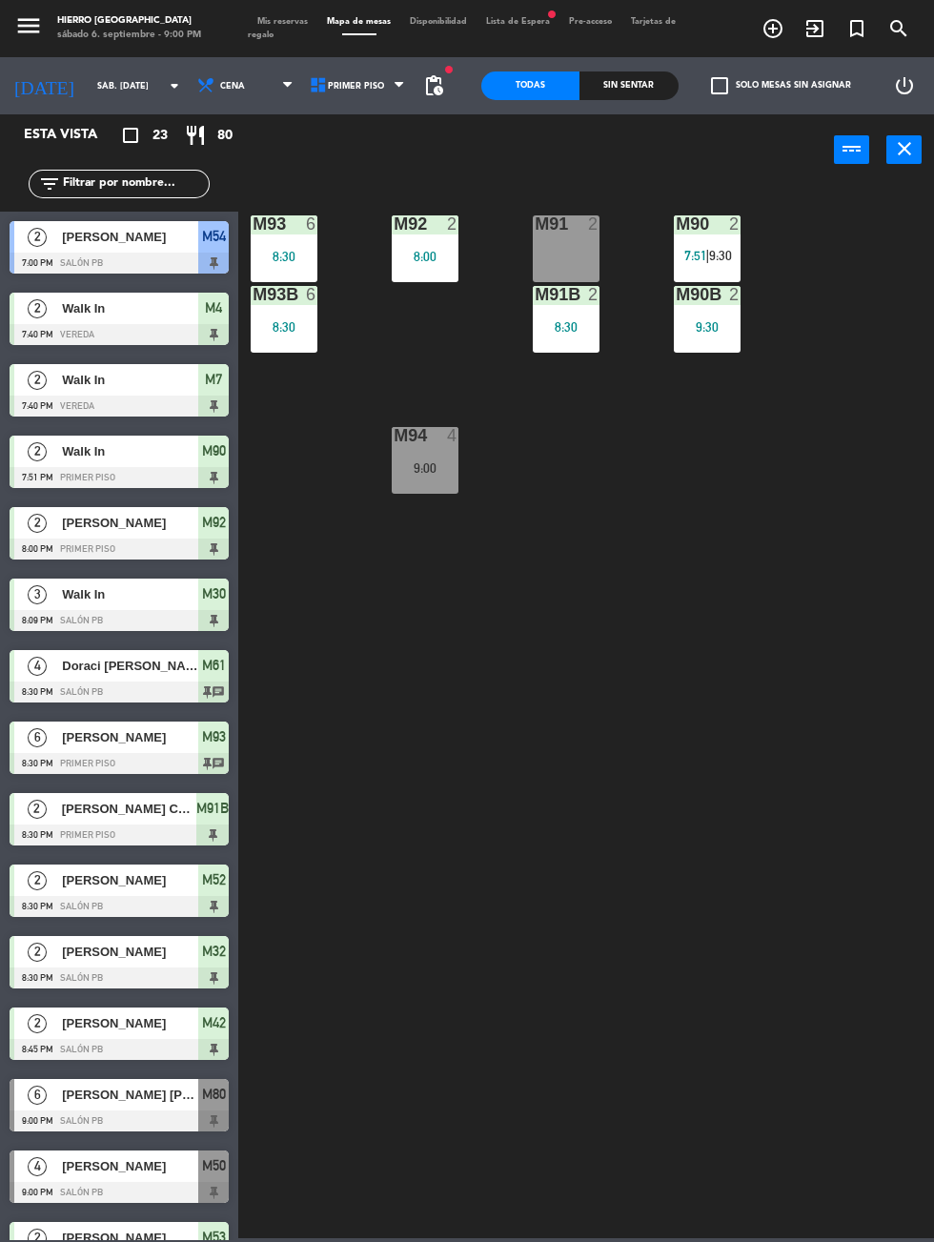
click at [728, 252] on span "9:30" at bounding box center [720, 255] width 23 height 15
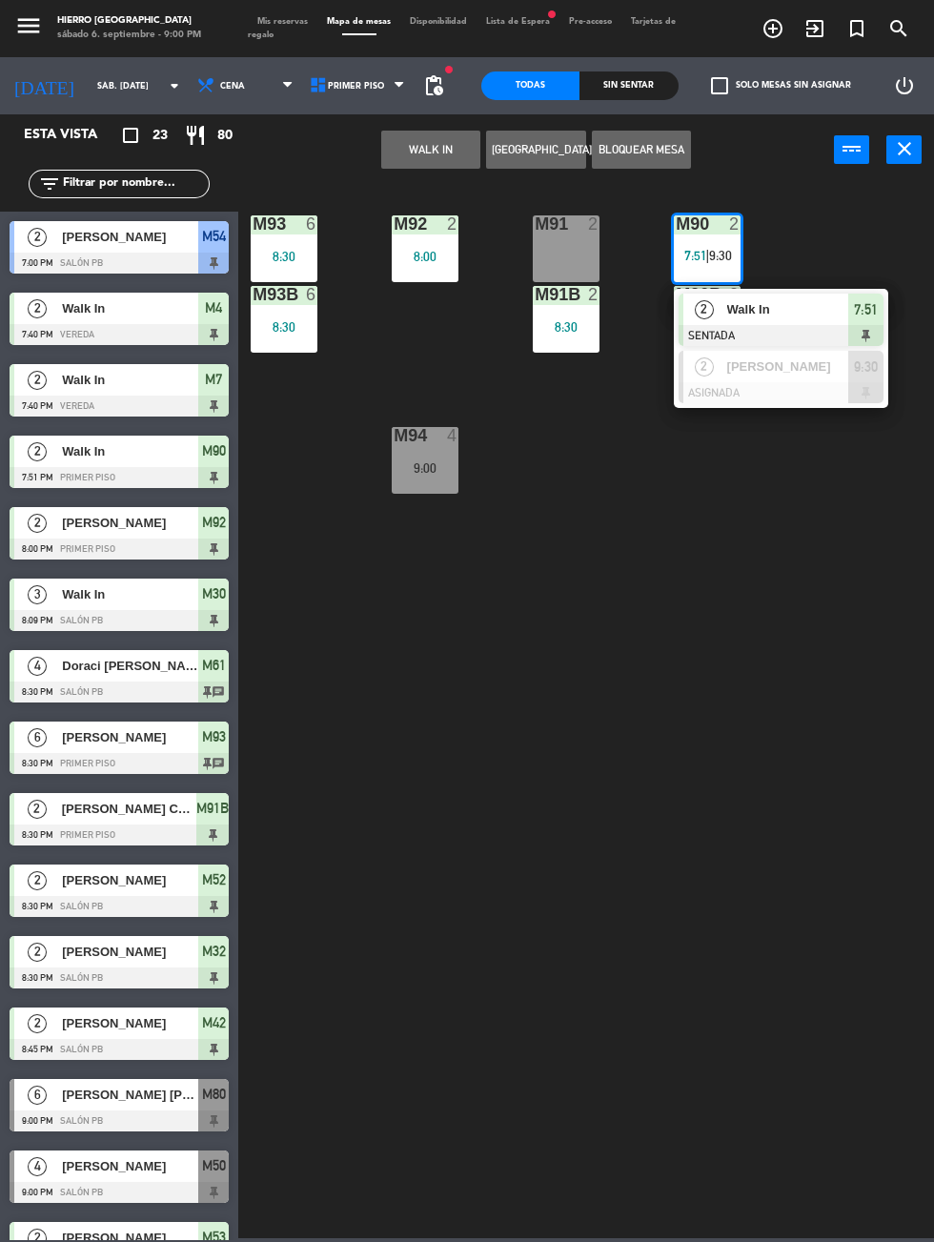
click at [574, 245] on div "M91 2" at bounding box center [566, 248] width 67 height 67
click at [709, 257] on span "|" at bounding box center [707, 255] width 4 height 15
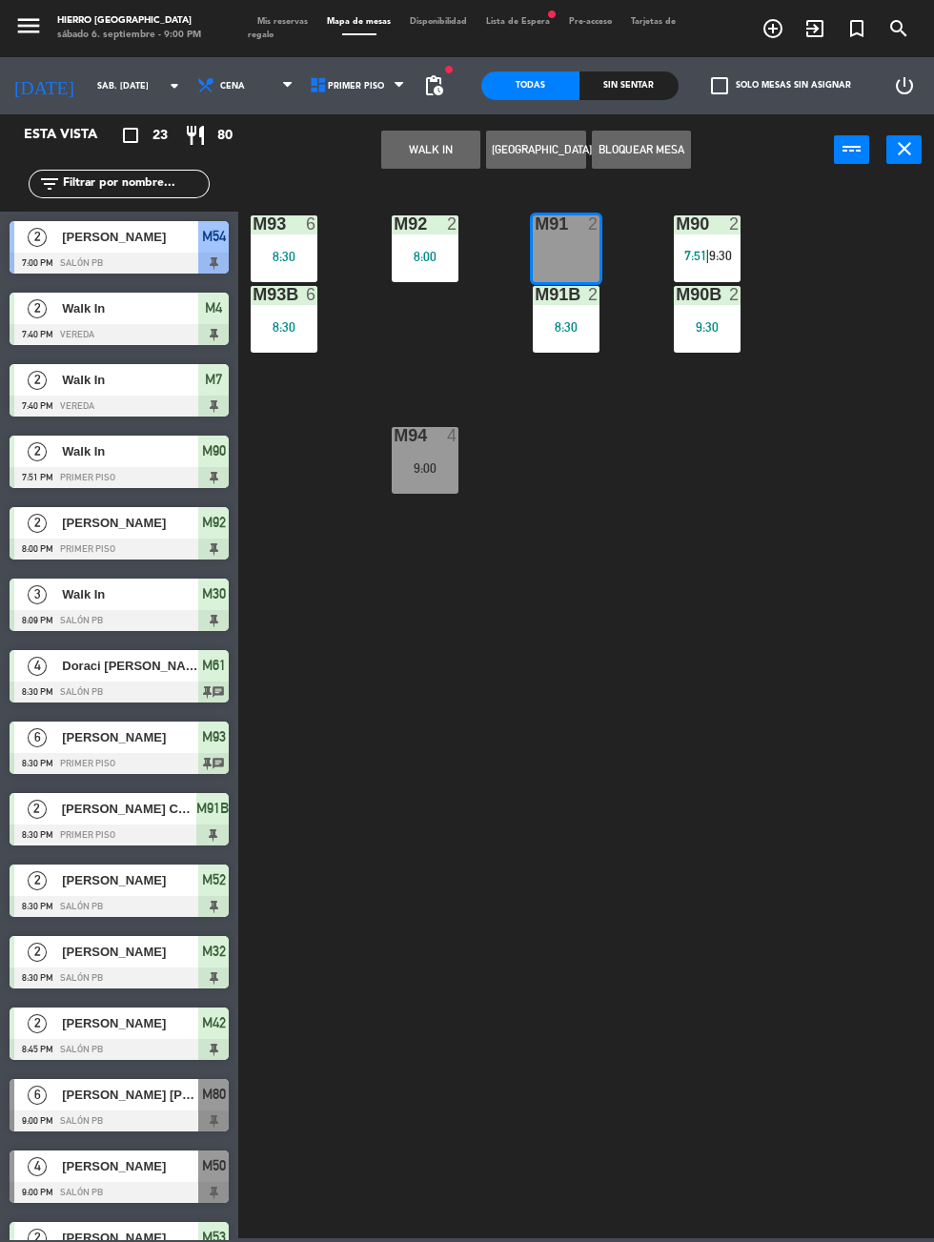
scroll to position [615, 0]
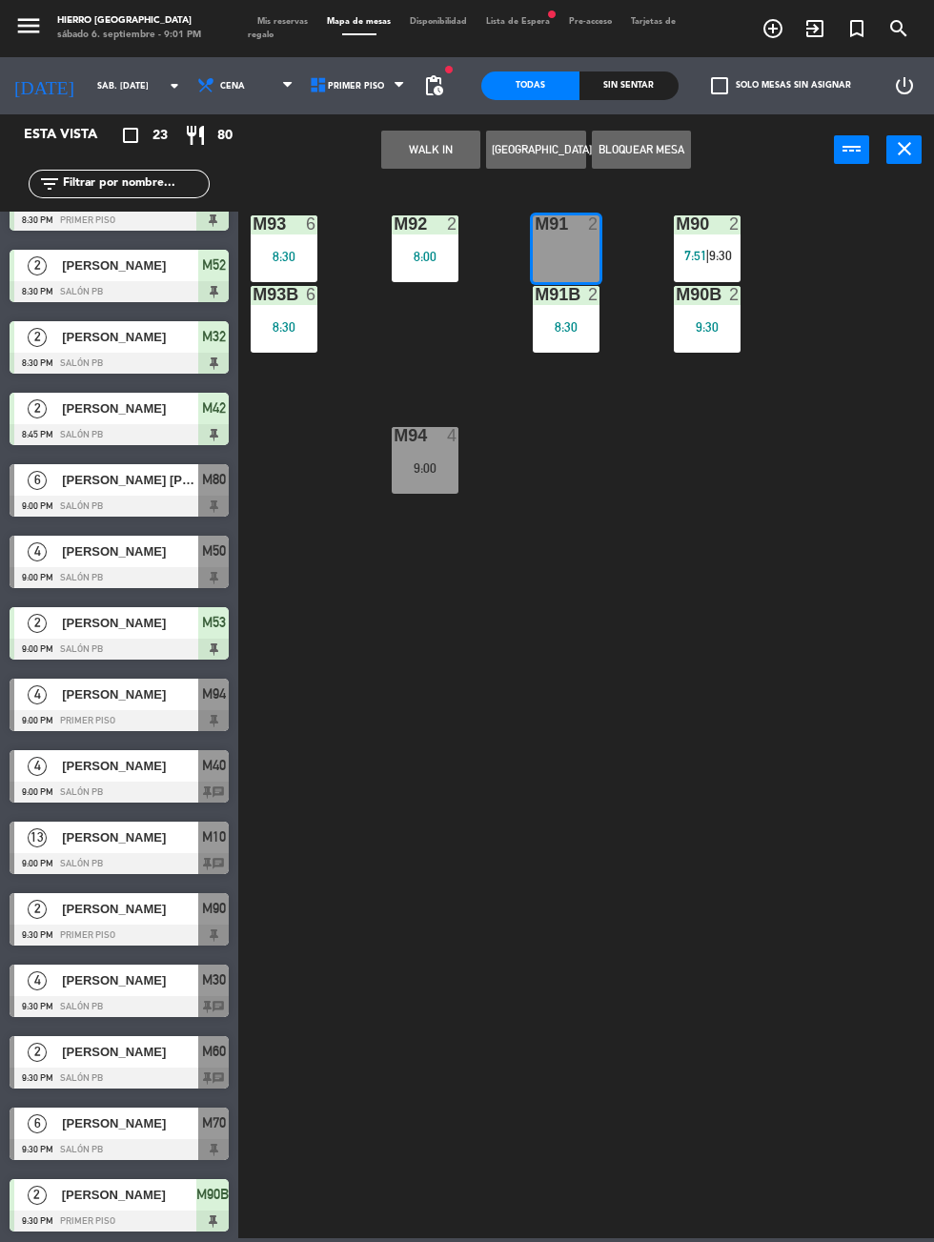
click at [87, 924] on div at bounding box center [119, 934] width 219 height 21
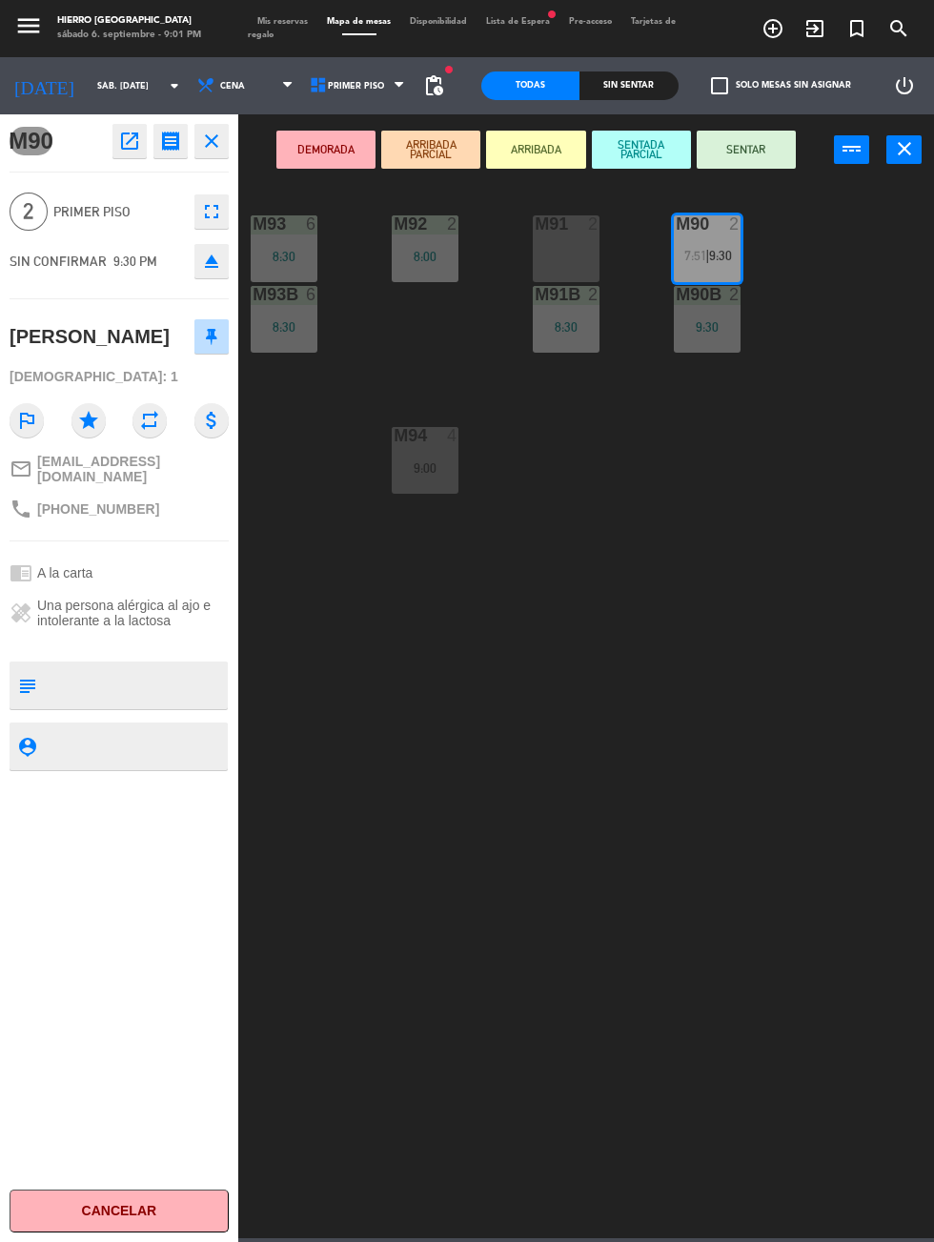
click at [559, 262] on div "M91 2" at bounding box center [566, 248] width 67 height 67
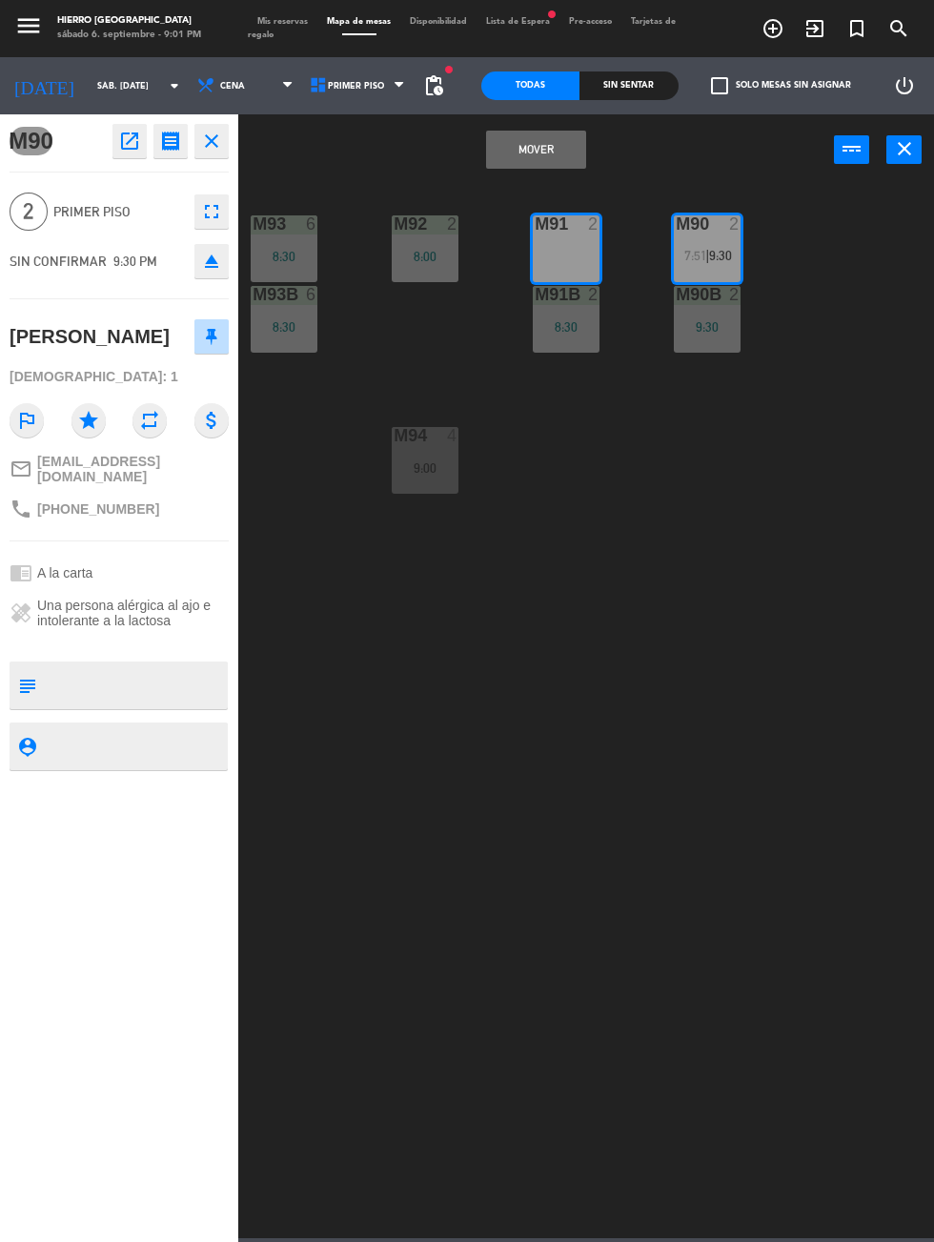
click at [509, 161] on button "Mover" at bounding box center [535, 150] width 99 height 38
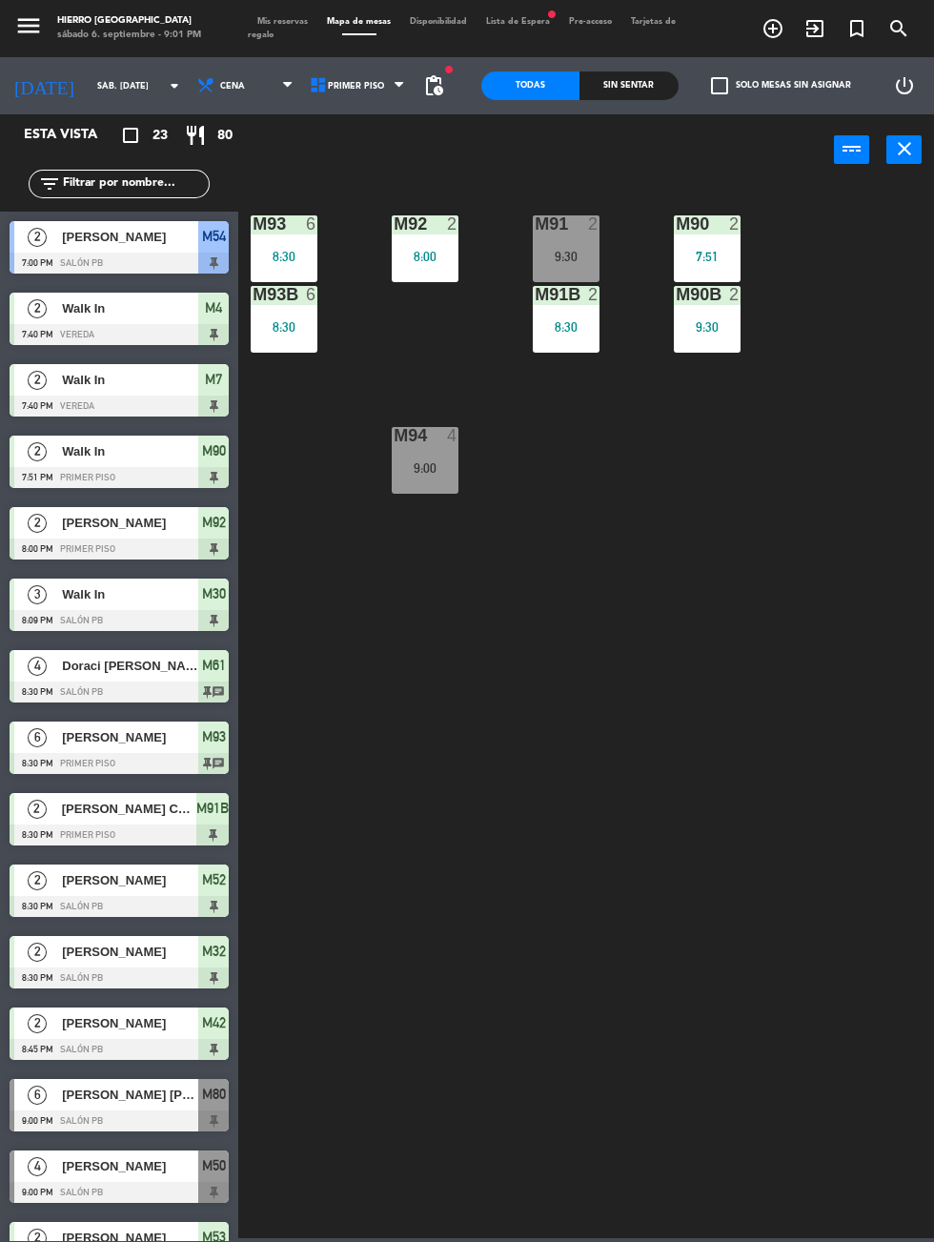
scroll to position [226, 0]
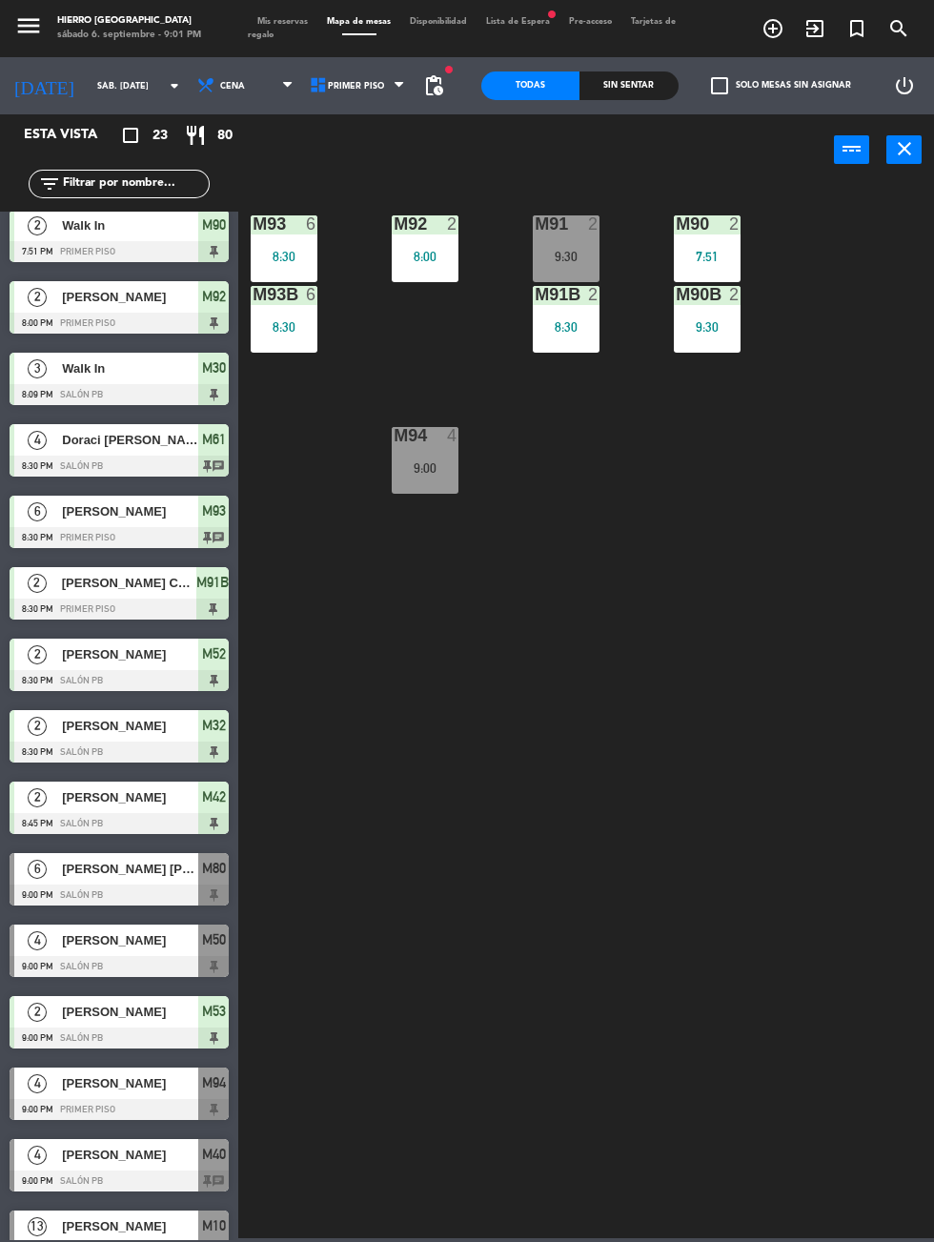
click at [546, 245] on div "M91 2 9:30" at bounding box center [566, 248] width 67 height 67
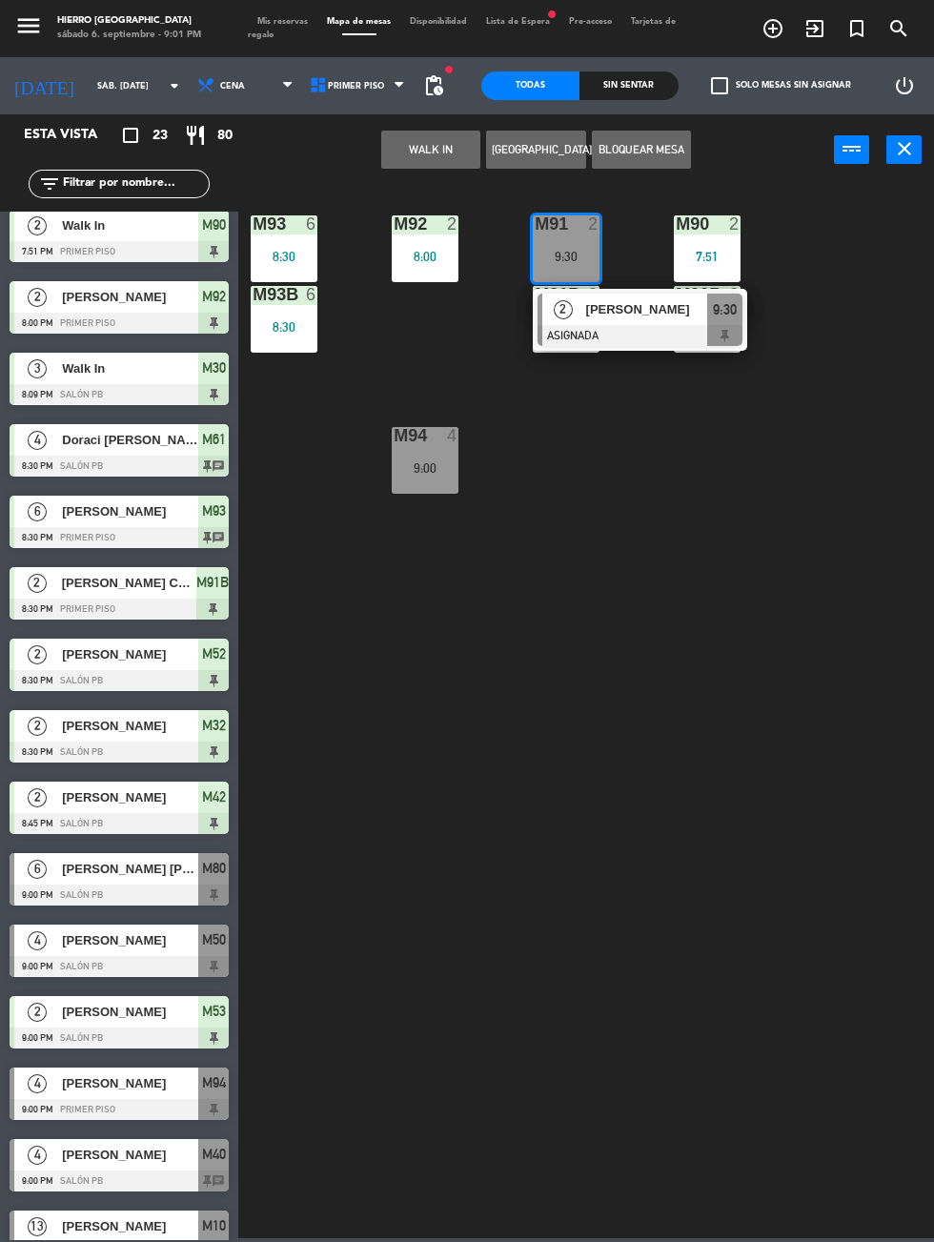
click at [271, 21] on span "Mis reservas" at bounding box center [283, 21] width 70 height 9
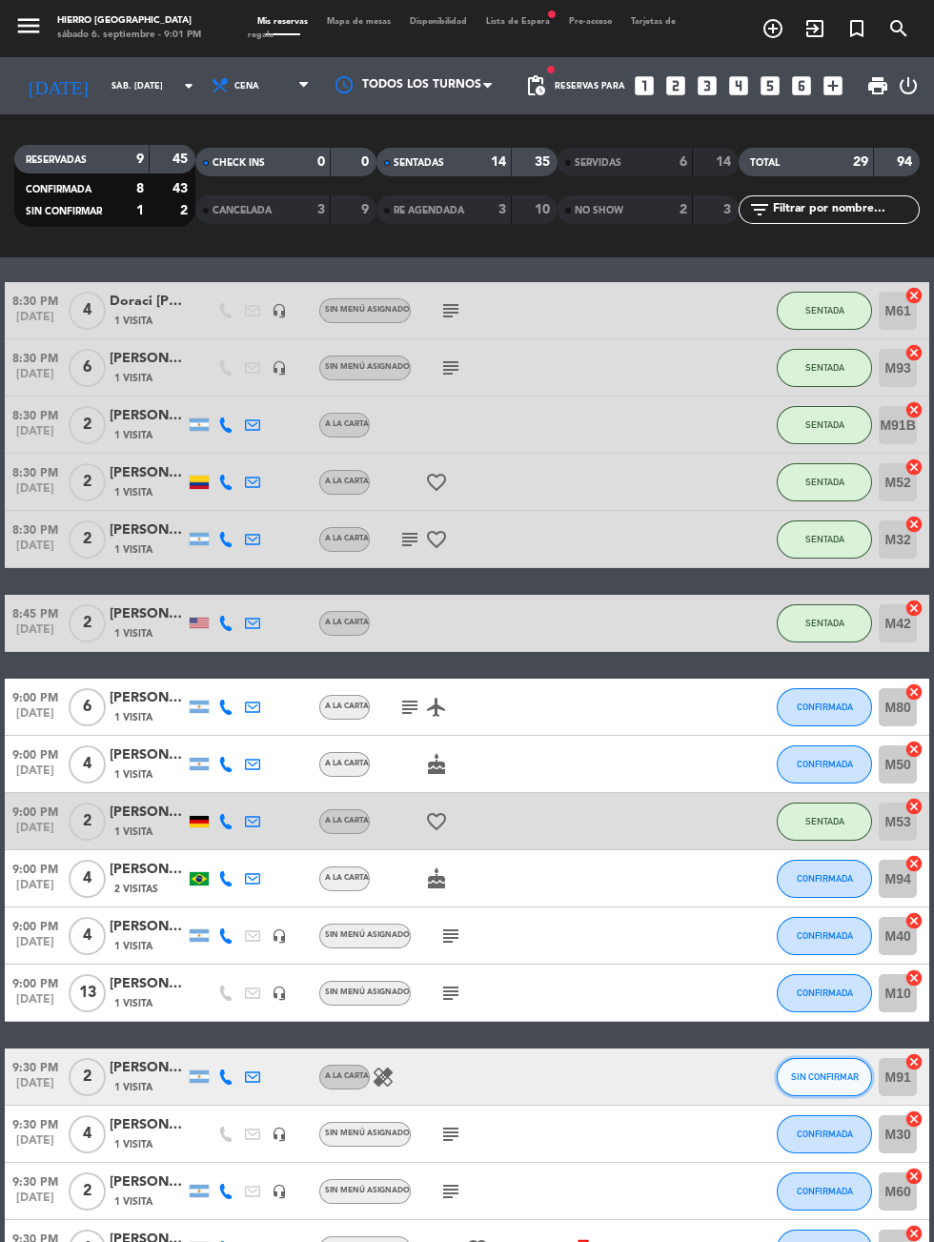
click at [789, 1080] on button "SIN CONFIRMAR" at bounding box center [824, 1077] width 95 height 38
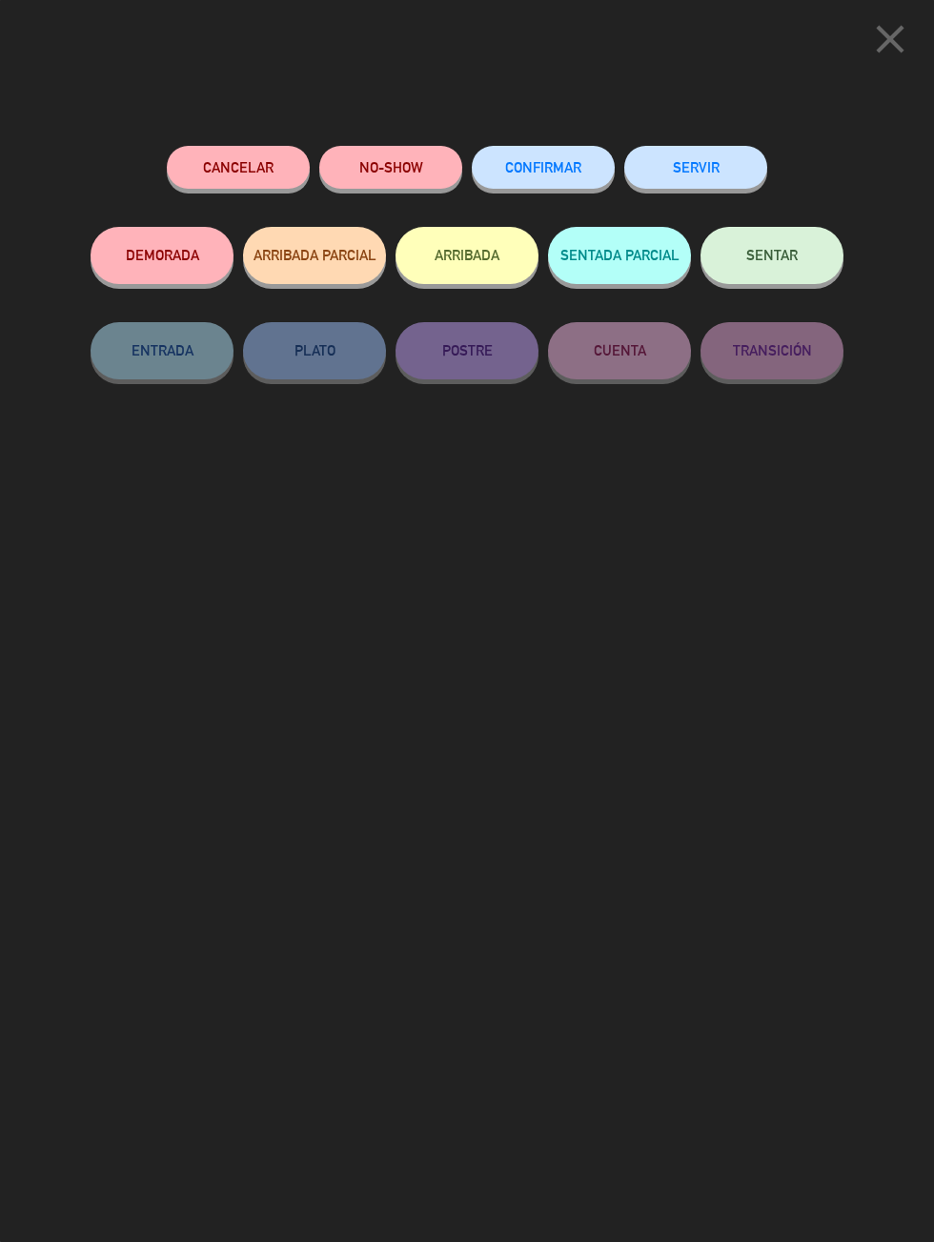
click at [600, 253] on button "SENTADA PARCIAL" at bounding box center [619, 255] width 143 height 57
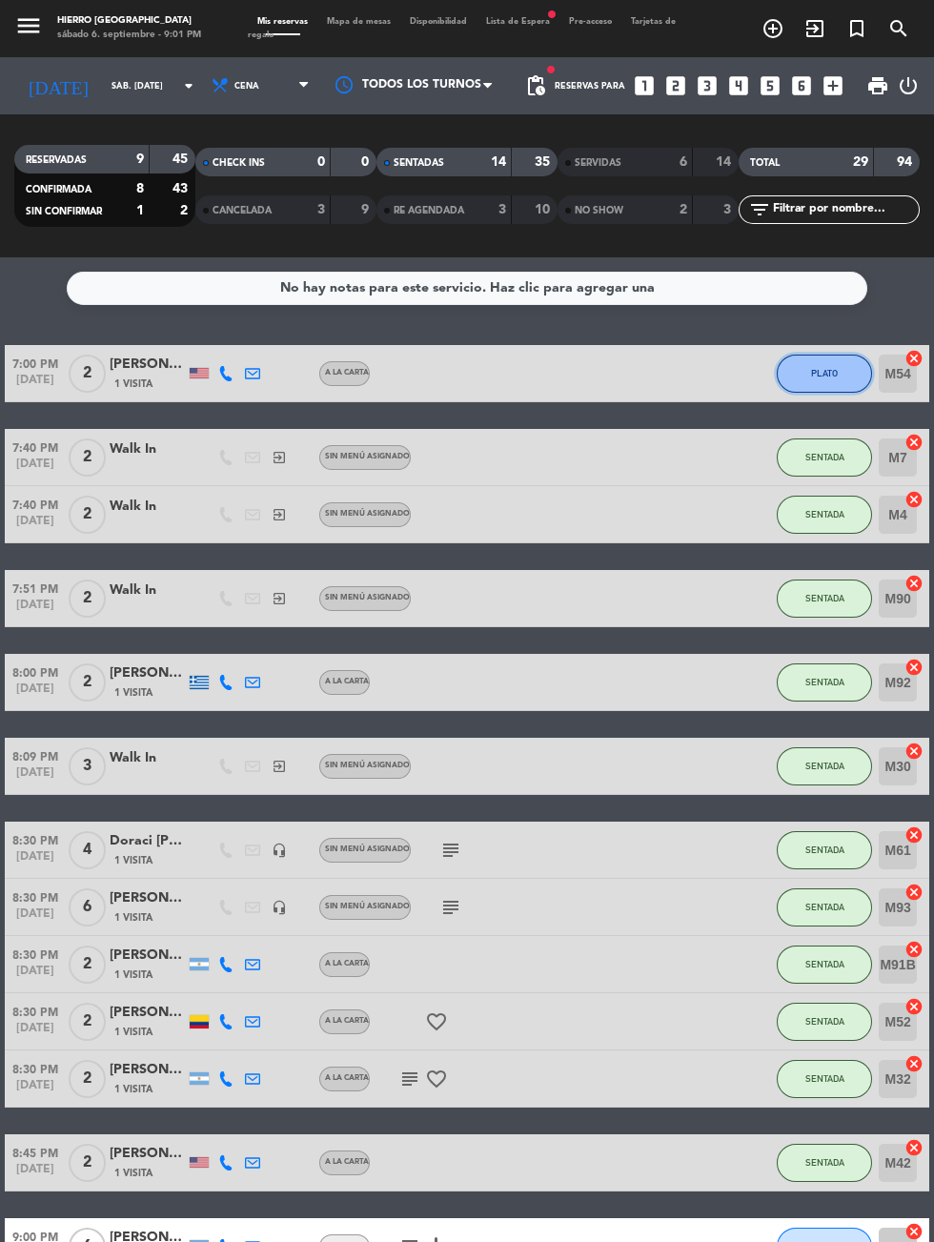
click at [831, 389] on button "PLATO" at bounding box center [824, 373] width 95 height 38
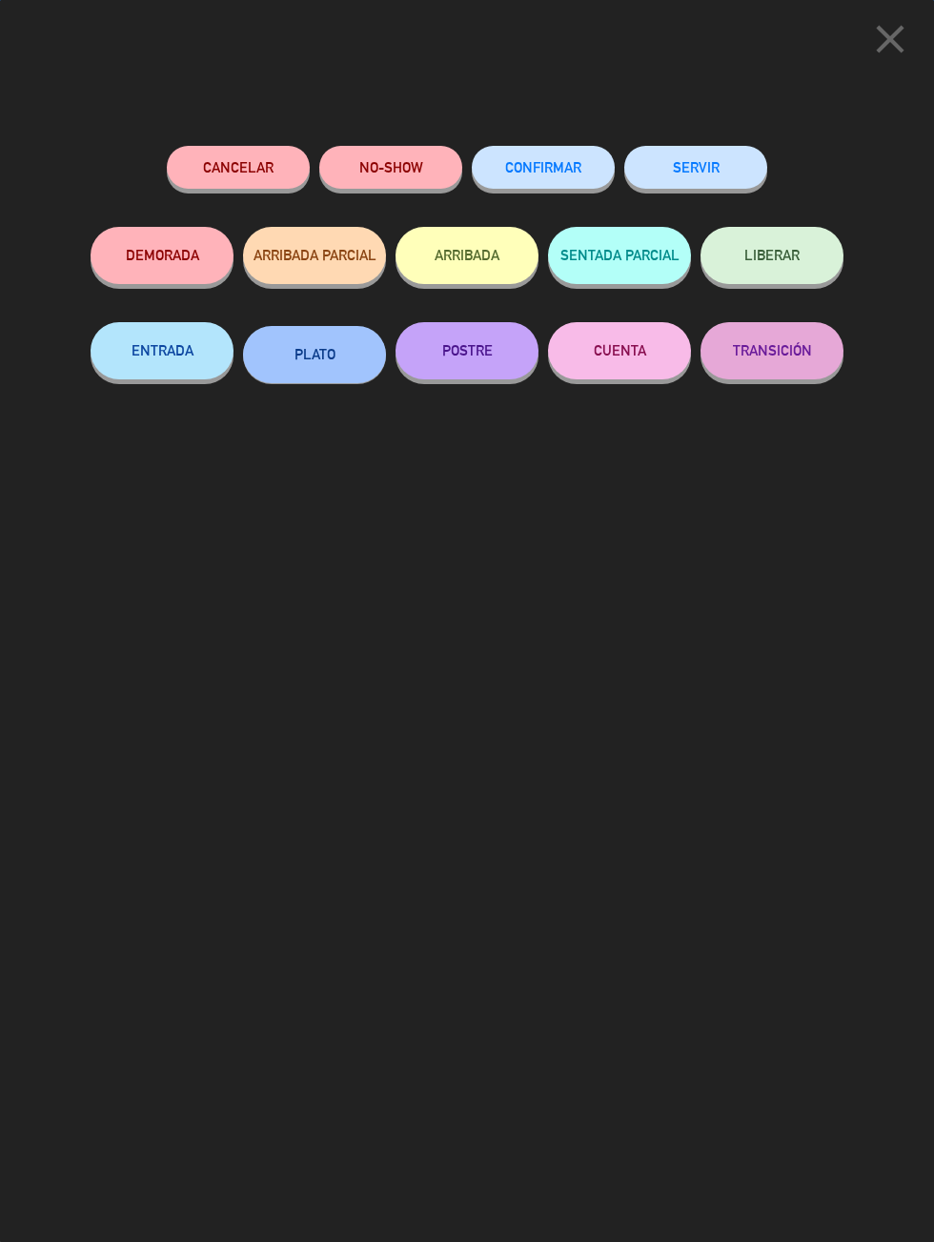
click at [472, 366] on button "POSTRE" at bounding box center [466, 350] width 143 height 57
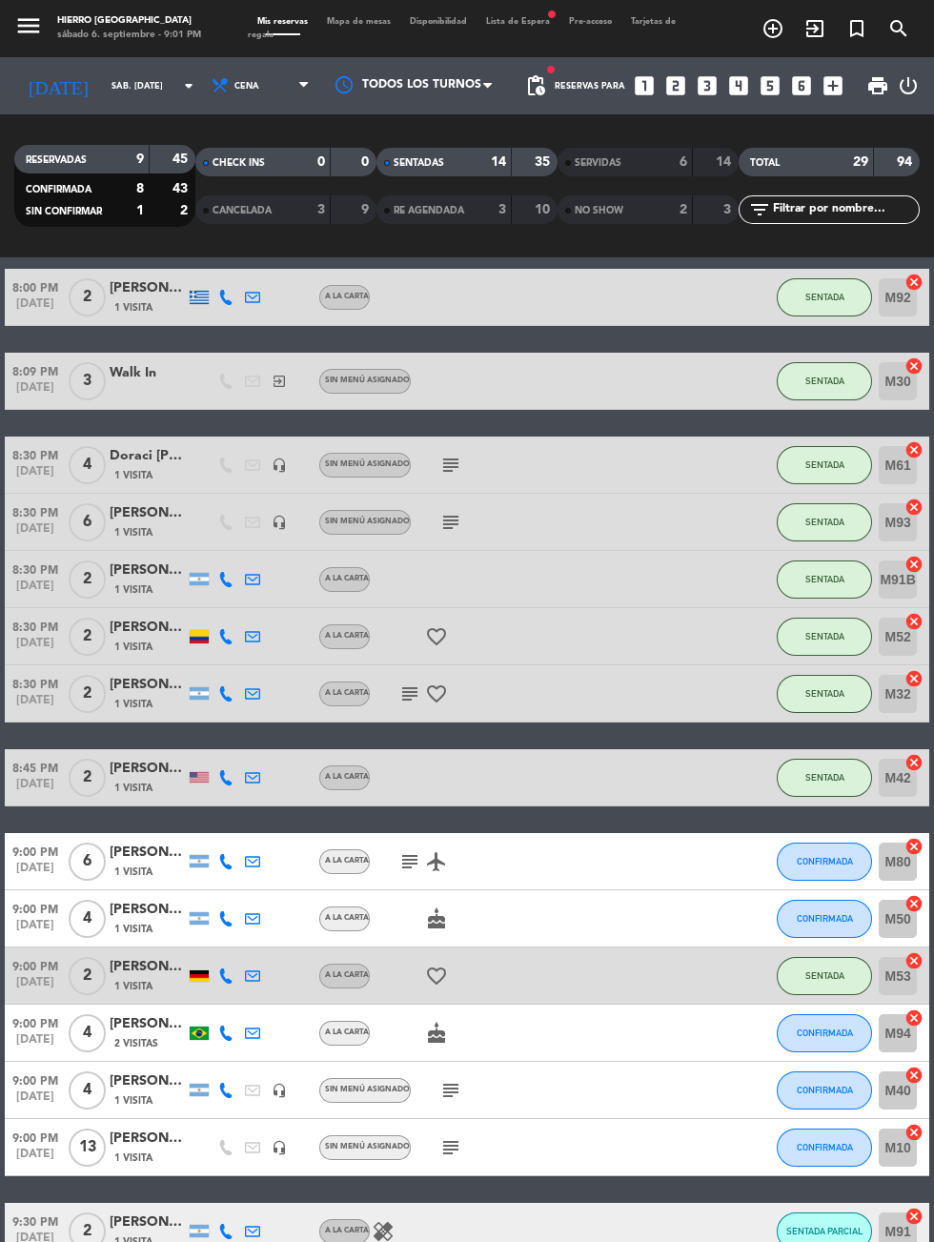
scroll to position [539, 0]
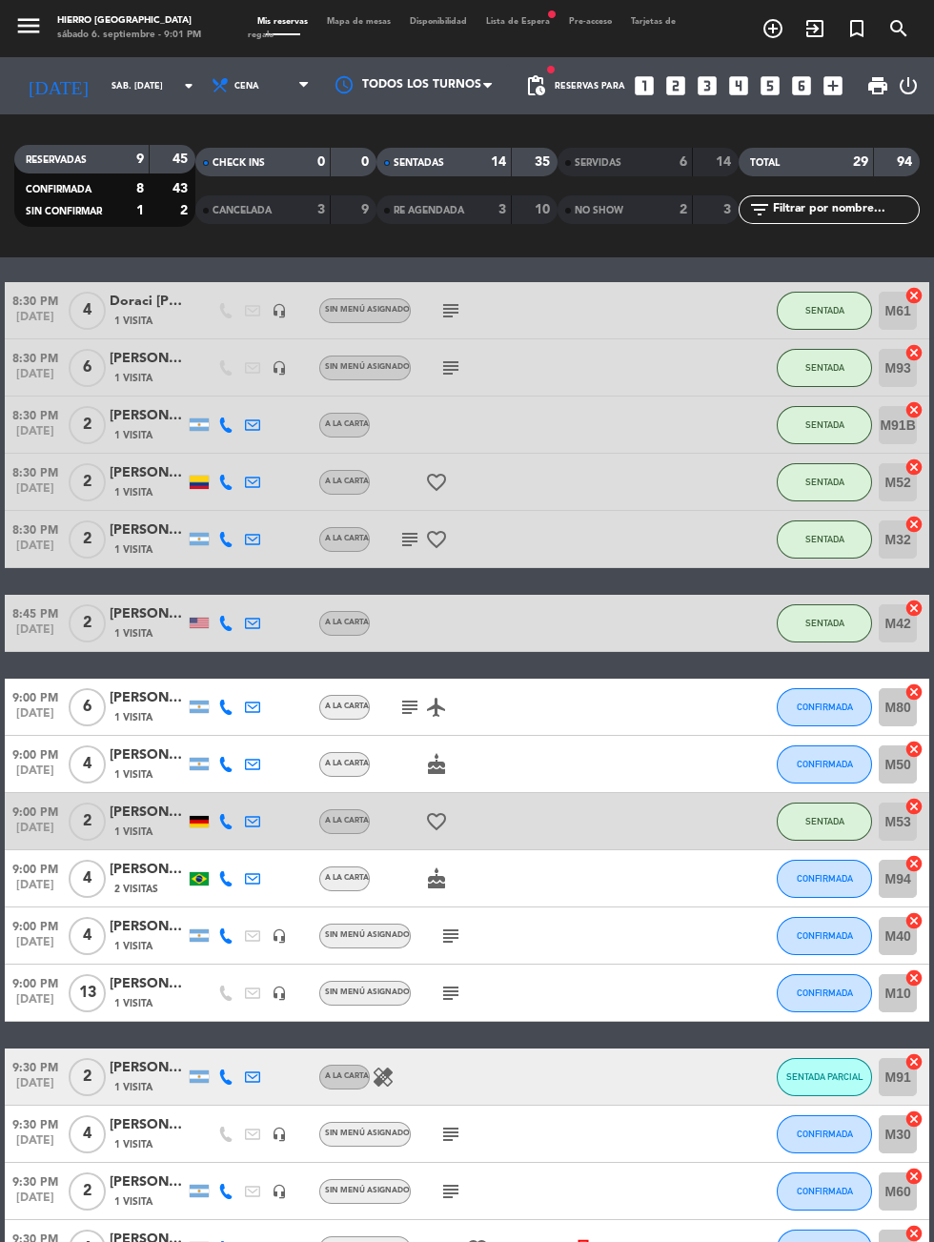
click at [152, 694] on div "[PERSON_NAME] [PERSON_NAME]" at bounding box center [148, 698] width 76 height 22
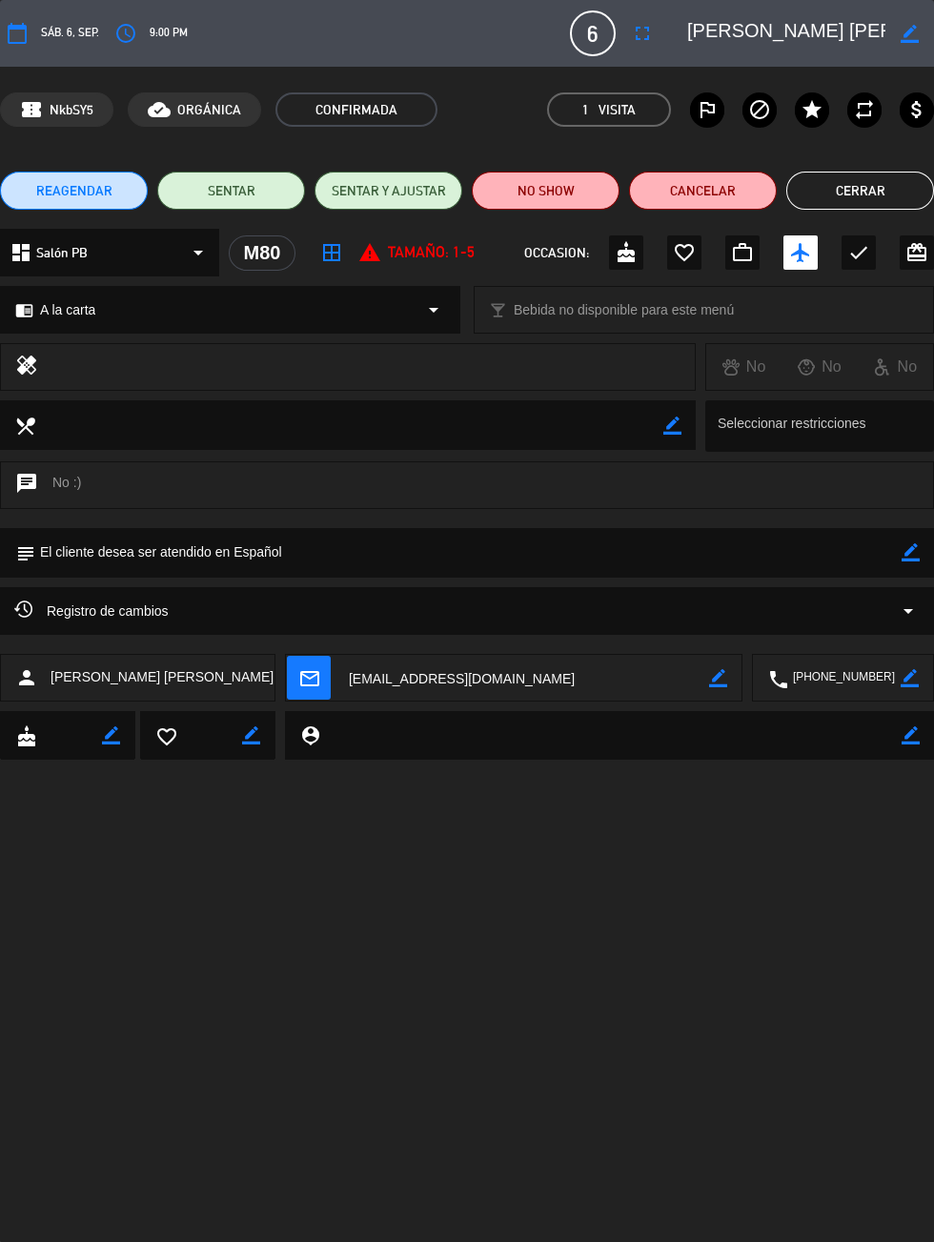
click at [887, 180] on button "Cerrar" at bounding box center [860, 191] width 148 height 38
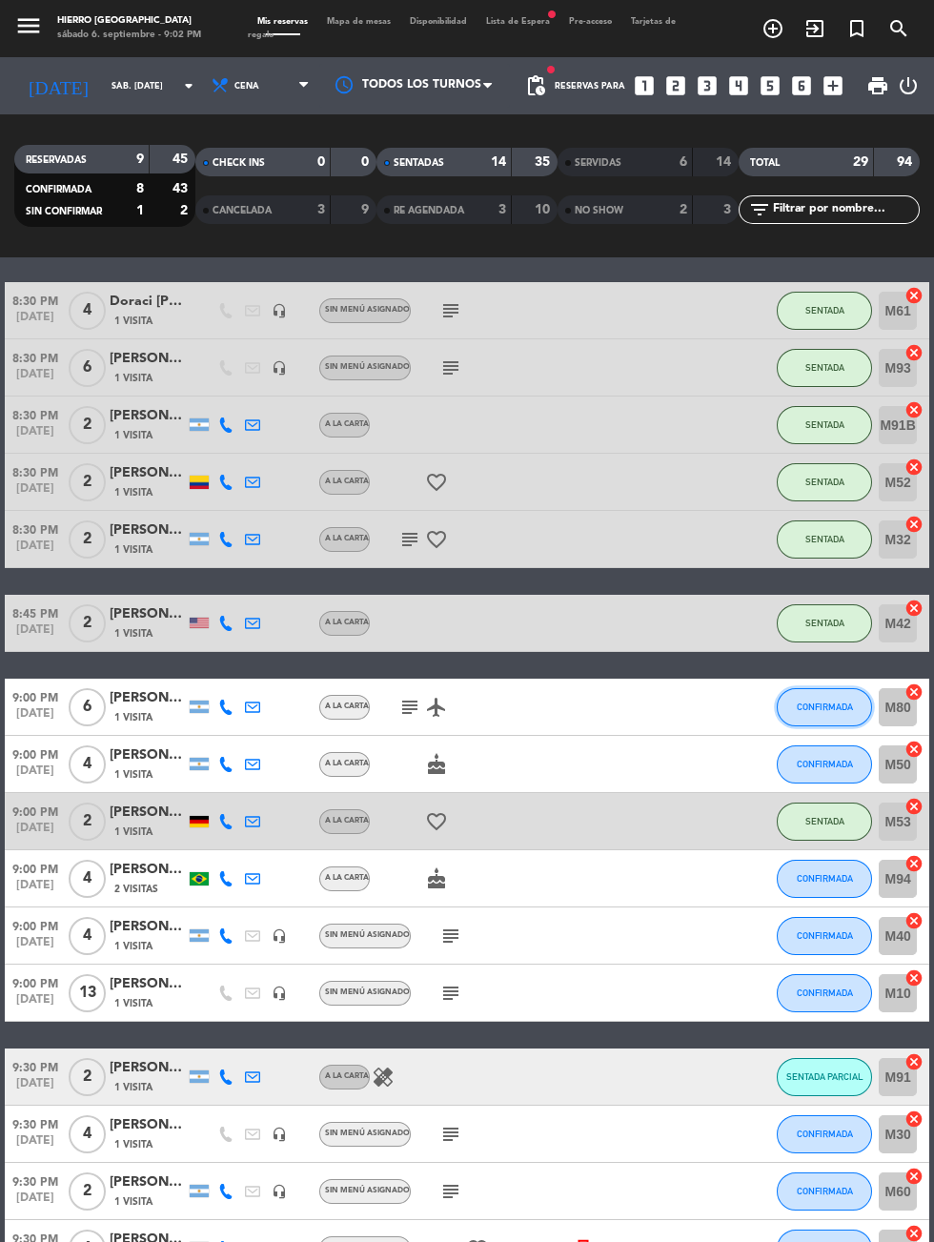
click at [840, 707] on span "CONFIRMADA" at bounding box center [825, 706] width 56 height 10
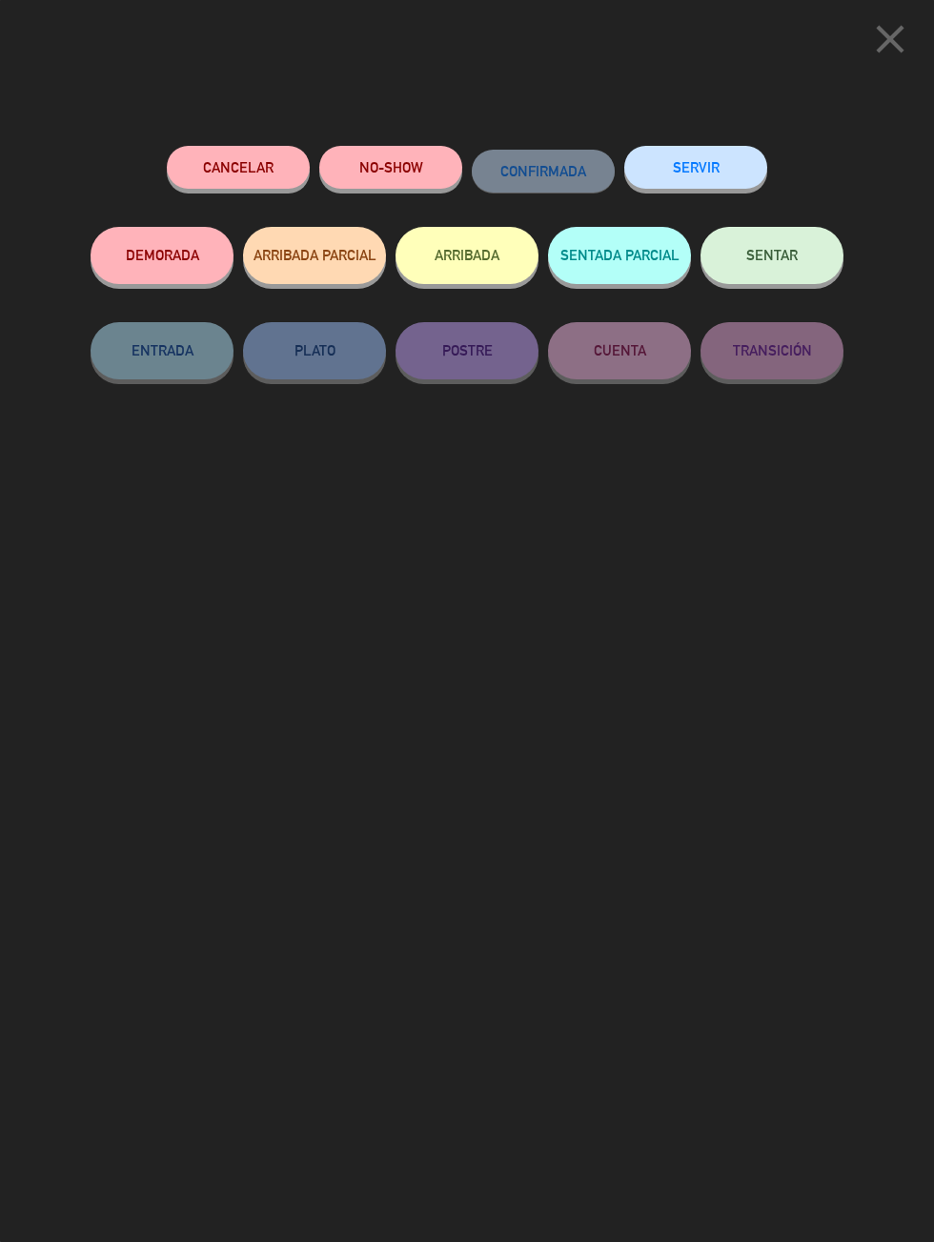
click at [660, 271] on button "SENTADA PARCIAL" at bounding box center [619, 255] width 143 height 57
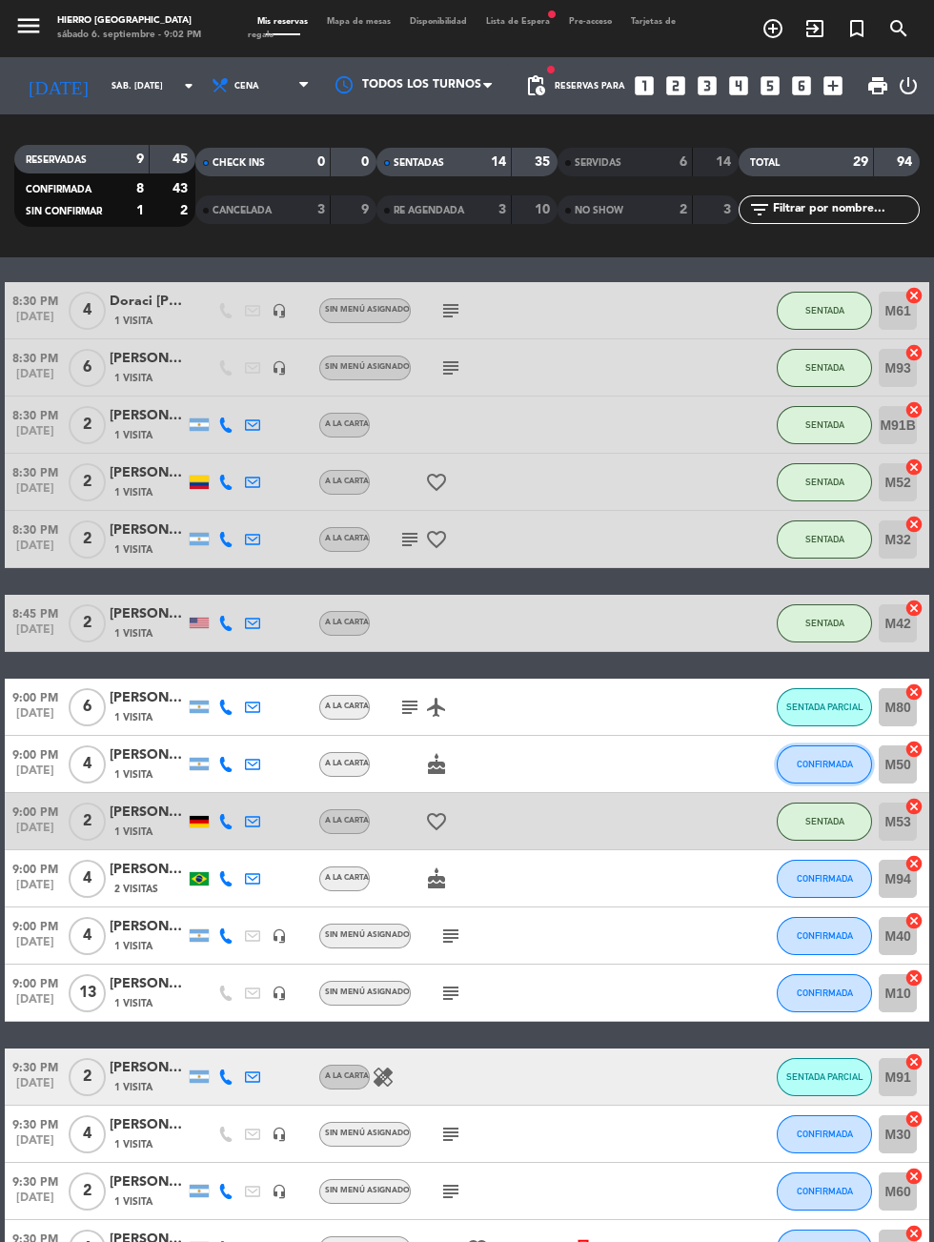
click at [812, 763] on span "CONFIRMADA" at bounding box center [825, 764] width 56 height 10
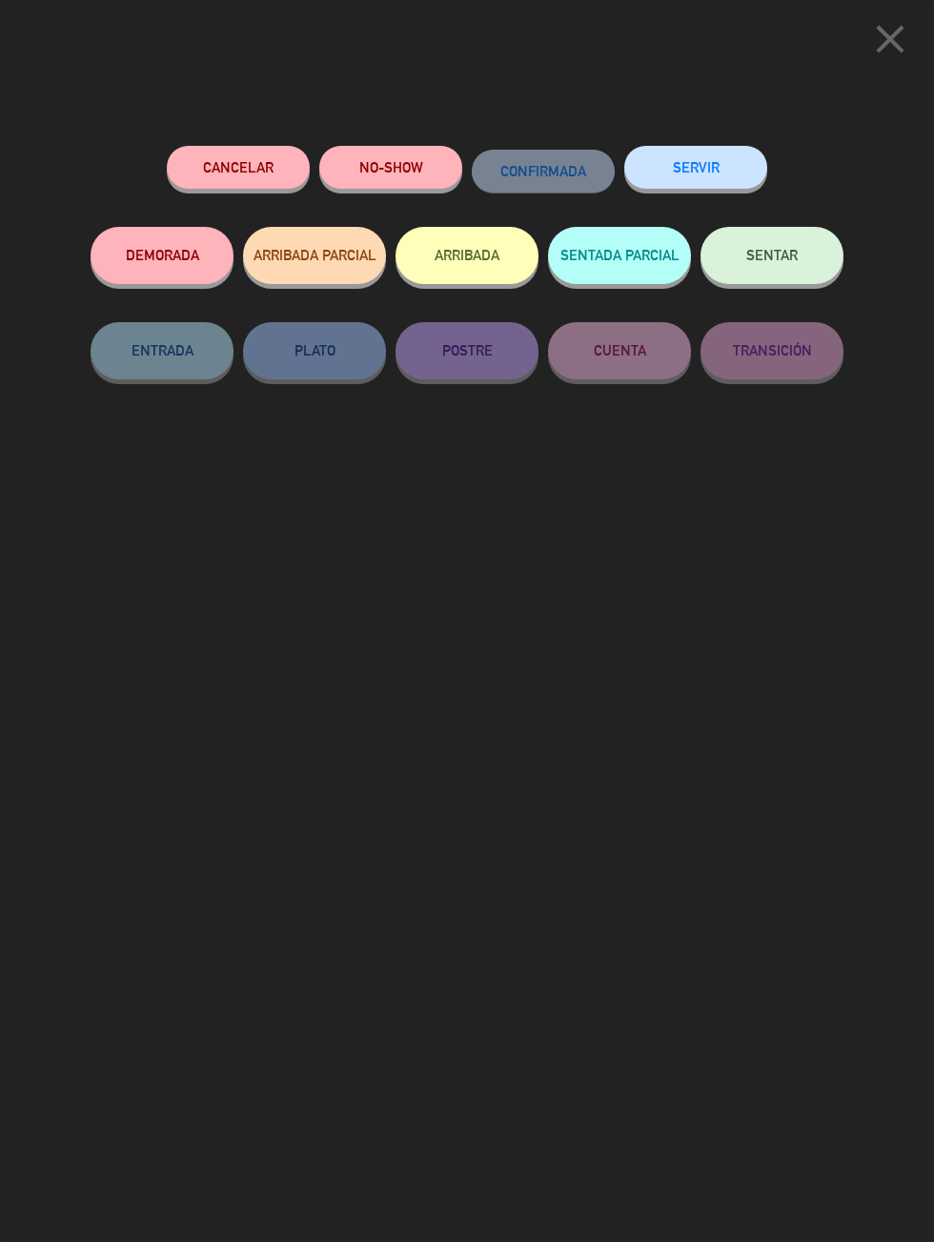
click at [593, 262] on button "SENTADA PARCIAL" at bounding box center [619, 255] width 143 height 57
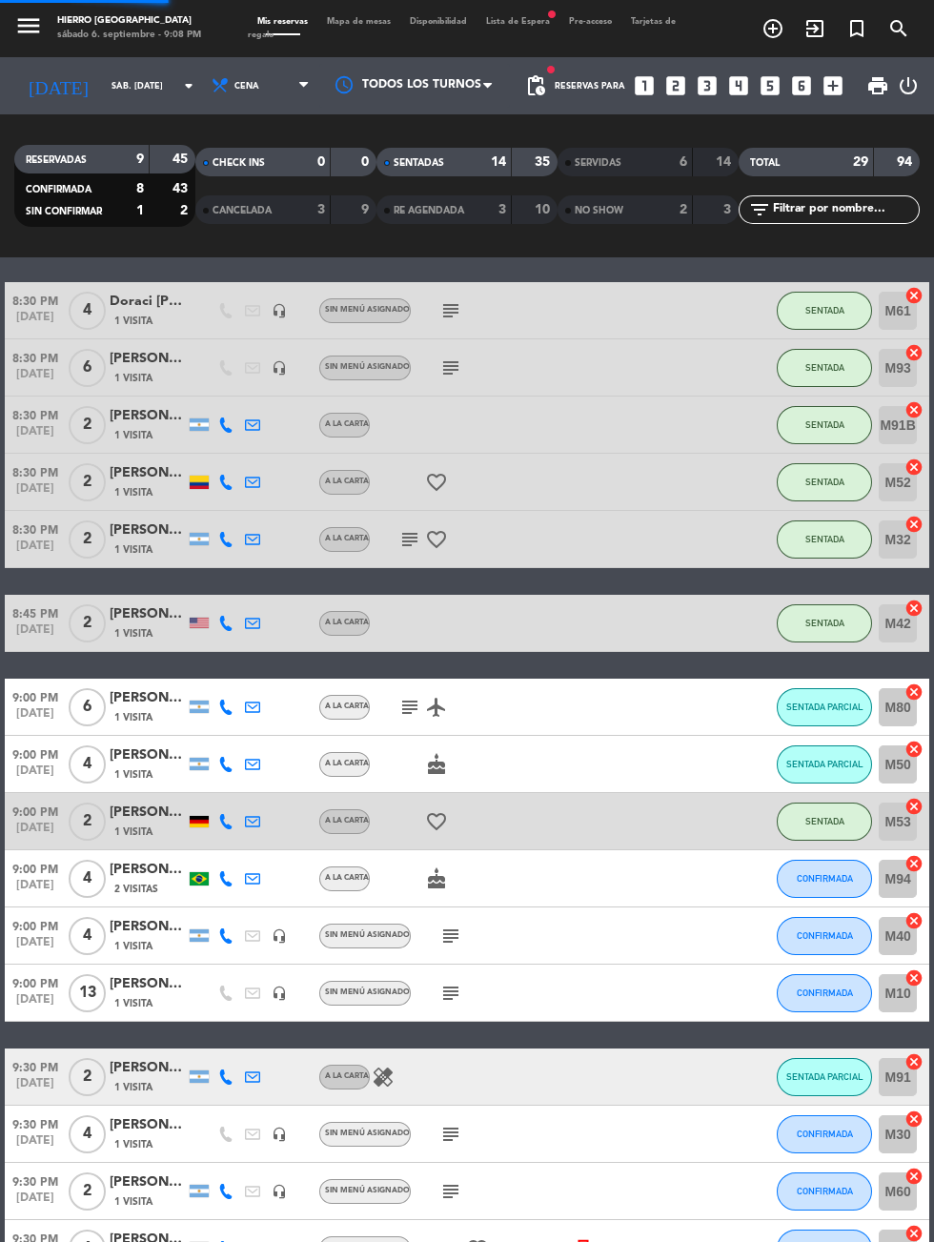
scroll to position [0, 0]
click at [453, 941] on icon "subject" at bounding box center [450, 935] width 23 height 23
click at [447, 1139] on icon "subject" at bounding box center [450, 1134] width 23 height 23
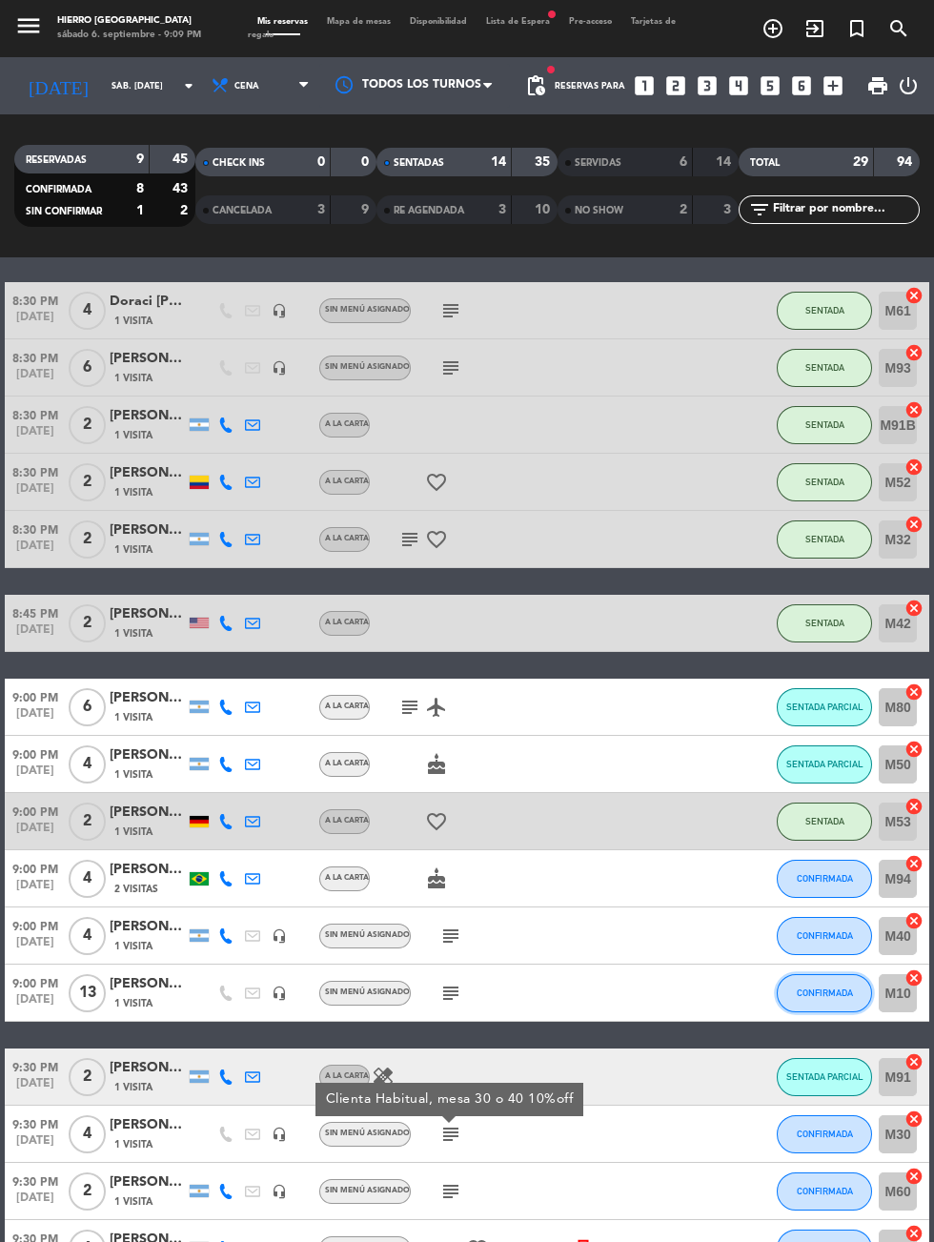
click at [838, 1006] on button "CONFIRMADA" at bounding box center [824, 993] width 95 height 38
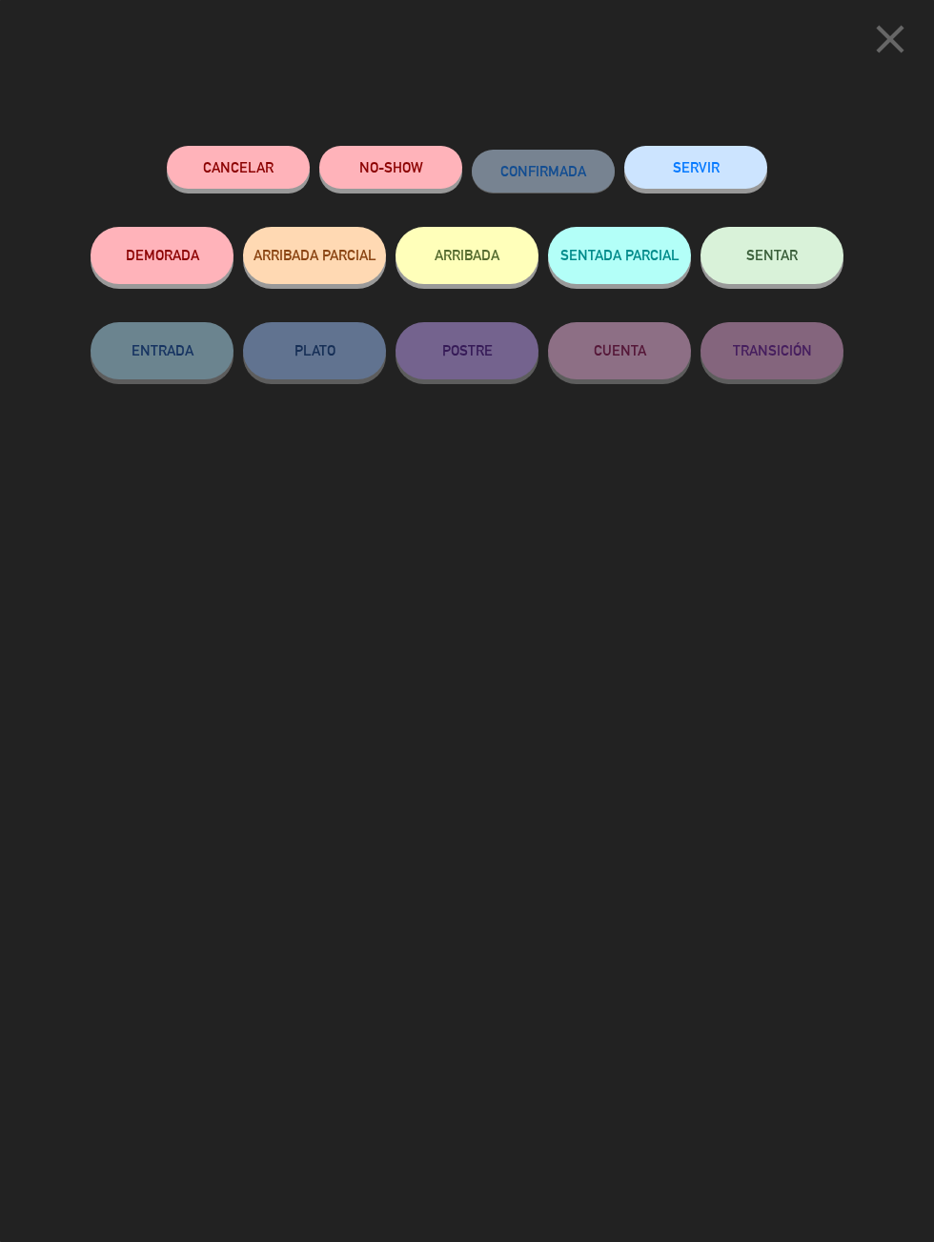
click at [617, 253] on button "SENTADA PARCIAL" at bounding box center [619, 255] width 143 height 57
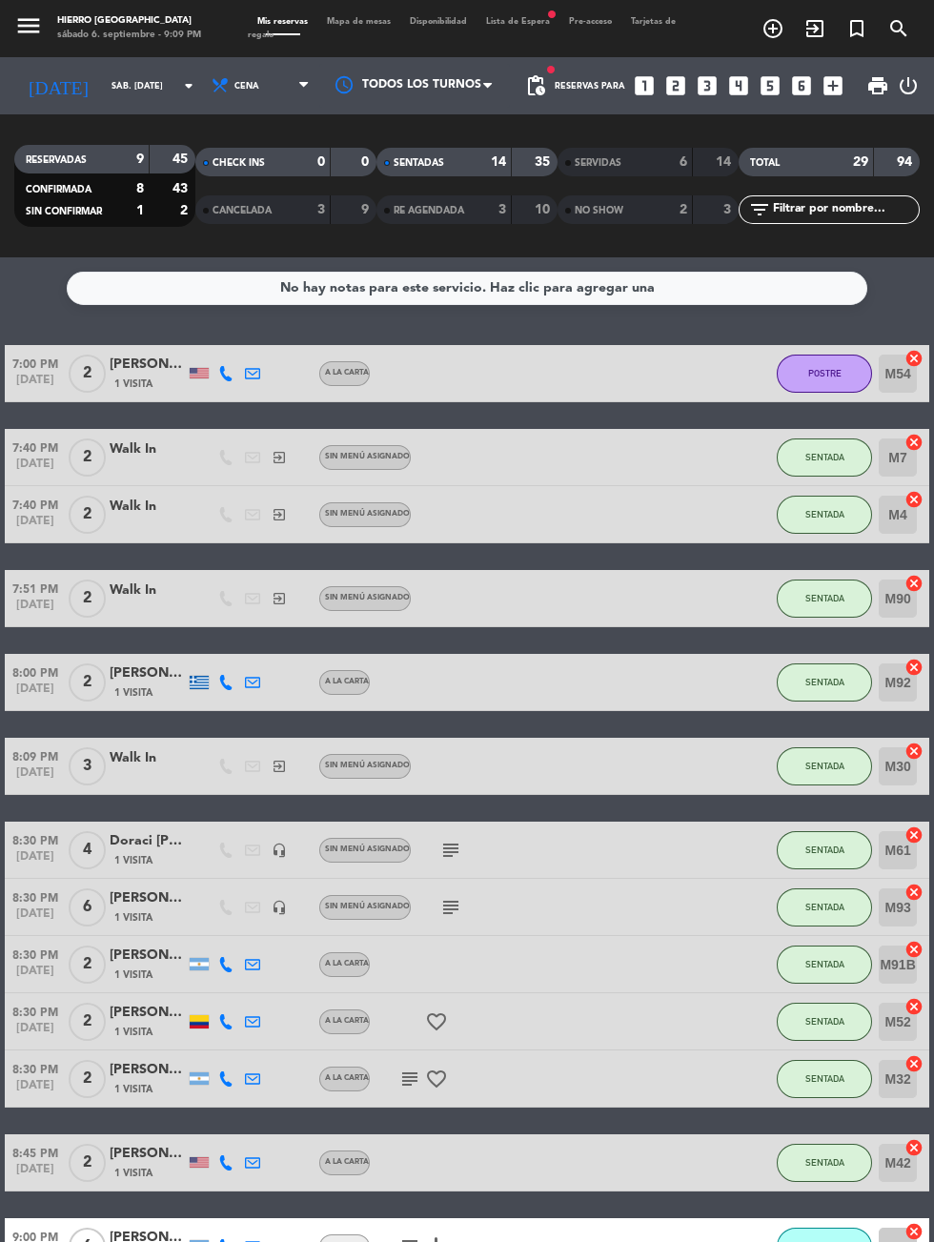
click at [347, 21] on span "Mapa de mesas" at bounding box center [358, 21] width 83 height 9
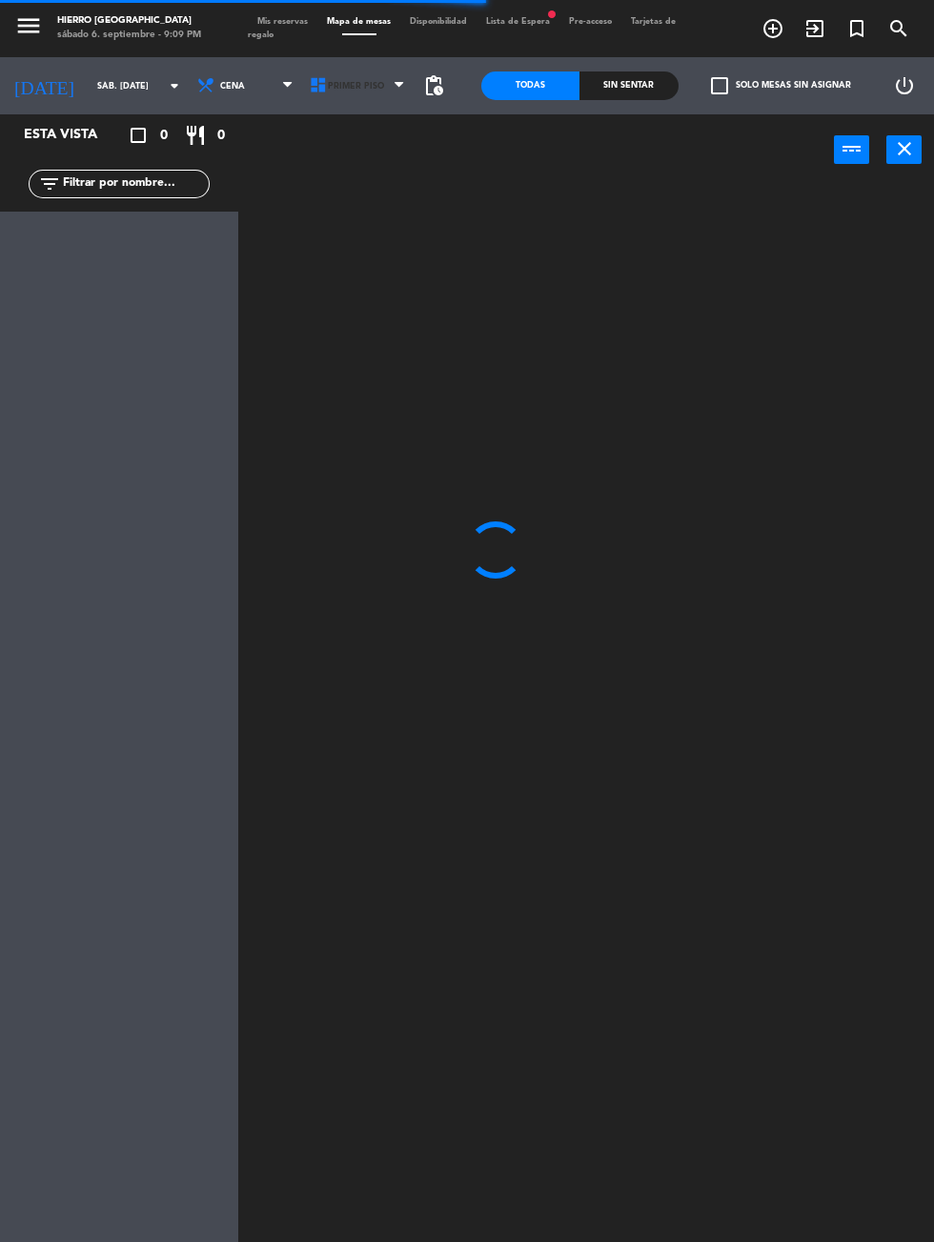
click at [311, 88] on icon at bounding box center [318, 85] width 19 height 19
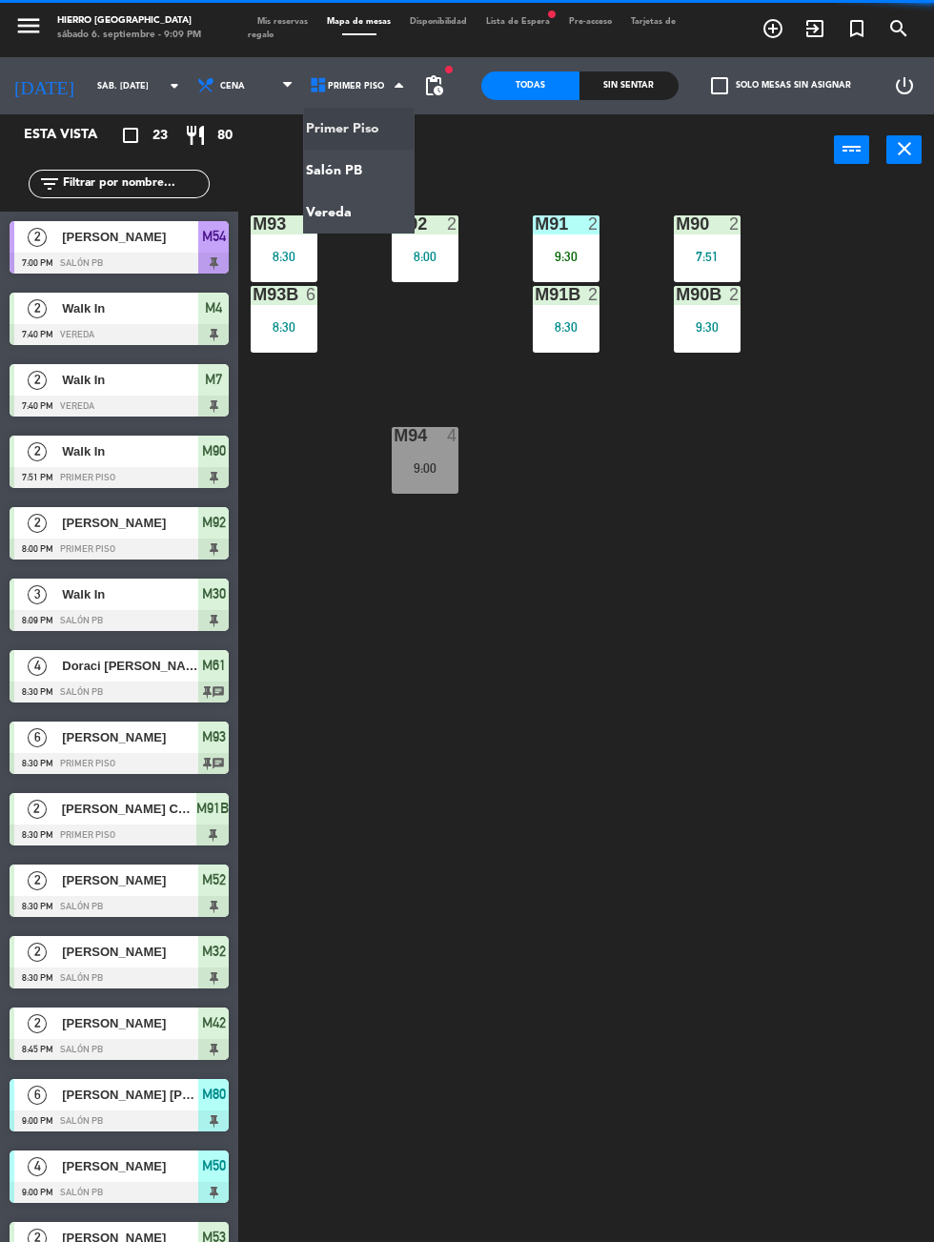
click at [314, 169] on ng-component "menu Hierro Palermo sábado 6. septiembre - 9:09 PM Mis reservas Mapa de mesas D…" at bounding box center [467, 713] width 934 height 1427
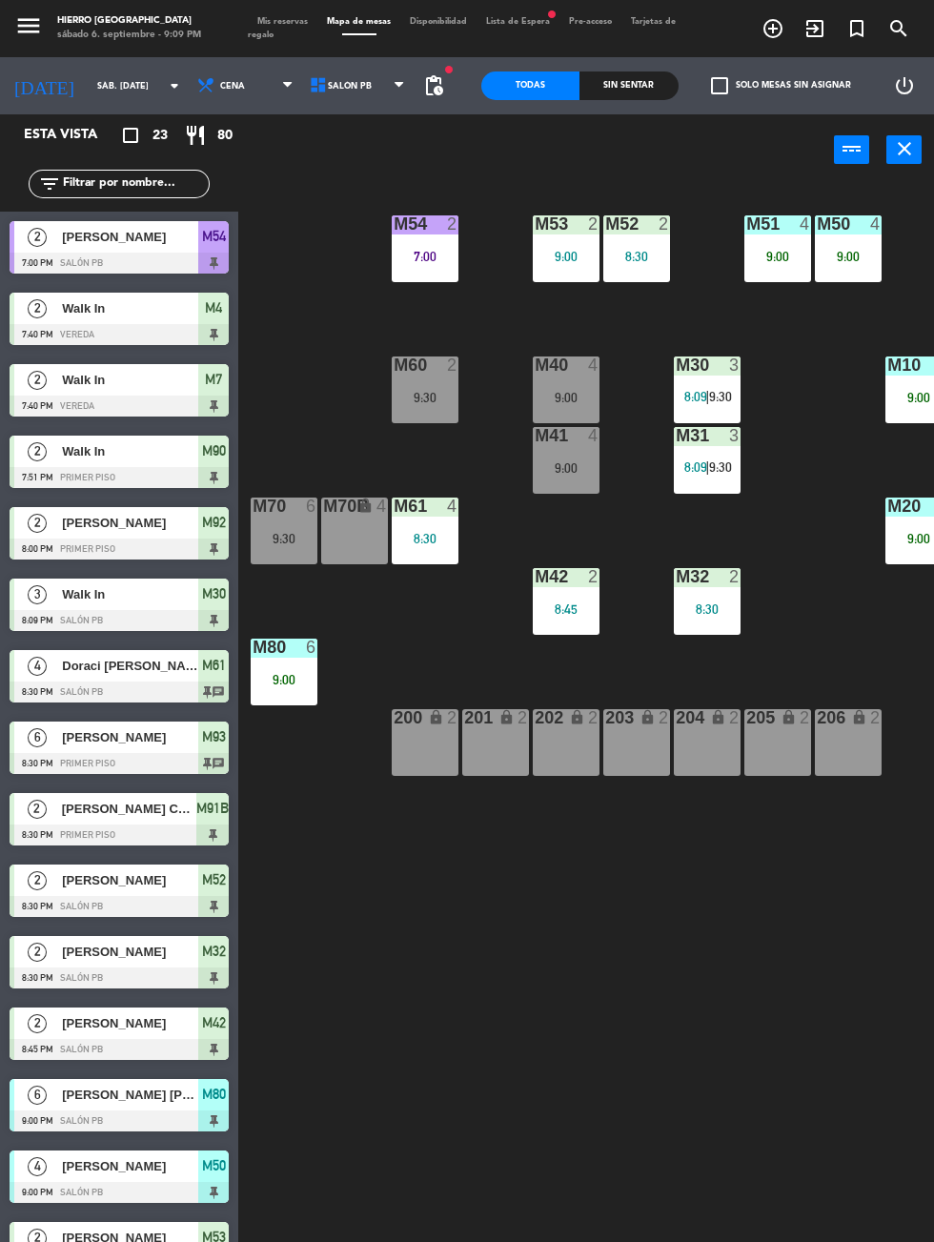
click at [558, 388] on div "M40 4 9:00" at bounding box center [566, 389] width 67 height 67
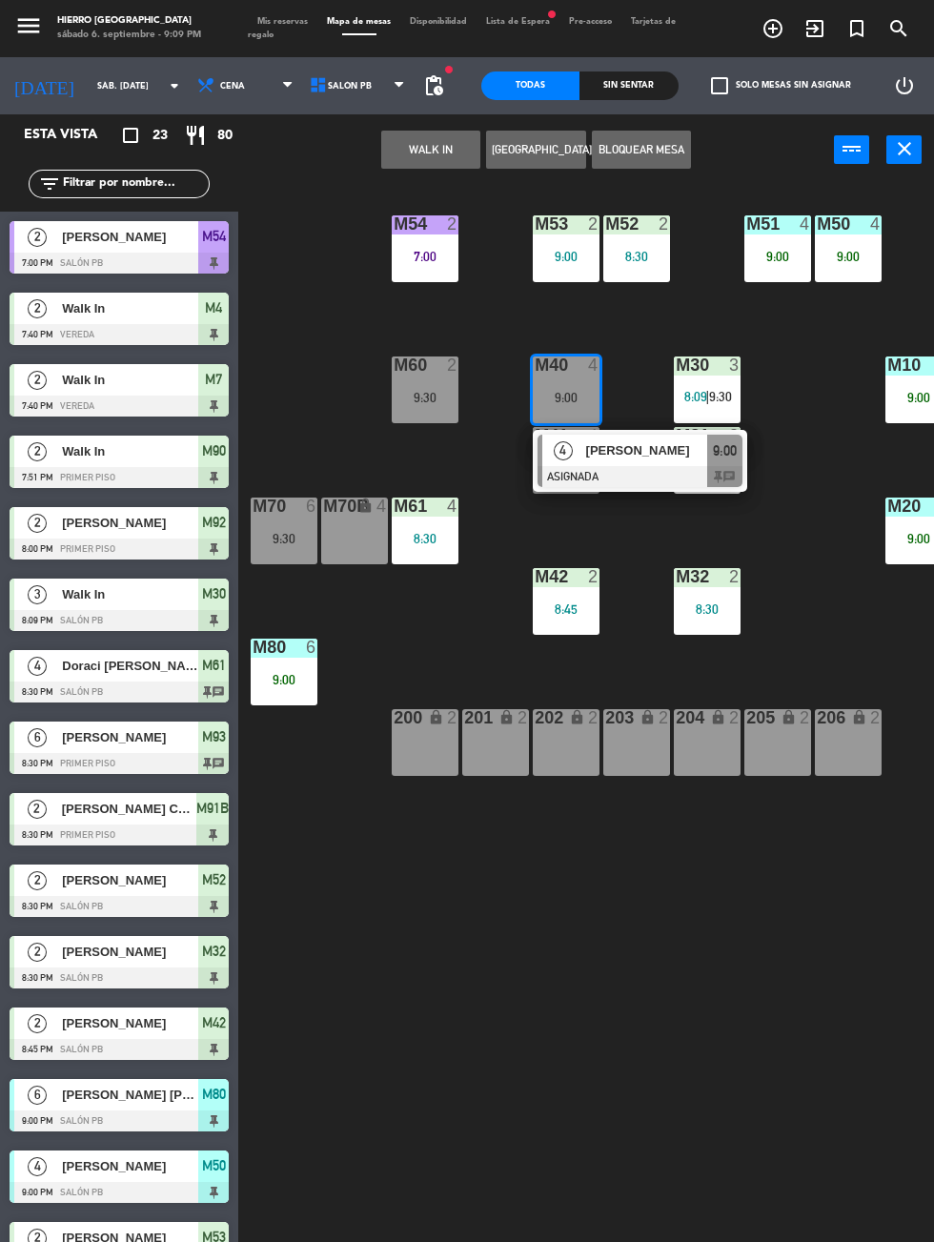
click at [701, 377] on div "M30 3 8:09 | 9:30" at bounding box center [707, 389] width 67 height 67
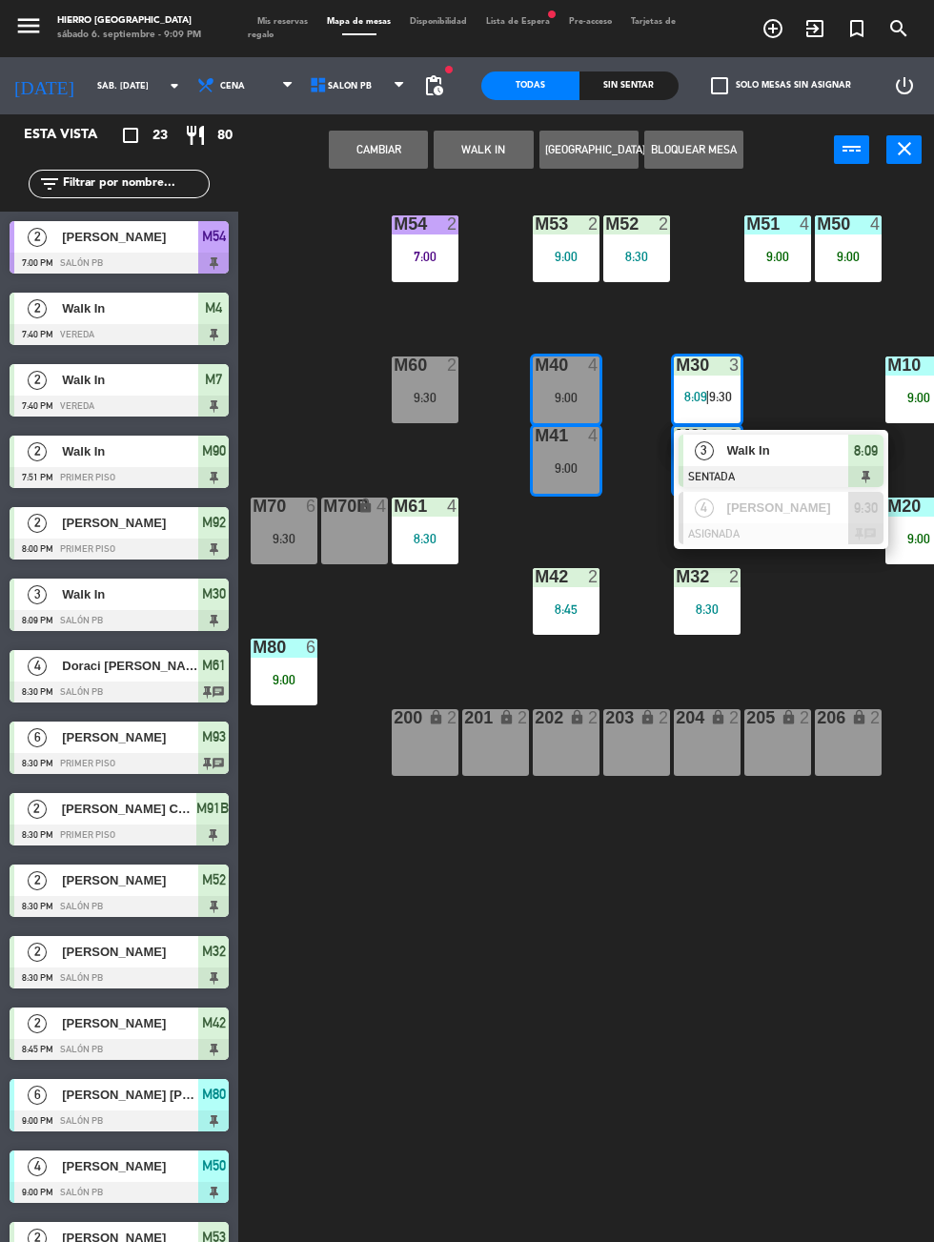
click at [364, 160] on button "Cambiar" at bounding box center [378, 150] width 99 height 38
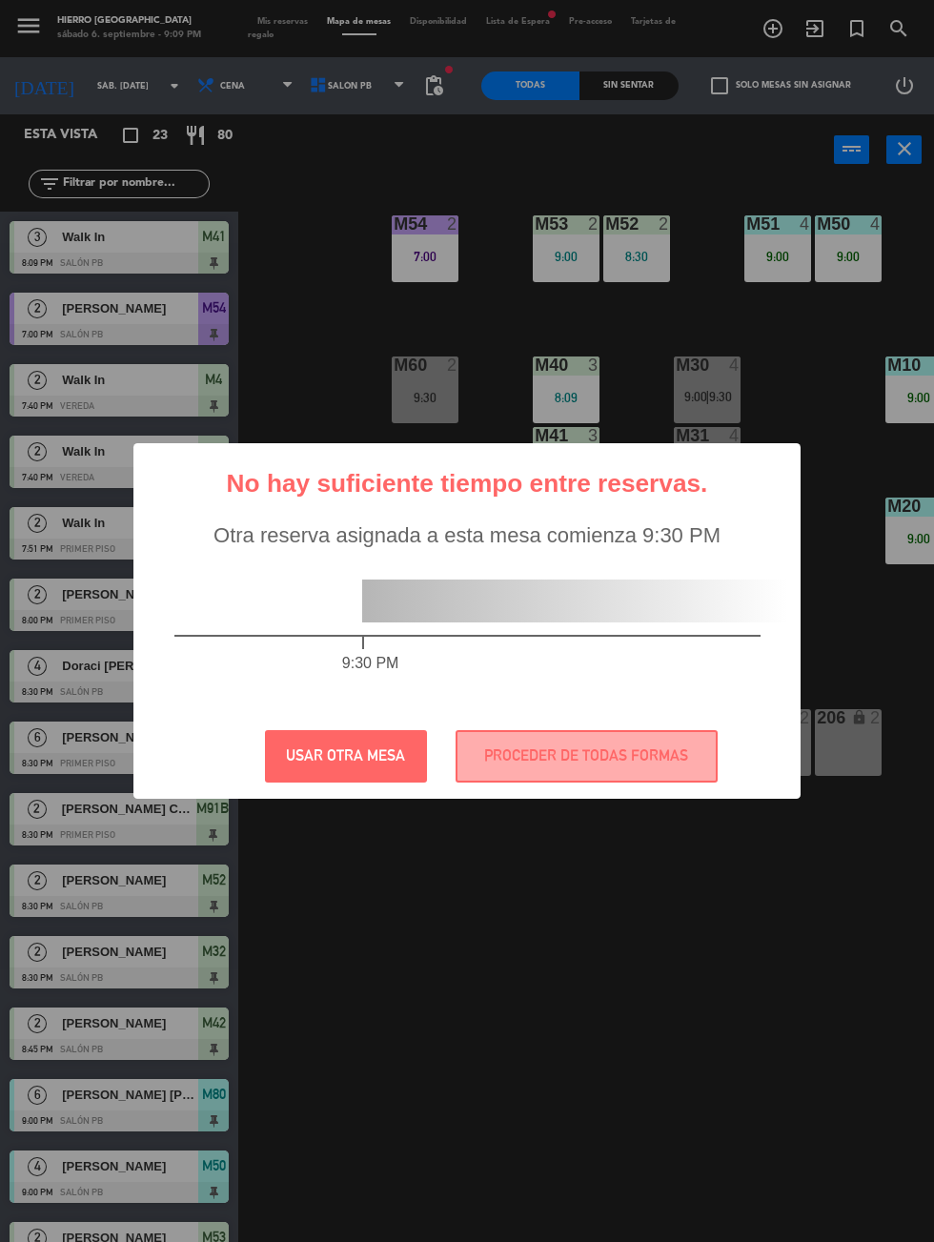
click at [319, 782] on button "USAR OTRA MESA" at bounding box center [346, 756] width 162 height 52
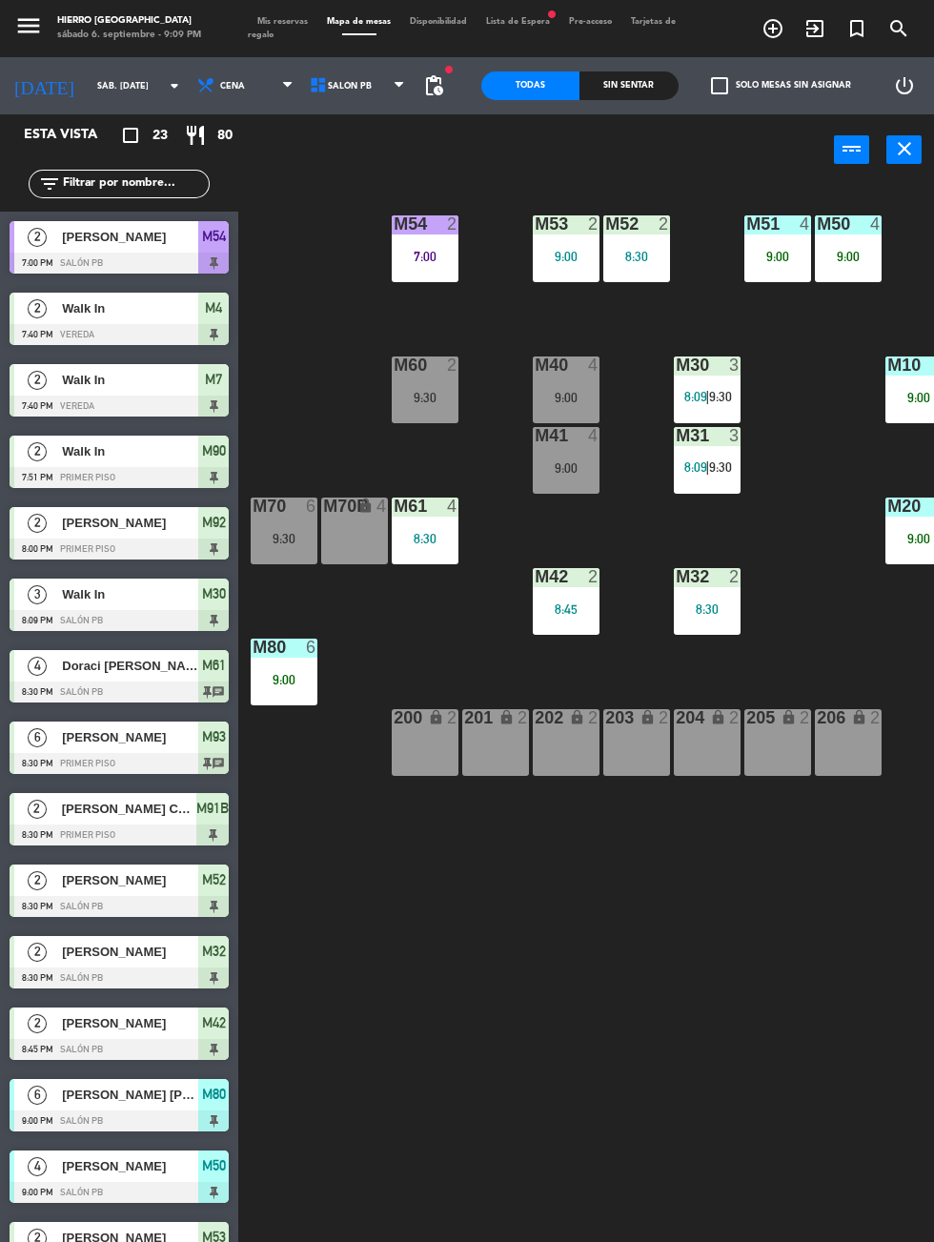
click at [281, 23] on span "Mis reservas" at bounding box center [283, 21] width 70 height 9
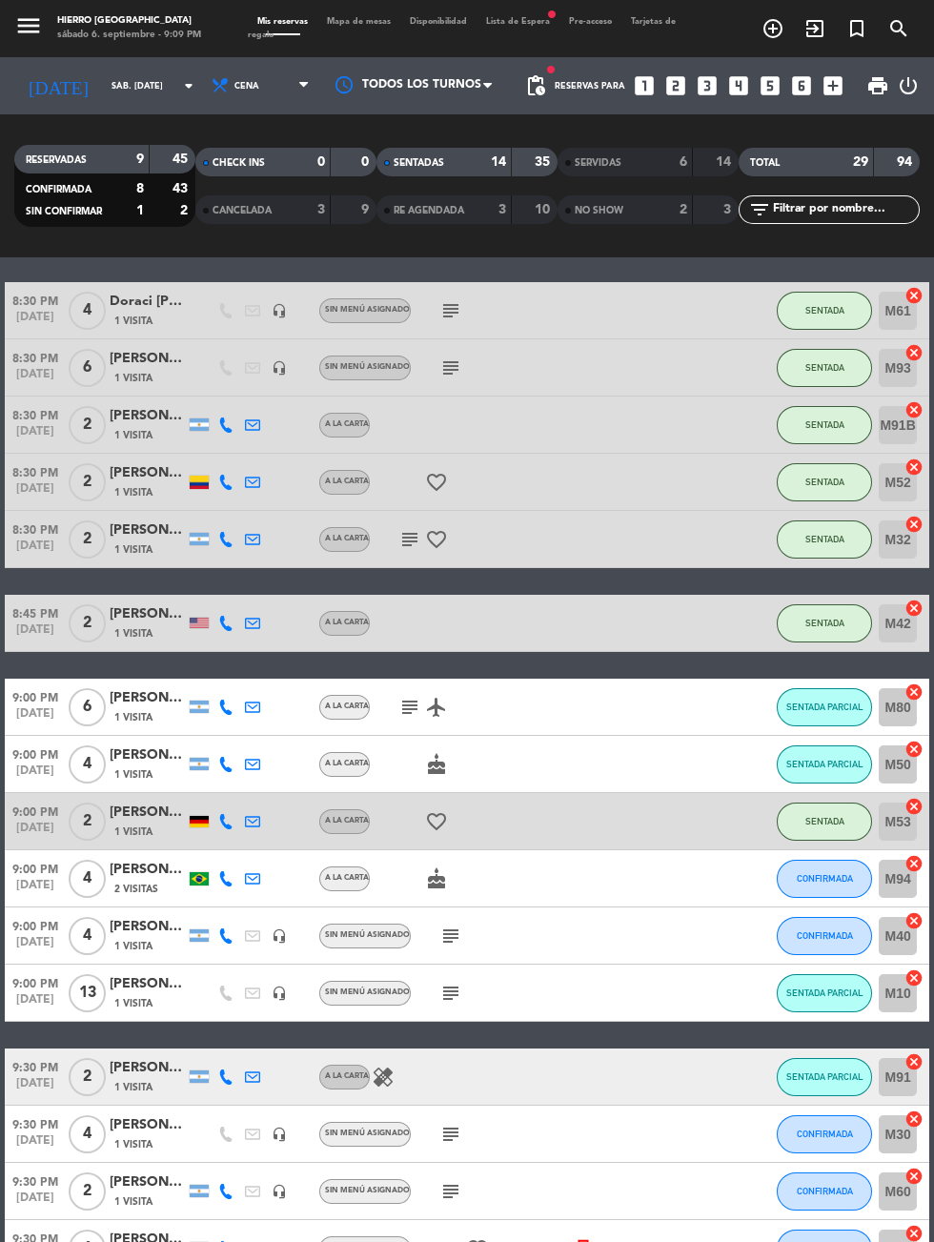
scroll to position [536, 0]
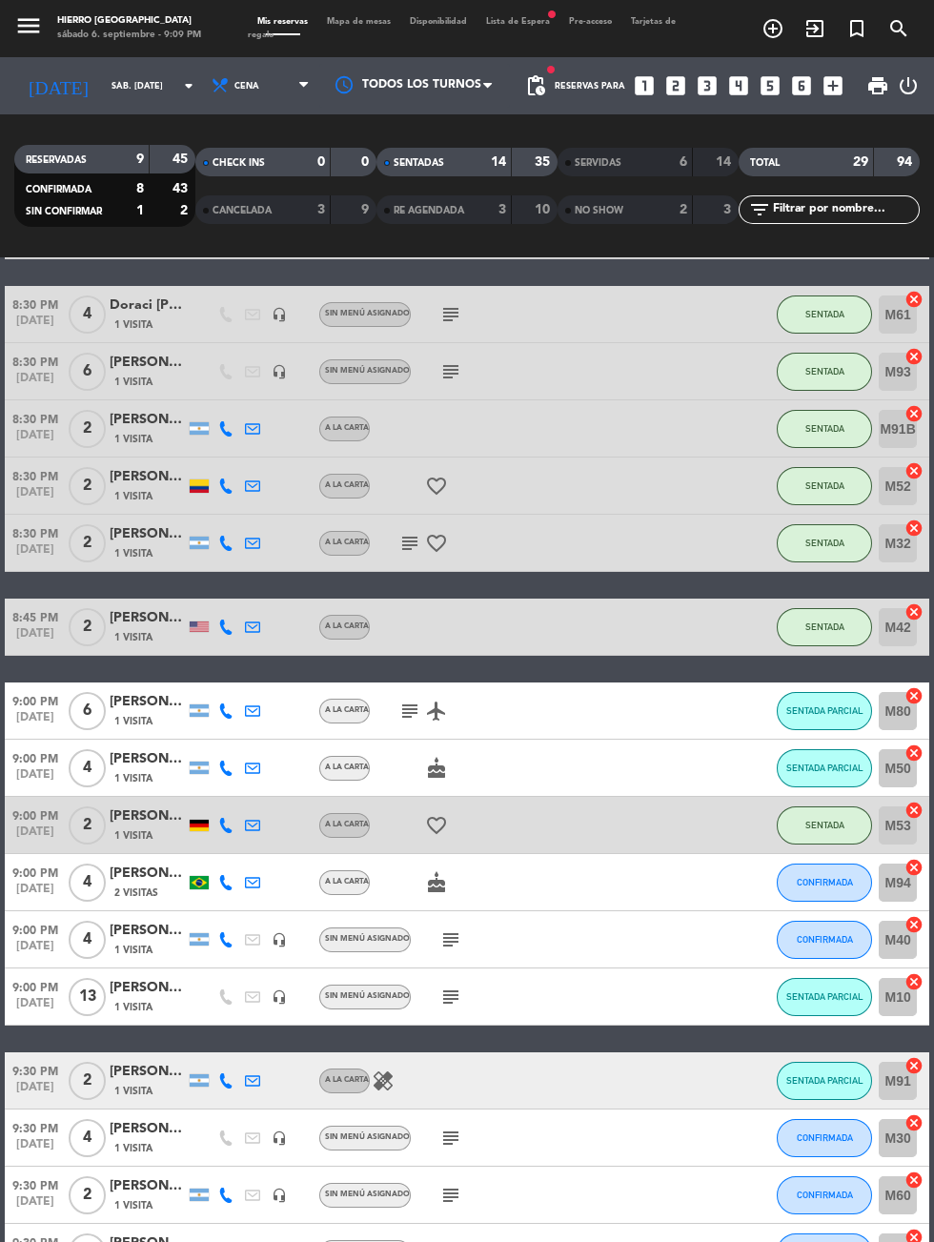
click at [915, 923] on icon "cancel" at bounding box center [913, 924] width 19 height 19
click at [916, 1122] on icon "cancel" at bounding box center [913, 1122] width 19 height 19
click at [904, 938] on icon "border_all" at bounding box center [900, 939] width 23 height 23
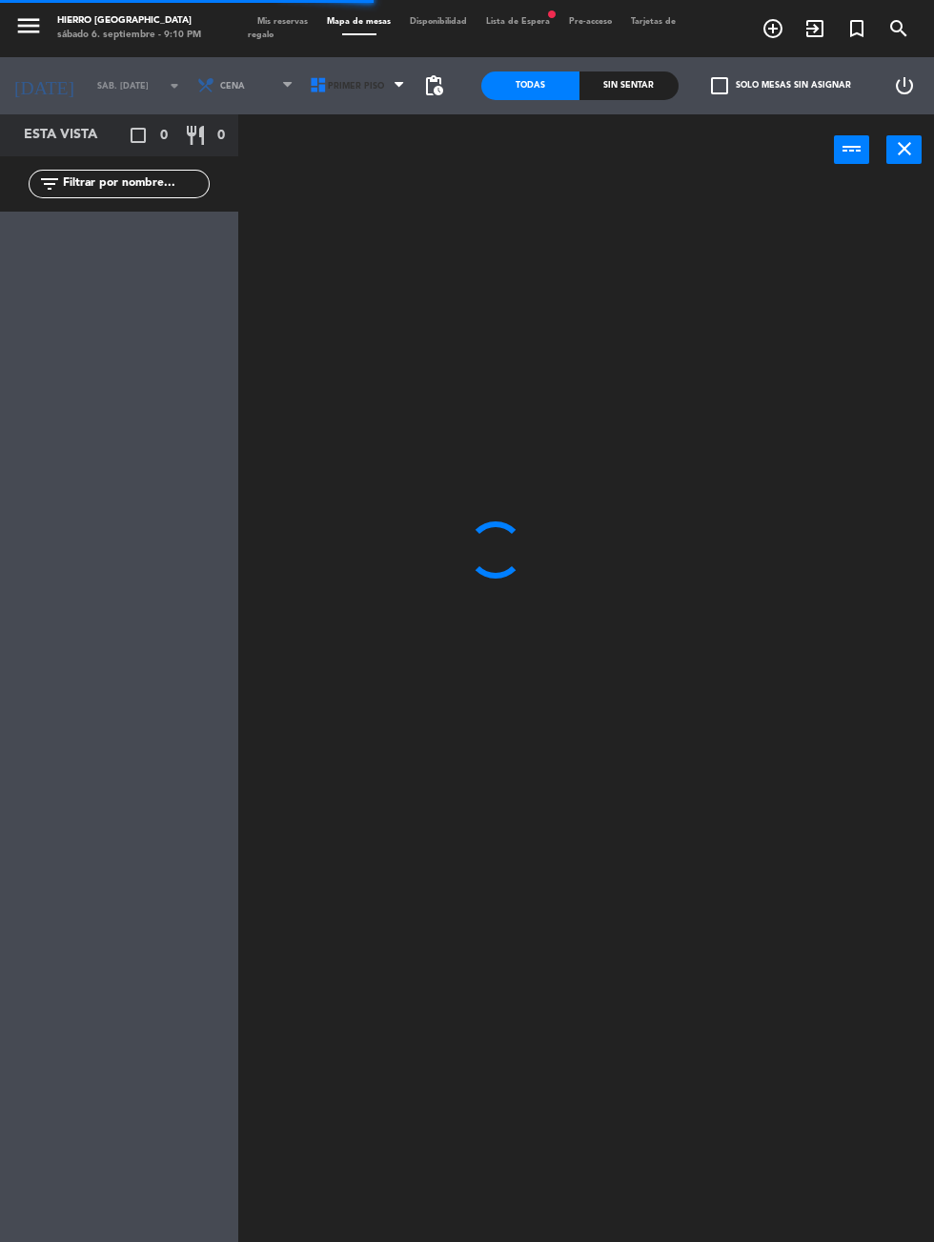
click at [356, 102] on span "Primer Piso" at bounding box center [359, 86] width 112 height 42
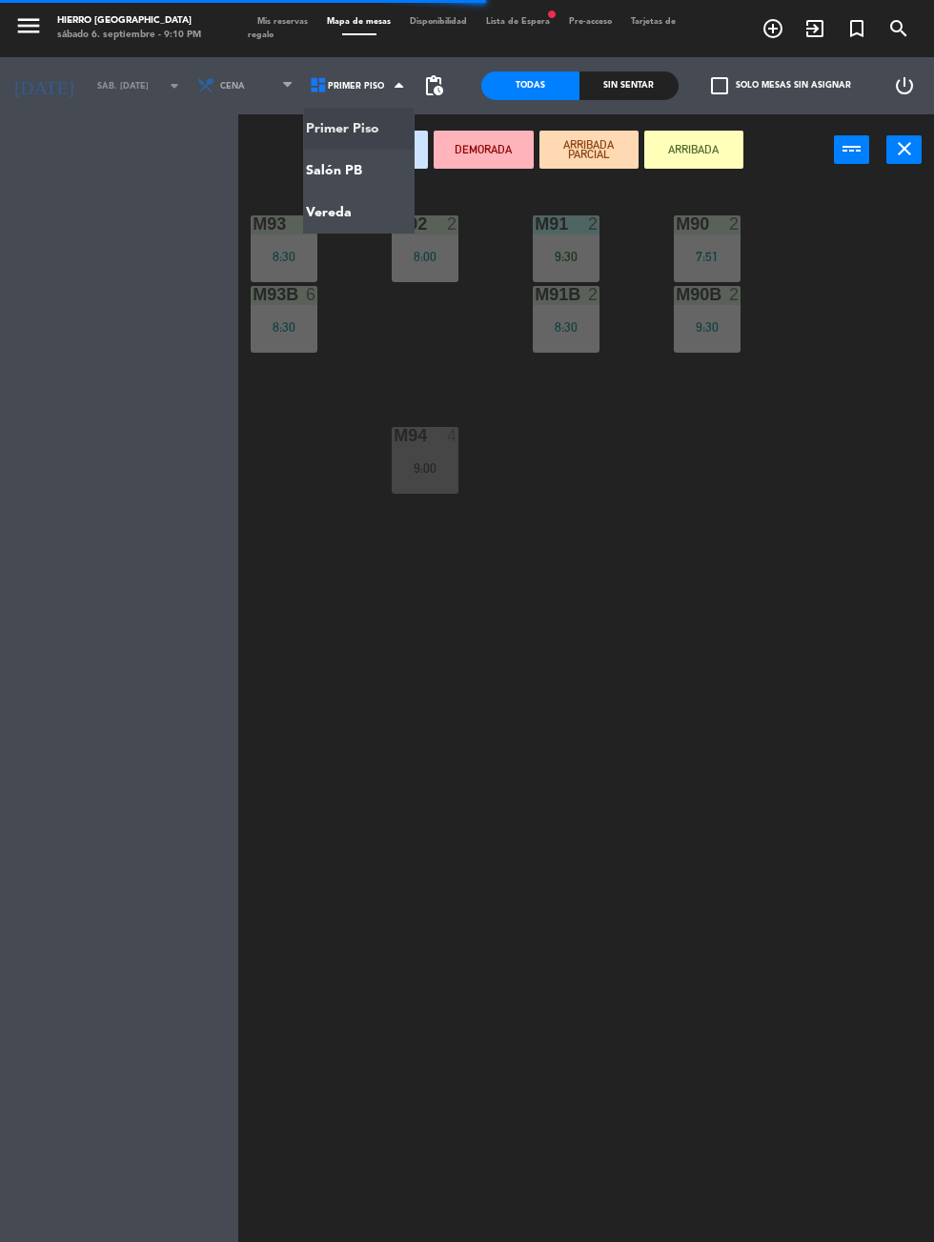
click at [398, 175] on ng-component "menu Hierro Palermo sábado 6. septiembre - 9:10 PM Mis reservas Mapa de mesas D…" at bounding box center [467, 713] width 934 height 1427
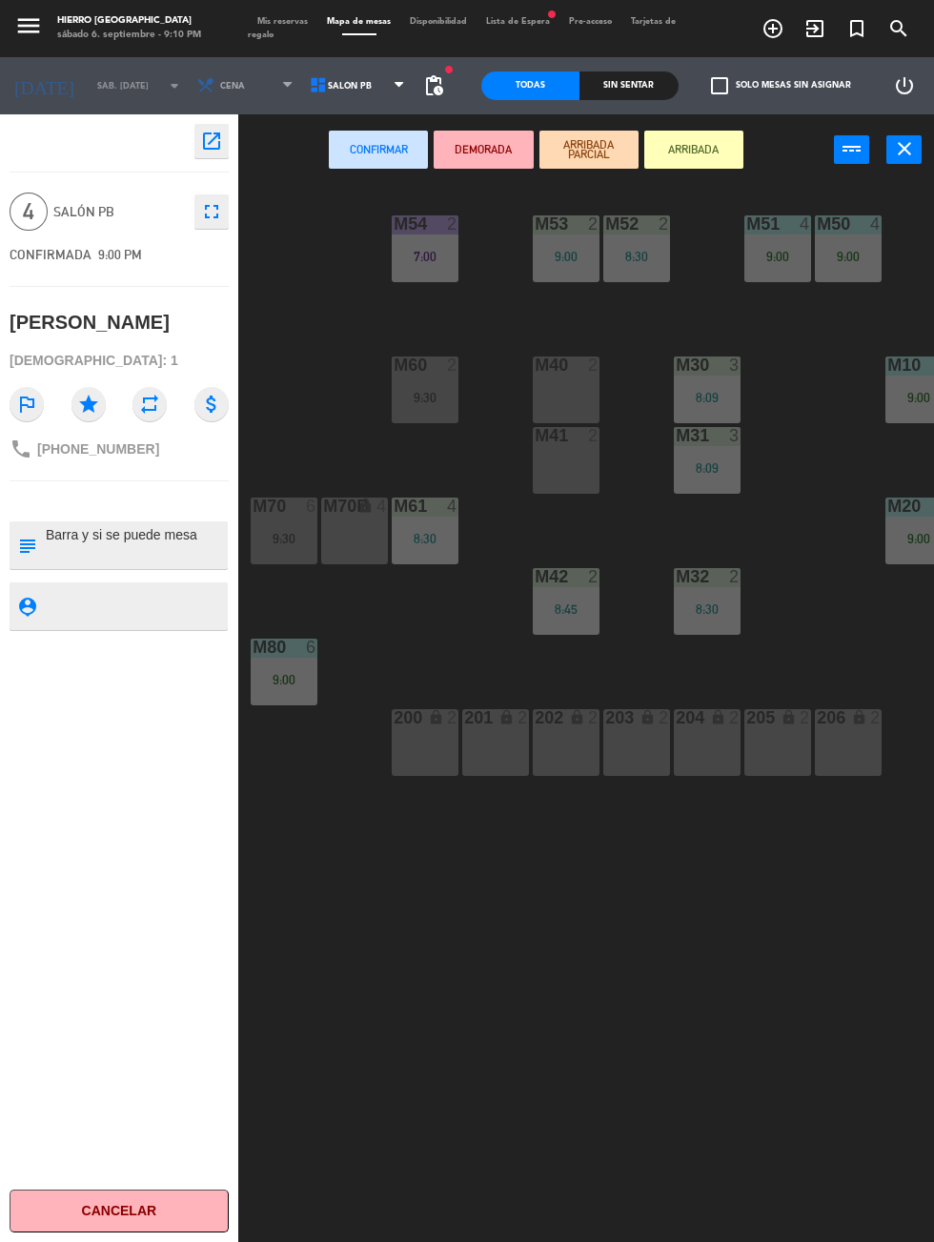
click at [730, 402] on div "8:09" at bounding box center [707, 397] width 67 height 13
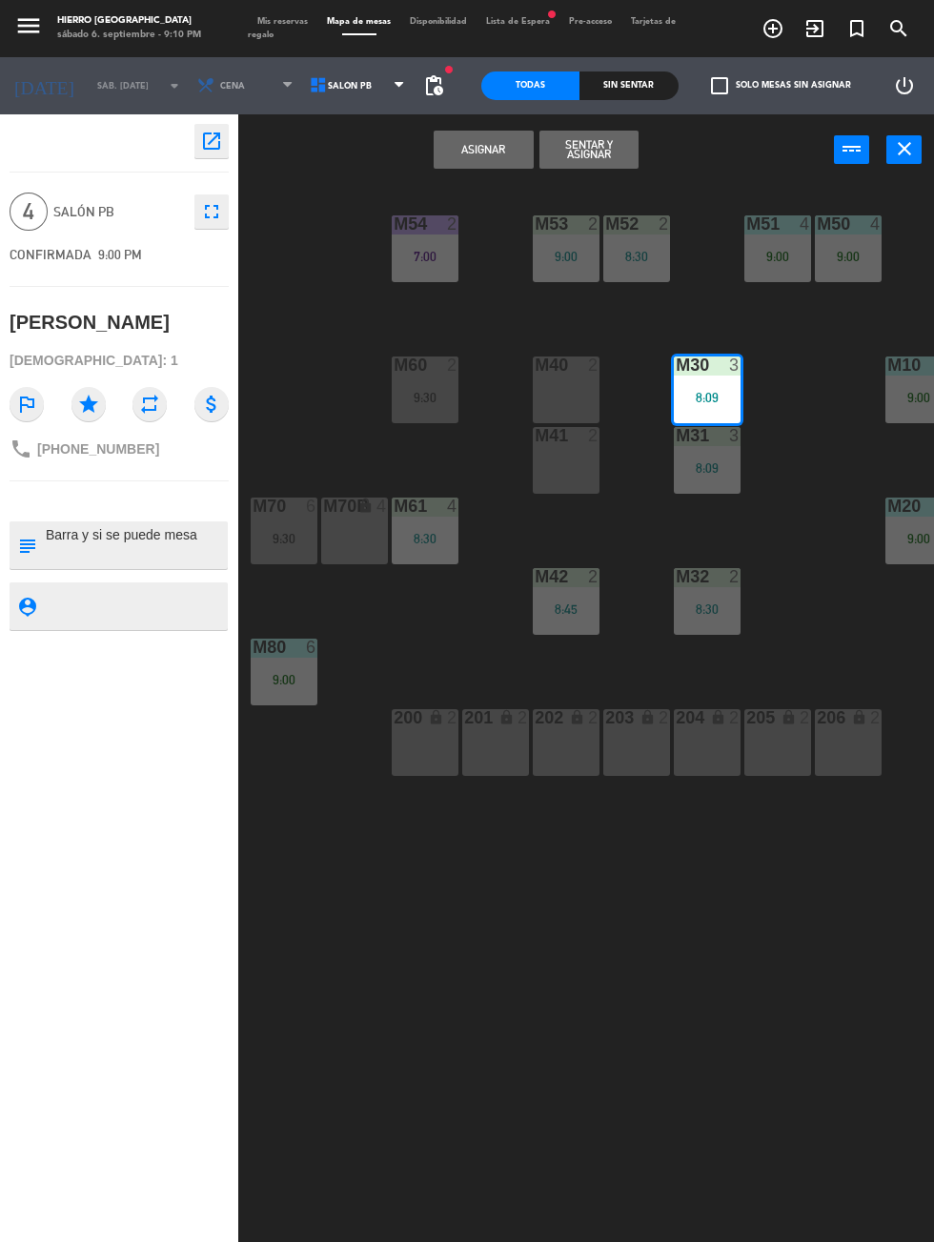
click at [735, 489] on div "m31 3 8:09" at bounding box center [707, 460] width 67 height 67
click at [632, 159] on button "Unir y asignar" at bounding box center [588, 150] width 99 height 38
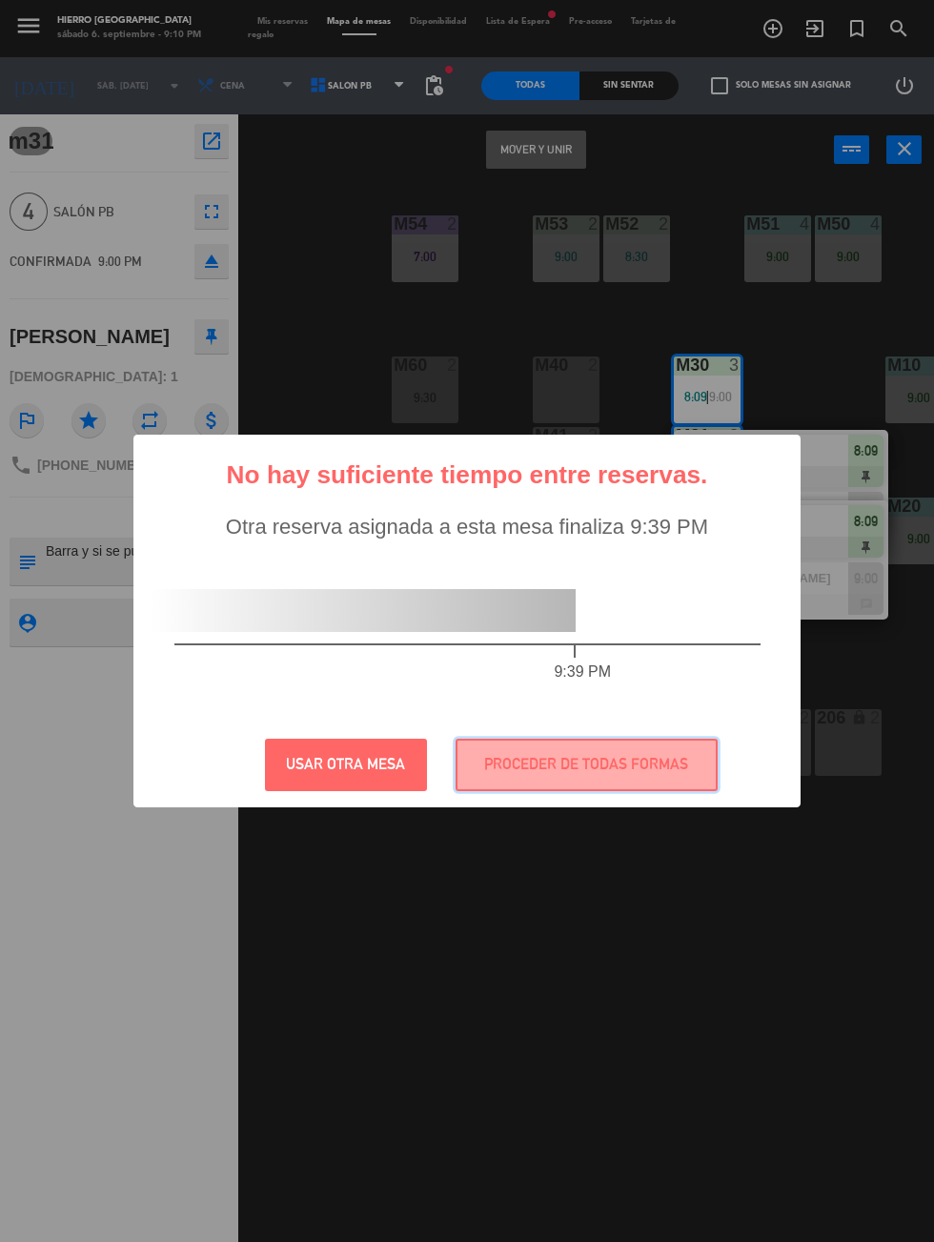
click at [655, 791] on button "PROCEDER DE TODAS FORMAS" at bounding box center [586, 765] width 262 height 52
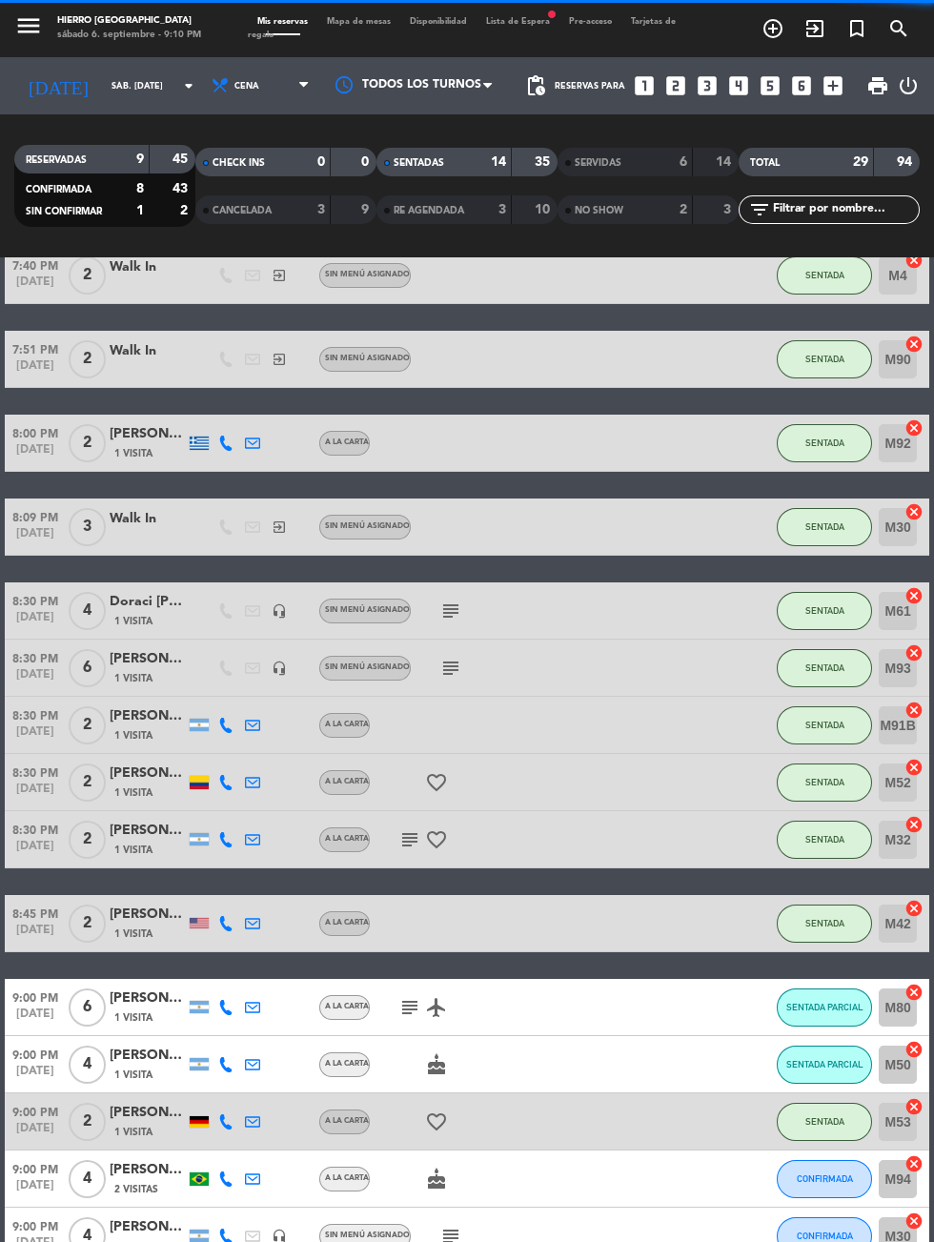
scroll to position [539, 0]
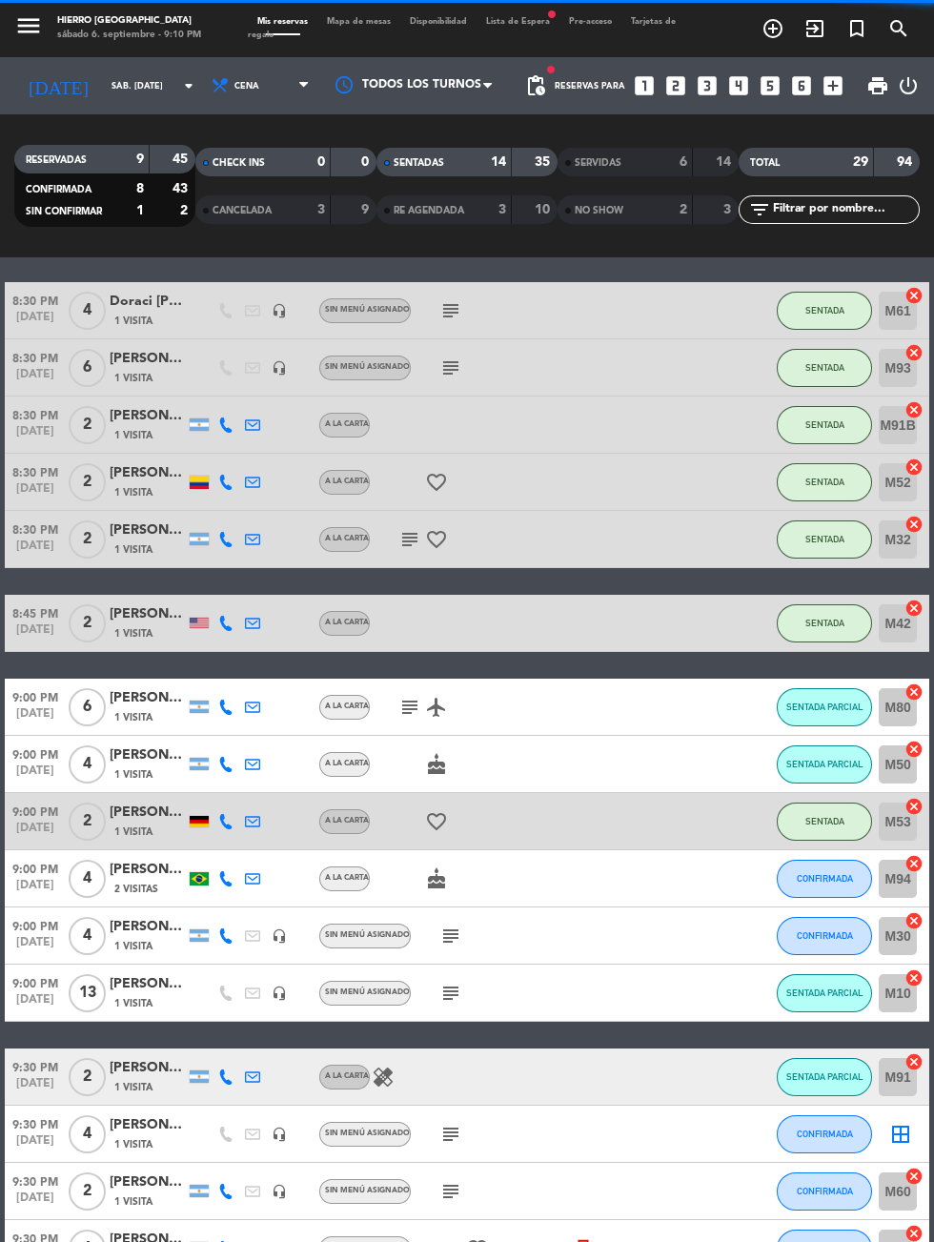
click at [904, 1132] on icon "border_all" at bounding box center [900, 1134] width 23 height 23
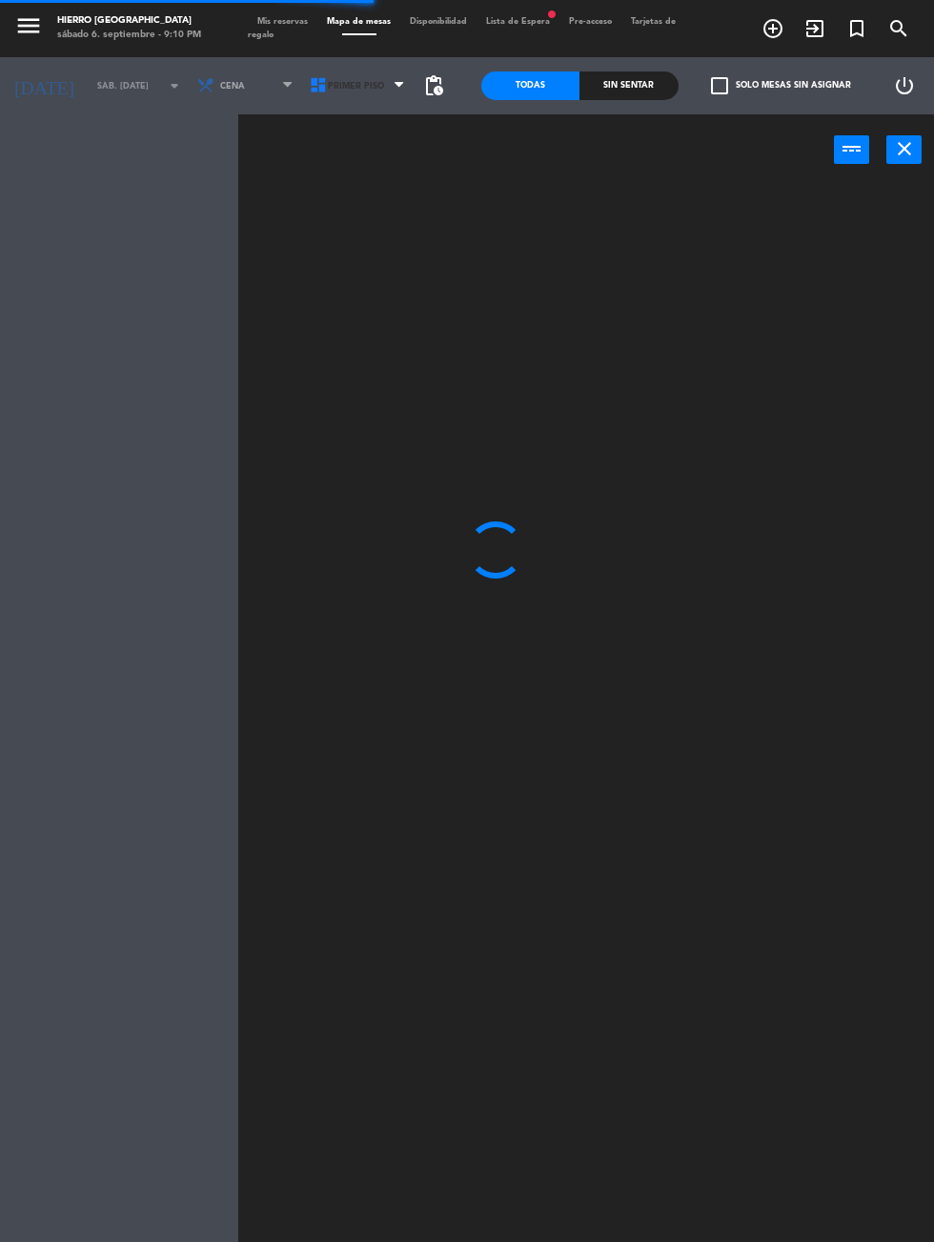
click at [351, 103] on span "Primer Piso" at bounding box center [359, 86] width 112 height 42
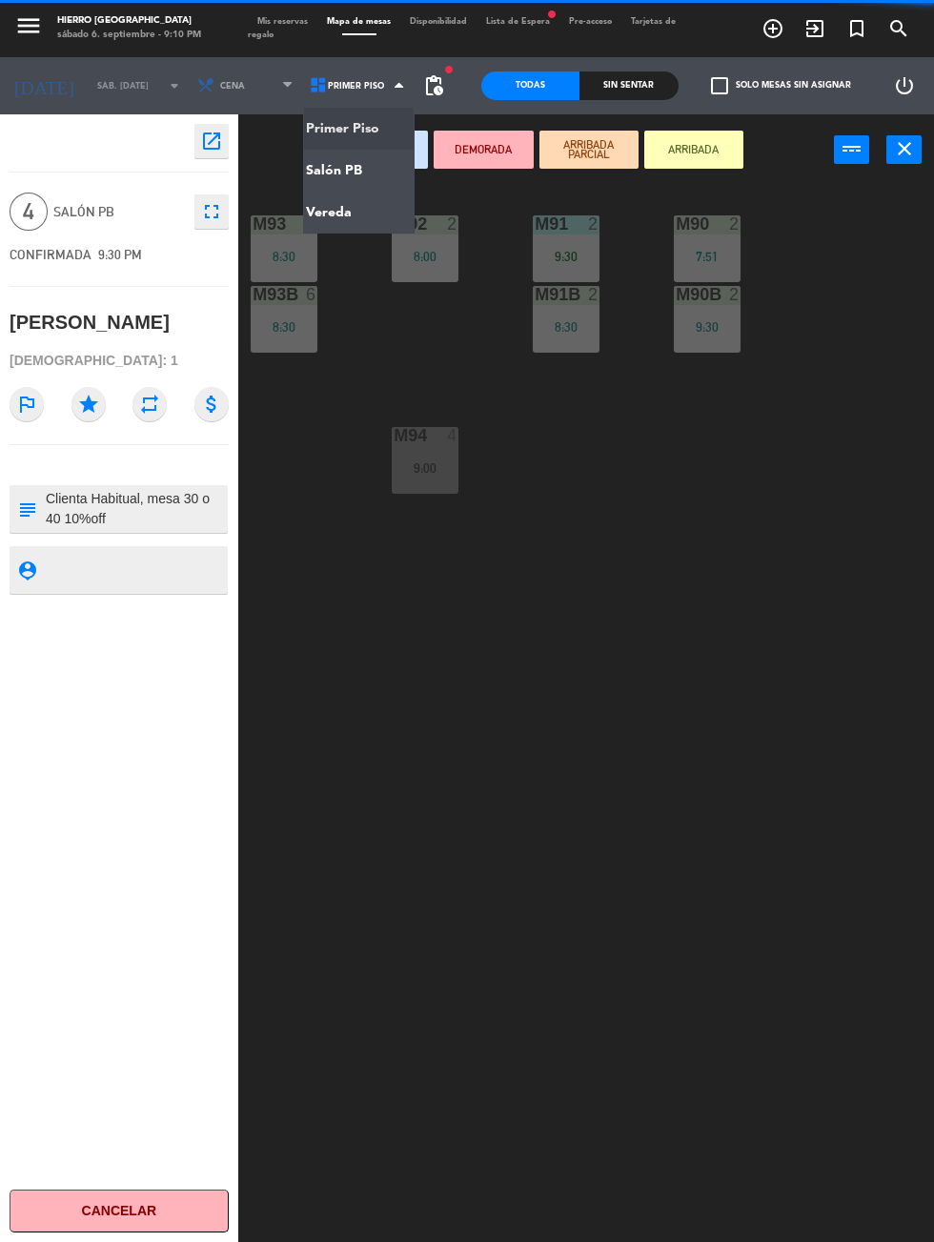
click at [398, 177] on ng-component "menu Hierro Palermo sábado 6. septiembre - 9:10 PM Mis reservas Mapa de mesas D…" at bounding box center [467, 713] width 934 height 1427
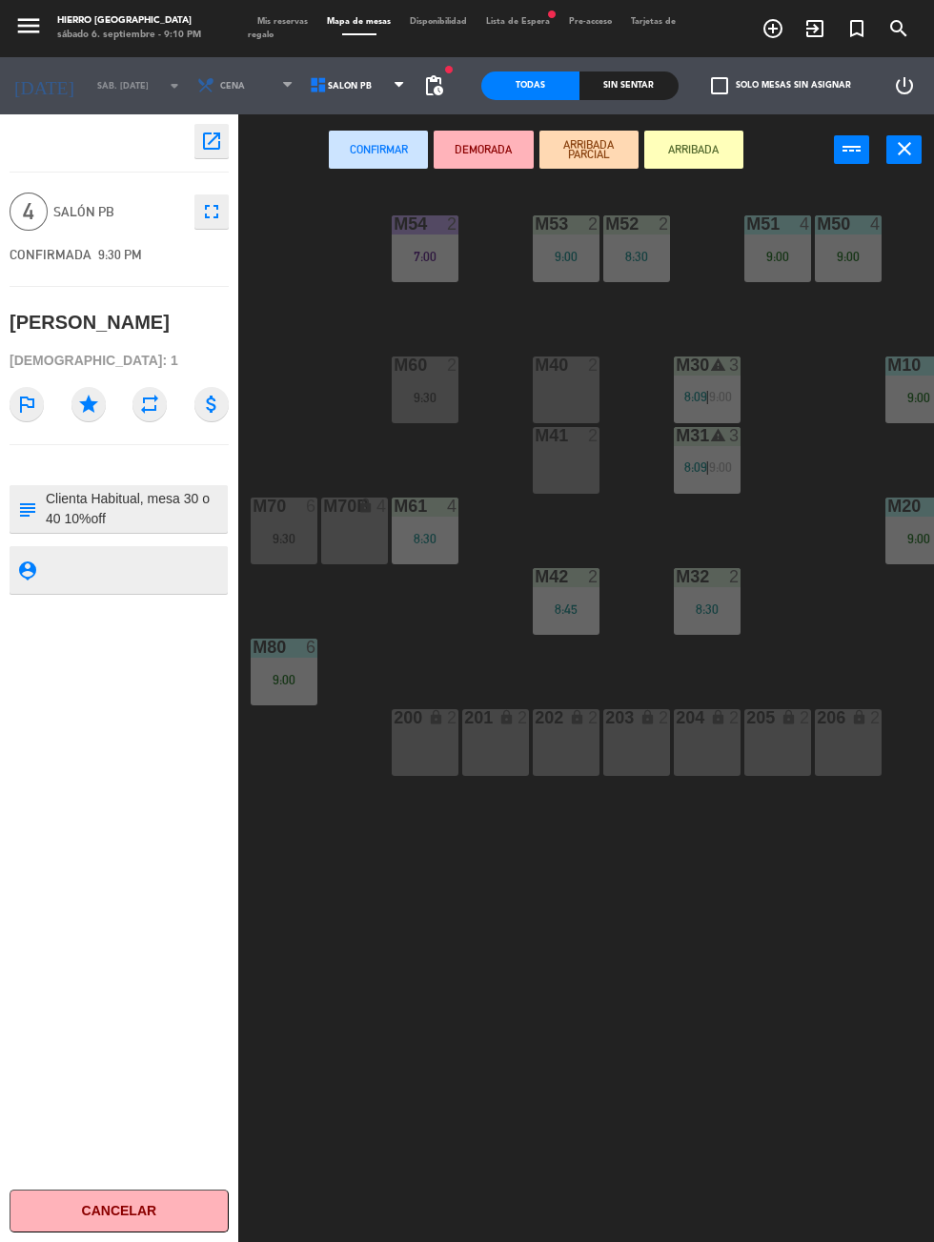
click at [567, 388] on div "M40 2" at bounding box center [566, 389] width 67 height 67
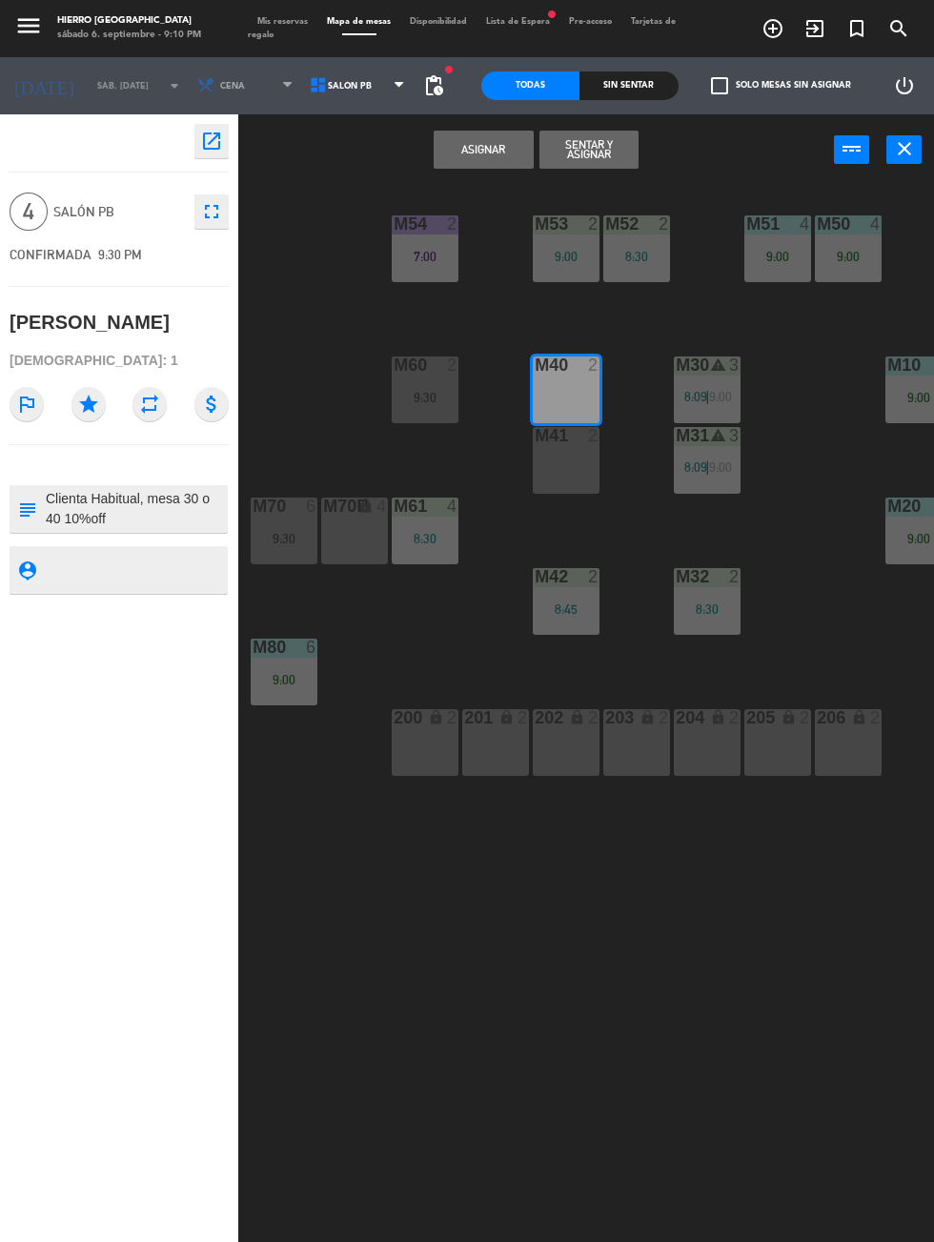
click at [585, 484] on div "M41 2" at bounding box center [566, 460] width 67 height 67
click at [502, 162] on button "Asignar" at bounding box center [483, 150] width 99 height 38
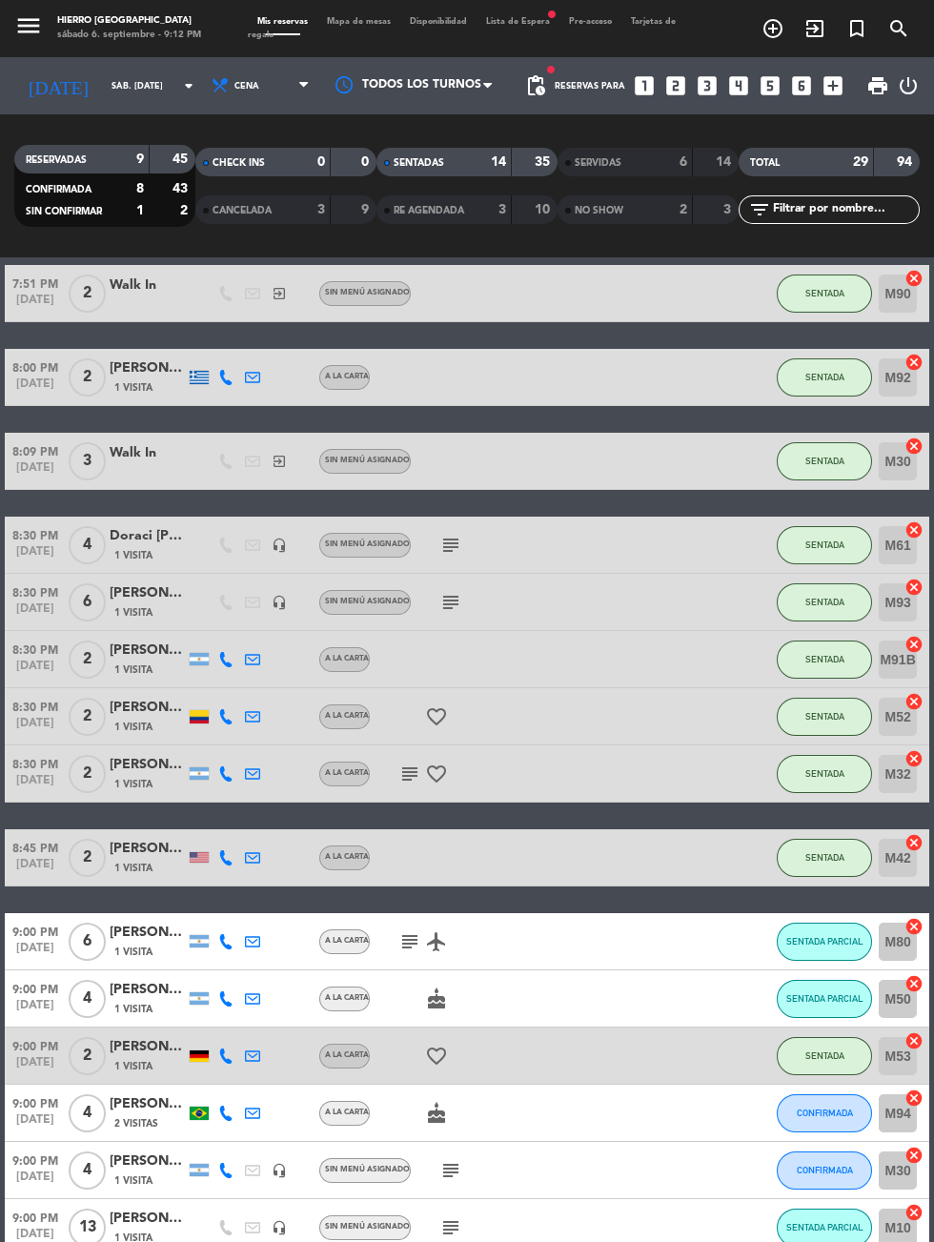
scroll to position [424, 0]
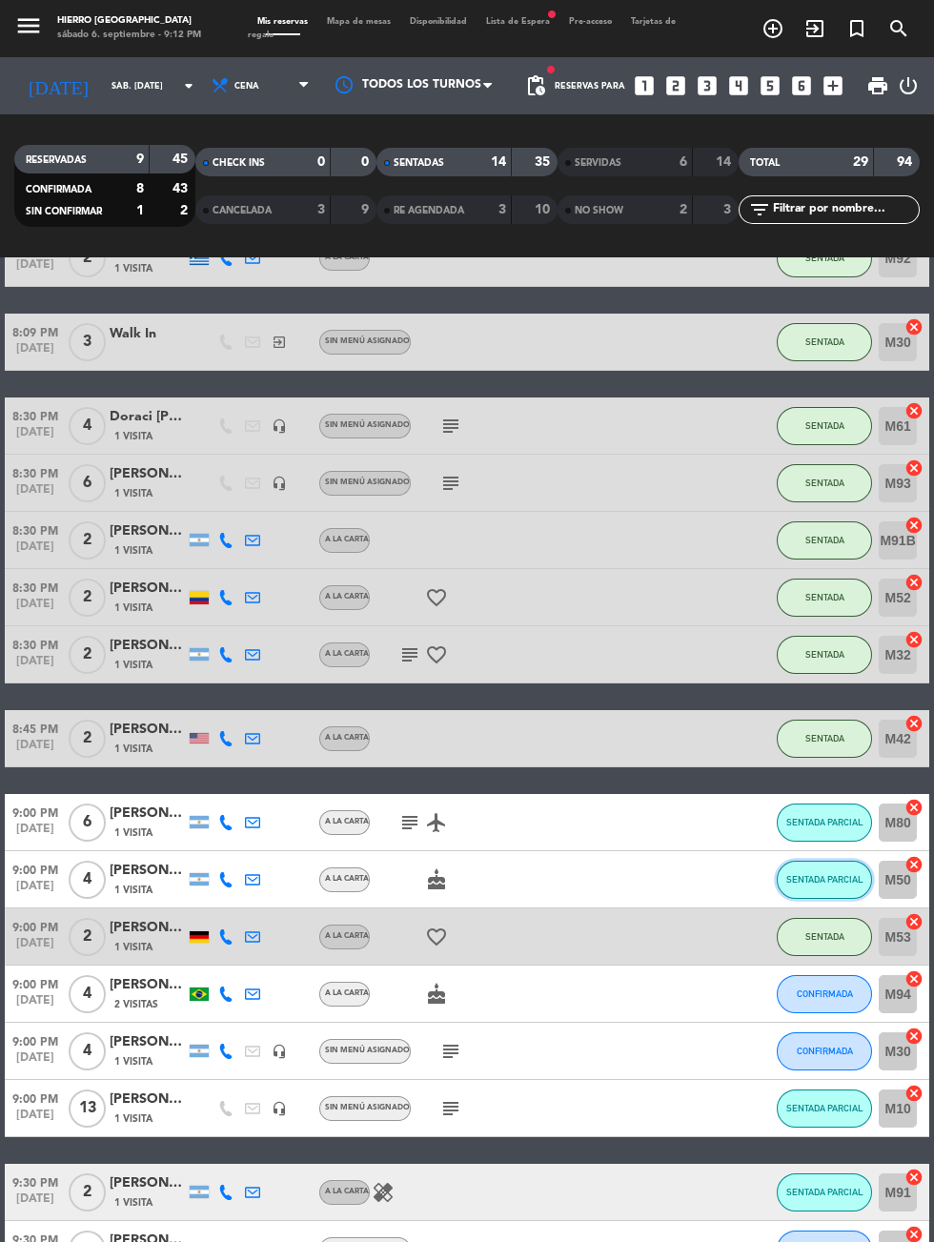
click at [843, 874] on span "SENTADA PARCIAL" at bounding box center [824, 879] width 77 height 10
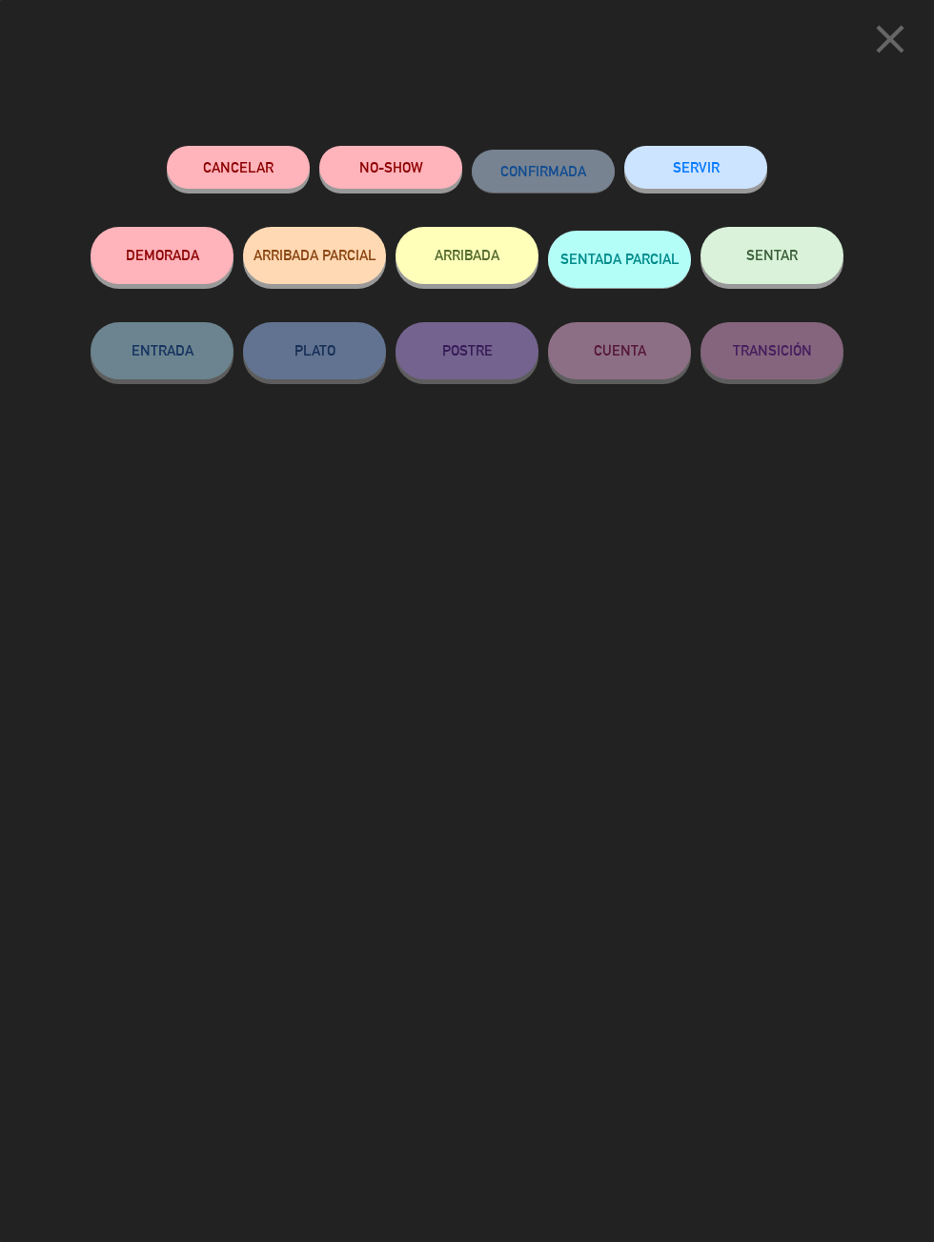
click at [785, 263] on span "SENTAR" at bounding box center [771, 255] width 51 height 16
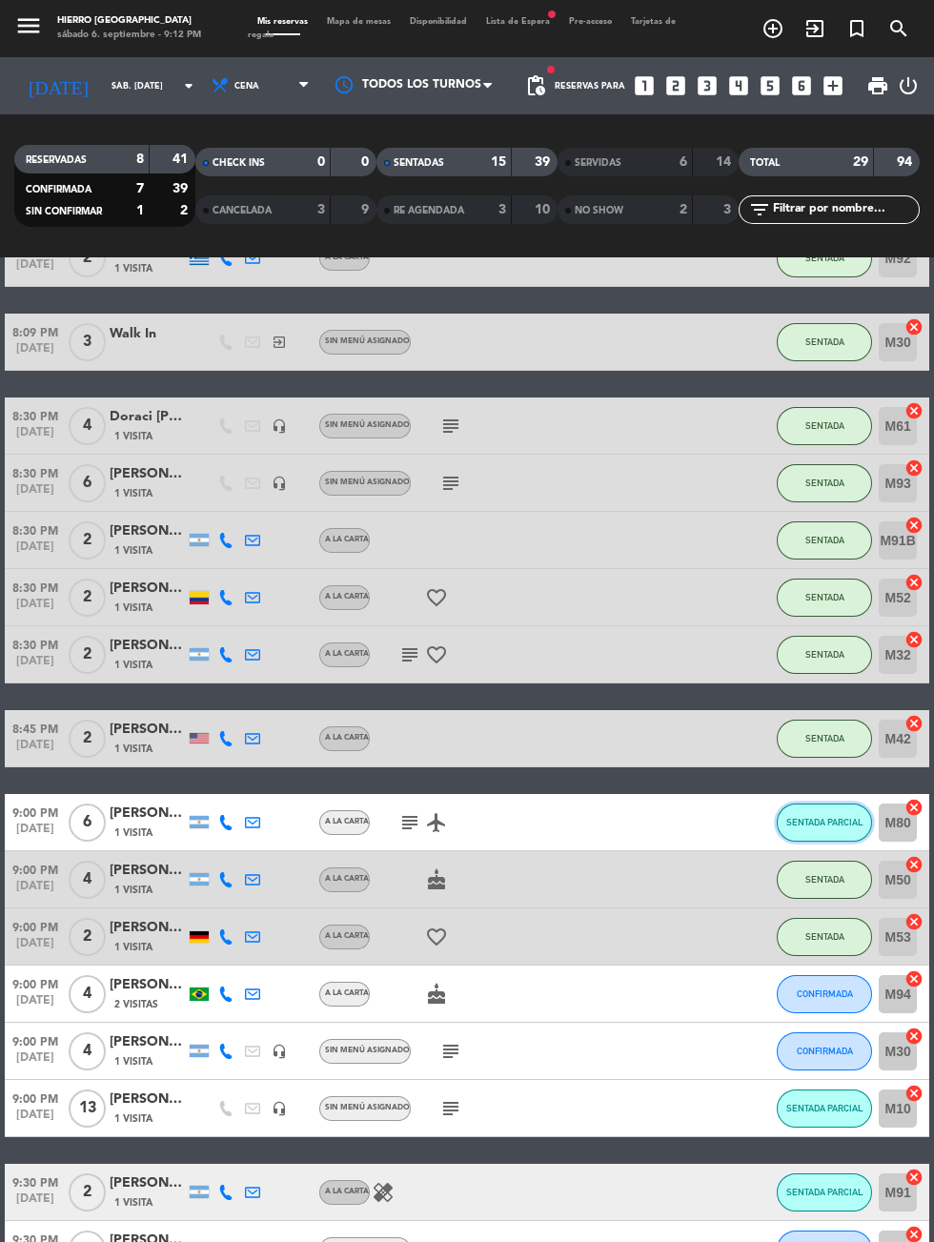
click at [837, 838] on button "SENTADA PARCIAL" at bounding box center [824, 822] width 95 height 38
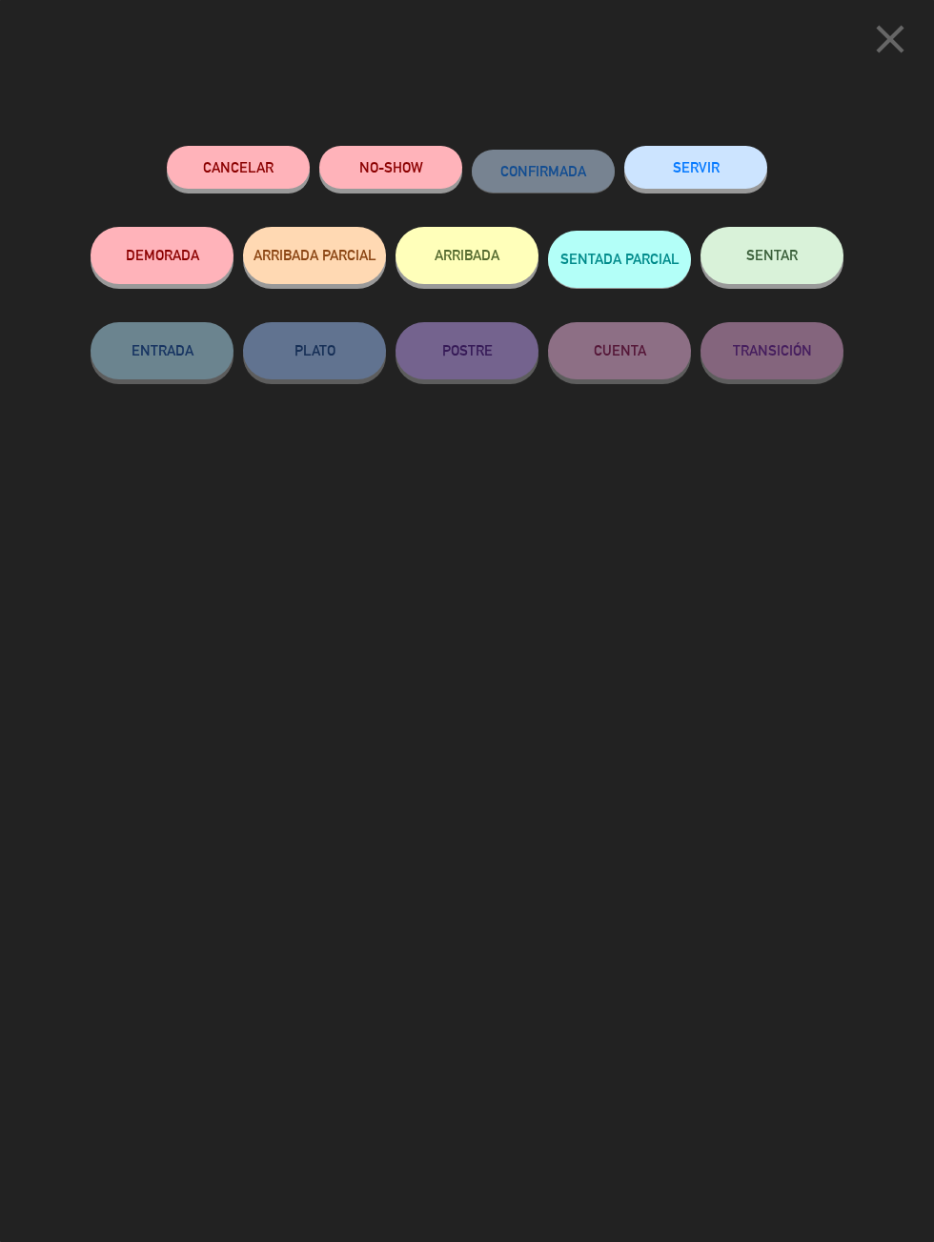
click at [915, 43] on button "close" at bounding box center [889, 42] width 59 height 56
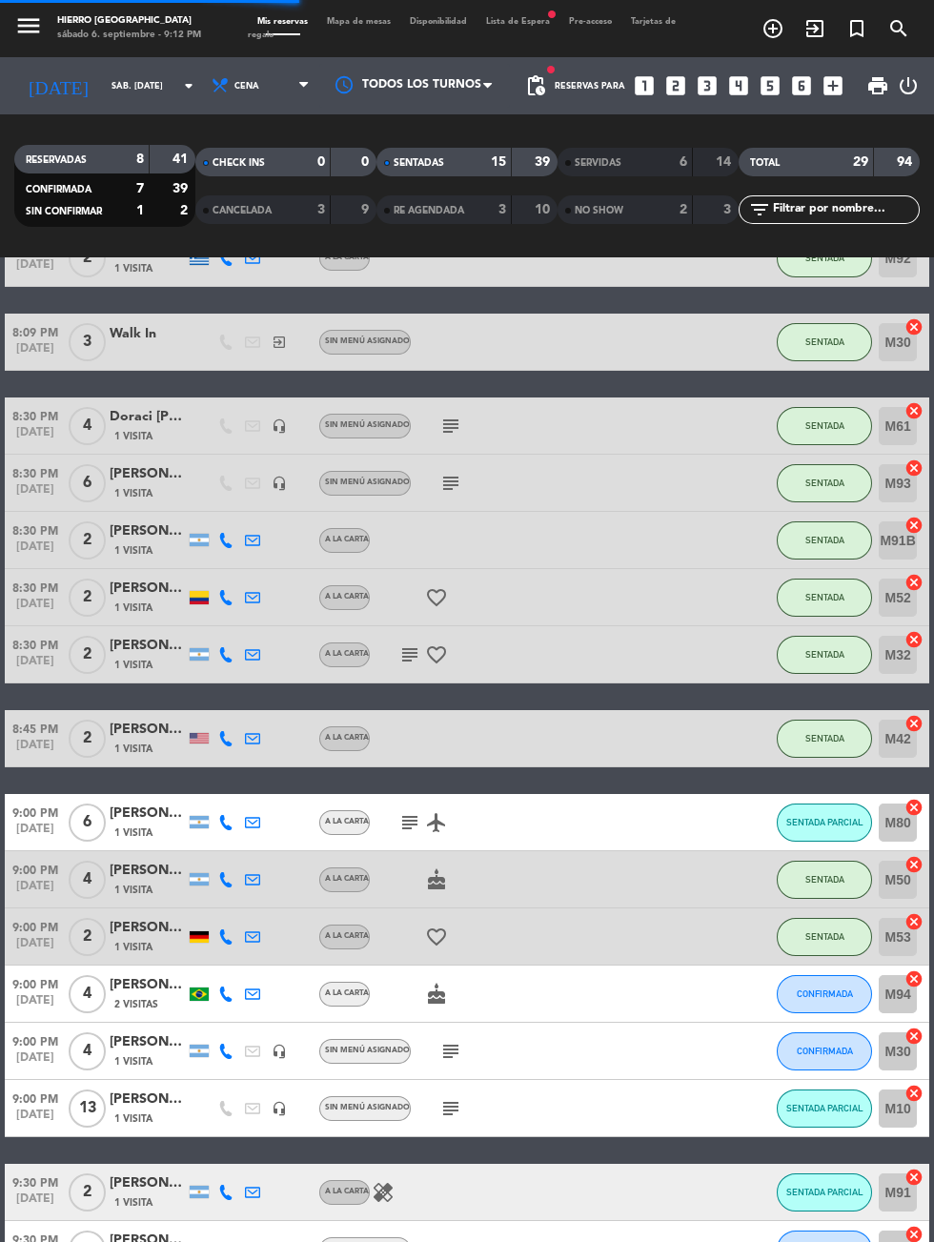
scroll to position [539, 0]
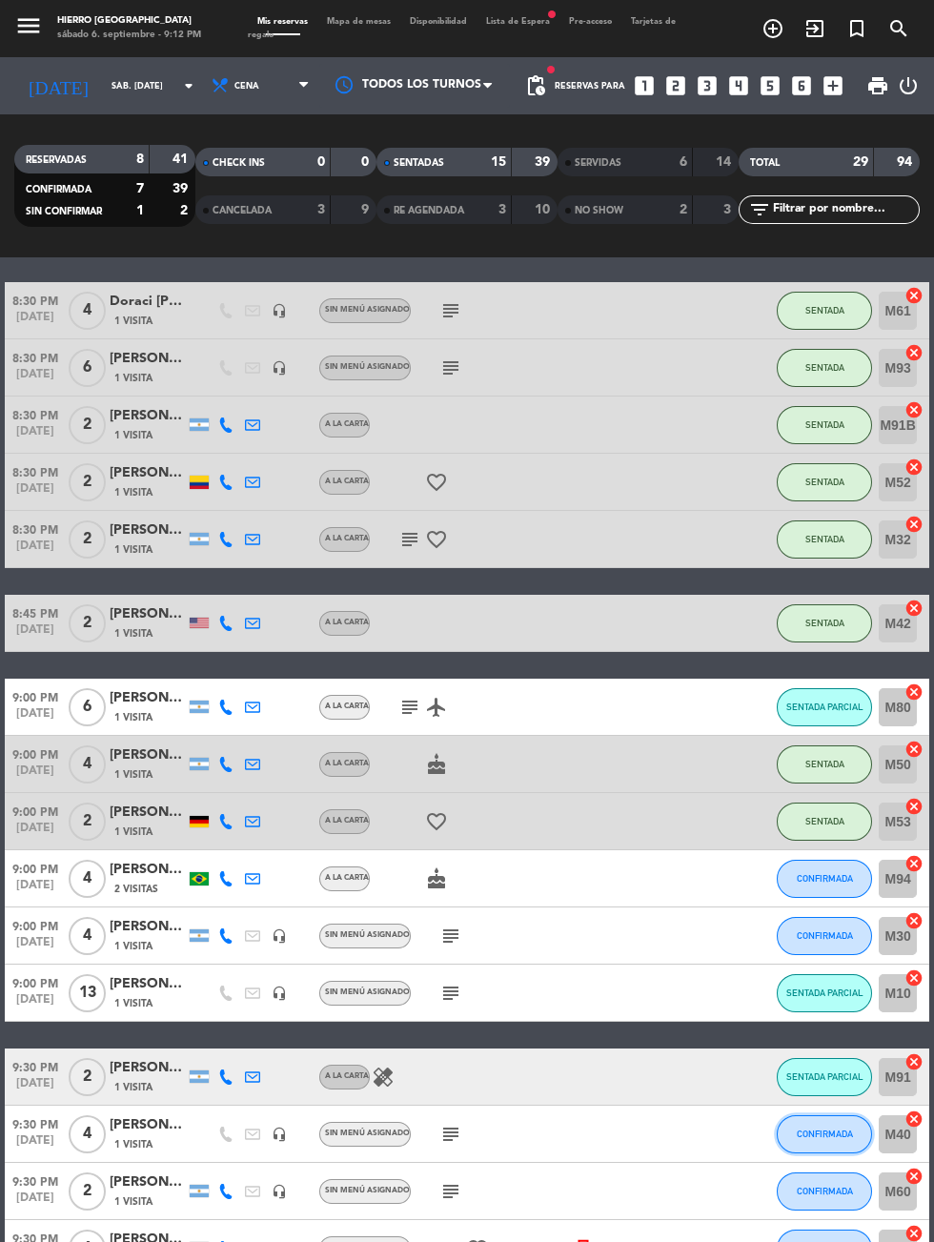
click at [836, 1133] on span "CONFIRMADA" at bounding box center [825, 1133] width 56 height 10
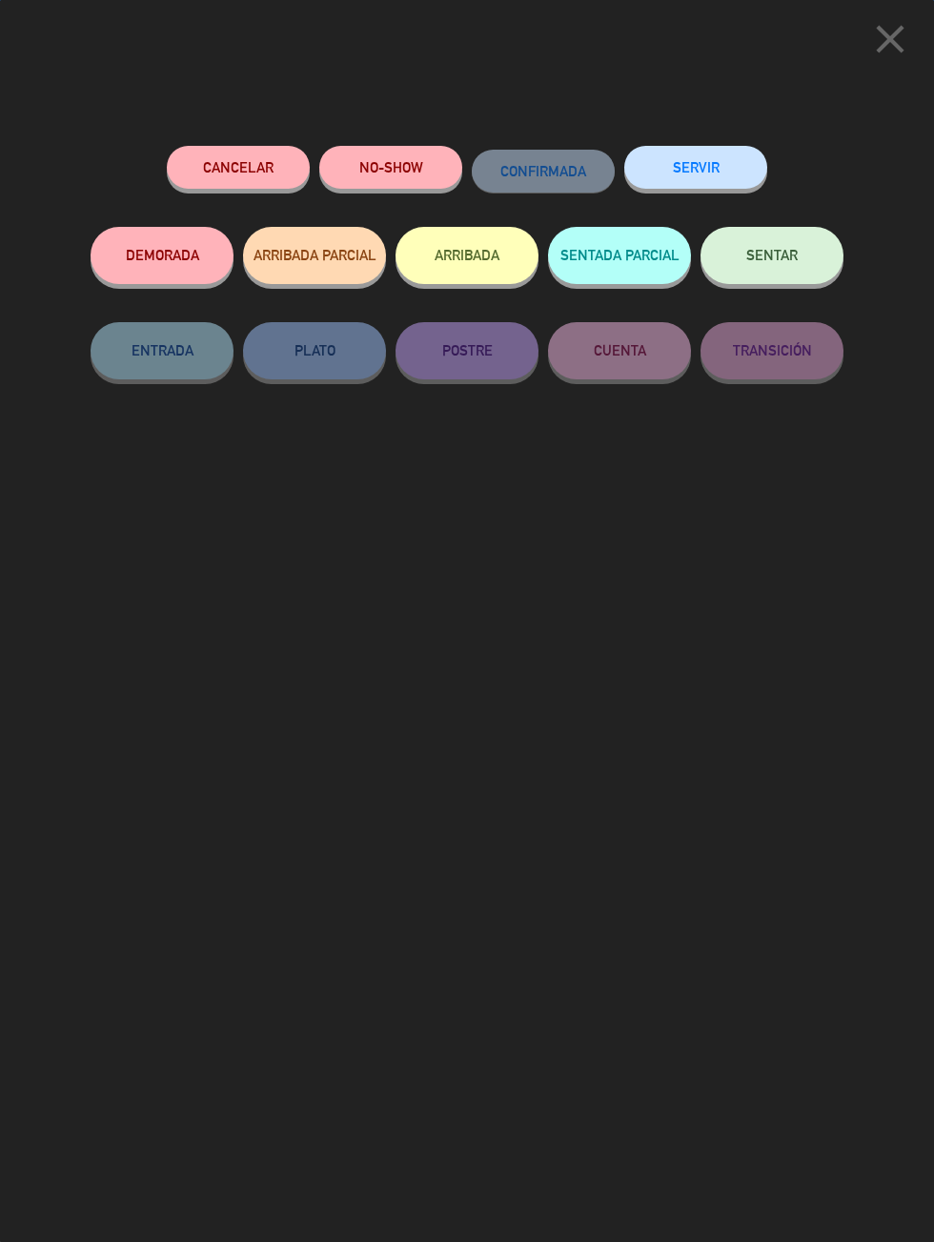
click at [645, 274] on button "SENTADA PARCIAL" at bounding box center [619, 255] width 143 height 57
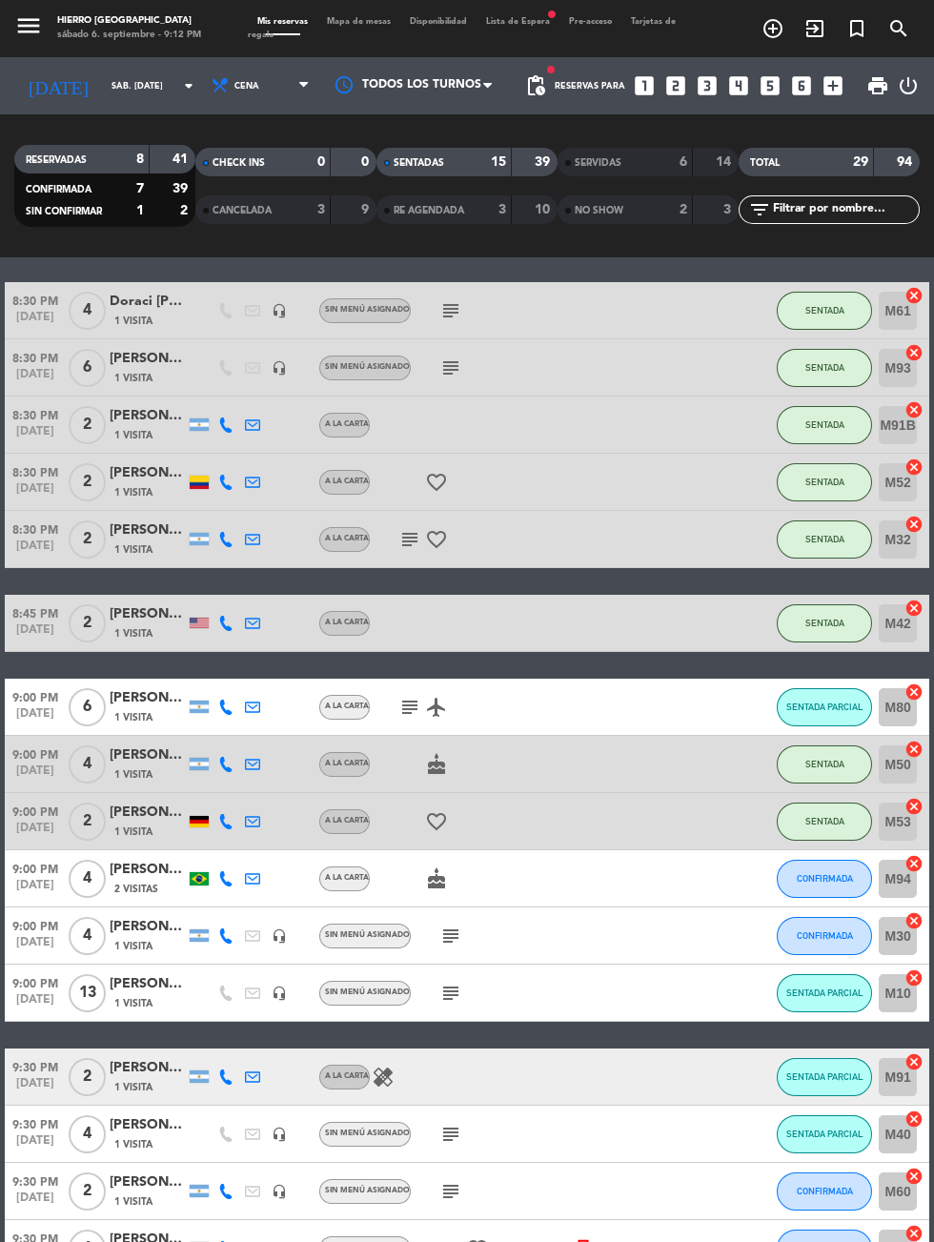
click at [387, 21] on span "Mapa de mesas" at bounding box center [358, 21] width 83 height 9
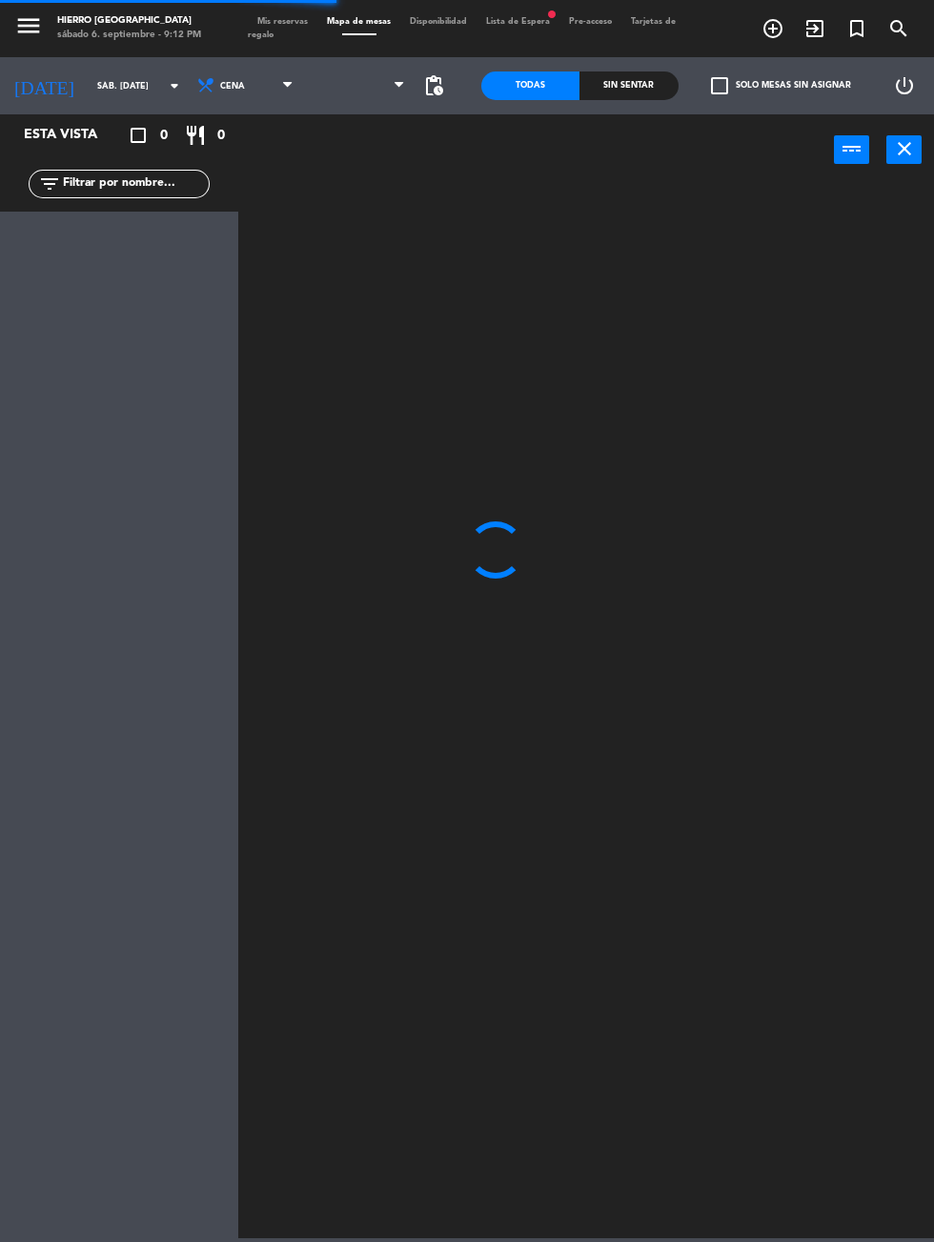
click at [289, 21] on span "Mis reservas" at bounding box center [283, 21] width 70 height 9
